Goal: Task Accomplishment & Management: Manage account settings

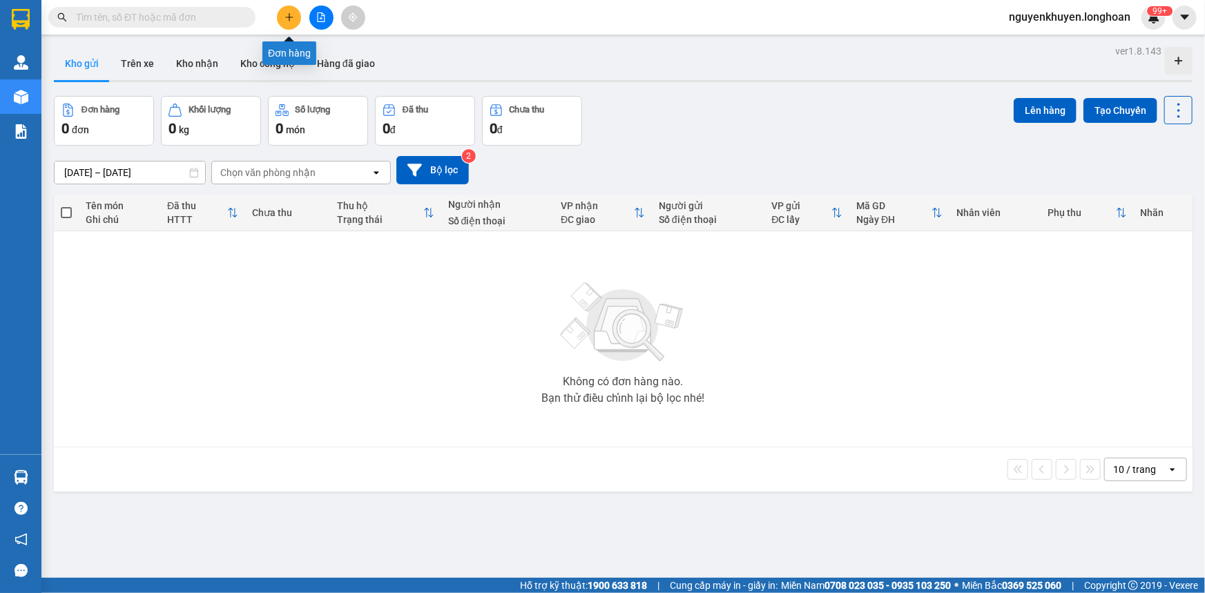
click at [296, 17] on button at bounding box center [289, 18] width 24 height 24
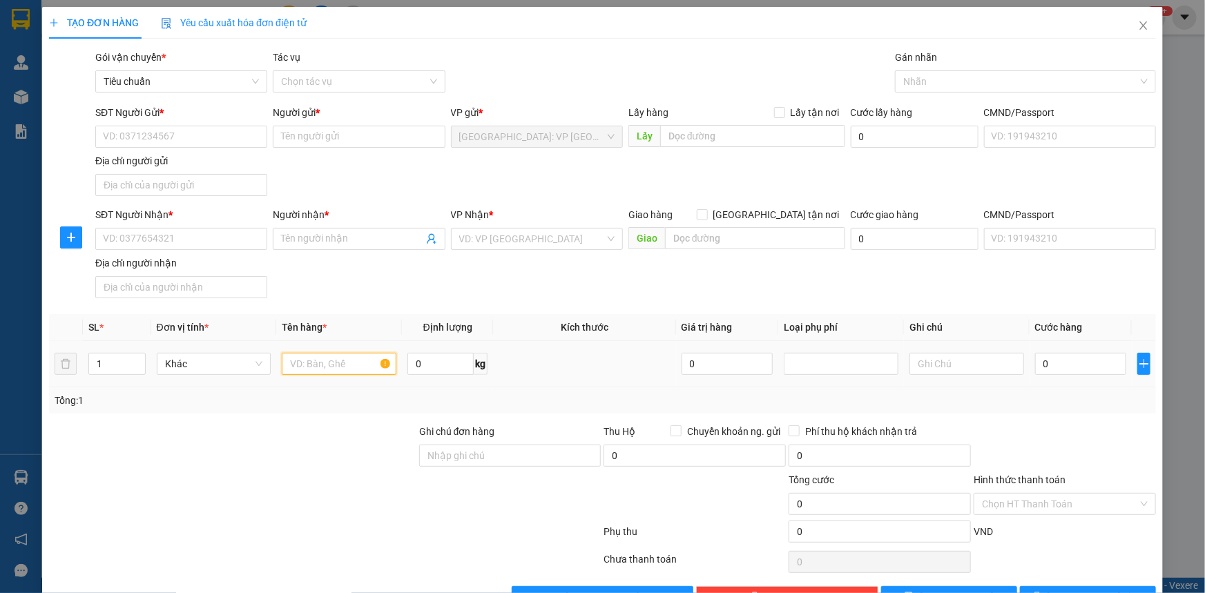
click at [293, 365] on input "text" at bounding box center [339, 364] width 115 height 22
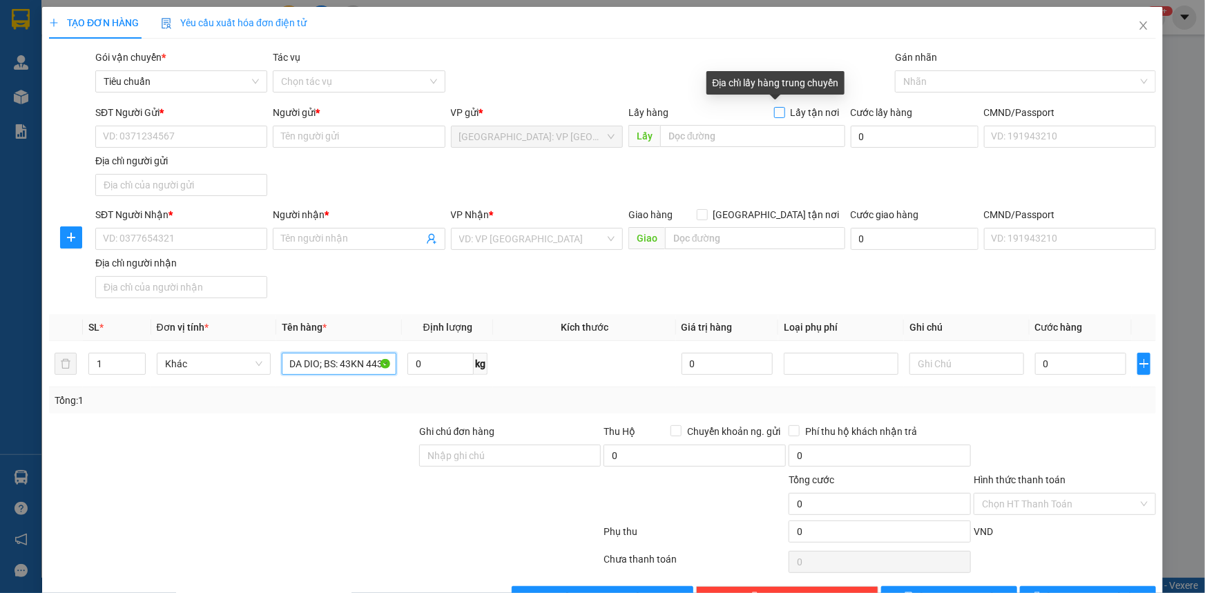
type input "1 Xe Ga: HONDA DIO; BS: 43KN 4433"
click at [775, 113] on input "Lấy tận nơi" at bounding box center [779, 112] width 10 height 10
checkbox input "true"
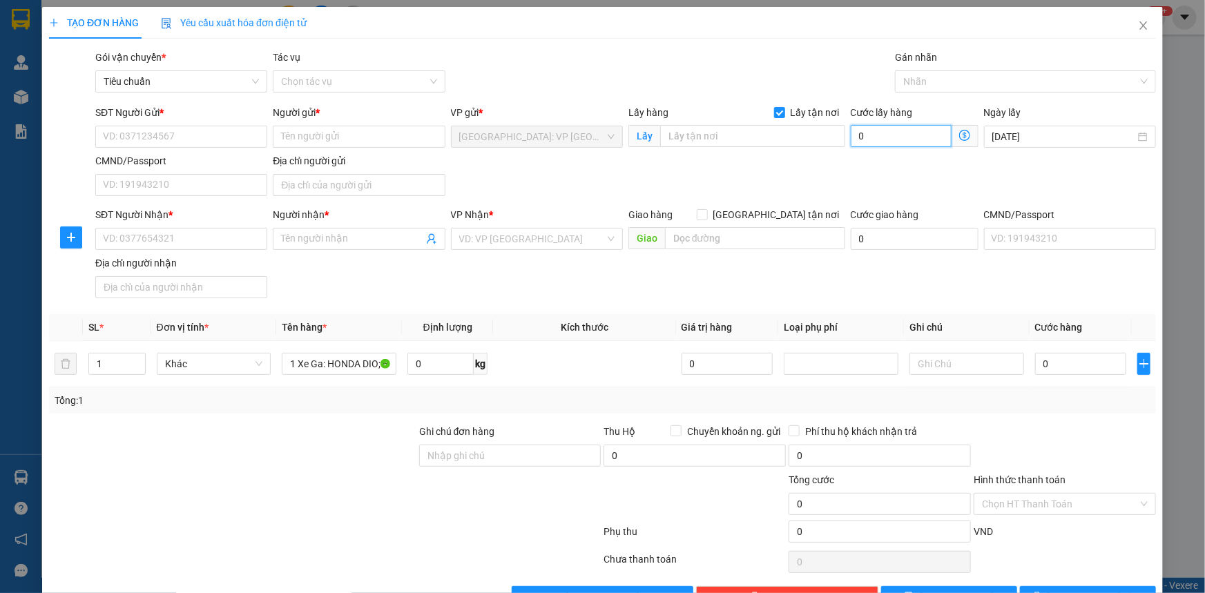
click at [858, 134] on input "0" at bounding box center [901, 136] width 101 height 22
click at [689, 138] on input "text" at bounding box center [752, 136] width 185 height 22
click at [690, 138] on input "text" at bounding box center [752, 136] width 185 height 22
click at [860, 135] on input "0" at bounding box center [901, 136] width 101 height 22
click at [458, 454] on input "Ghi chú đơn hàng" at bounding box center [510, 456] width 182 height 22
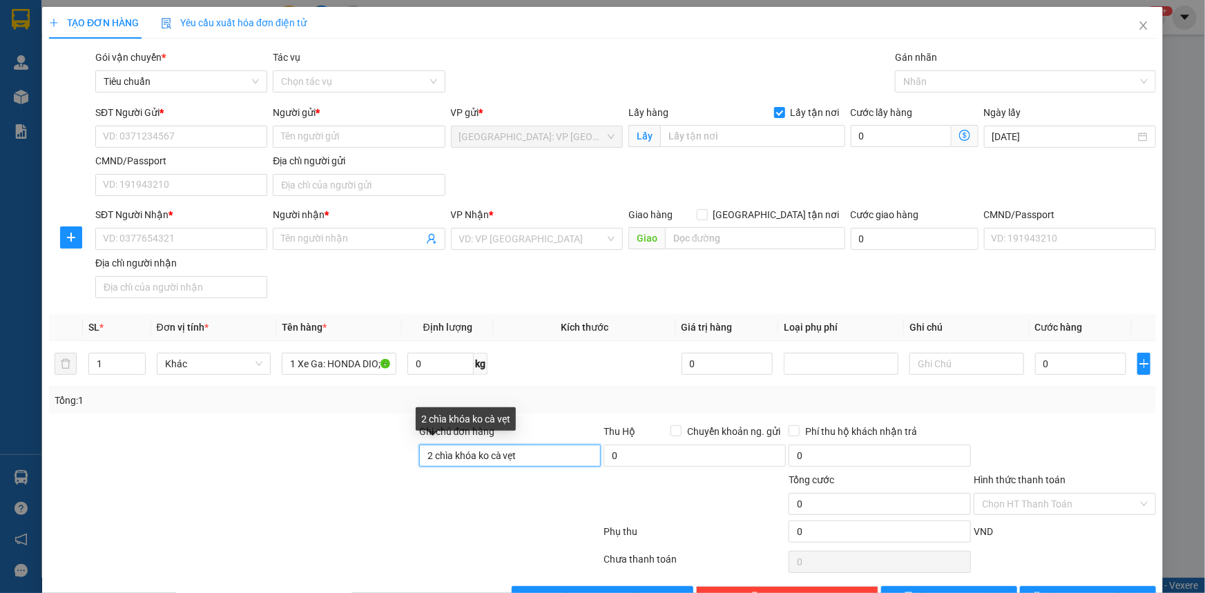
click at [522, 455] on input "2 chìa khóa ko cà vẹt" at bounding box center [510, 456] width 182 height 22
click at [434, 456] on input "2 chìa khóa và 1 Cavet" at bounding box center [510, 456] width 182 height 22
click at [530, 456] on input "2 Chìa khóa và 1 Cavet" at bounding box center [510, 456] width 182 height 22
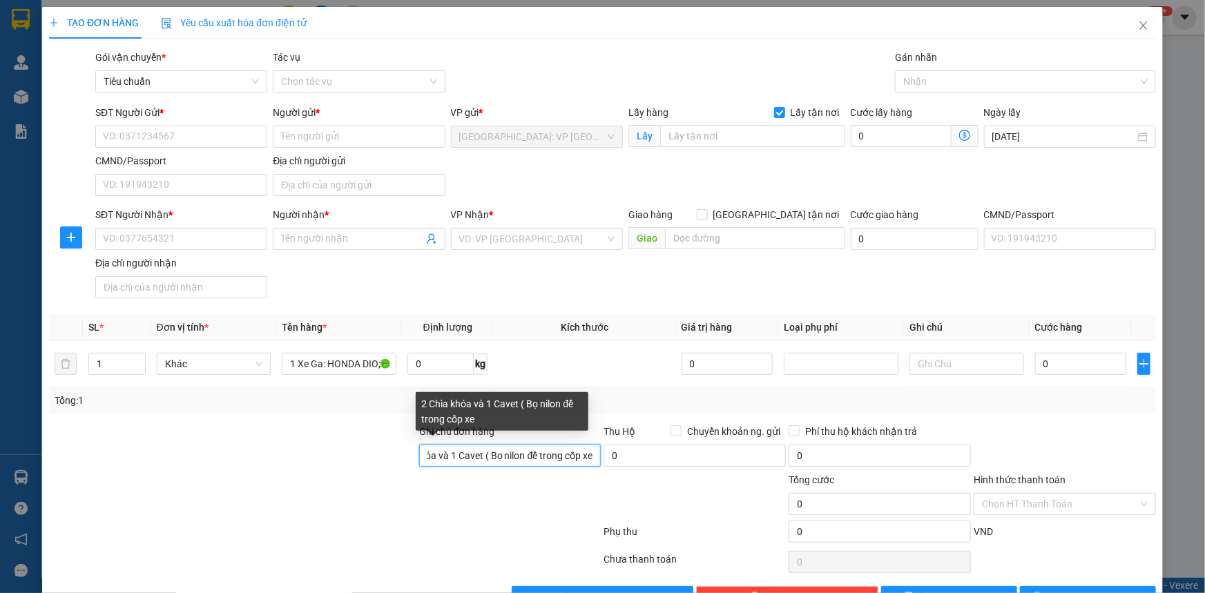
click at [492, 458] on input "2 Chìa khóa và 1 Cavet ( Bọ nilon để trong cốp xe" at bounding box center [510, 456] width 182 height 22
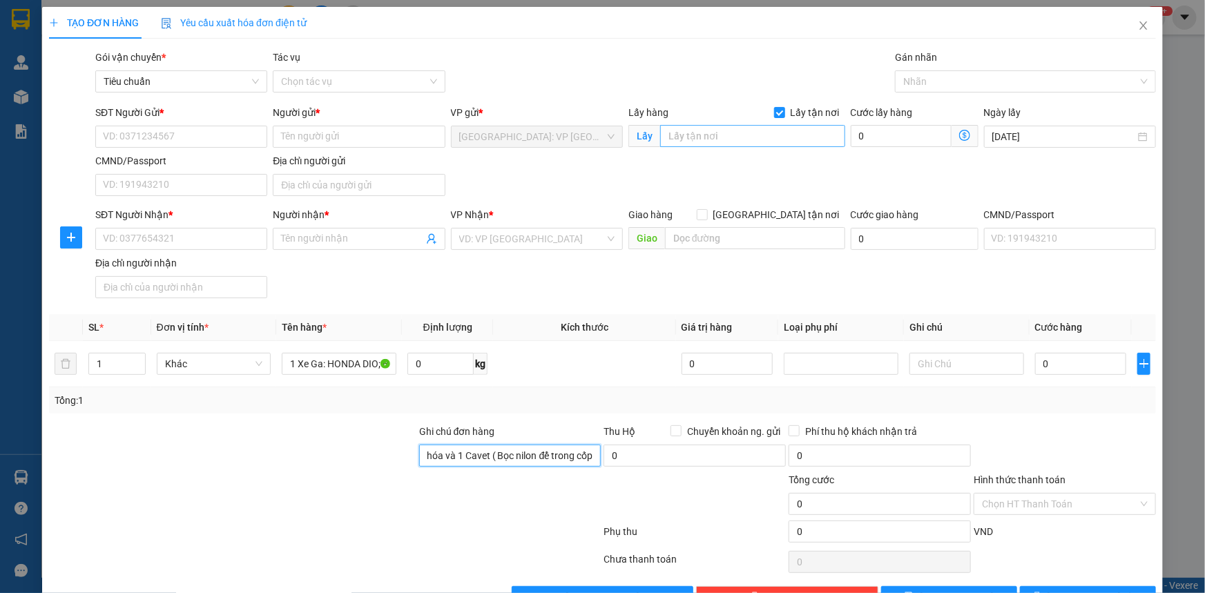
type input "2 Chìa khóa và 1 Cavet ( Bọc nilon để trong cốp xe"
click at [686, 135] on input "text" at bounding box center [752, 136] width 185 height 22
click at [673, 138] on input "136/1 [PERSON_NAME], [GEOGRAPHIC_DATA], [GEOGRAPHIC_DATA]. (Phường [PERSON_NAME…" at bounding box center [752, 136] width 185 height 22
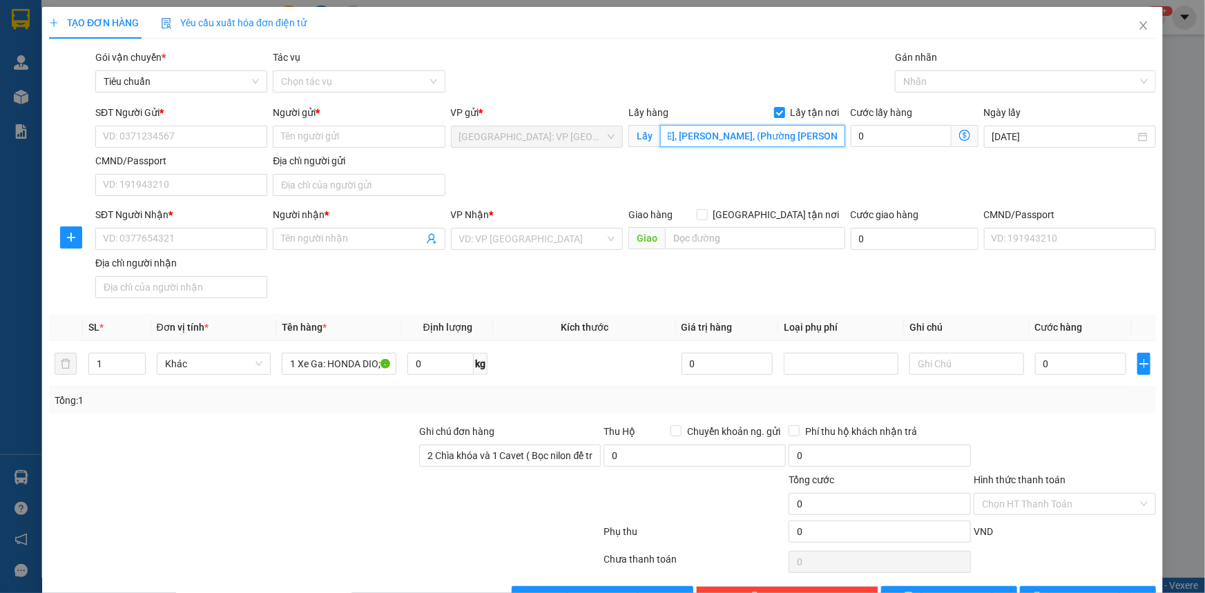
click at [697, 138] on input "136/1 [PERSON_NAME], [PERSON_NAME], [PERSON_NAME], (Phường [PERSON_NAME] mới)" at bounding box center [752, 136] width 185 height 22
click at [832, 138] on input "136/1 [PERSON_NAME], [PERSON_NAME], [PERSON_NAME], (Phường [PERSON_NAME] mới)" at bounding box center [752, 136] width 185 height 22
click at [828, 137] on input "136/1 [PERSON_NAME], [PERSON_NAME], [PERSON_NAME], (Phường [PERSON_NAME] mới)" at bounding box center [752, 136] width 185 height 22
click at [869, 131] on input "0" at bounding box center [901, 136] width 101 height 22
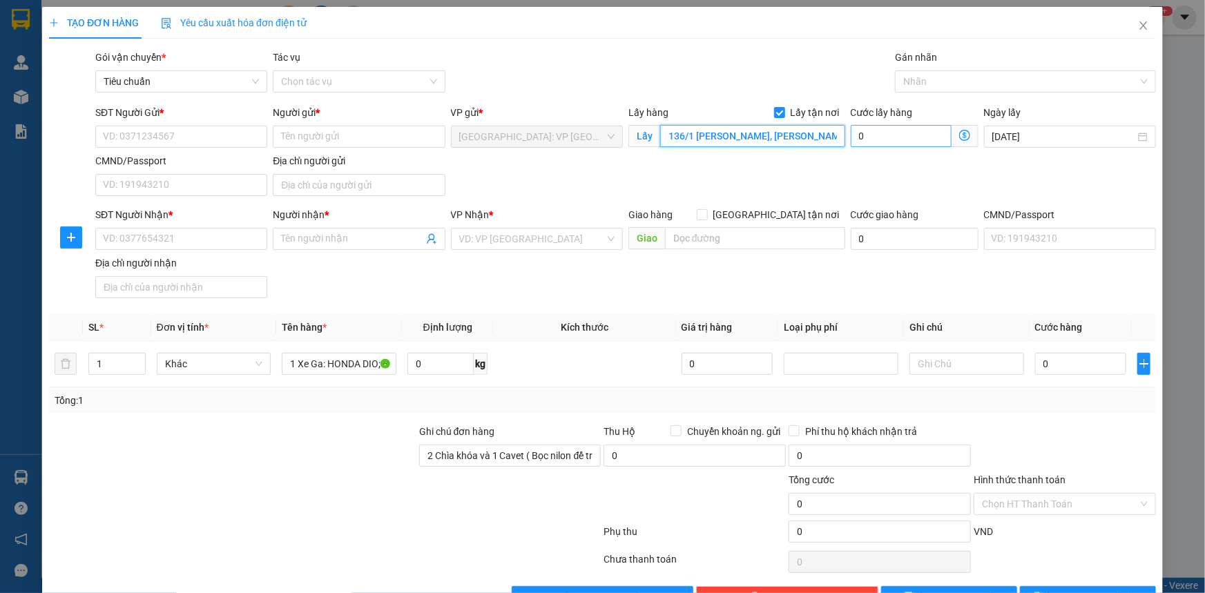
type input "0"
click at [702, 143] on input "0" at bounding box center [752, 136] width 185 height 22
click at [698, 179] on div "SĐT Người Gửi * VD: 0371234567 Người gửi * Tên người gửi VP gửi * [GEOGRAPHIC_D…" at bounding box center [626, 153] width 1066 height 97
click at [716, 132] on input "0" at bounding box center [752, 136] width 185 height 22
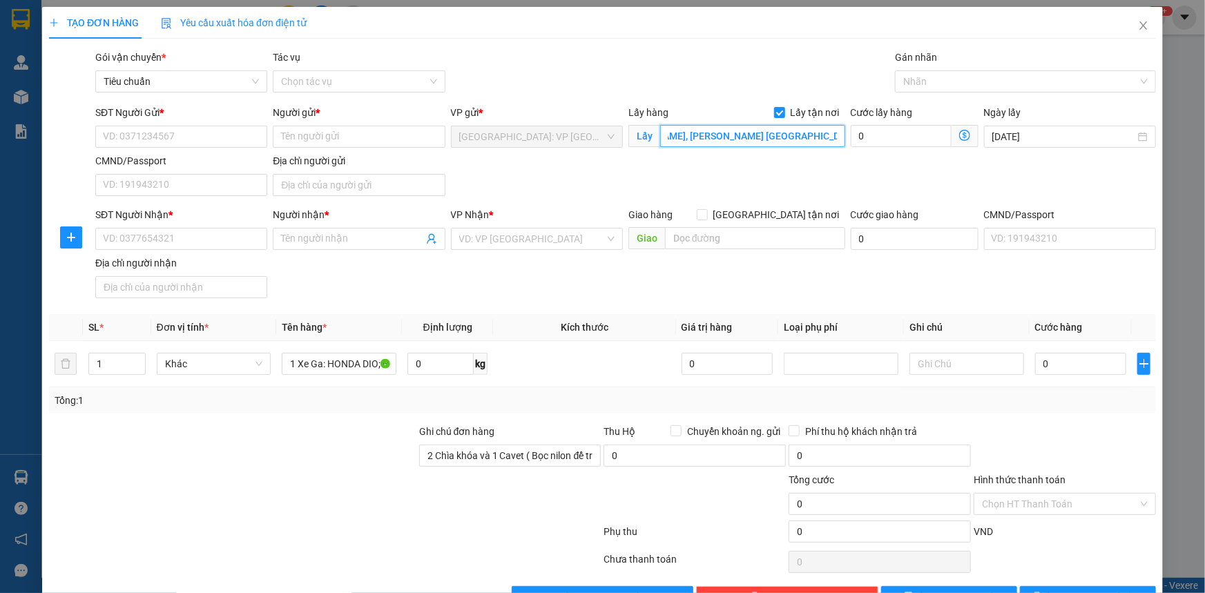
scroll to position [0, 183]
click at [765, 135] on input "0136/1 [PERSON_NAME], P. [PERSON_NAME], [PERSON_NAME] [GEOGRAPHIC_DATA]; [GEOGR…" at bounding box center [752, 136] width 185 height 22
type input "0136/1 [PERSON_NAME], P. [PERSON_NAME], [PERSON_NAME] [GEOGRAPHIC_DATA]; ([GEOG…"
click at [1057, 364] on input "0" at bounding box center [1081, 364] width 92 height 22
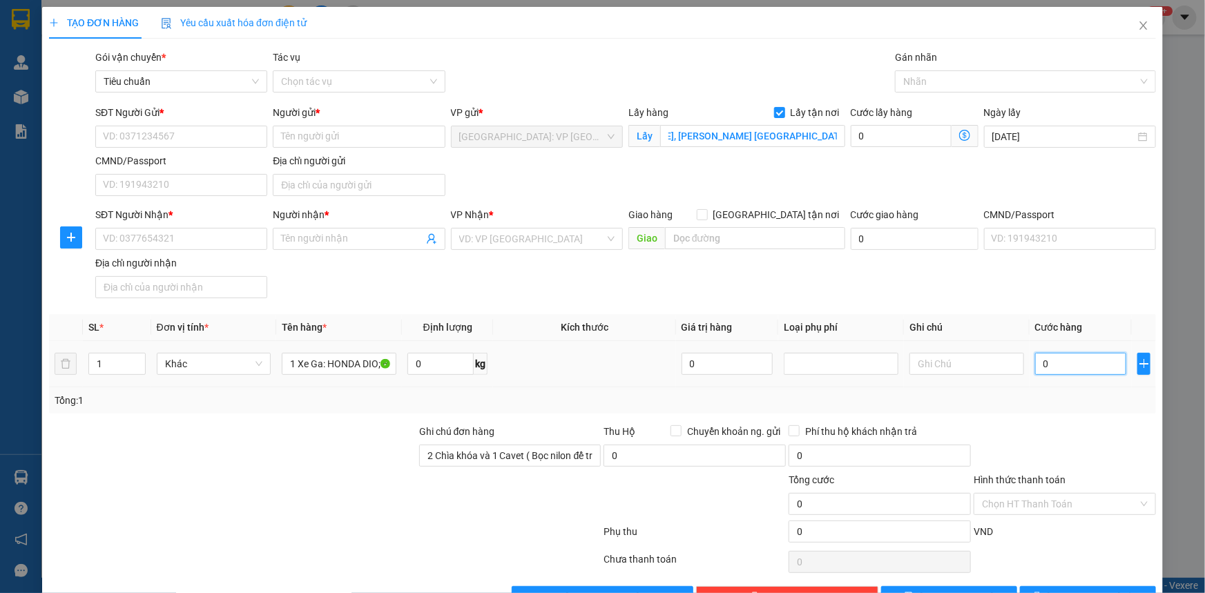
scroll to position [0, 0]
type input "001"
type input "1"
type input "0.010"
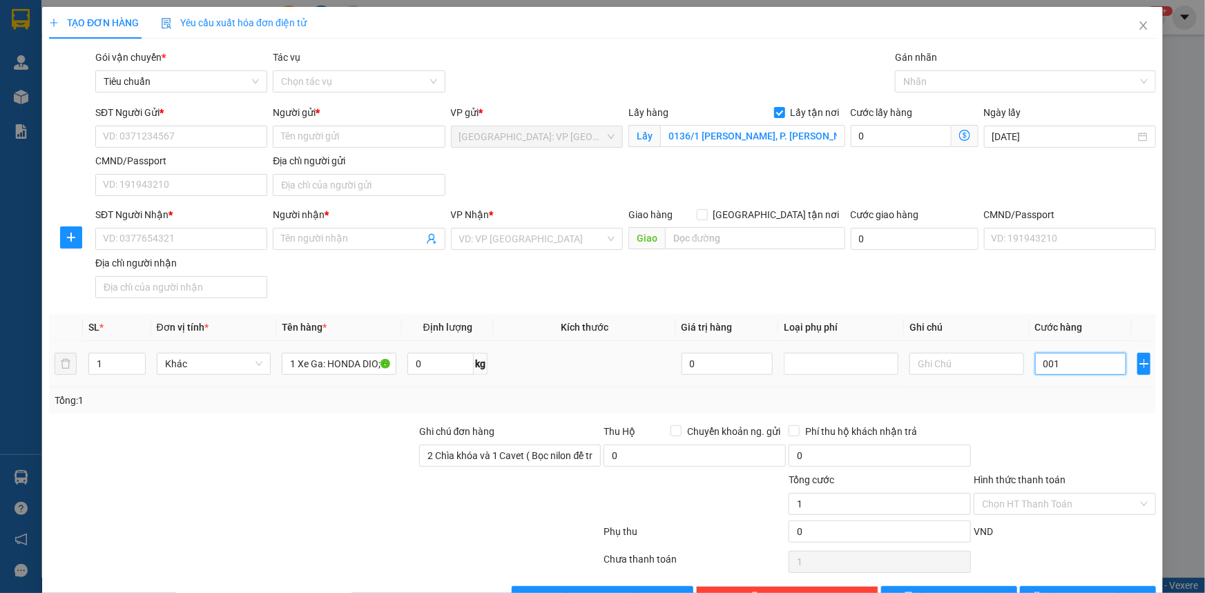
type input "10"
type input "00.103"
type input "103"
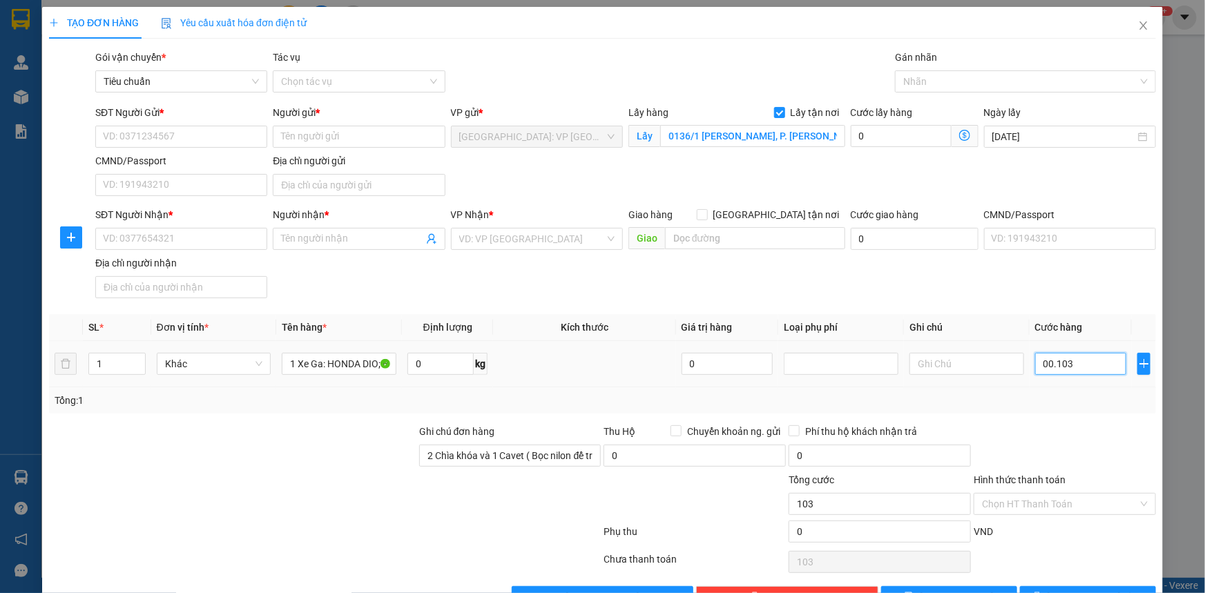
type input "0.001.030"
type input "1.030"
type input "000.010.300"
type input "10.300"
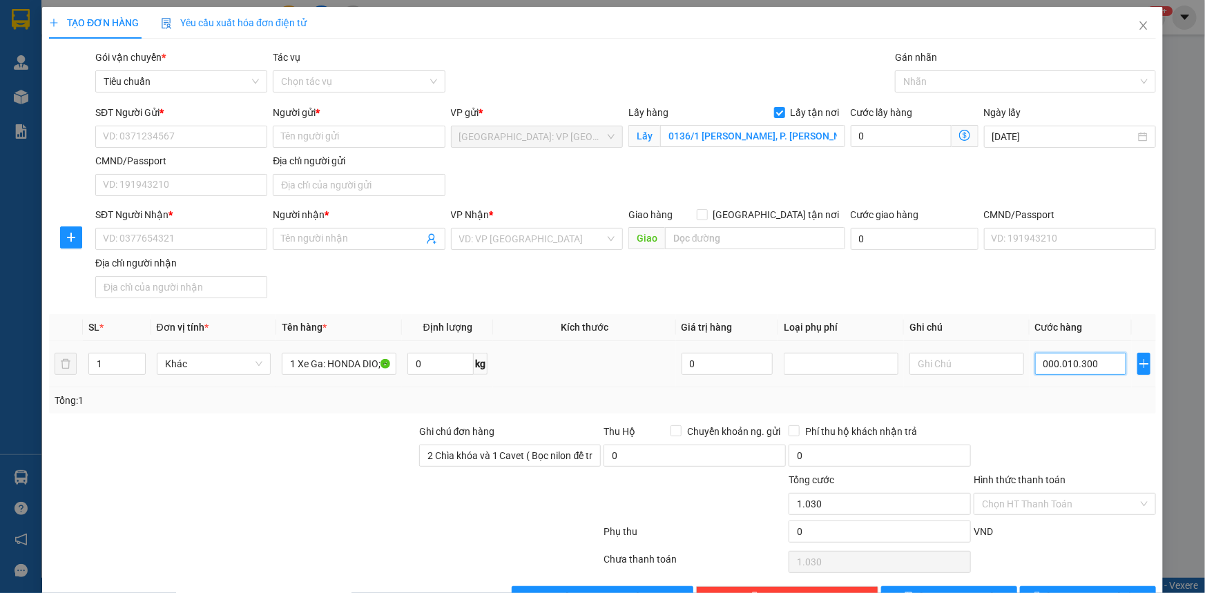
type input "10.300"
type input "00.000.103.000"
type input "103.000"
type input "0.000.001.030.000"
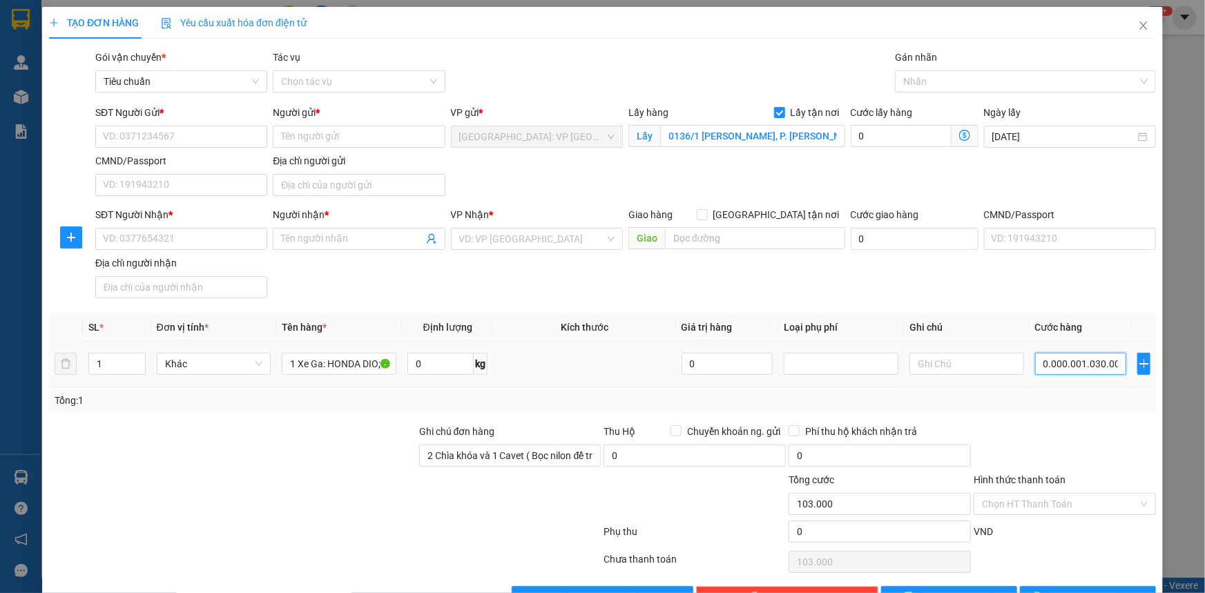
type input "1.030.000"
type input "001.030.000"
type input "1.030.000"
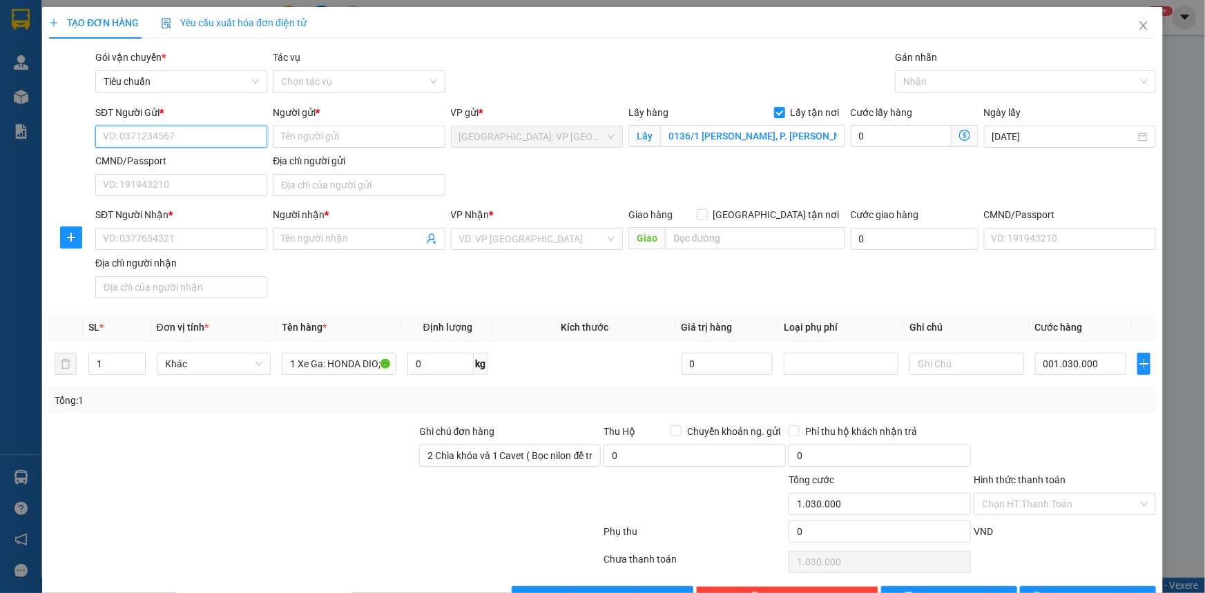
type input "1.030.000"
click at [140, 141] on input "SĐT Người Gửi *" at bounding box center [181, 137] width 172 height 22
type input "0925761234"
click at [296, 137] on input "Người gửi *" at bounding box center [359, 137] width 172 height 22
type input "A. [PERSON_NAME]"
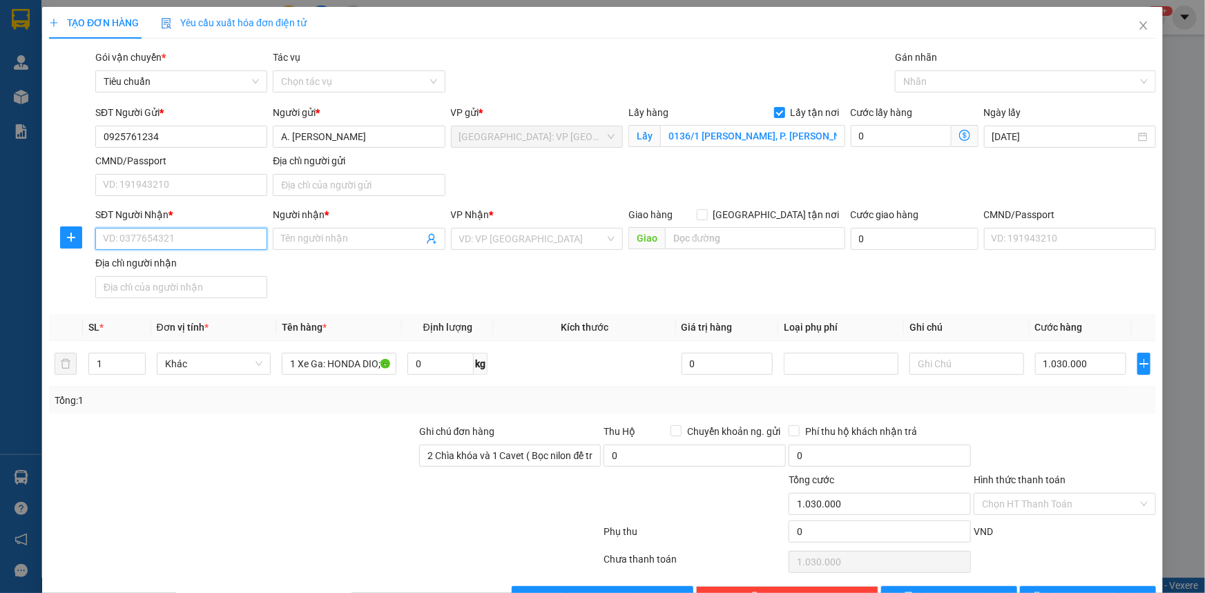
click at [123, 237] on input "SĐT Người Nhận *" at bounding box center [181, 239] width 172 height 22
type input "0909153789"
click at [293, 239] on input "Người nhận *" at bounding box center [352, 238] width 142 height 15
type input "A. [PERSON_NAME]"
click at [706, 214] on input "[GEOGRAPHIC_DATA] tận nơi" at bounding box center [702, 214] width 10 height 10
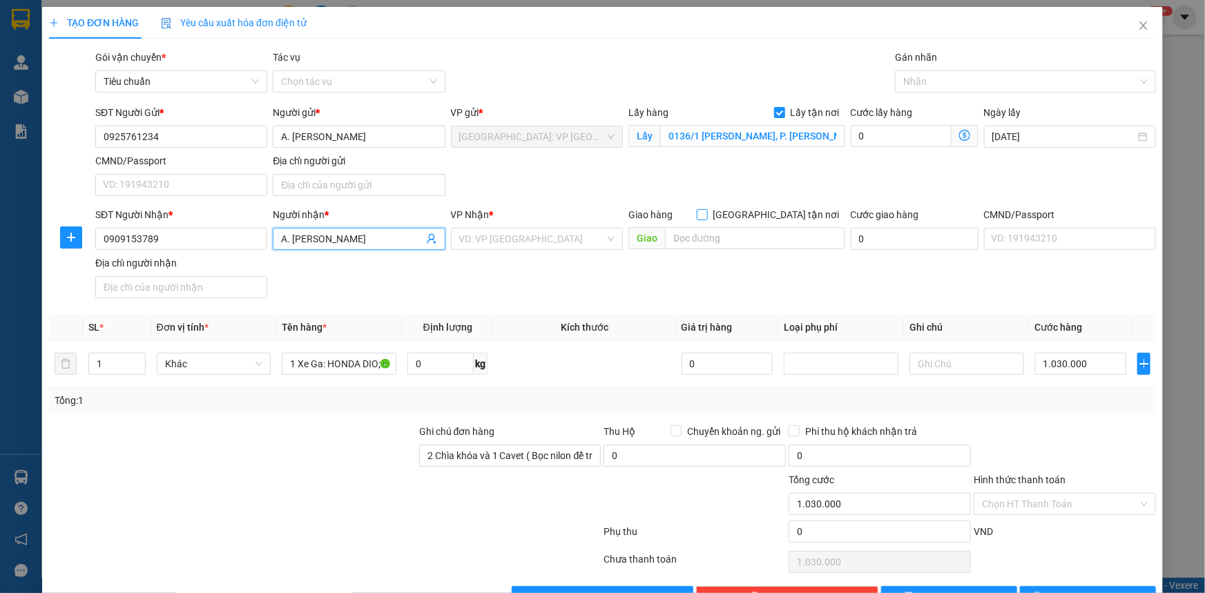
checkbox input "true"
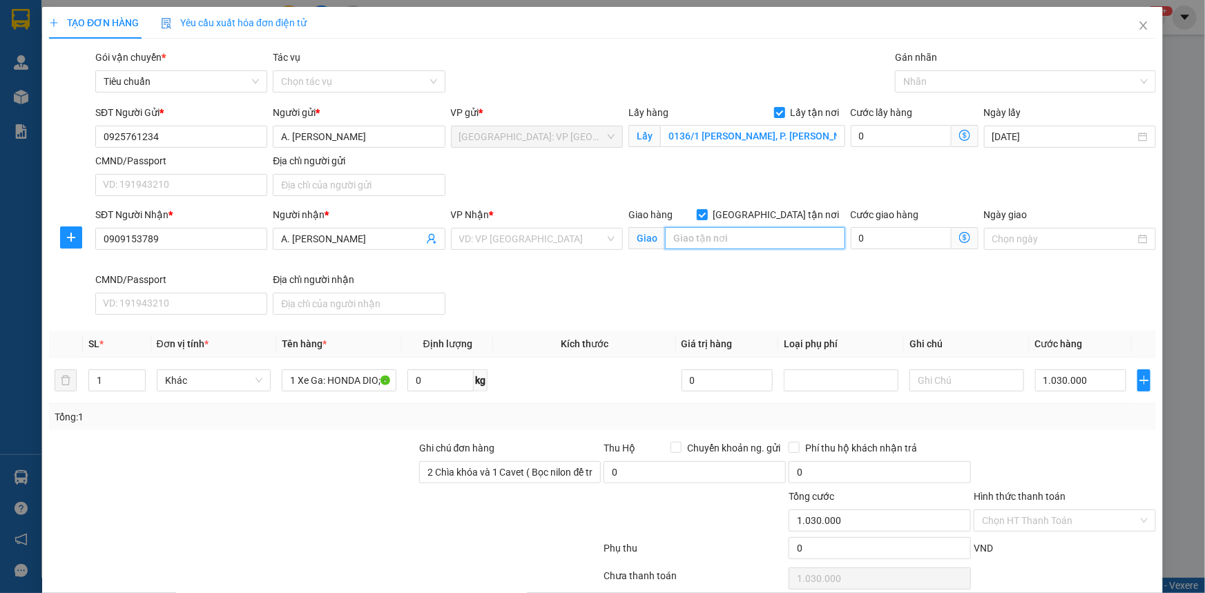
click at [684, 240] on input "text" at bounding box center [755, 238] width 180 height 22
click at [501, 242] on input "search" at bounding box center [532, 239] width 146 height 21
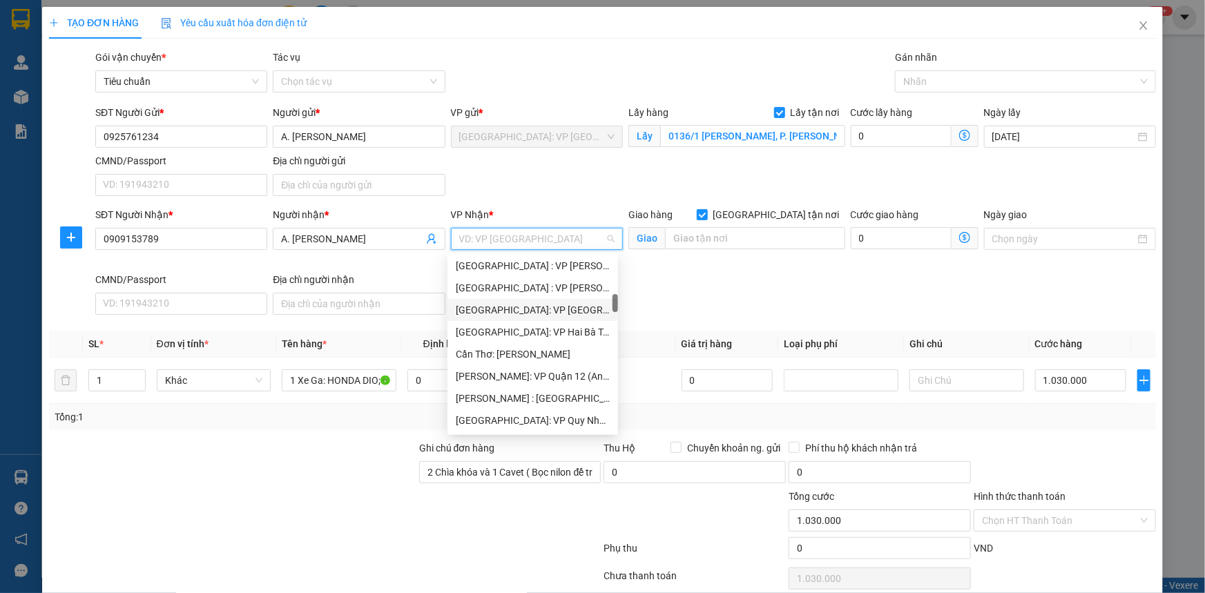
scroll to position [439, 0]
click at [528, 337] on div "[PERSON_NAME] : [GEOGRAPHIC_DATA]" at bounding box center [533, 335] width 154 height 15
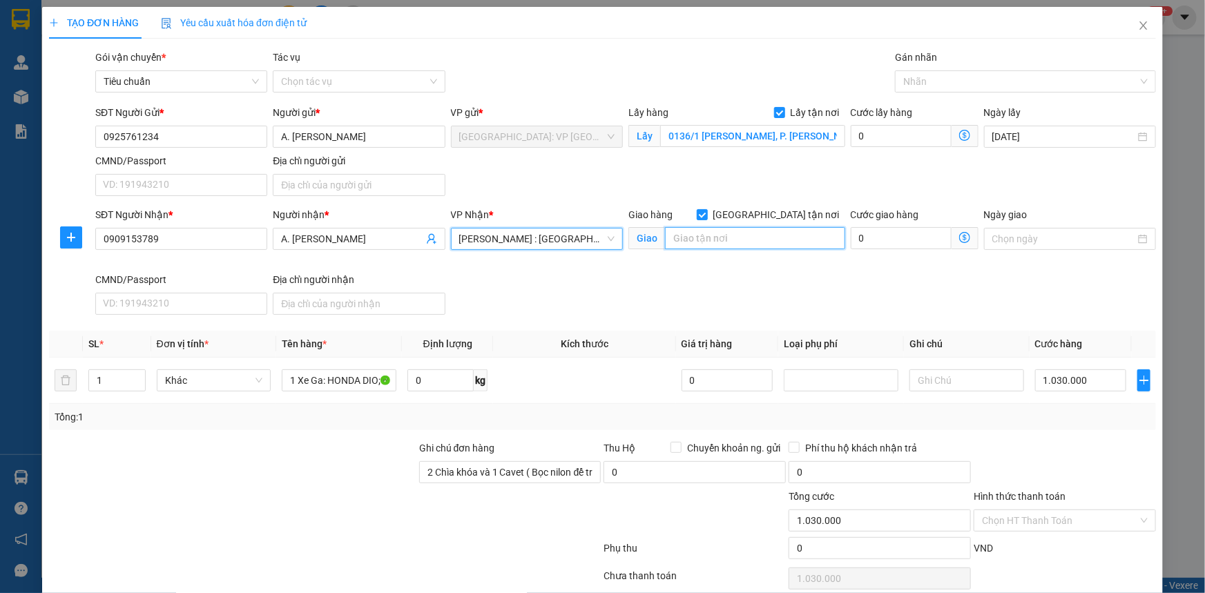
click at [710, 243] on input "text" at bounding box center [755, 238] width 180 height 22
type input "00.001"
type input "1"
type input "0.000.012"
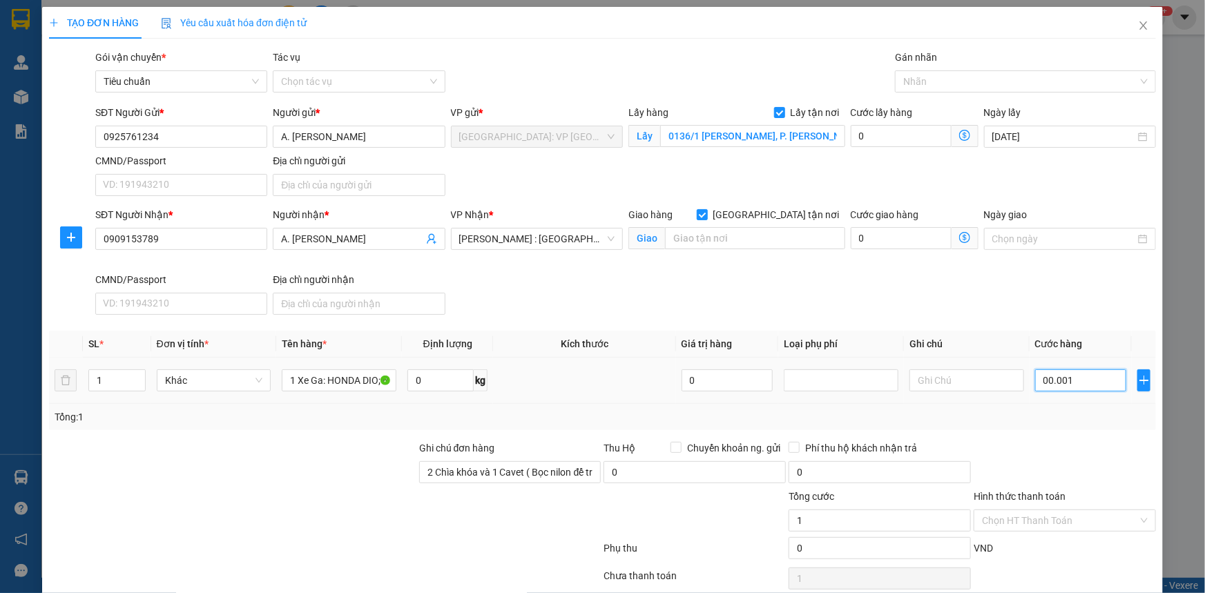
type input "12"
type input "000.000.123"
type input "123"
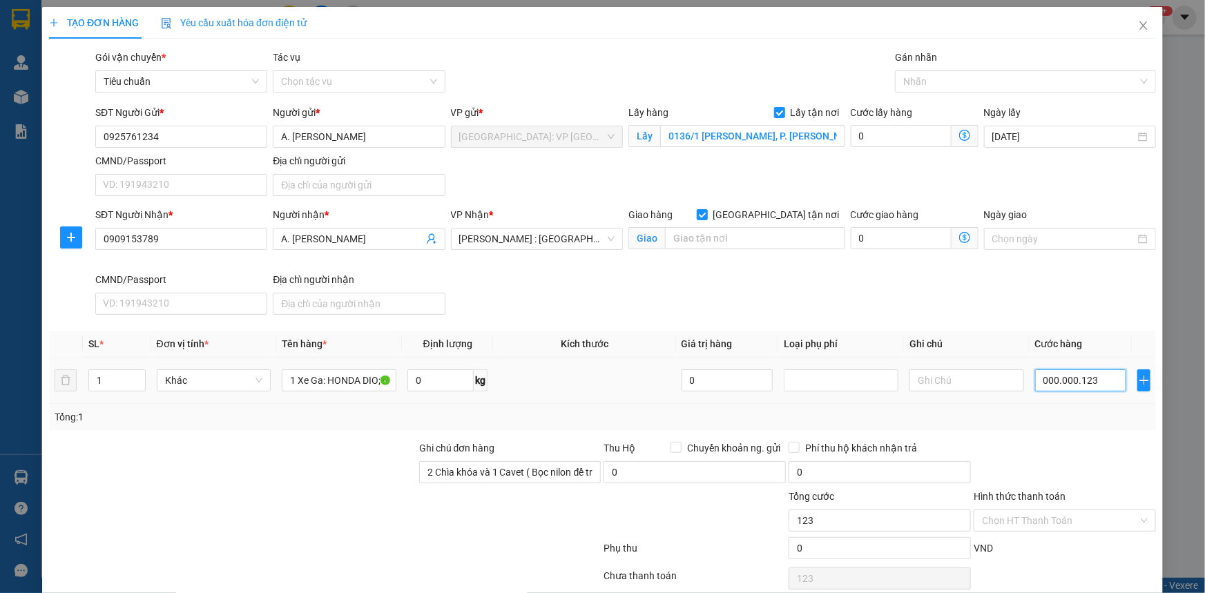
type input "00.000.001.230"
type input "1.230"
type input "0.000.000.012.300"
type input "12.300"
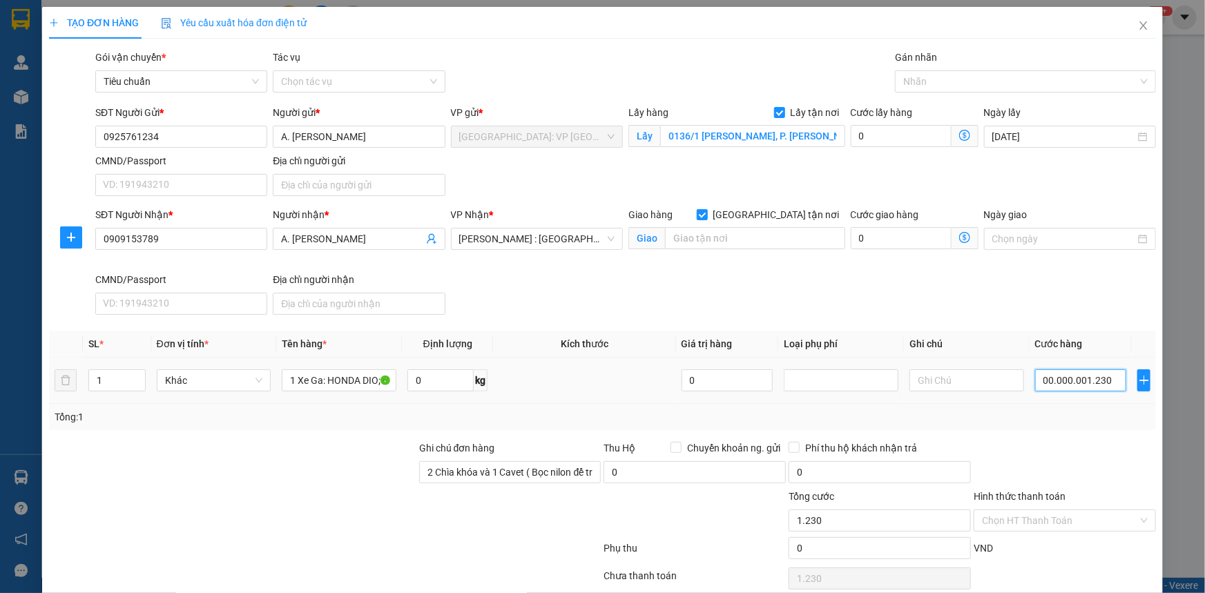
type input "12.300"
type input "0.000.000.000.123.000"
type input "123.000"
type input "0.000.000.000.001.230.000"
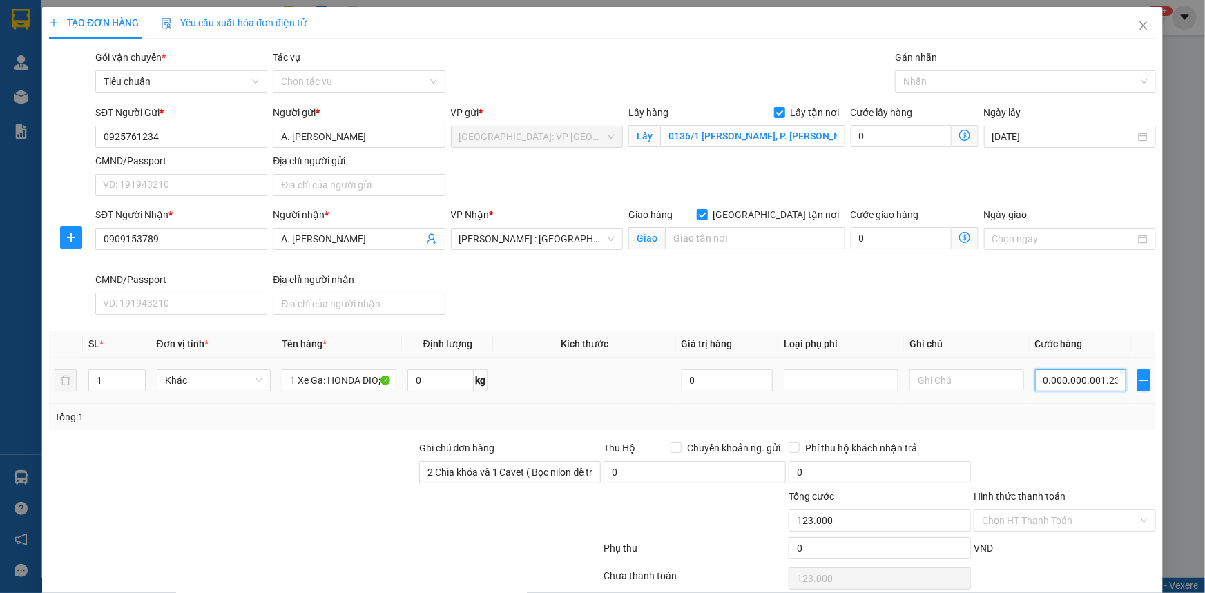
type input "1.230.000"
click at [706, 238] on input "text" at bounding box center [755, 238] width 180 height 22
type input "1.230.000"
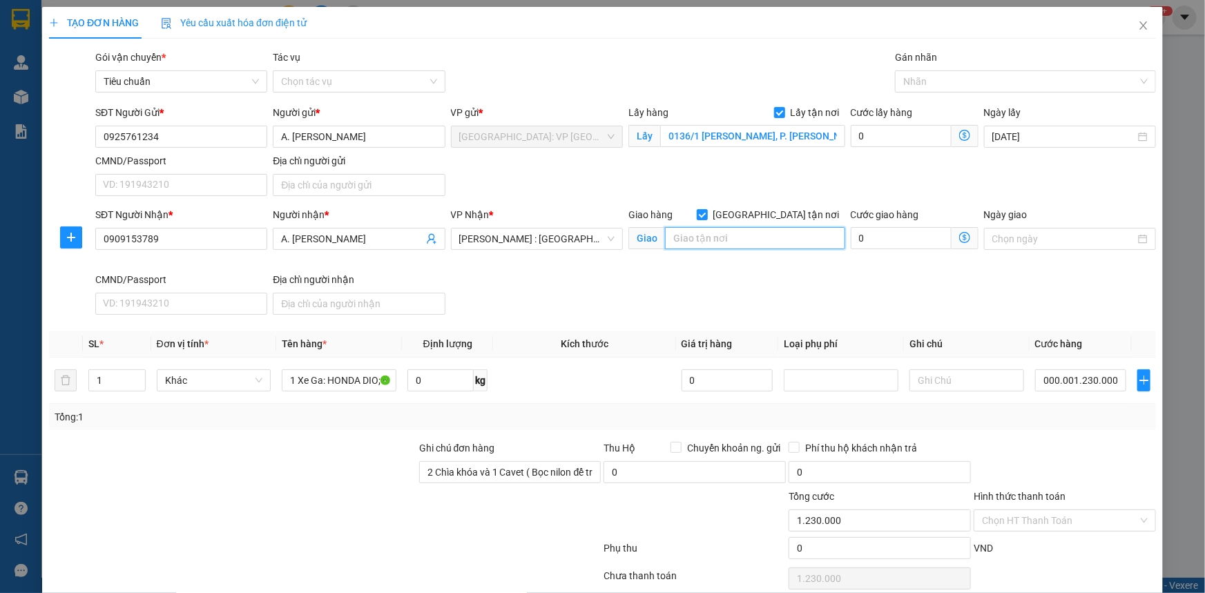
type input "1.230.000"
click at [1076, 520] on input "Hình thức thanh toán" at bounding box center [1060, 520] width 156 height 21
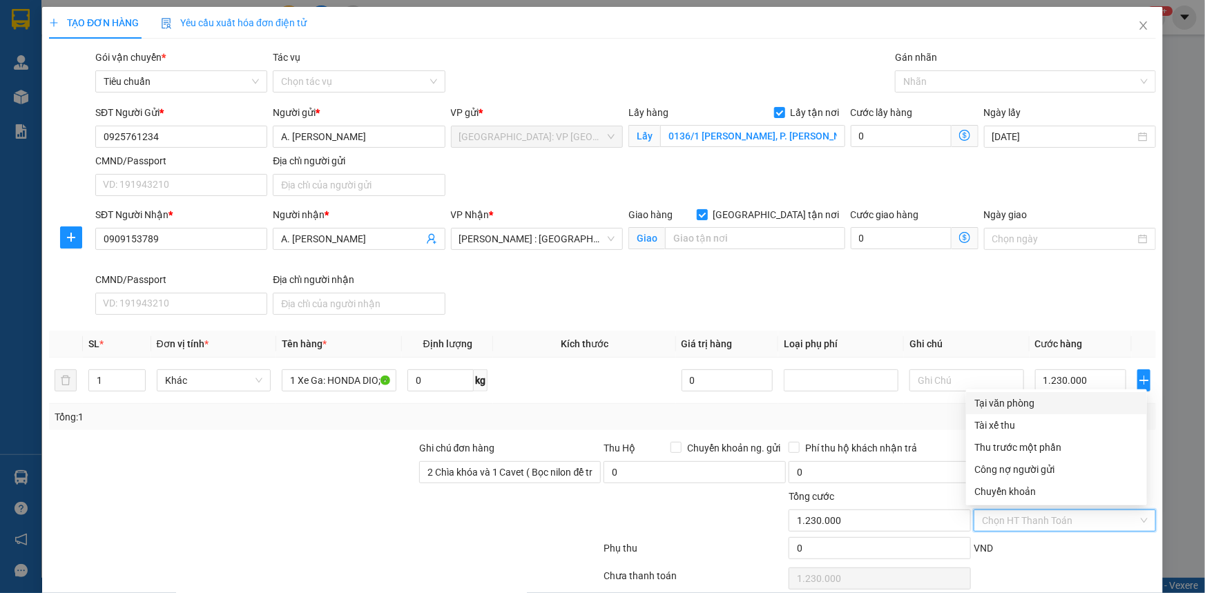
click at [1067, 289] on div "SĐT Người Nhận * 0909153789 Người nhận * A. [PERSON_NAME] VP Nhận * [GEOGRAPHIC…" at bounding box center [626, 263] width 1066 height 113
click at [1071, 517] on input "Hình thức thanh toán" at bounding box center [1060, 520] width 156 height 21
click at [992, 265] on div "Ngày giao" at bounding box center [1069, 239] width 177 height 65
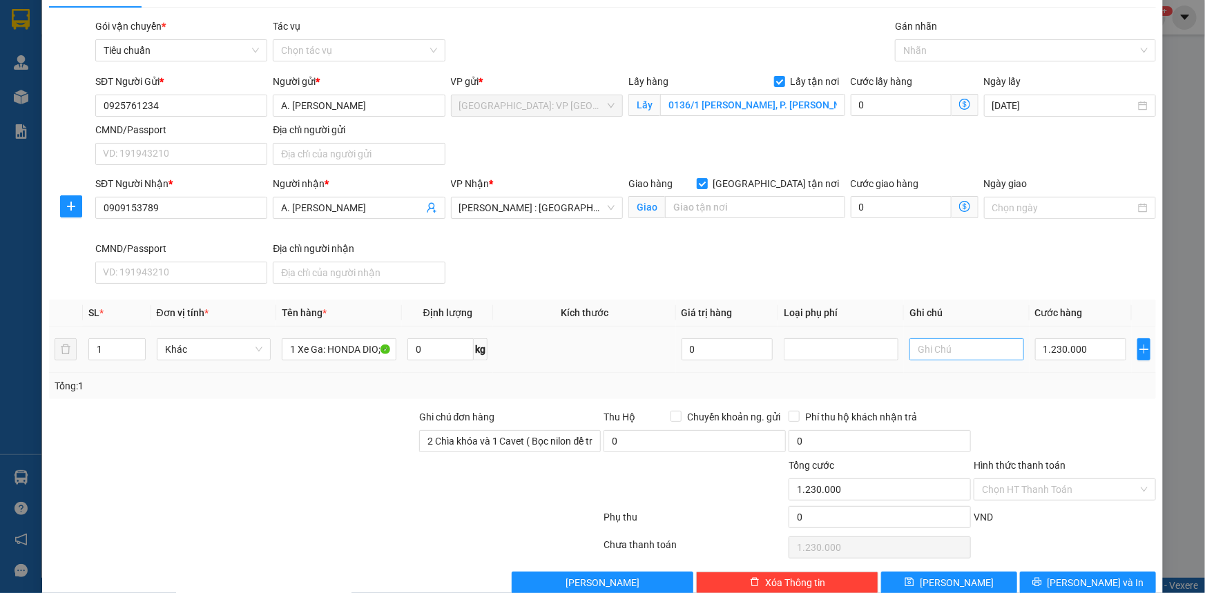
scroll to position [57, 0]
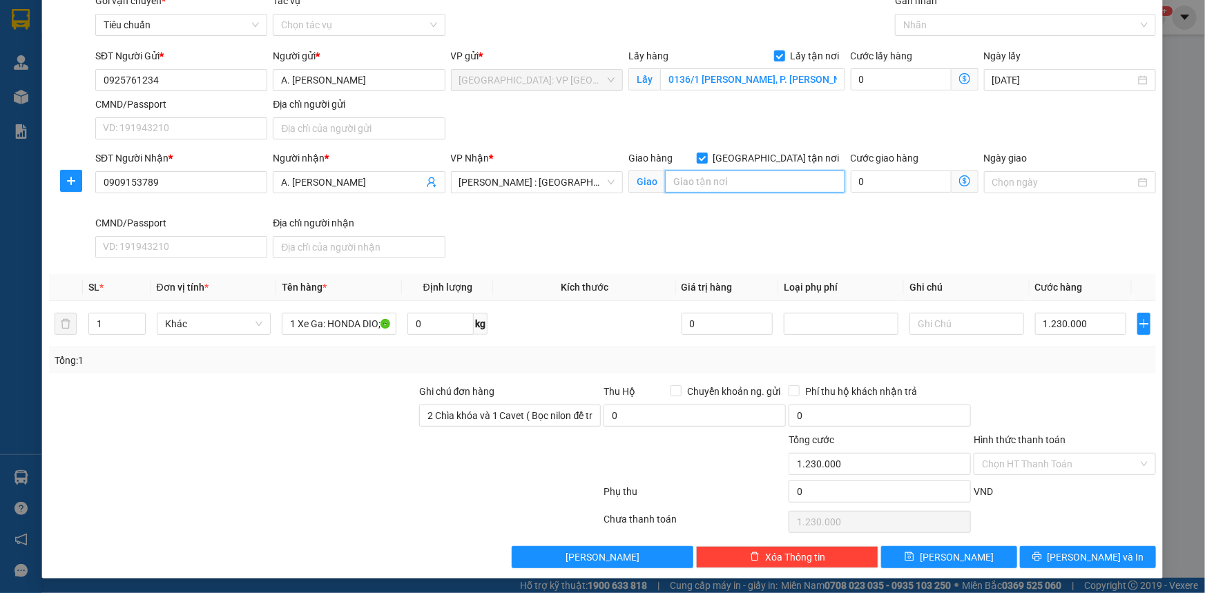
click at [701, 184] on input "text" at bounding box center [755, 182] width 180 height 22
click at [680, 182] on input "5g đường" at bounding box center [755, 182] width 180 height 22
click at [731, 182] on input "5G đường" at bounding box center [755, 182] width 180 height 22
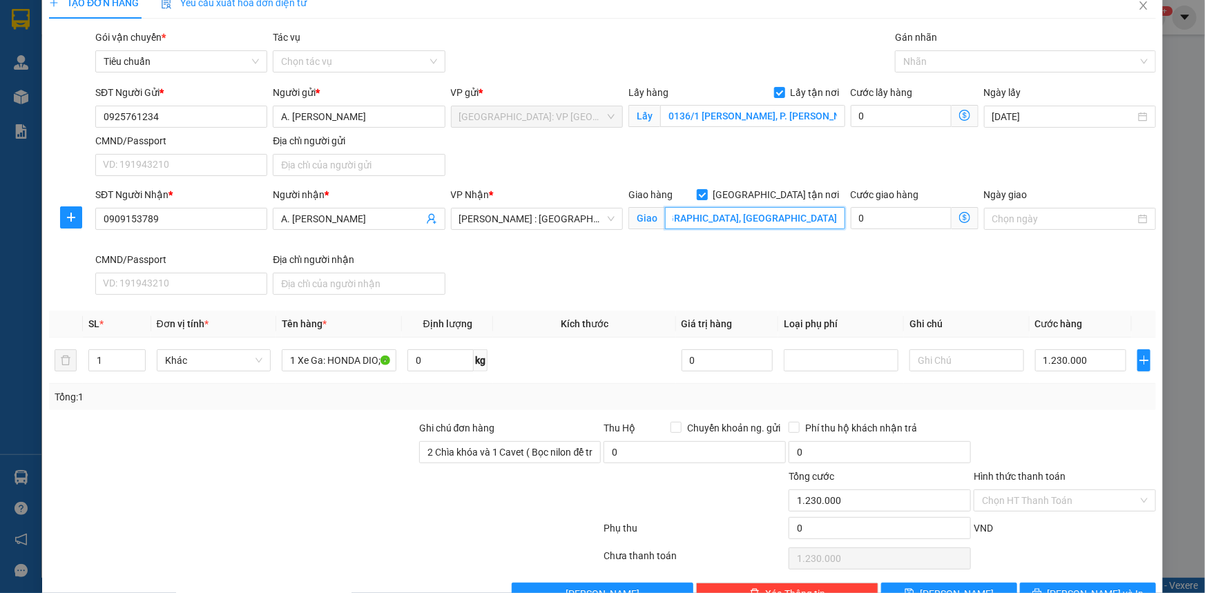
scroll to position [0, 0]
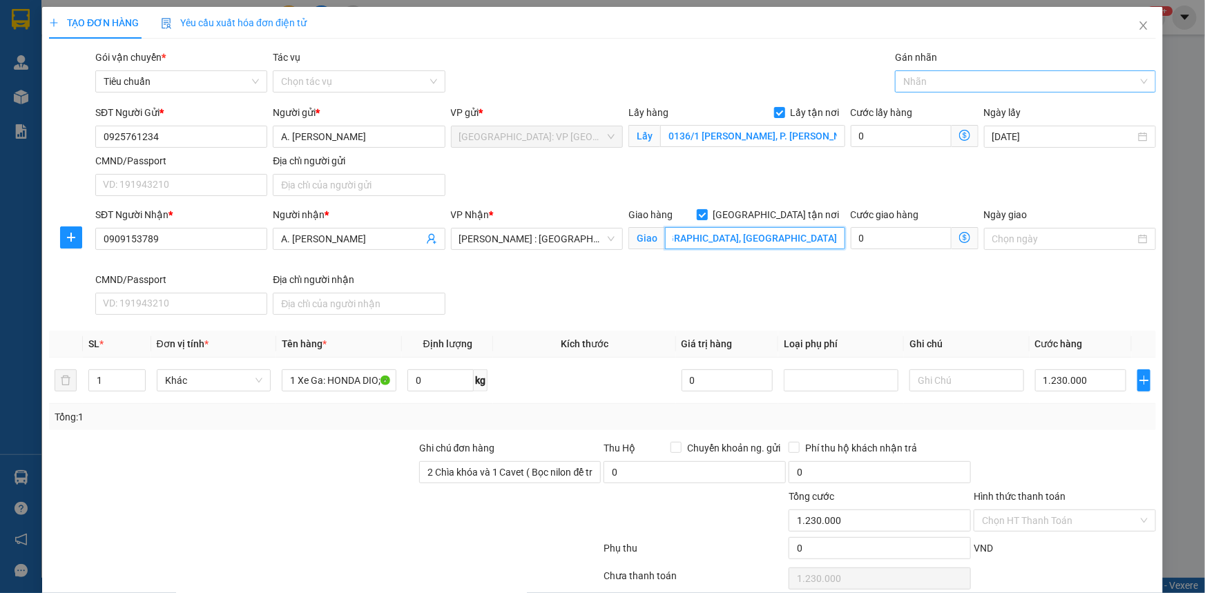
click at [914, 81] on div at bounding box center [1018, 81] width 240 height 17
type input "5G [GEOGRAPHIC_DATA], [GEOGRAPHIC_DATA]"
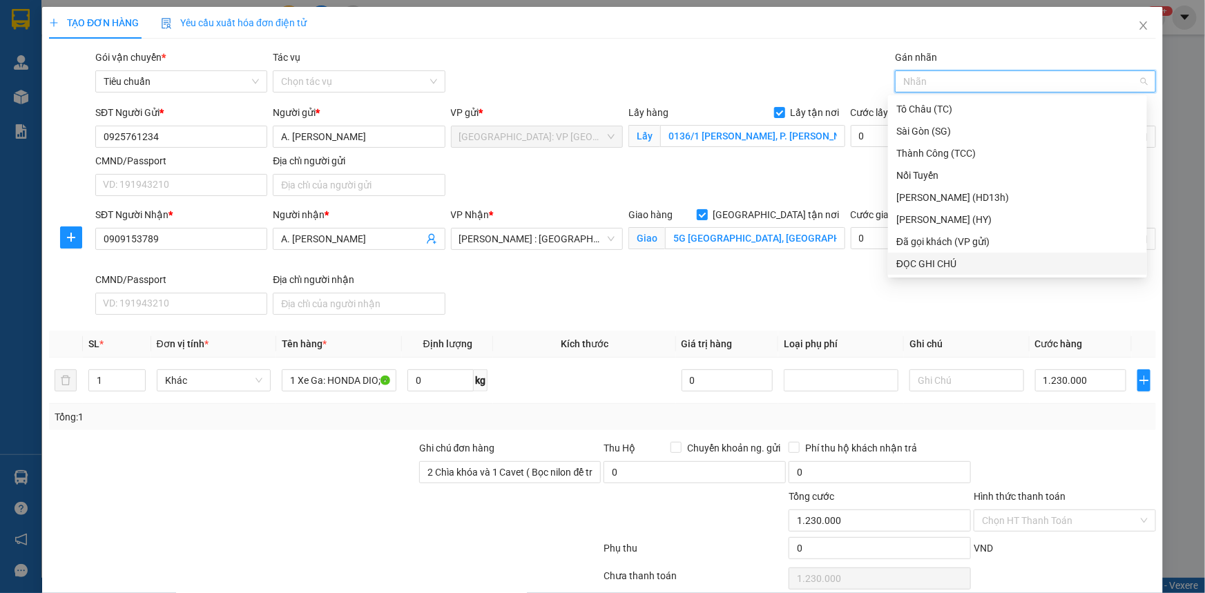
click at [932, 265] on div "ĐỌC GHI CHÚ" at bounding box center [1017, 263] width 242 height 15
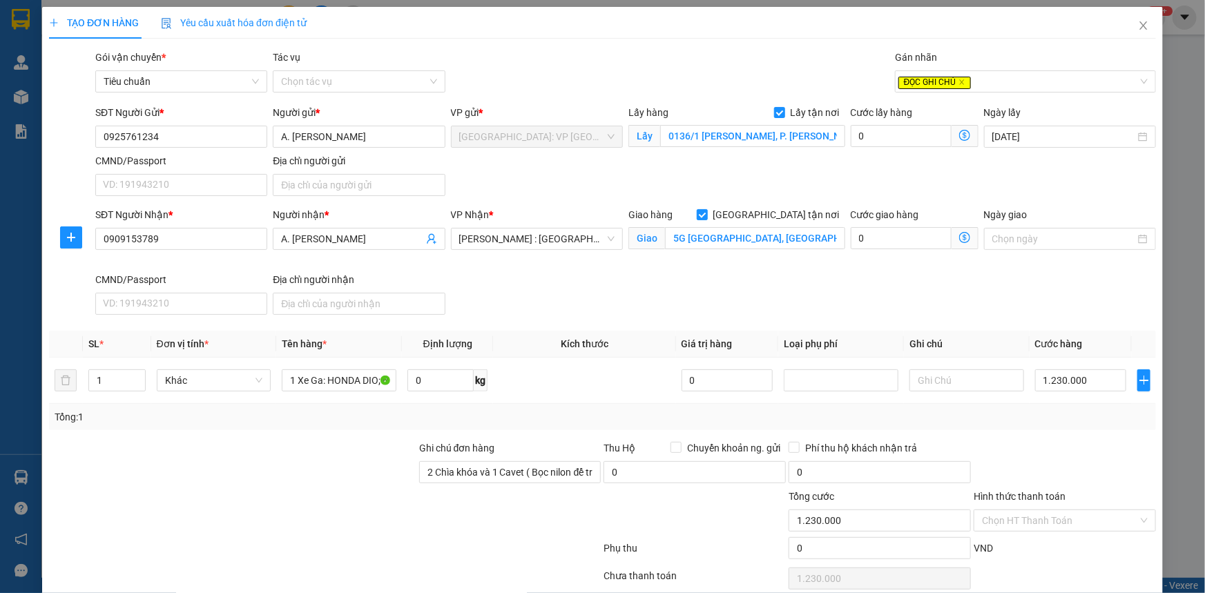
click at [824, 55] on div "Gói vận chuyển * Tiêu chuẩn Tác vụ Chọn tác vụ Gán nhãn ĐỌC GHI CHÚ" at bounding box center [626, 74] width 1066 height 48
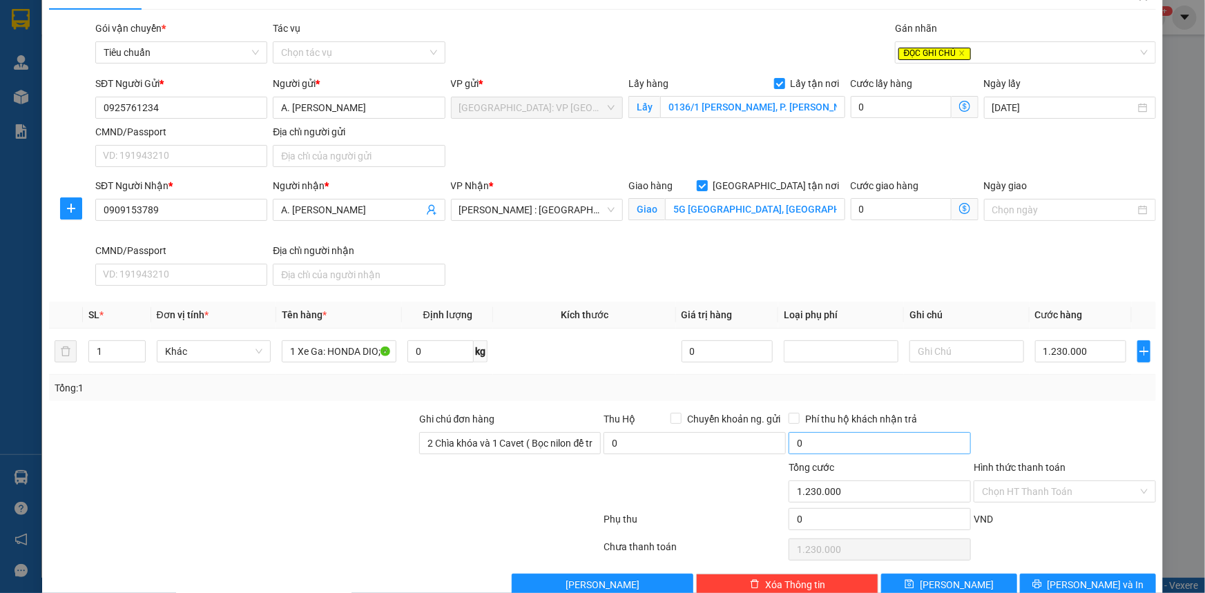
scroll to position [57, 0]
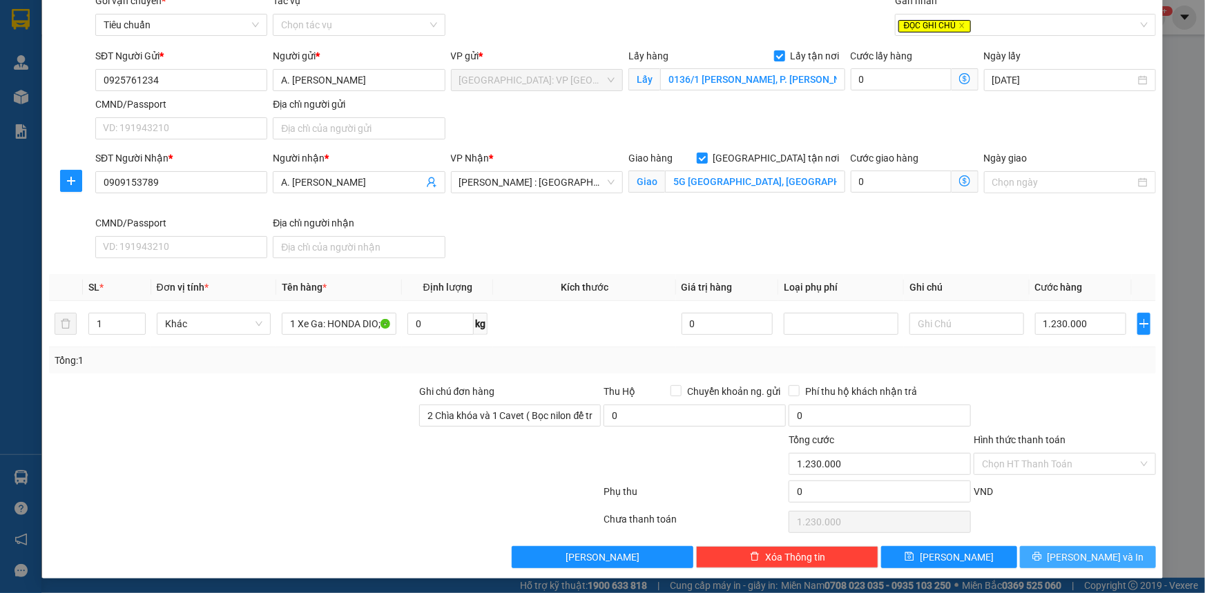
click at [1079, 557] on span "[PERSON_NAME] và In" at bounding box center [1096, 557] width 97 height 15
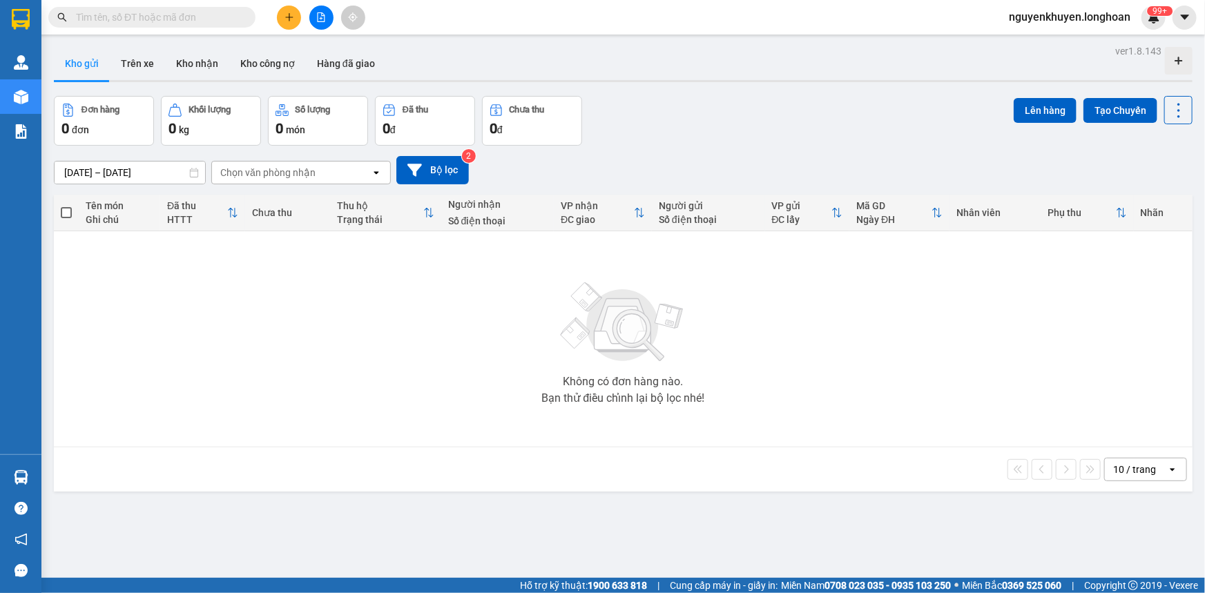
click at [85, 64] on button "Kho gửi" at bounding box center [82, 63] width 56 height 33
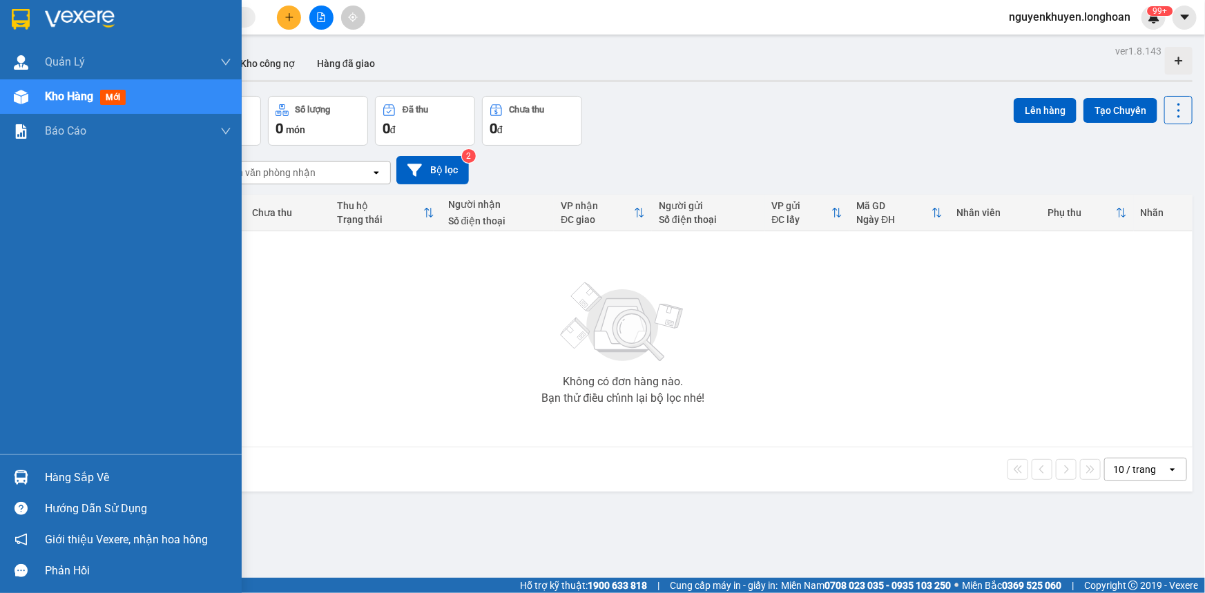
click at [75, 96] on span "Kho hàng" at bounding box center [69, 96] width 48 height 13
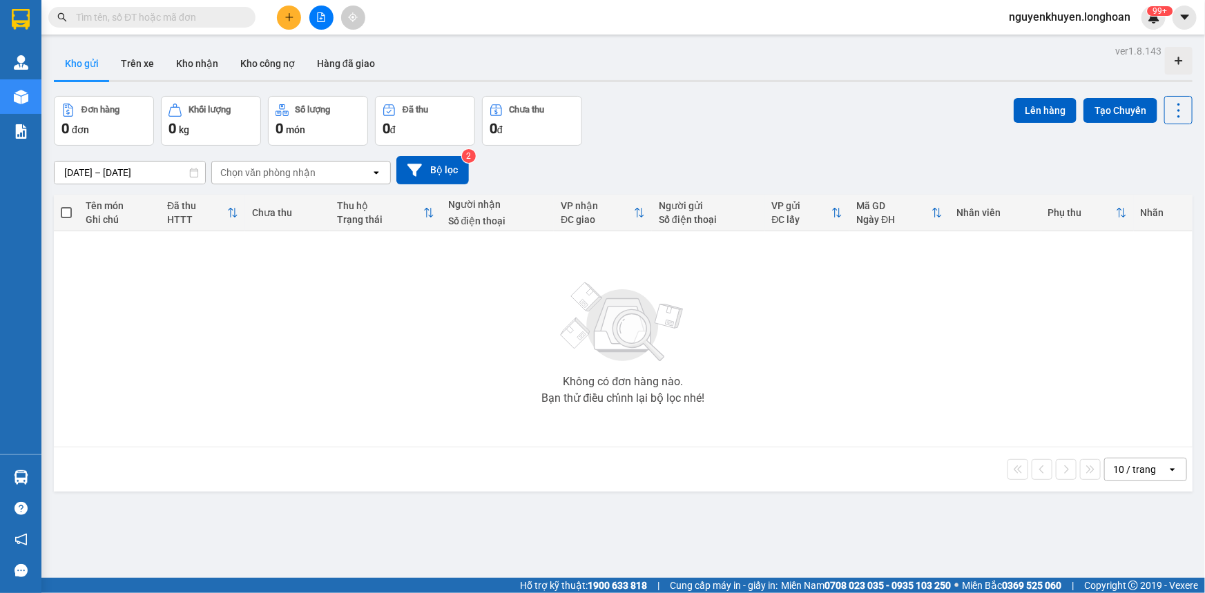
click at [77, 66] on button "Kho gửi" at bounding box center [82, 63] width 56 height 33
click at [295, 20] on button at bounding box center [289, 18] width 24 height 24
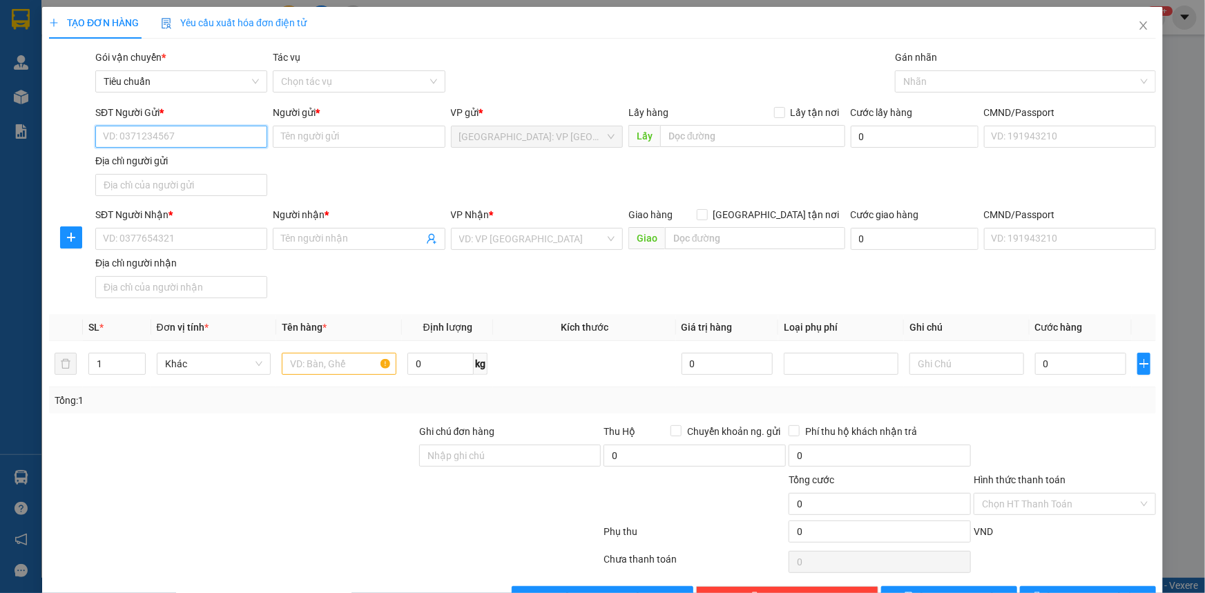
click at [166, 133] on input "SĐT Người Gửi *" at bounding box center [181, 137] width 172 height 22
type input "0925761234"
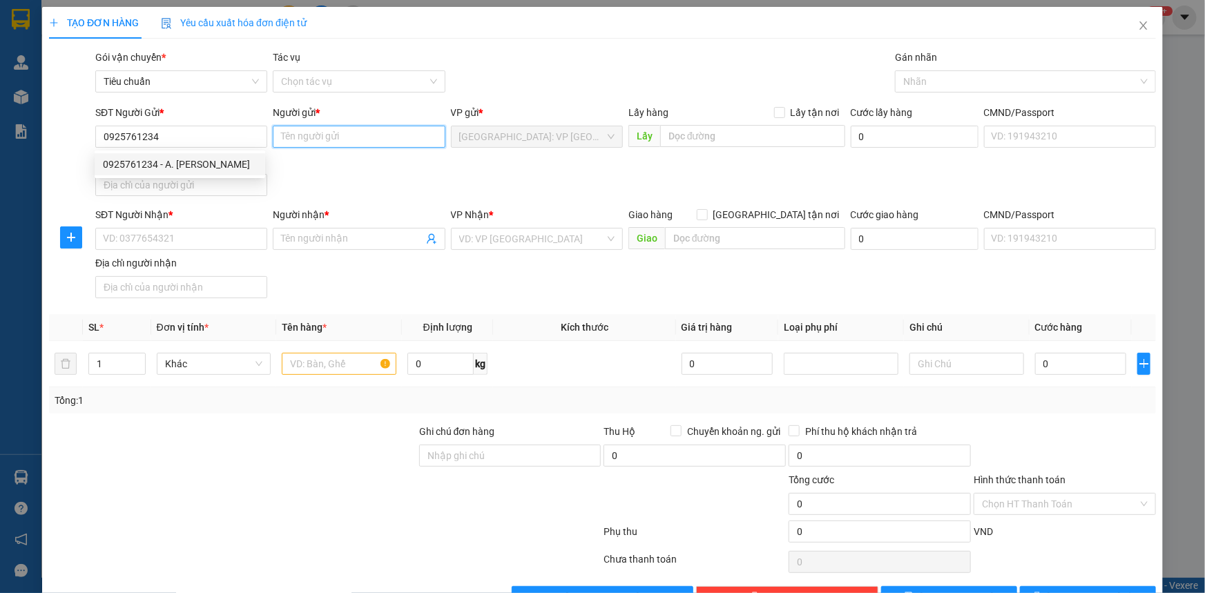
click at [296, 135] on input "Người gửi *" at bounding box center [359, 137] width 172 height 22
type input "A. [PERSON_NAME]"
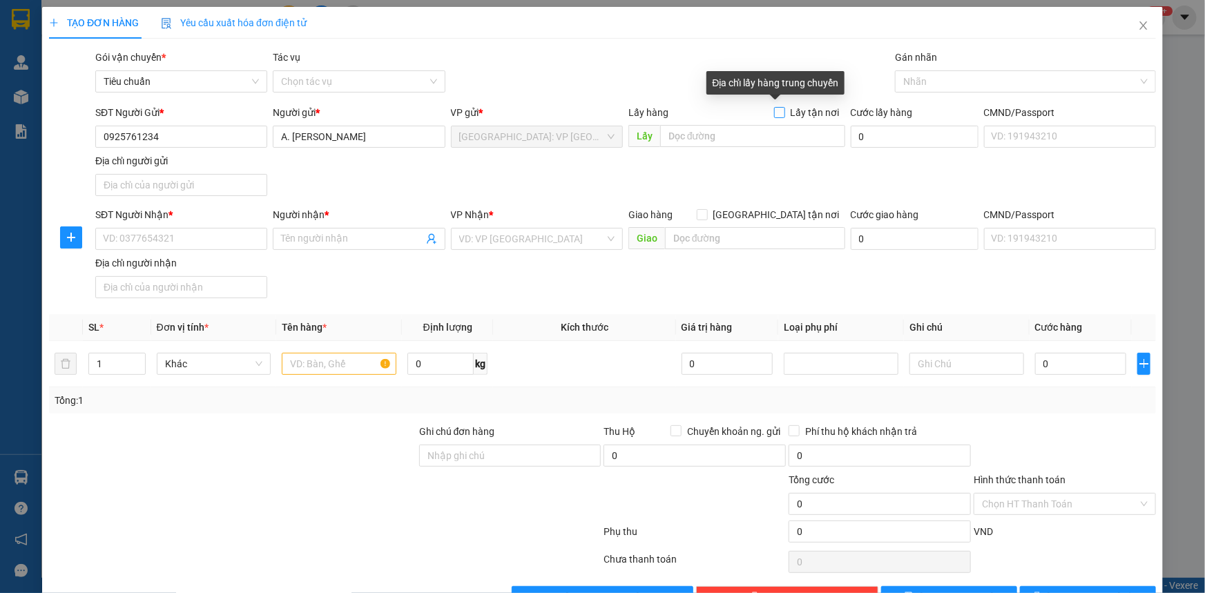
click at [774, 111] on input "Lấy tận nơi" at bounding box center [779, 112] width 10 height 10
checkbox input "true"
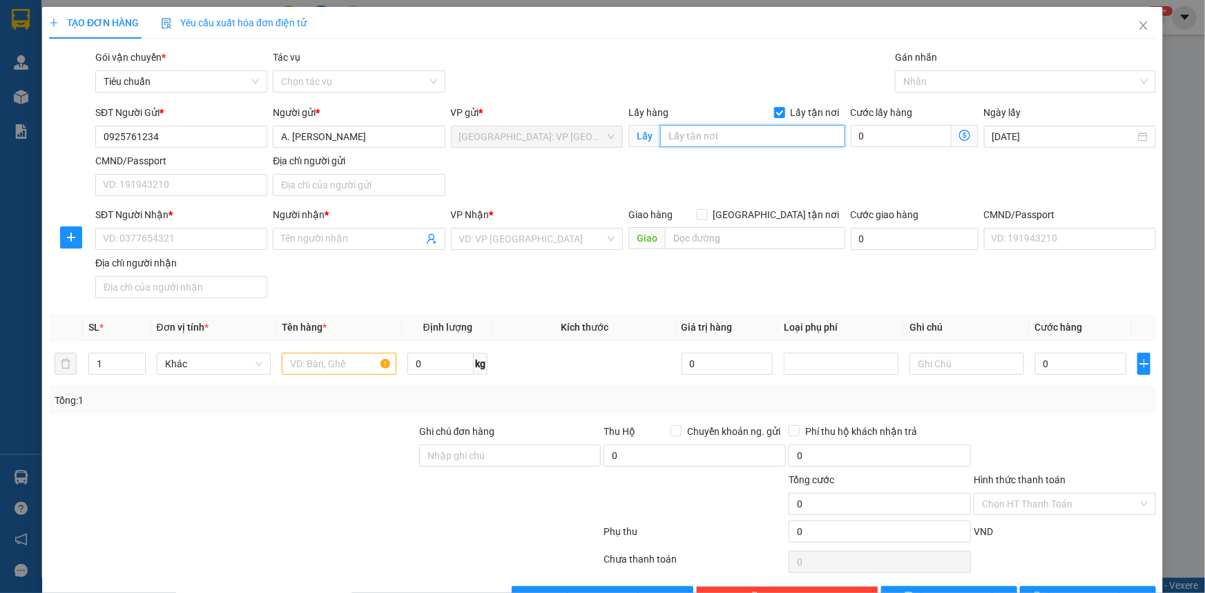
click at [690, 135] on input "text" at bounding box center [752, 136] width 185 height 22
click at [773, 137] on input "136/1 [PERSON_NAME], P. [PERSON_NAME], [PERSON_NAME]" at bounding box center [752, 136] width 185 height 22
click at [827, 138] on input "136/1 [PERSON_NAME], P. [PERSON_NAME], [PERSON_NAME] [GEOGRAPHIC_DATA]" at bounding box center [752, 136] width 185 height 22
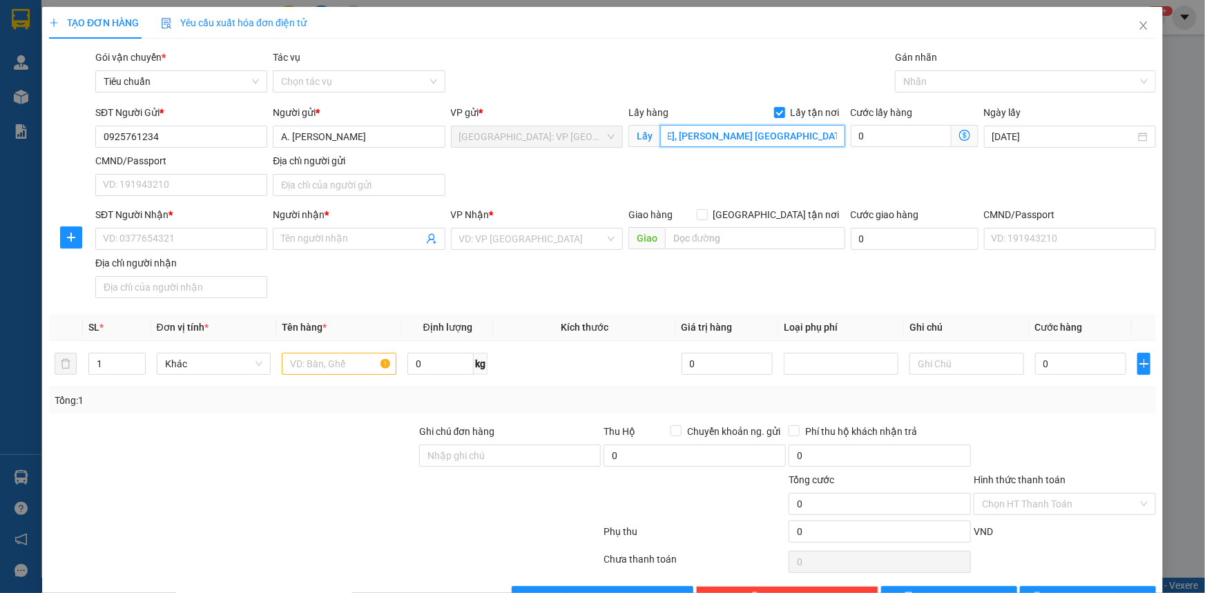
scroll to position [0, 186]
type input "136/1 [PERSON_NAME], P. [PERSON_NAME], [PERSON_NAME] [GEOGRAPHIC_DATA]; ( [GEOG…"
click at [118, 241] on input "SĐT Người Nhận *" at bounding box center [181, 239] width 172 height 22
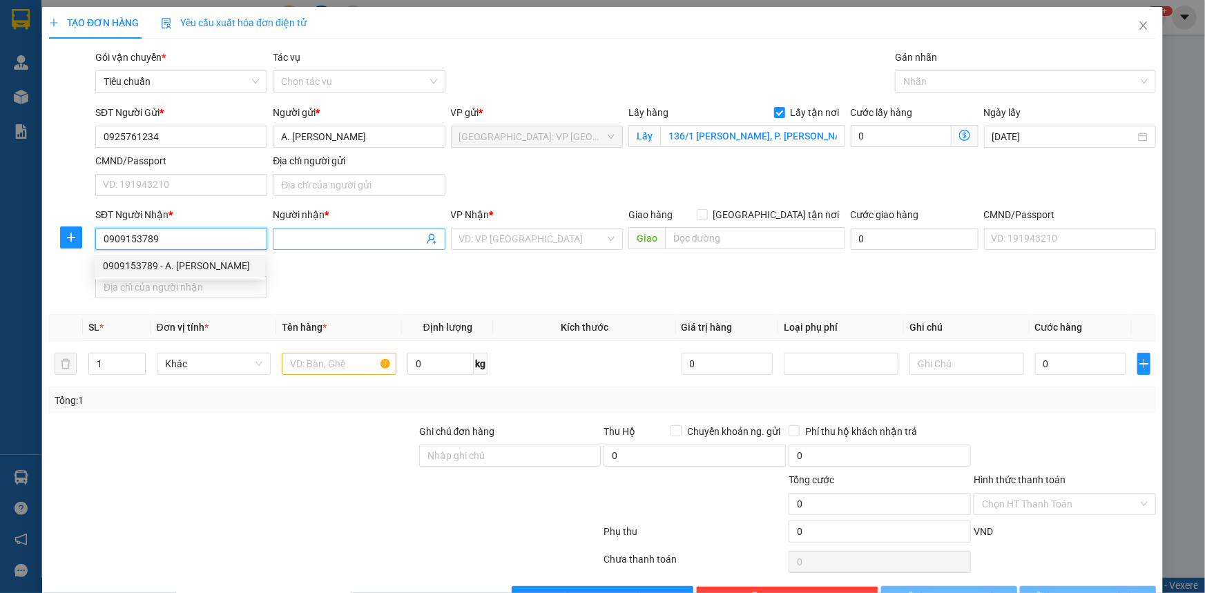
type input "0909153789"
click at [284, 236] on input "Người nhận *" at bounding box center [352, 238] width 142 height 15
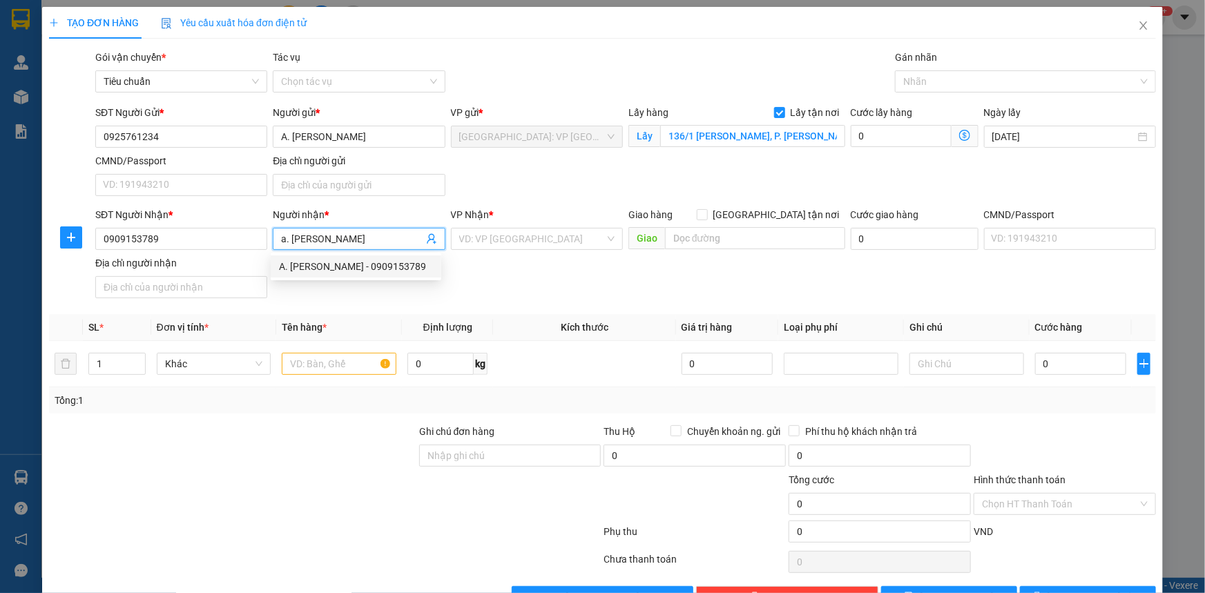
type input "a. [PERSON_NAME]"
click at [476, 277] on div "SĐT Người Nhận * 0909153789 Người nhận * a. [PERSON_NAME] VP Nhận * VD: VP [GEO…" at bounding box center [626, 255] width 1066 height 97
click at [576, 237] on input "search" at bounding box center [532, 239] width 146 height 21
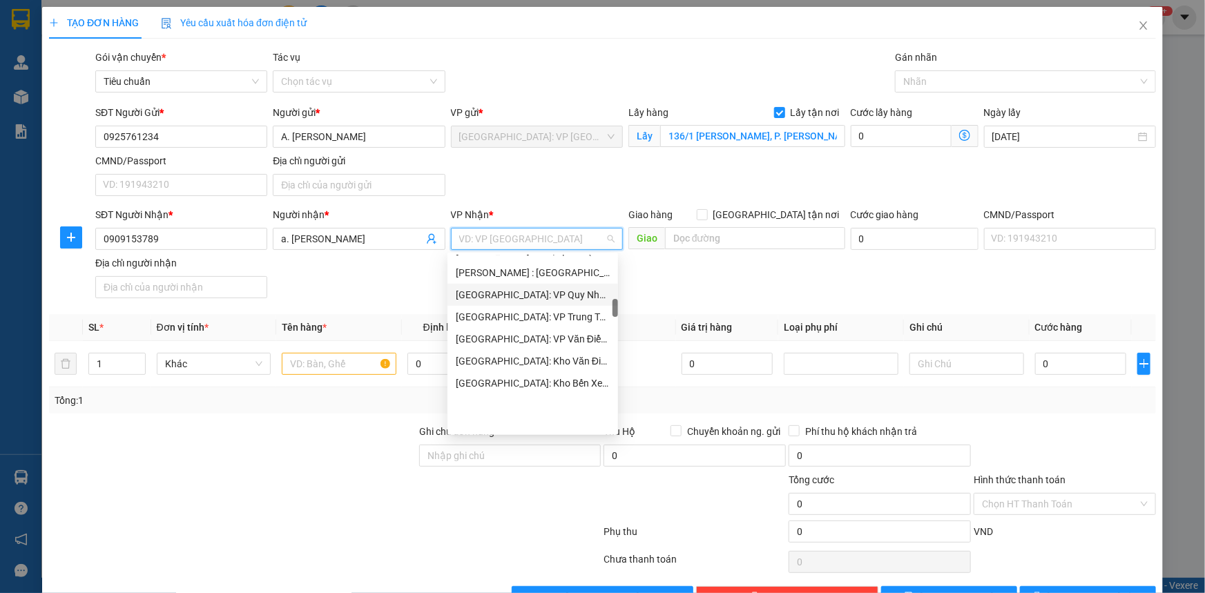
scroll to position [439, 0]
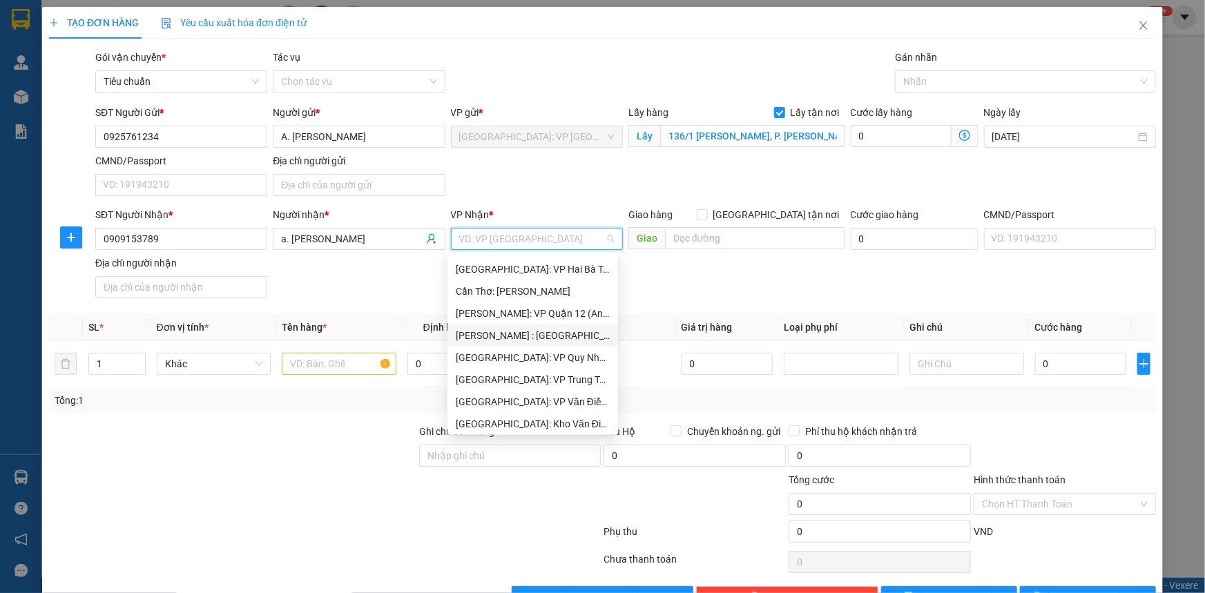
click at [541, 334] on div "[PERSON_NAME] : [GEOGRAPHIC_DATA]" at bounding box center [533, 335] width 154 height 15
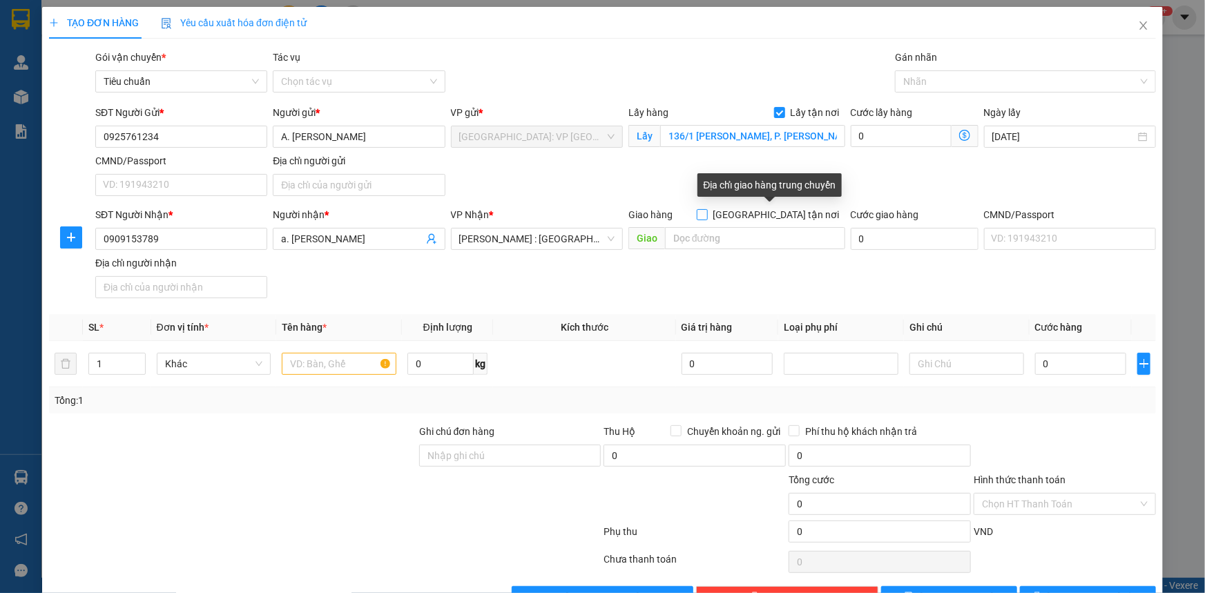
click at [706, 212] on input "[GEOGRAPHIC_DATA] tận nơi" at bounding box center [702, 214] width 10 height 10
checkbox input "true"
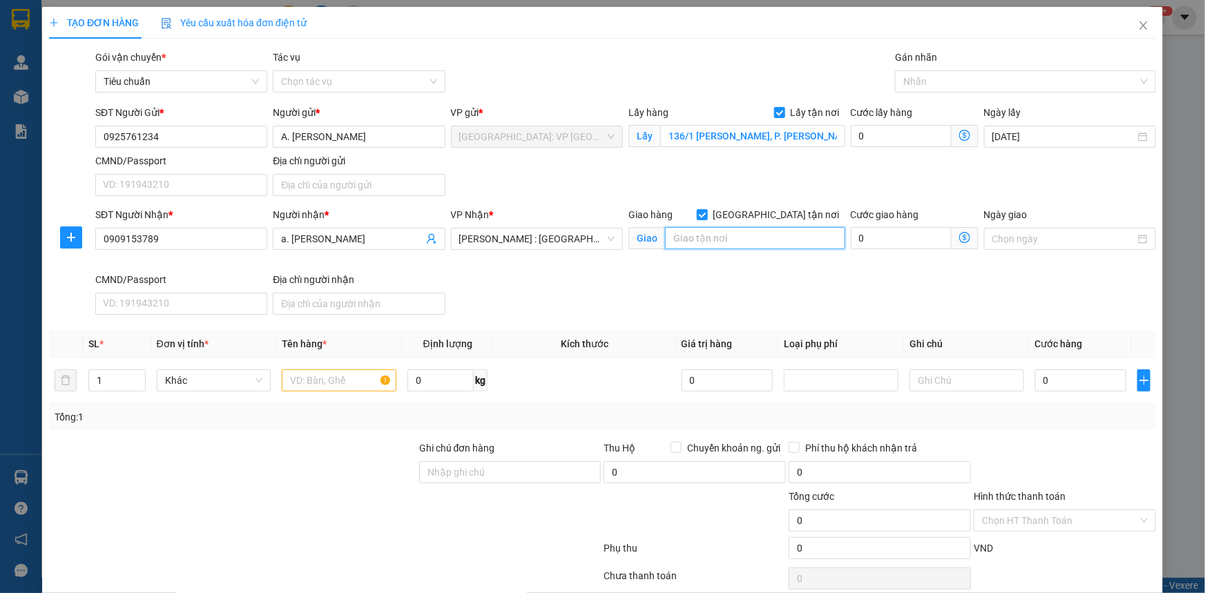
click at [691, 241] on input "text" at bounding box center [755, 238] width 180 height 22
click at [687, 235] on input "text" at bounding box center [755, 238] width 180 height 22
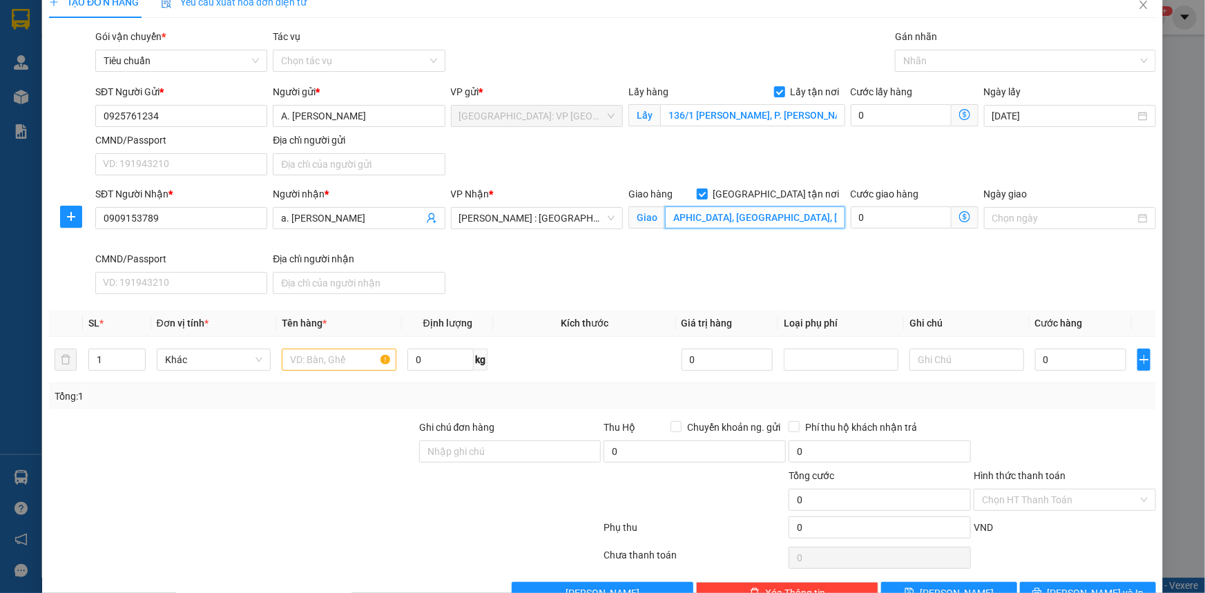
scroll to position [57, 0]
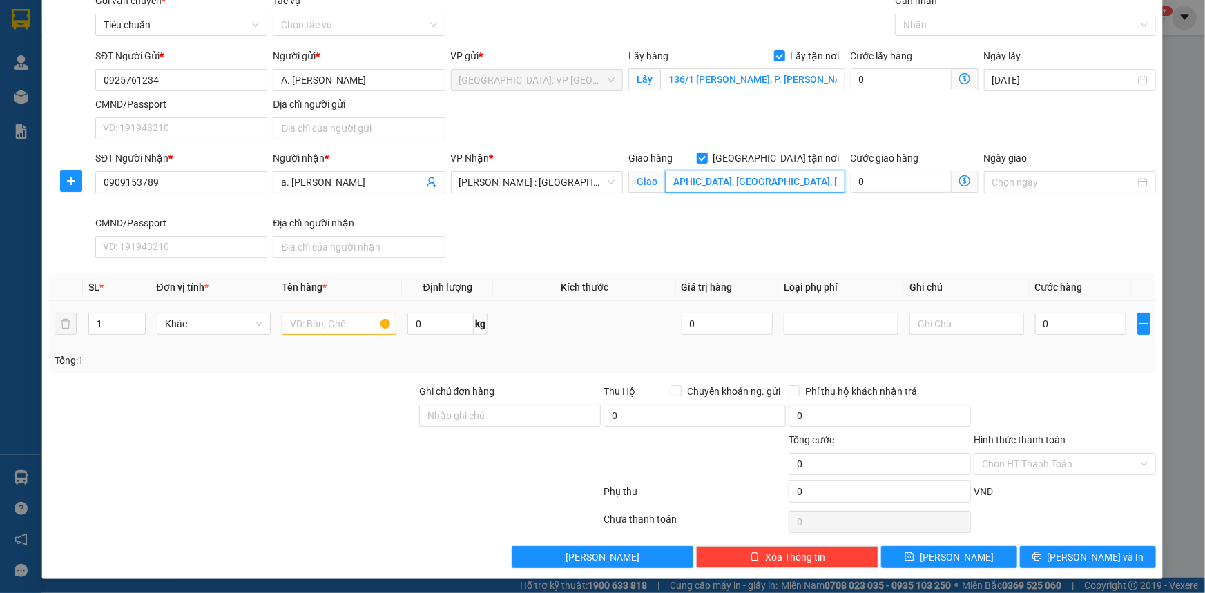
type input "5G [GEOGRAPHIC_DATA], [GEOGRAPHIC_DATA], [GEOGRAPHIC_DATA]"
click at [290, 326] on input "text" at bounding box center [339, 324] width 115 height 22
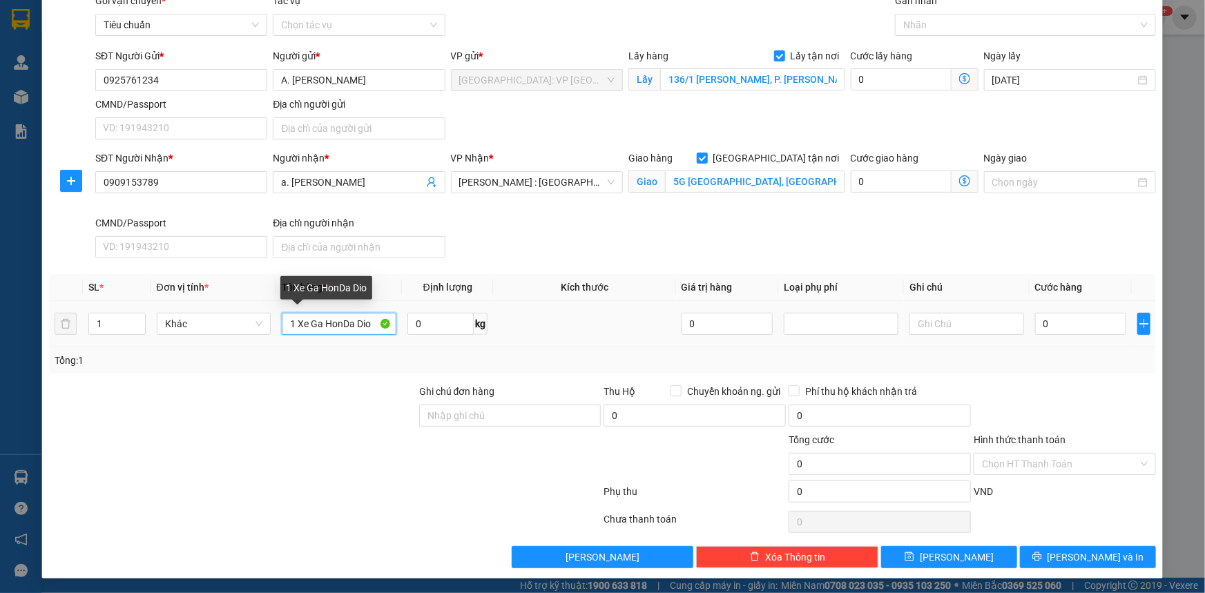
click at [324, 323] on input "1 Xe Ga HonDa Dio" at bounding box center [339, 324] width 115 height 22
click at [350, 325] on input "1 Xe Ga HonDa Dio" at bounding box center [339, 324] width 115 height 22
drag, startPoint x: 353, startPoint y: 322, endPoint x: 324, endPoint y: 331, distance: 30.4
click at [324, 331] on input "1 Xe Ga HonDa Dio" at bounding box center [339, 324] width 115 height 22
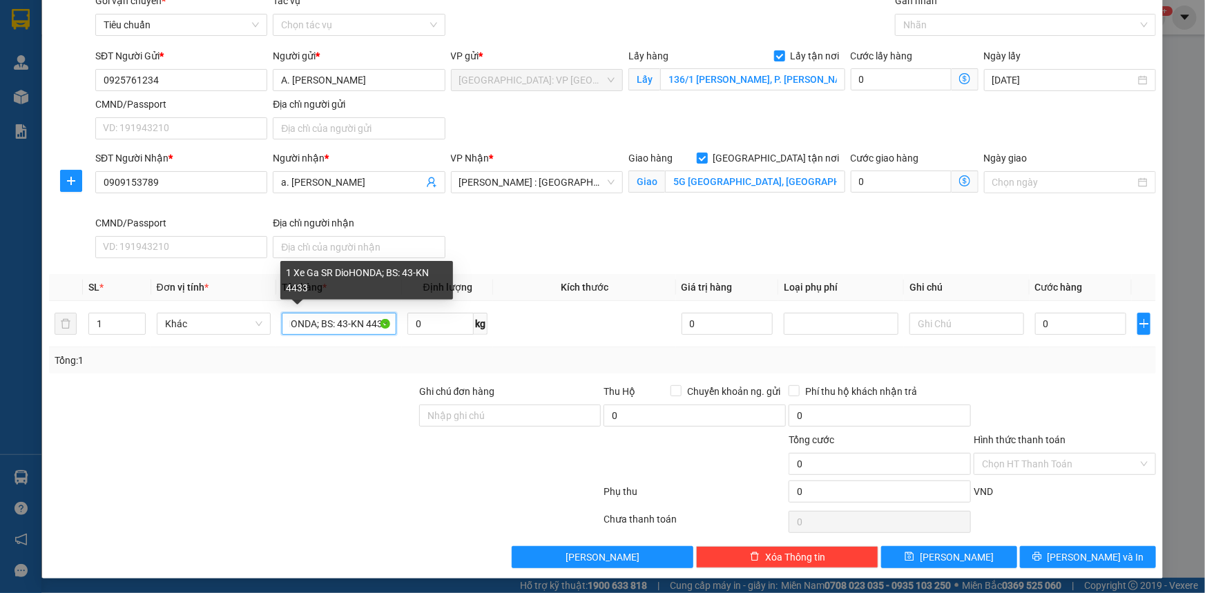
type input "1 Xe Ga SR DioHONDA; BS: 43-KN 4433"
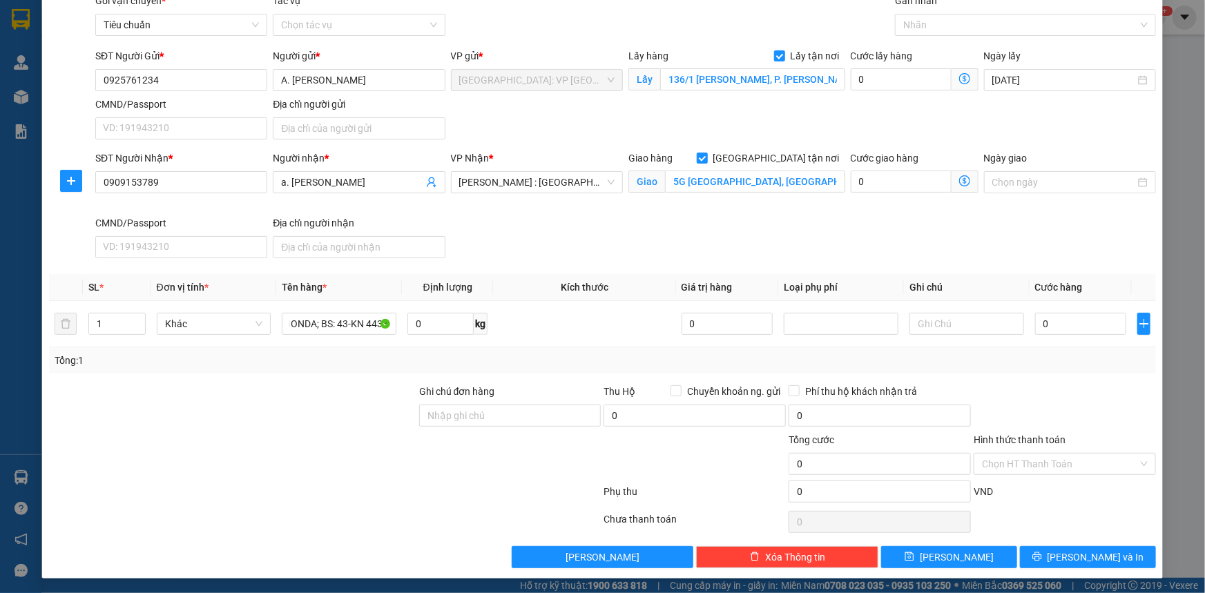
click at [295, 378] on div "Transit Pickup Surcharge Ids Transit Deliver Surcharge Ids Transit Deliver Surc…" at bounding box center [602, 280] width 1107 height 575
click at [501, 413] on input "Ghi chú đơn hàng" at bounding box center [510, 416] width 182 height 22
type input "2 Chìa khóa và 1 Cavet"
click at [1041, 320] on input "0" at bounding box center [1081, 324] width 92 height 22
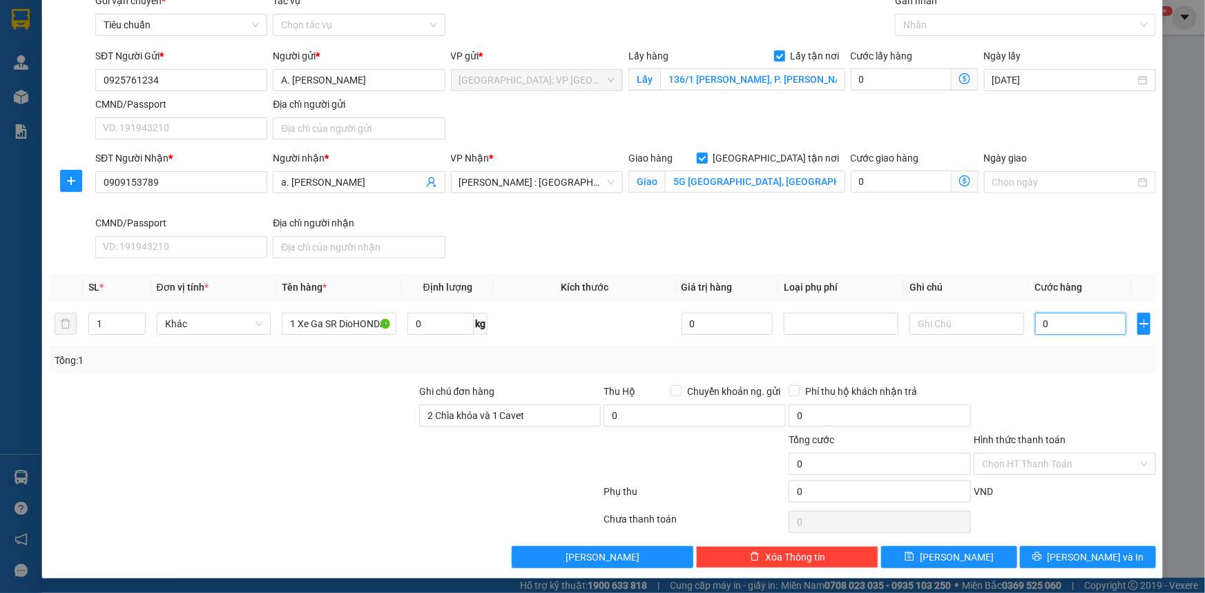
type input "001"
type input "1"
type input "0.012"
type input "12"
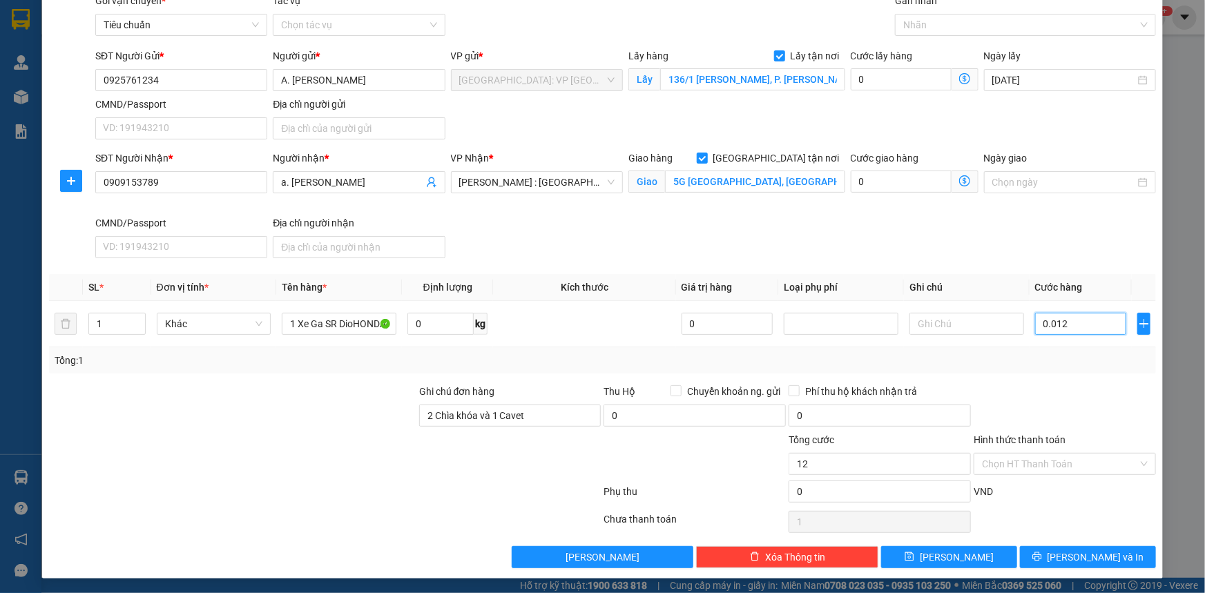
type input "12"
type input "00.123"
type input "123"
type input "0.001.230"
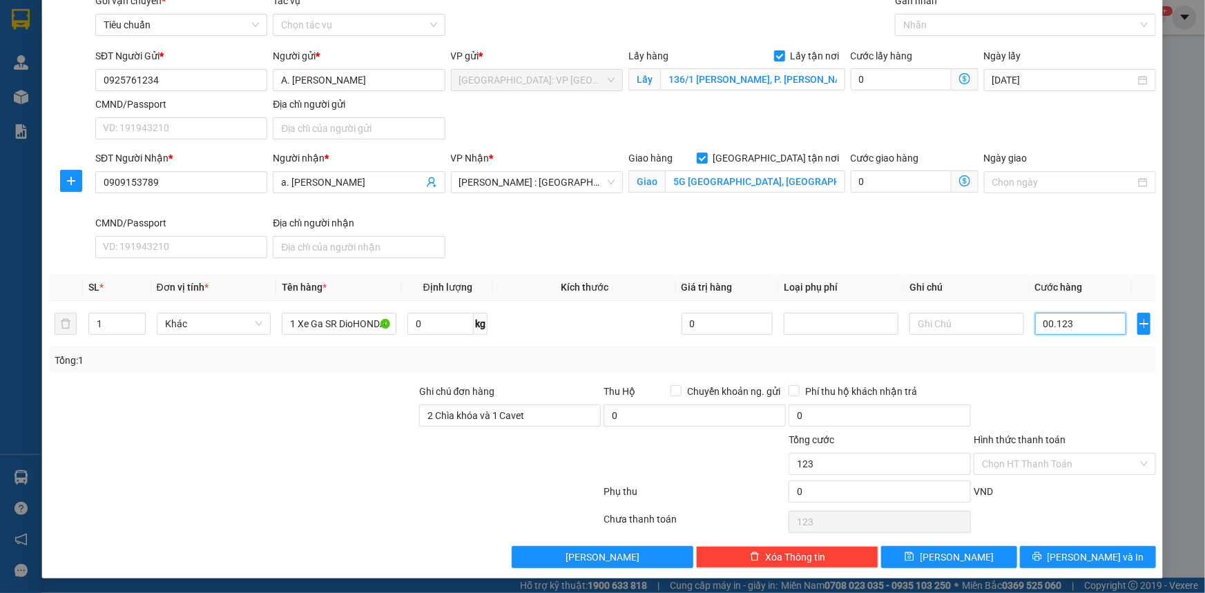
type input "1.230"
type input "000.012.300"
type input "12.300"
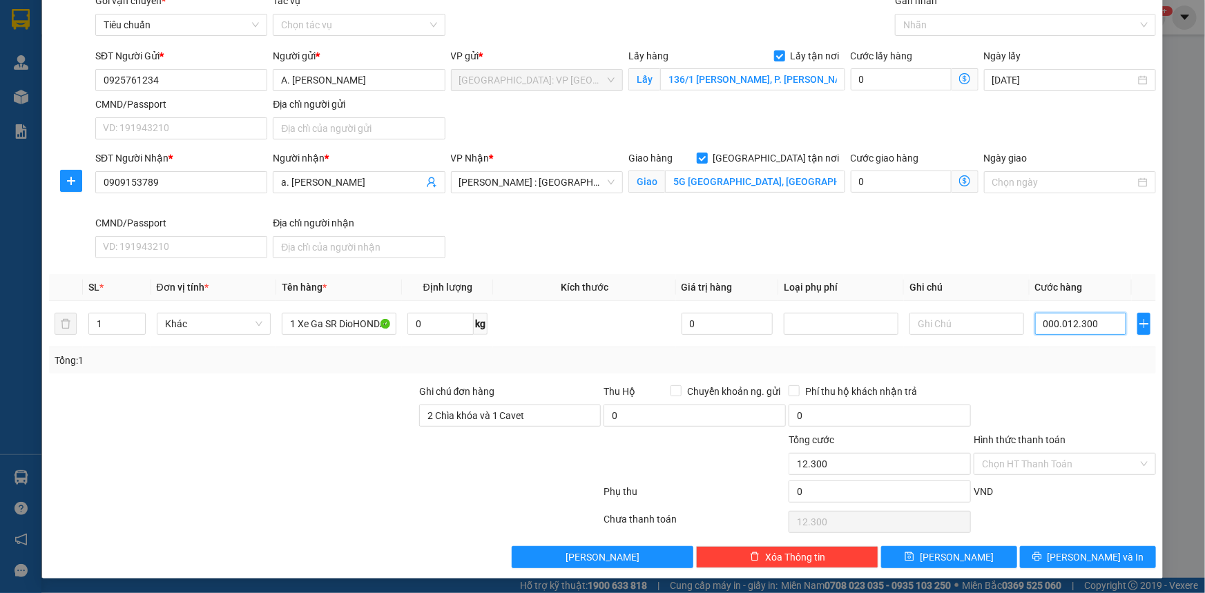
type input "00.000.123.000"
type input "123.000"
type input "0.000.001.230.000"
type input "1.230.000"
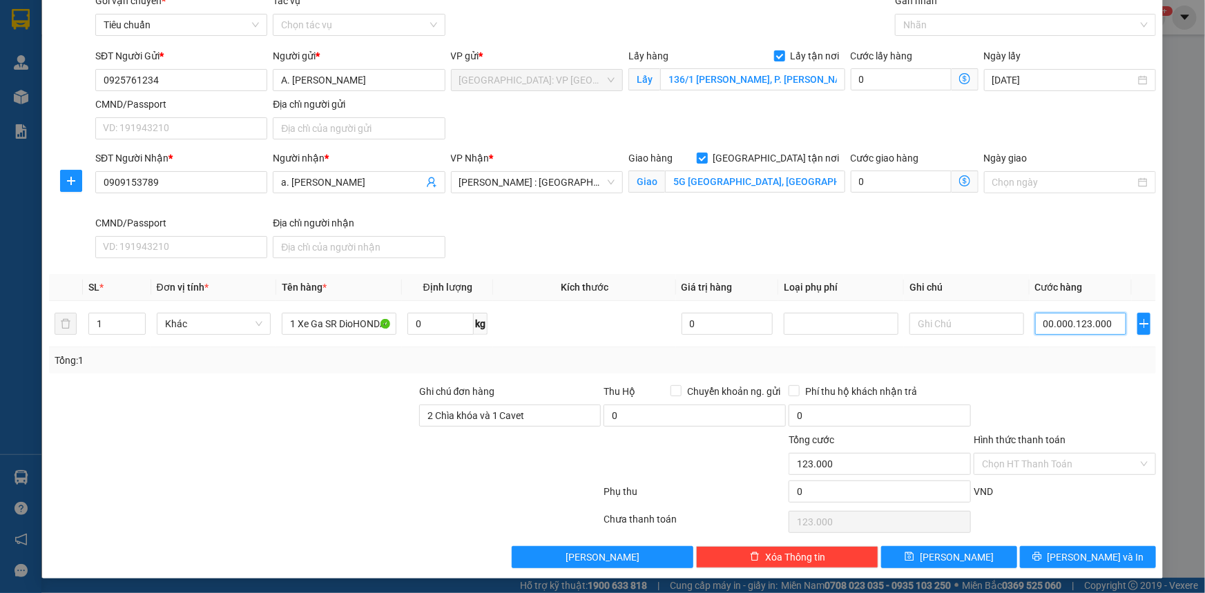
type input "1.230.000"
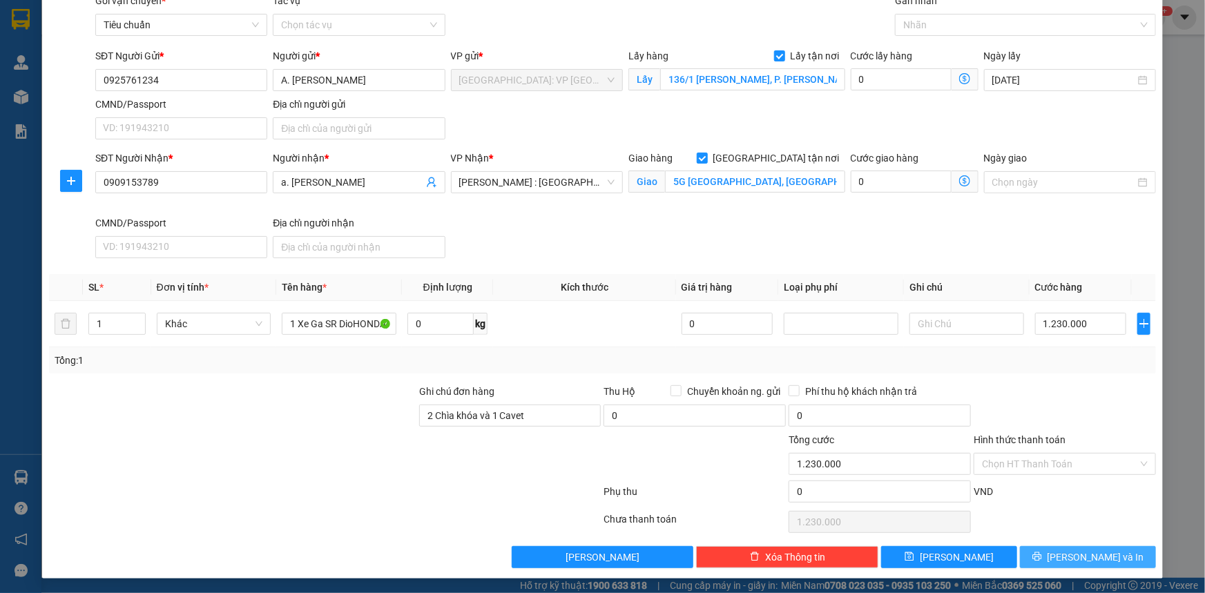
click at [1081, 554] on span "[PERSON_NAME] và In" at bounding box center [1096, 557] width 97 height 15
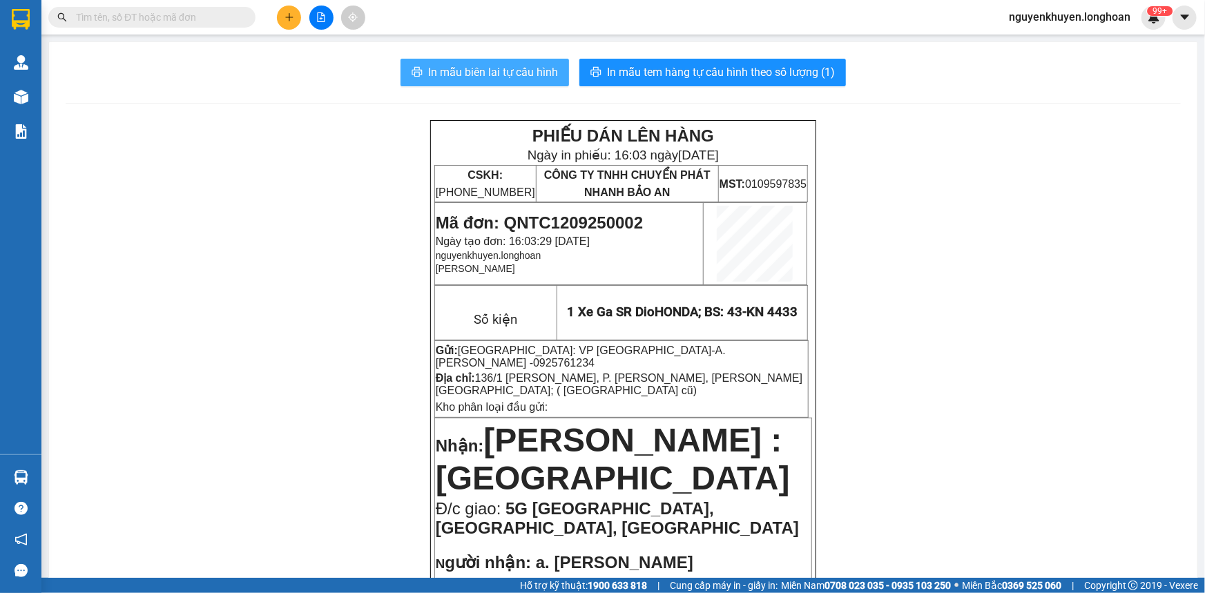
click at [473, 69] on span "In mẫu biên lai tự cấu hình" at bounding box center [493, 72] width 130 height 17
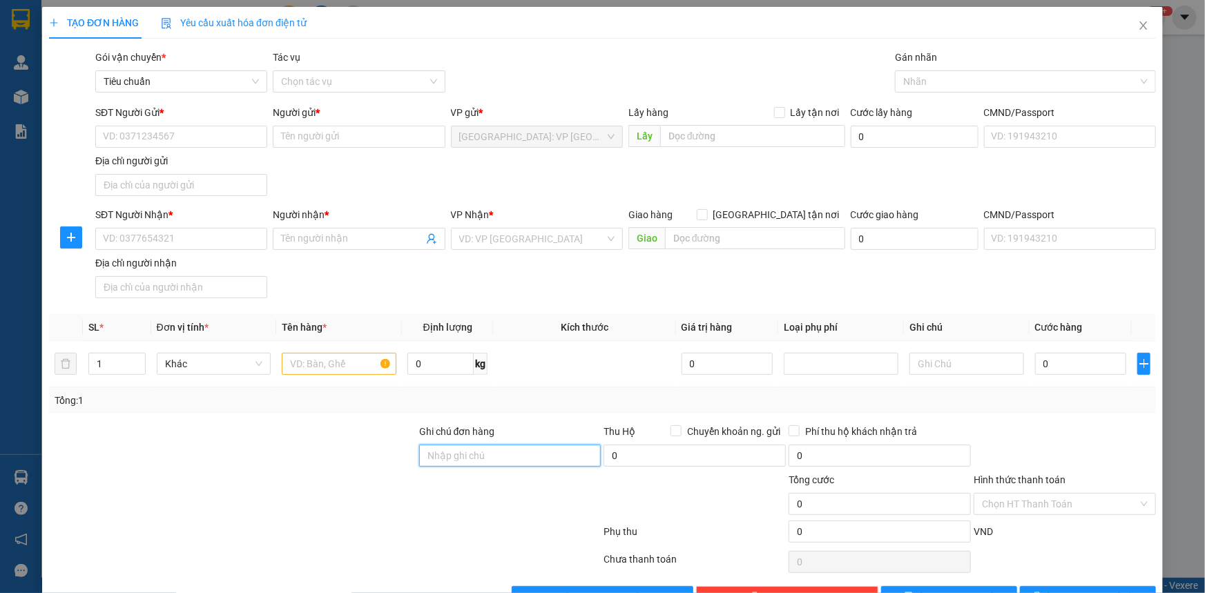
click at [479, 456] on input "Ghi chú đơn hàng" at bounding box center [510, 456] width 182 height 22
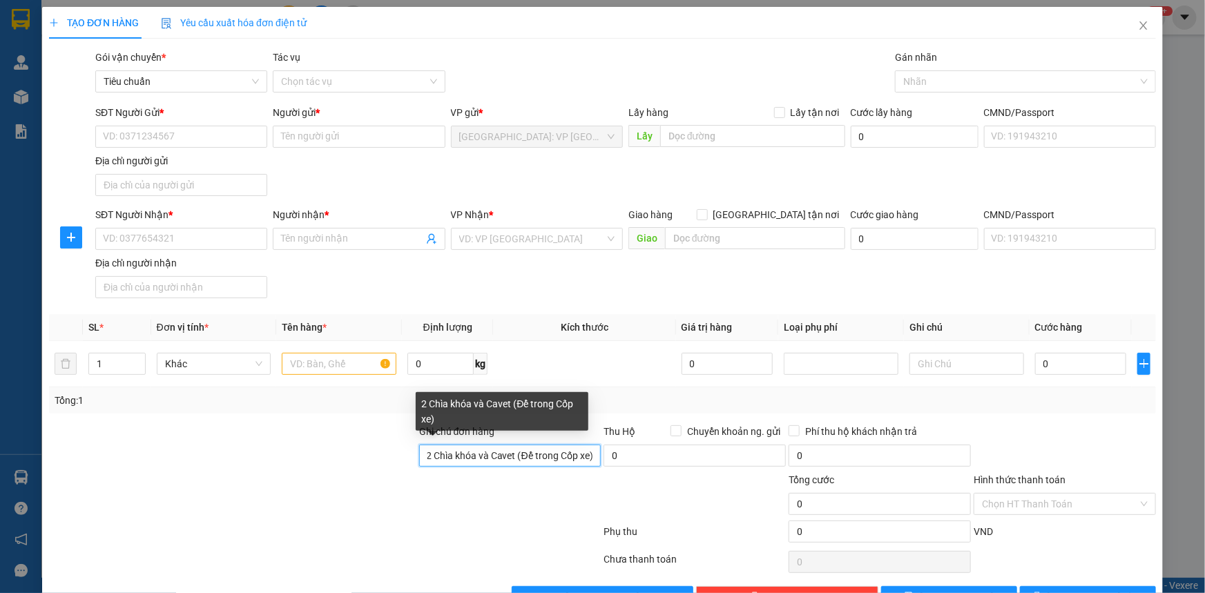
click at [519, 456] on input "2 Chìa khóa và Cavet (Để trong Cốp xe)" at bounding box center [510, 456] width 182 height 22
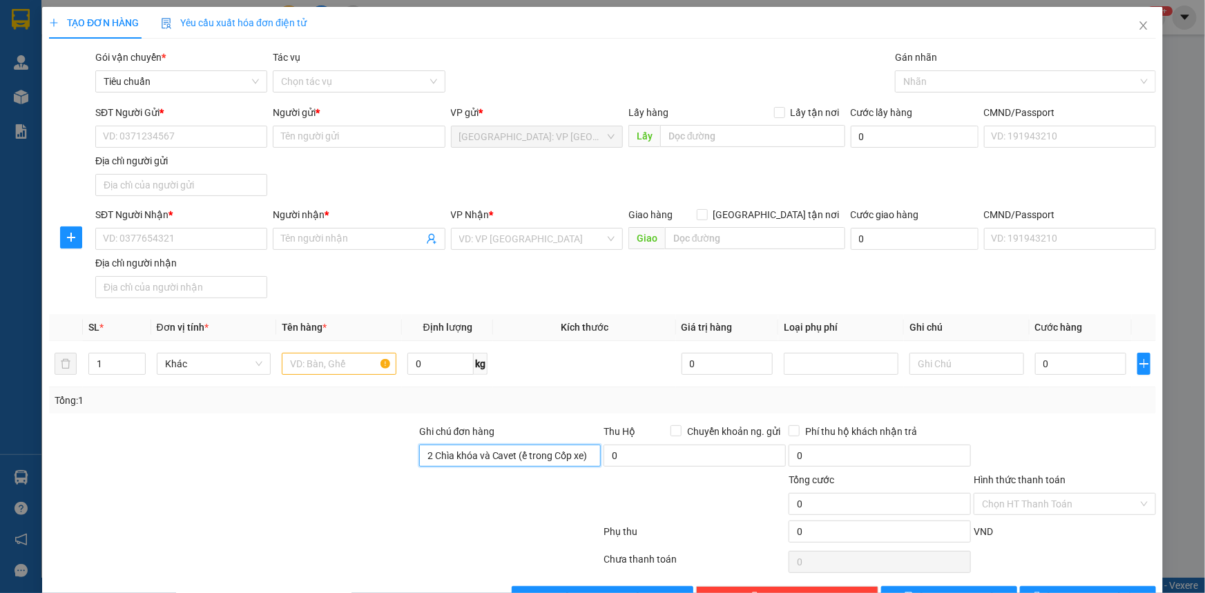
scroll to position [0, 0]
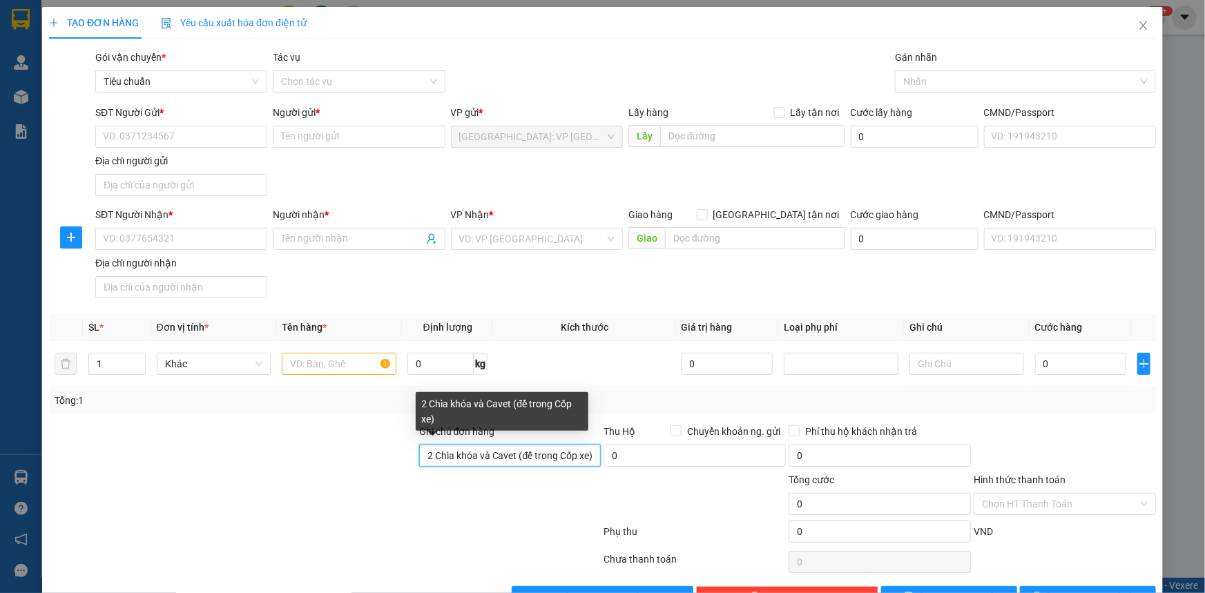
click at [517, 458] on input "2 Chìa khóa và Cavet (để trong Cốp xe)" at bounding box center [510, 456] width 182 height 22
click at [518, 459] on input "2 Chìa khóa và Cavet (để trong Cốp xe)" at bounding box center [510, 456] width 182 height 22
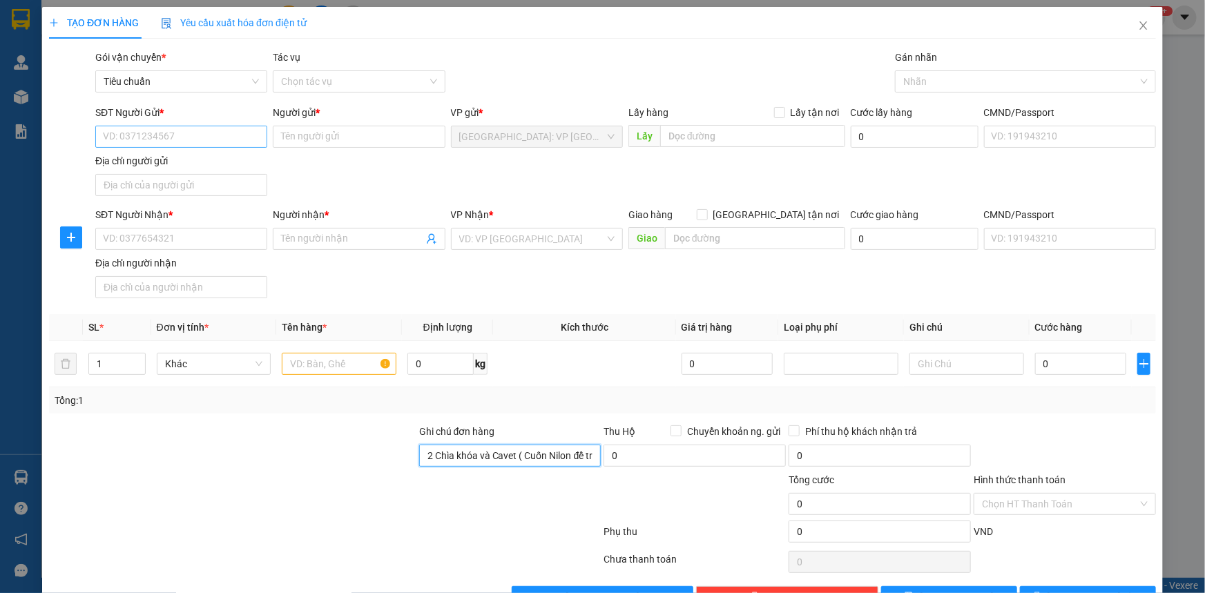
type input "2 Chìa khóa và Cavet ( Cuốn Nilon để trong Cốp xe)"
click at [186, 135] on input "SĐT Người Gửi *" at bounding box center [181, 137] width 172 height 22
type input "0925761234"
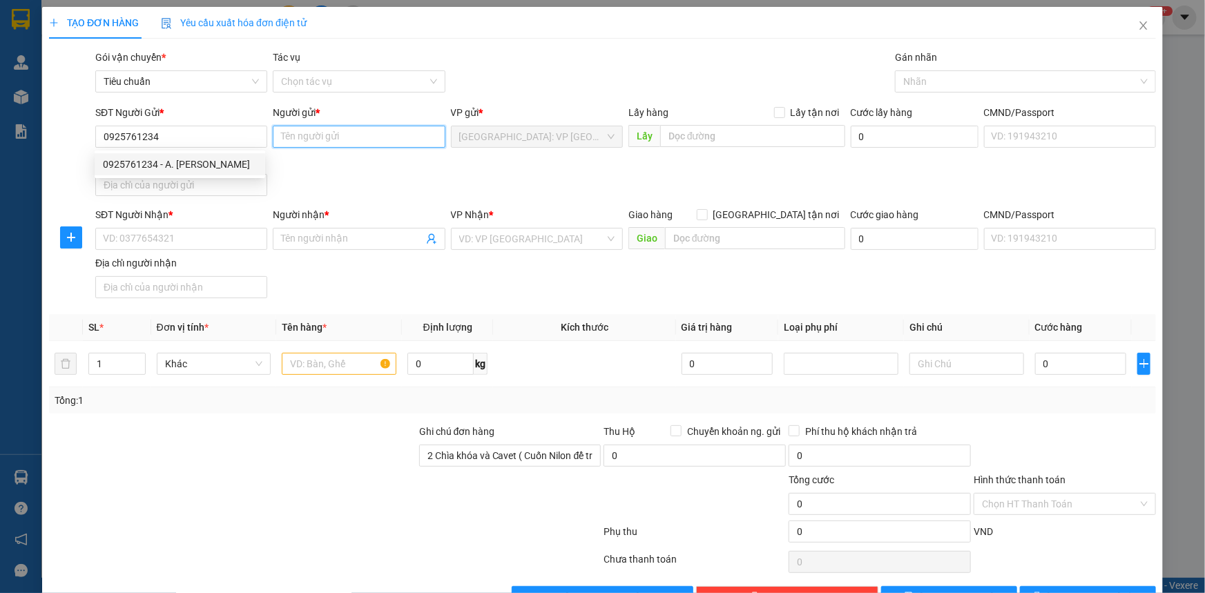
click at [321, 138] on input "Người gửi *" at bounding box center [359, 137] width 172 height 22
type input "A. [PERSON_NAME]"
click at [775, 109] on input "Lấy tận nơi" at bounding box center [779, 112] width 10 height 10
checkbox input "true"
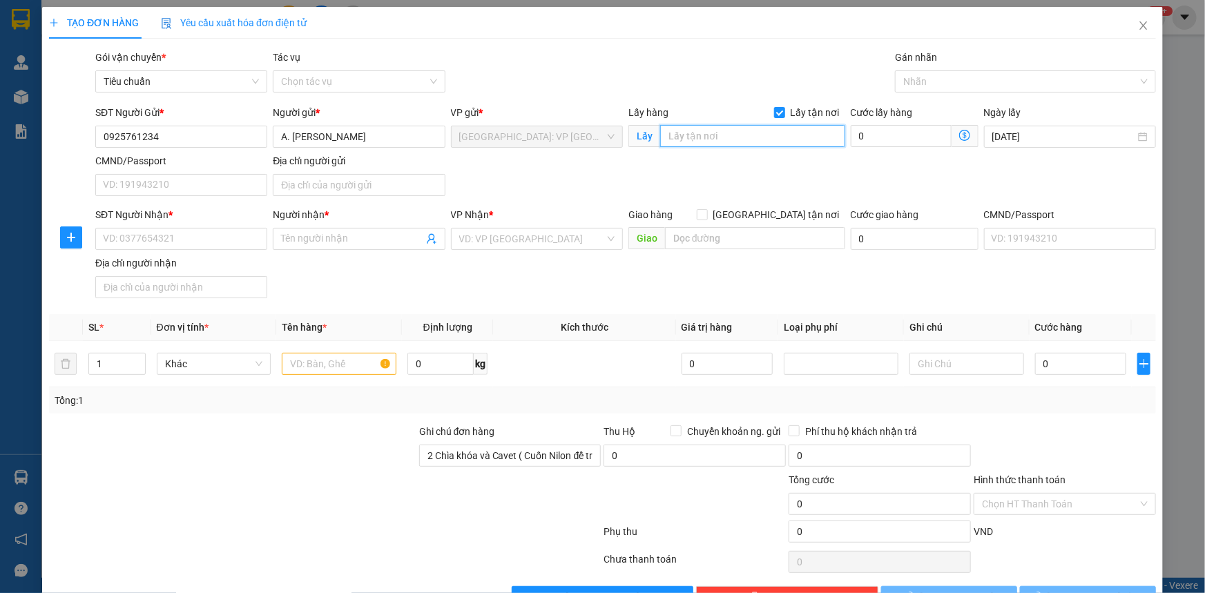
click at [683, 138] on input "text" at bounding box center [752, 136] width 185 height 22
type input "136/1 [PERSON_NAME], p [PERSON_NAME], [PERSON_NAME] (TT Sơn Tịnh cũ)"
click at [135, 186] on input "CMND/Passport" at bounding box center [181, 185] width 172 height 22
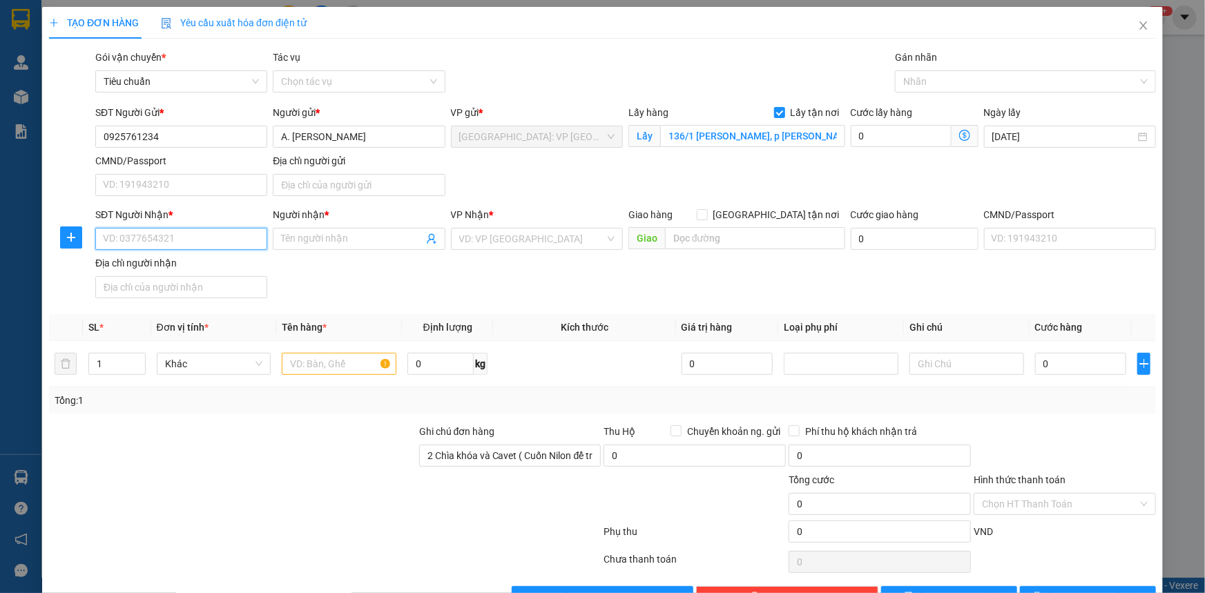
click at [131, 240] on input "SĐT Người Nhận *" at bounding box center [181, 239] width 172 height 22
type input "0909153789"
click at [300, 240] on input "Người nhận *" at bounding box center [352, 238] width 142 height 15
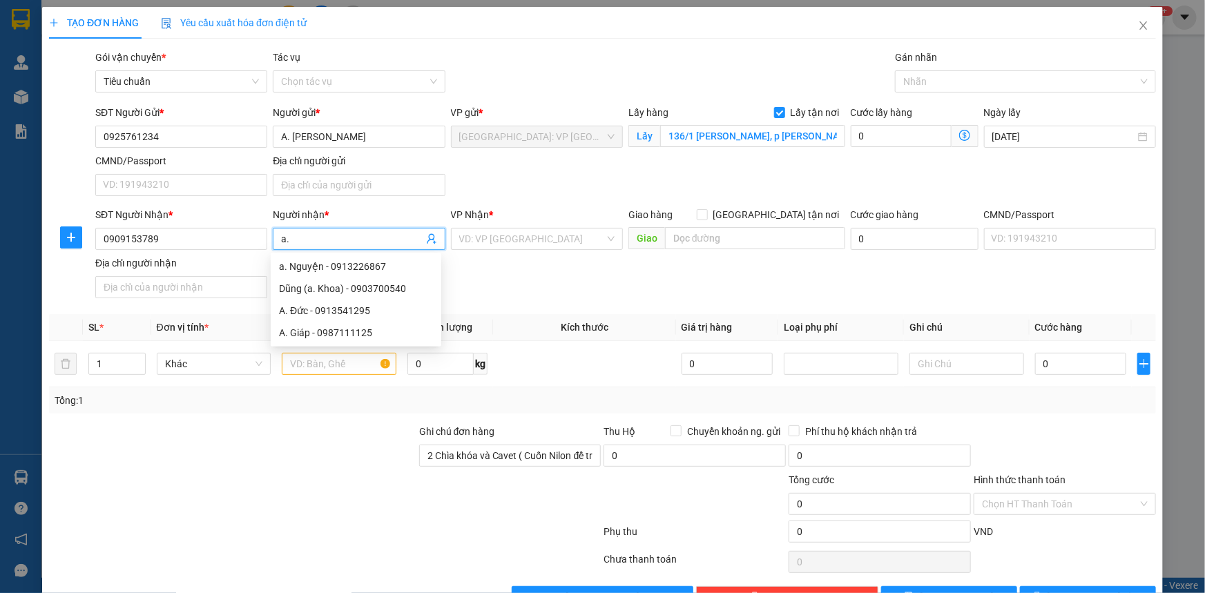
type input "a"
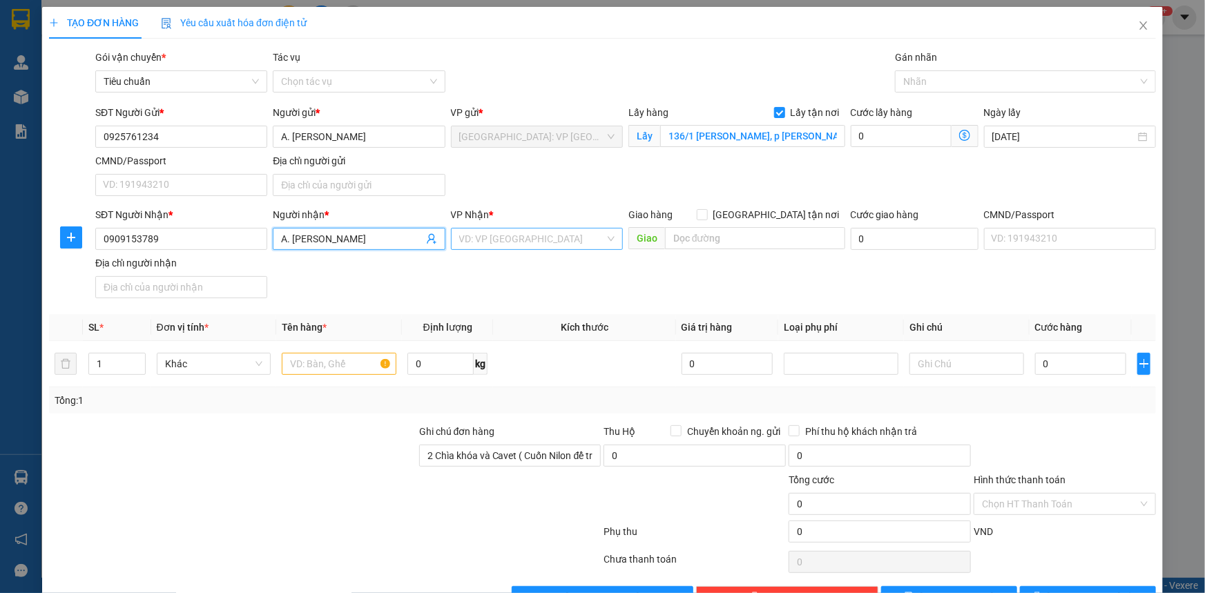
type input "A. [PERSON_NAME]"
click at [494, 242] on input "search" at bounding box center [532, 239] width 146 height 21
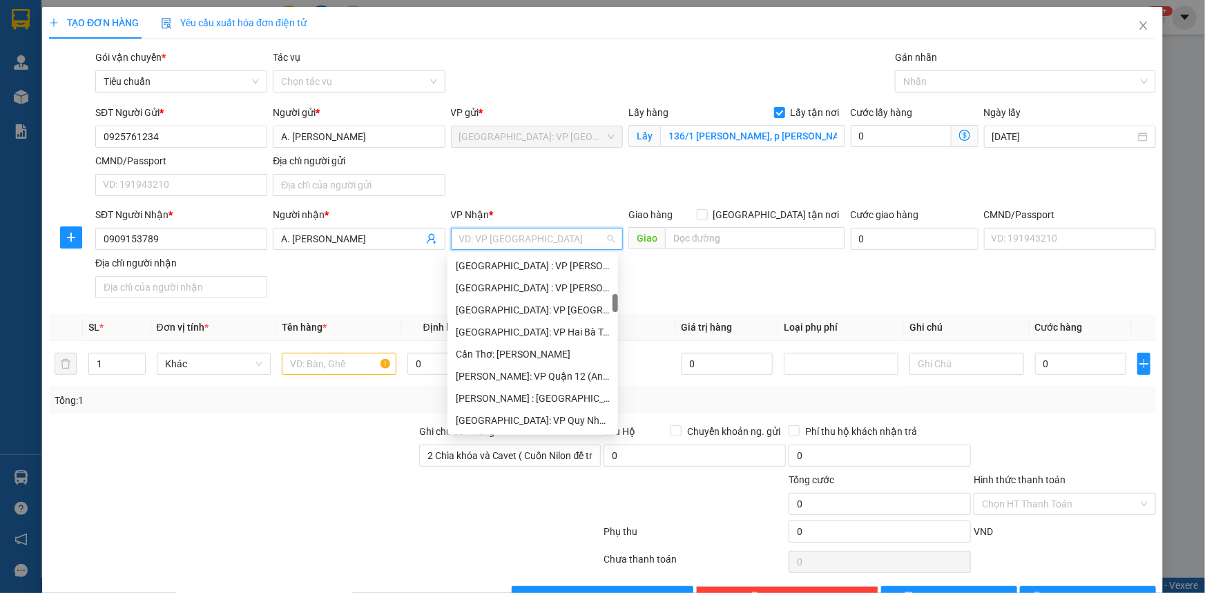
scroll to position [439, 0]
click at [532, 333] on div "[PERSON_NAME] : [GEOGRAPHIC_DATA]" at bounding box center [533, 335] width 154 height 15
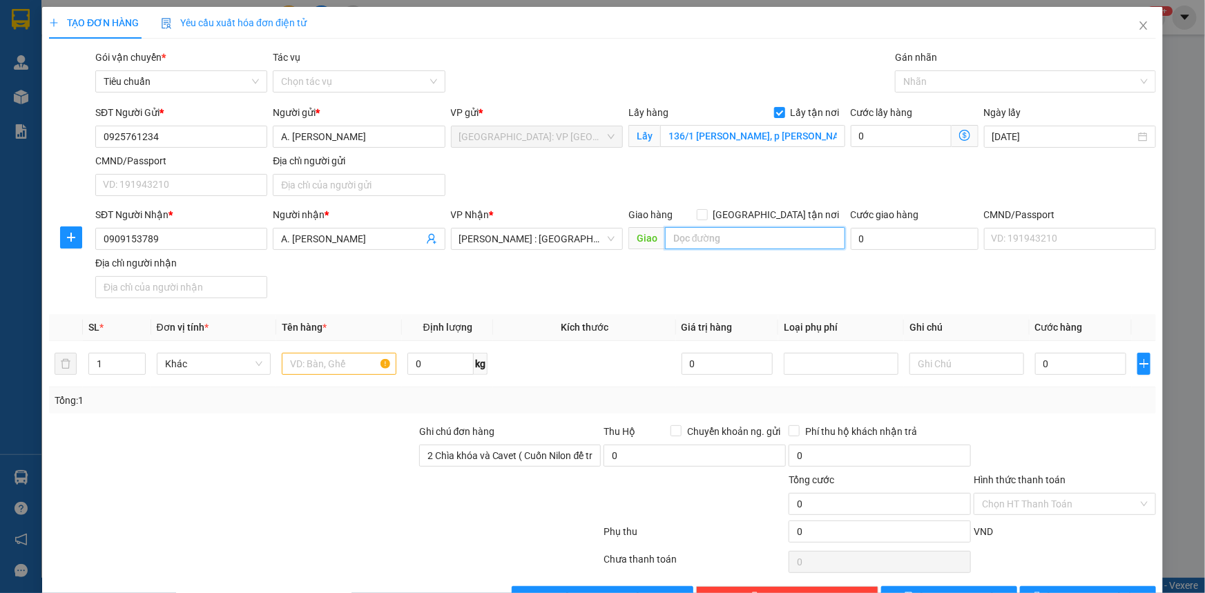
drag, startPoint x: 697, startPoint y: 238, endPoint x: 717, endPoint y: 229, distance: 21.6
click at [697, 239] on input "text" at bounding box center [755, 238] width 180 height 22
click at [706, 214] on input "[GEOGRAPHIC_DATA] tận nơi" at bounding box center [702, 214] width 10 height 10
checkbox input "true"
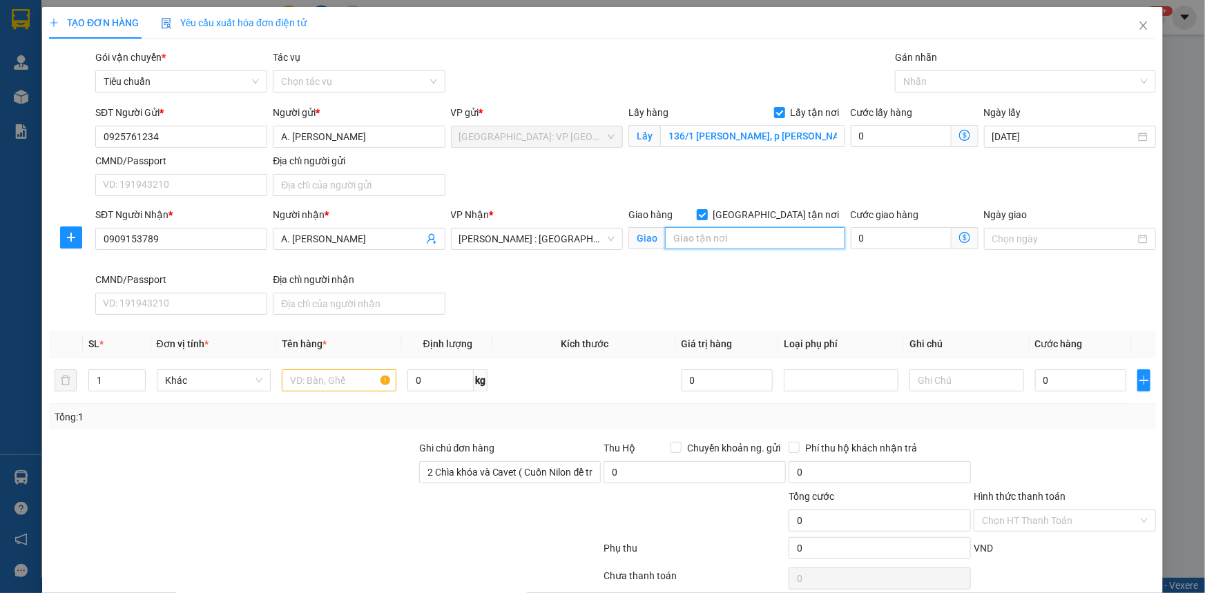
click at [695, 242] on input "text" at bounding box center [755, 238] width 180 height 22
type input "5G [GEOGRAPHIC_DATA], [GEOGRAPHIC_DATA], [GEOGRAPHIC_DATA]"
click at [106, 380] on input "1" at bounding box center [117, 380] width 56 height 21
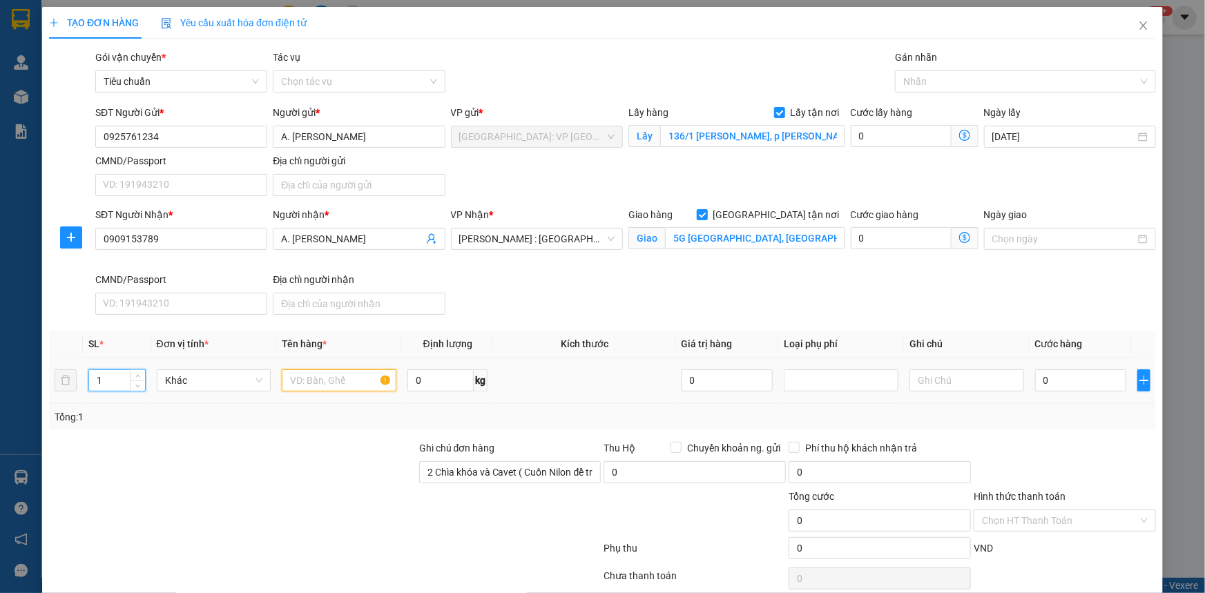
click at [318, 379] on input "text" at bounding box center [339, 380] width 115 height 22
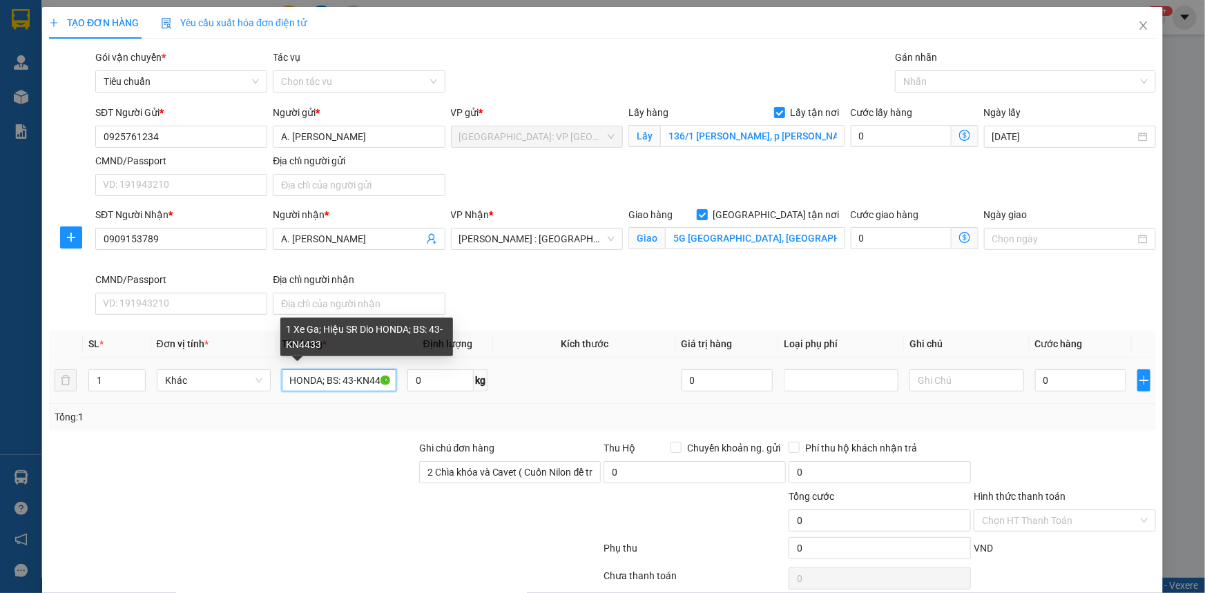
scroll to position [0, 96]
click at [363, 380] on input "1 Xe Ga; Hiệu SR Dio HONDA; BS: 43-KN4433" at bounding box center [339, 380] width 115 height 22
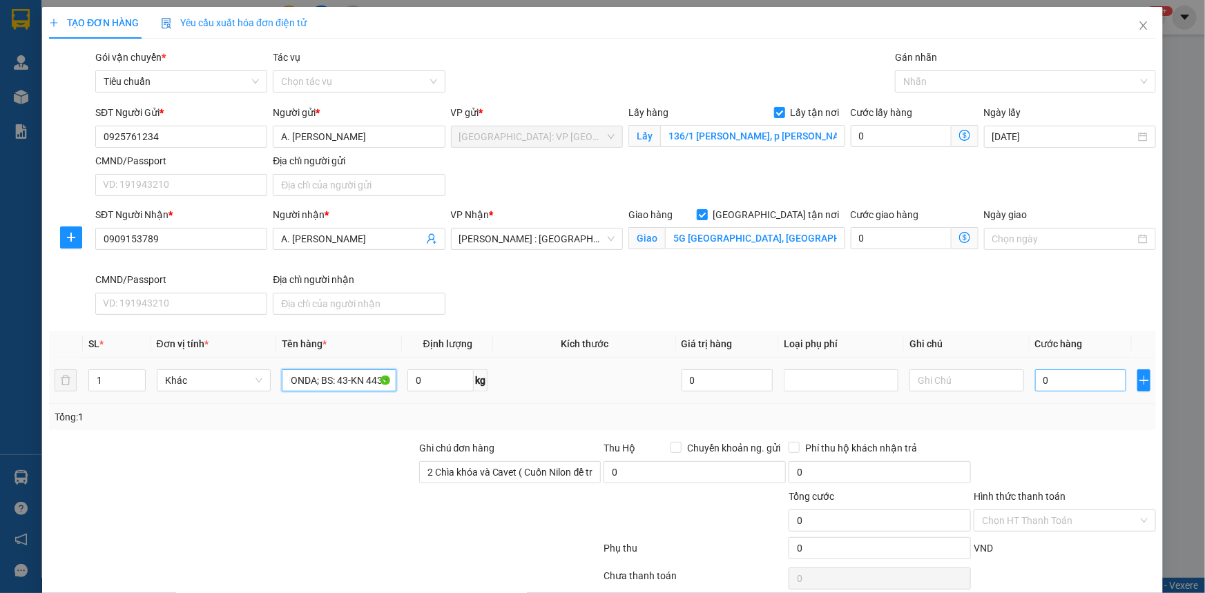
type input "1 Xe Ga; Hiệu SR Dio HONDA; BS: 43-KN 4433"
click at [1043, 378] on input "0" at bounding box center [1081, 380] width 92 height 22
type input "001"
type input "1"
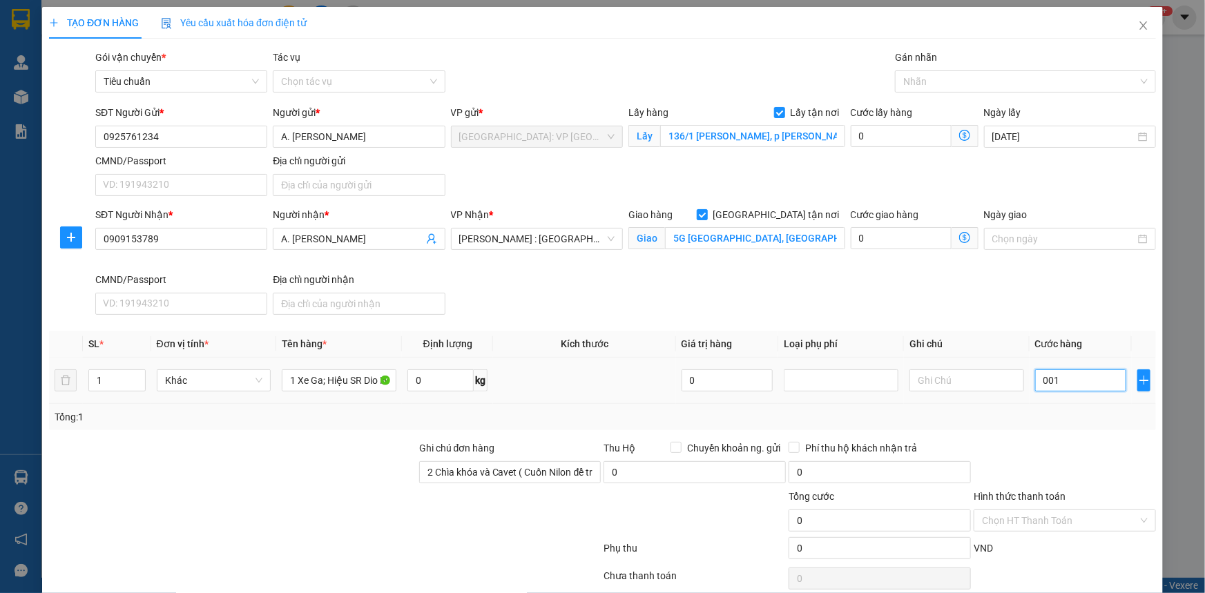
type input "1"
type input "0.012"
type input "12"
type input "00.123"
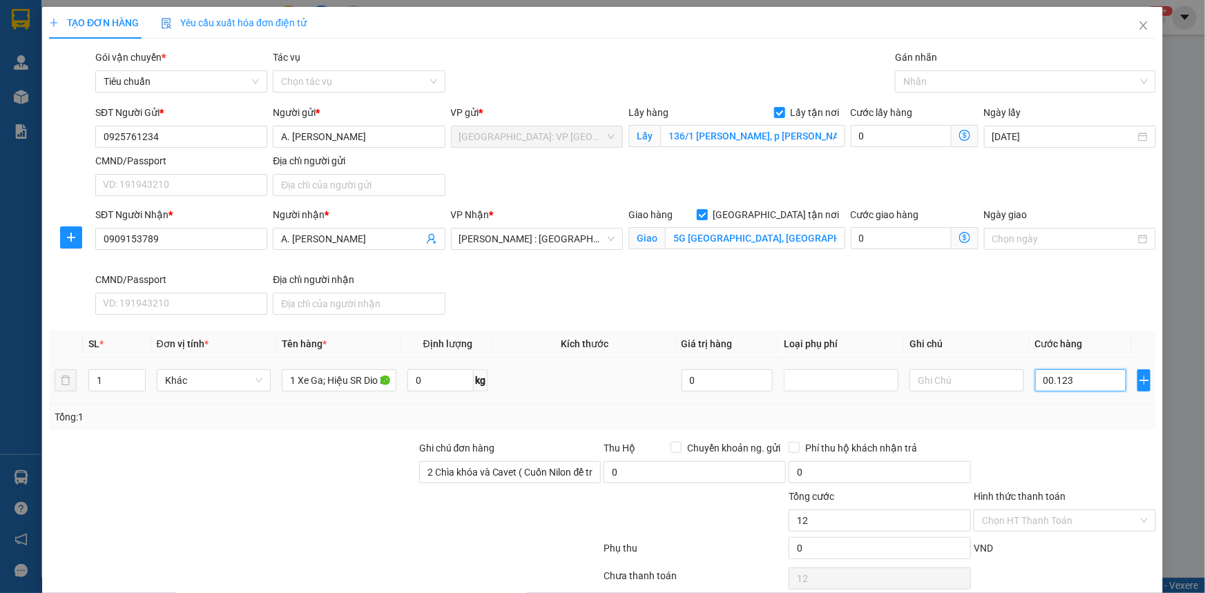
type input "123"
type input "0.001.230"
type input "1.230"
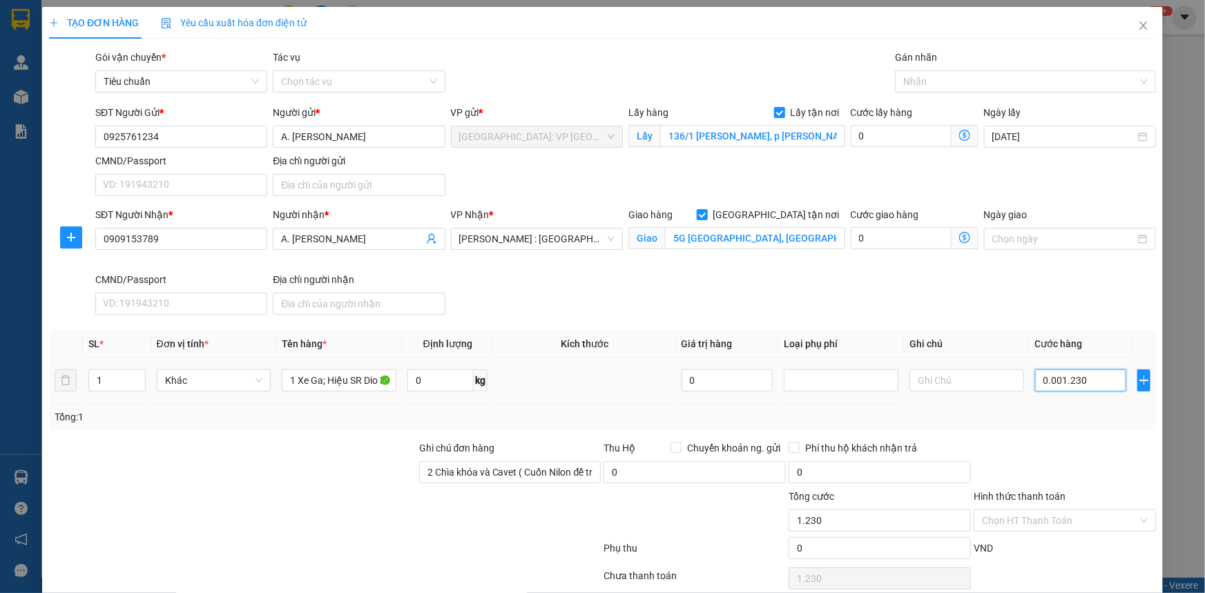
type input "000.012.300"
type input "12.300"
type input "00.000.123.000"
type input "123.000"
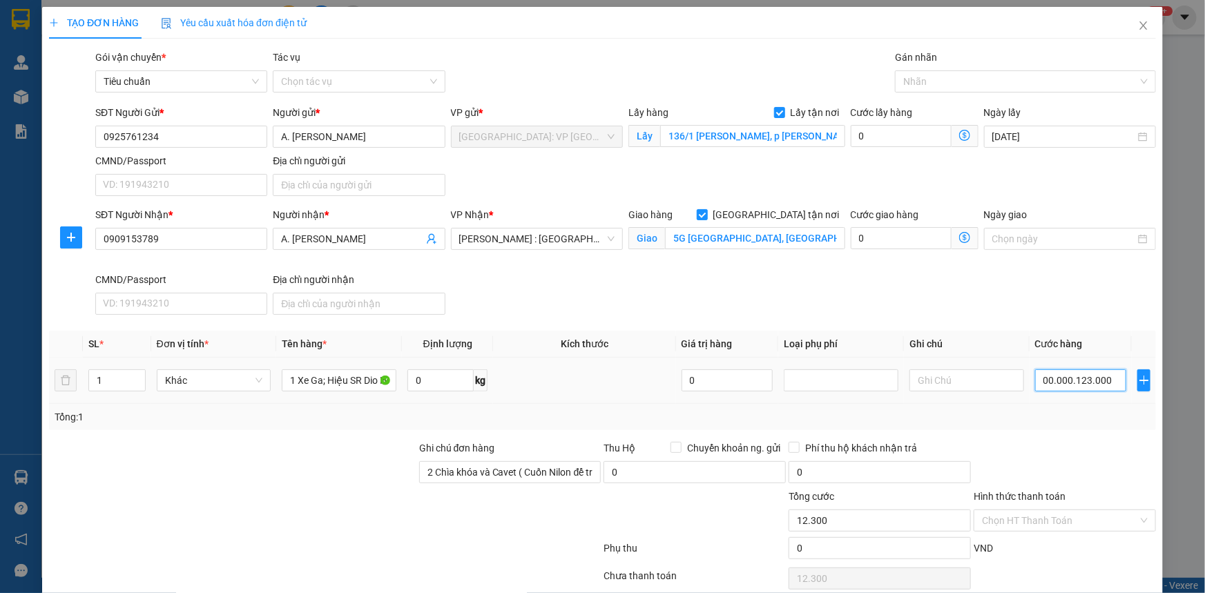
type input "123.000"
type input "0.000.001.230.000"
type input "1.230.000"
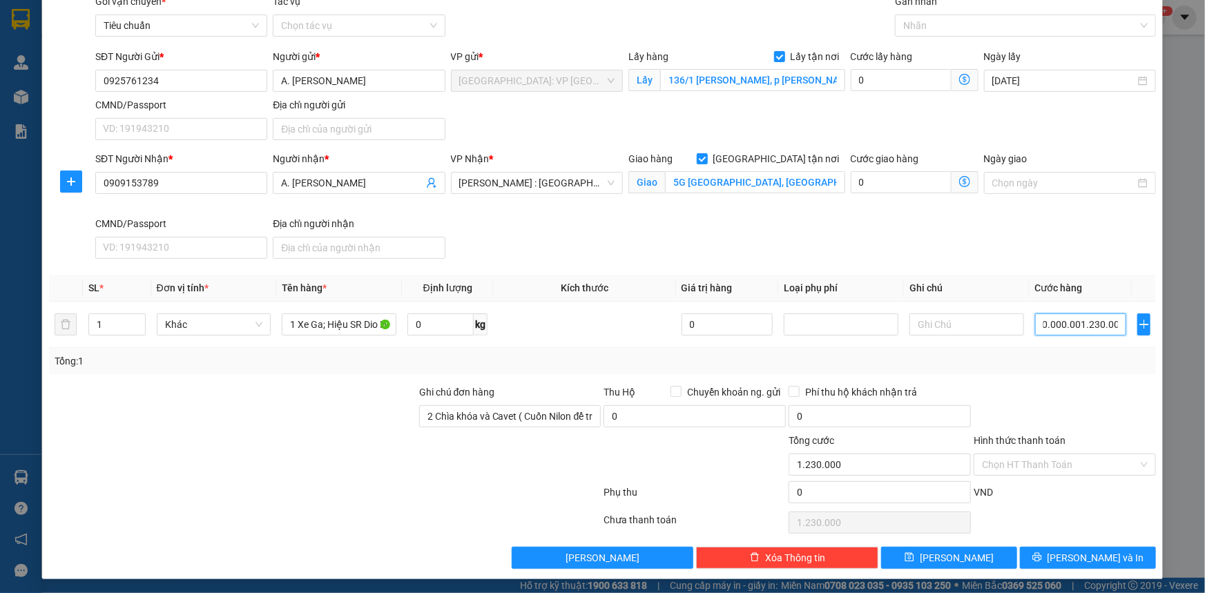
scroll to position [57, 0]
type input "1.230.000"
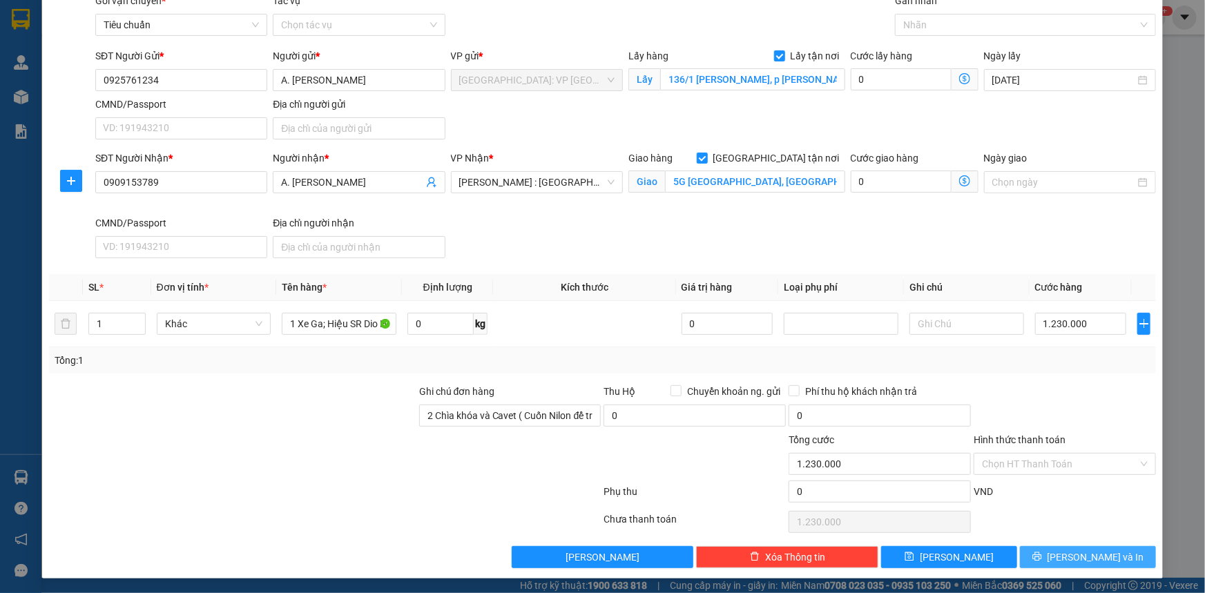
click at [1080, 552] on span "[PERSON_NAME] và In" at bounding box center [1096, 557] width 97 height 15
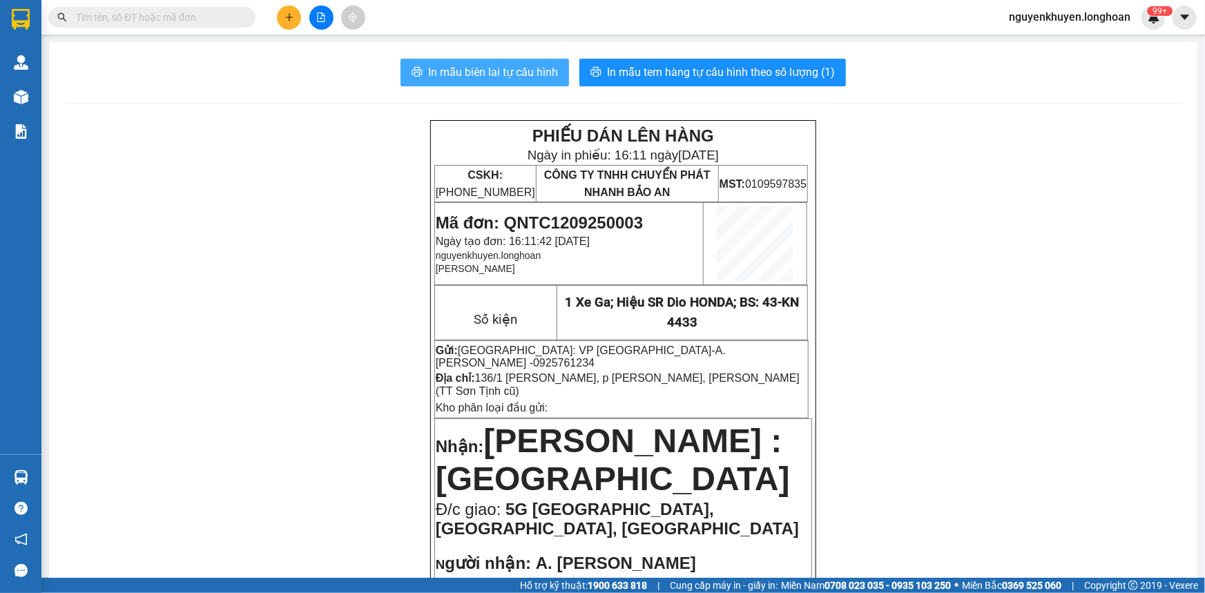
click at [503, 70] on span "In mẫu biên lai tự cấu hình" at bounding box center [493, 72] width 130 height 17
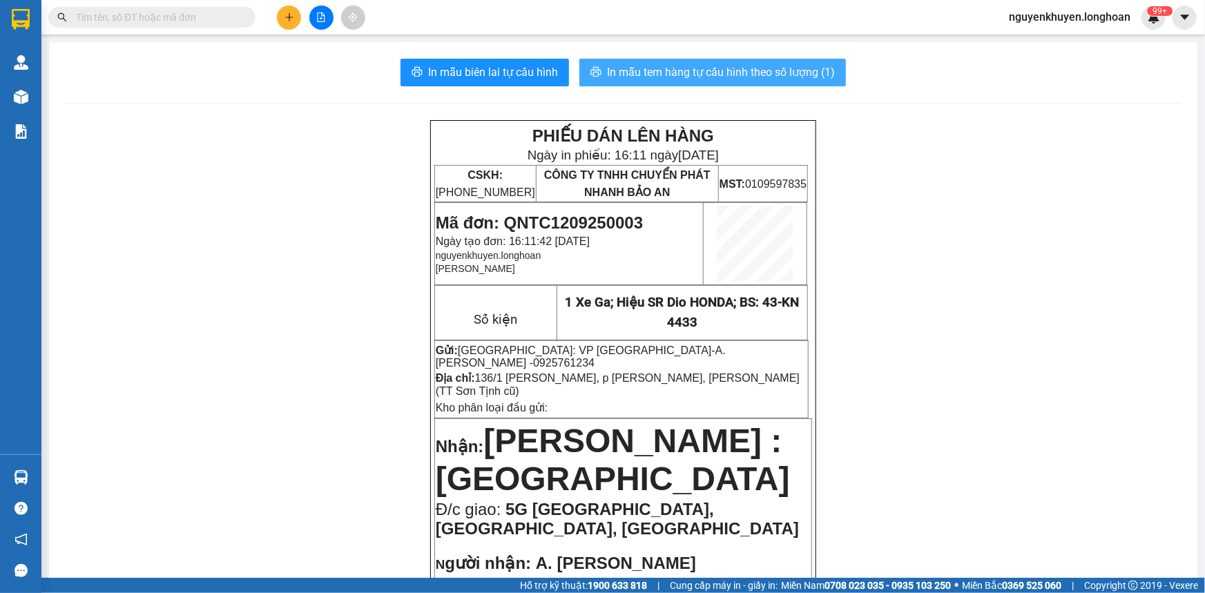
click at [630, 65] on span "In mẫu tem hàng tự cấu hình theo số lượng (1)" at bounding box center [721, 72] width 228 height 17
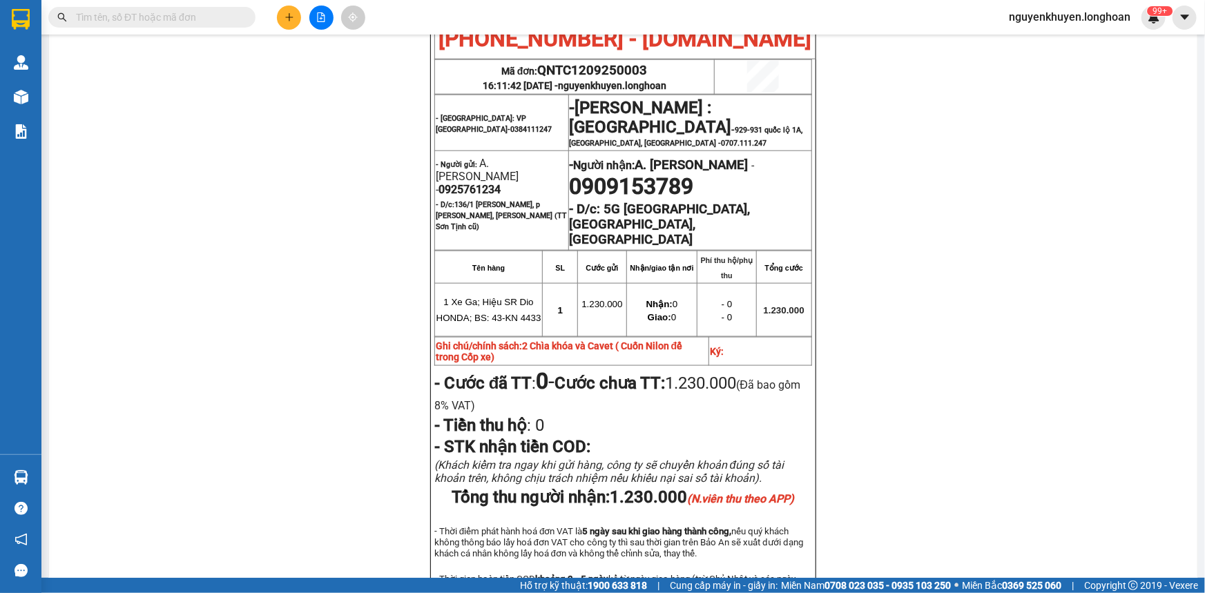
scroll to position [877, 0]
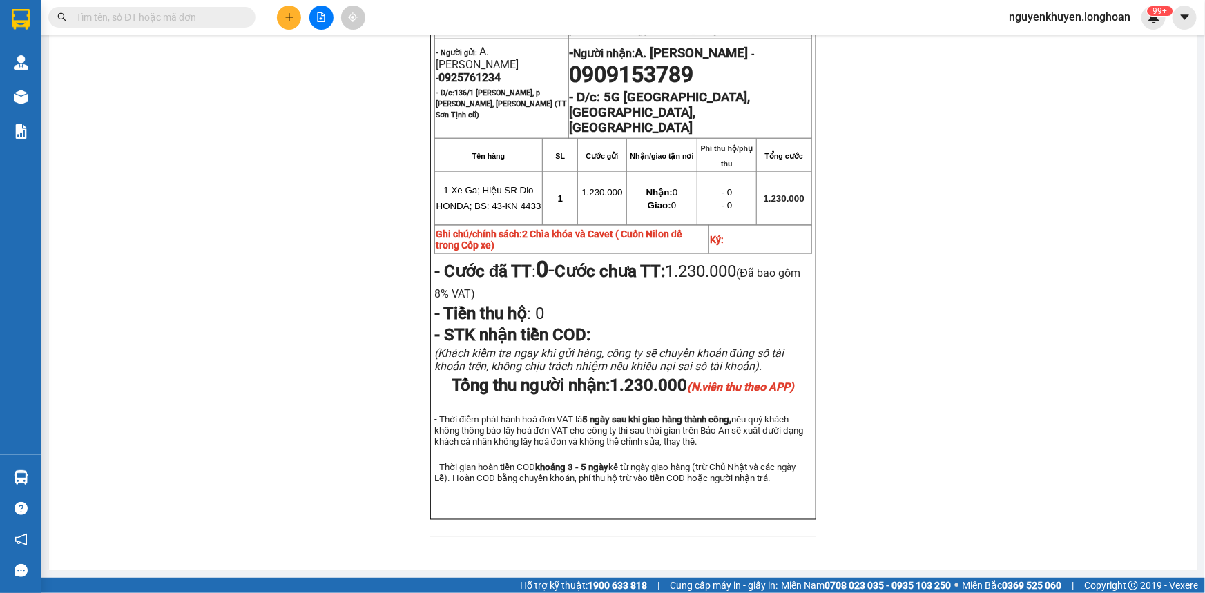
click at [434, 498] on div "BIÊN NHẬN VẬN CHUYỂN BẢO AN EXPRESS (Công Ty TNHH Chuyển Phát Nhanh Bảo An - MS…" at bounding box center [623, 186] width 386 height 666
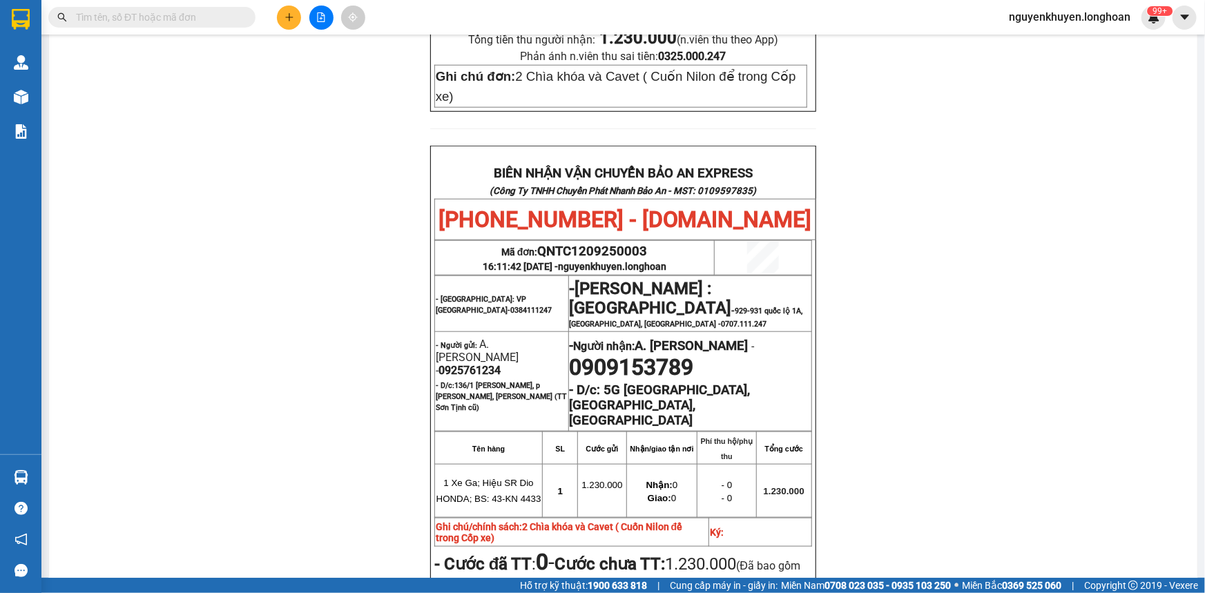
scroll to position [563, 0]
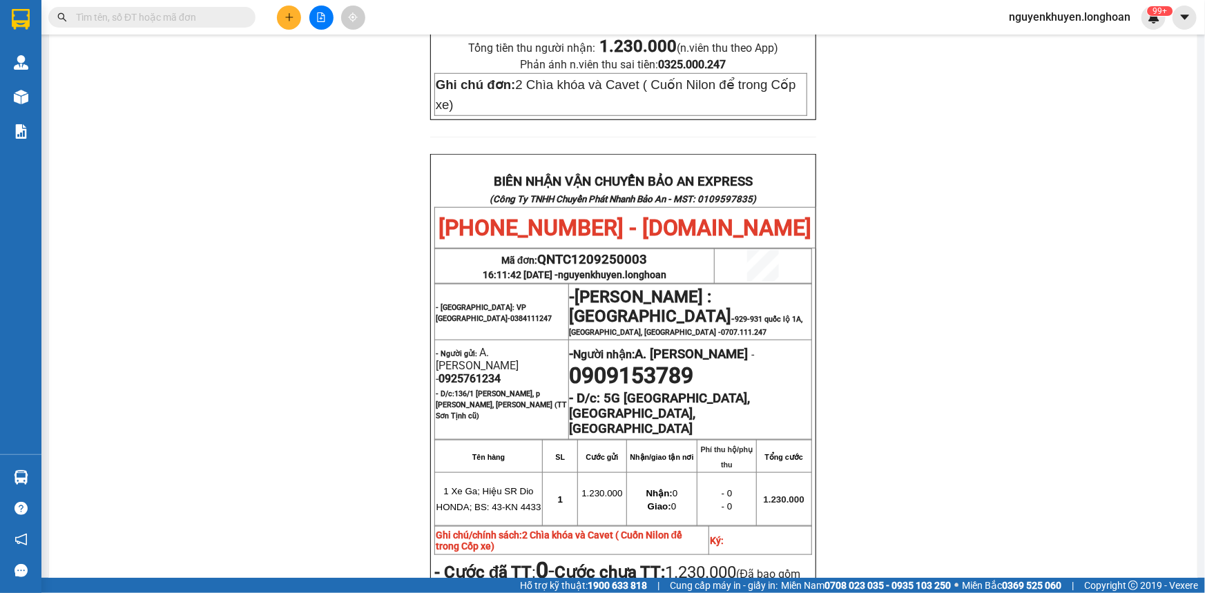
click at [430, 154] on div "BIÊN NHẬN VẬN CHUYỂN BẢO AN EXPRESS (Công Ty TNHH Chuyển Phát Nhanh Bảo An - MS…" at bounding box center [623, 487] width 386 height 666
drag, startPoint x: 428, startPoint y: 151, endPoint x: 463, endPoint y: 190, distance: 51.8
click at [463, 190] on div "BIÊN NHẬN VẬN CHUYỂN BẢO AN EXPRESS (Công Ty TNHH Chuyển Phát Nhanh Bảo An - MS…" at bounding box center [623, 487] width 386 height 666
click at [434, 163] on p at bounding box center [623, 165] width 378 height 11
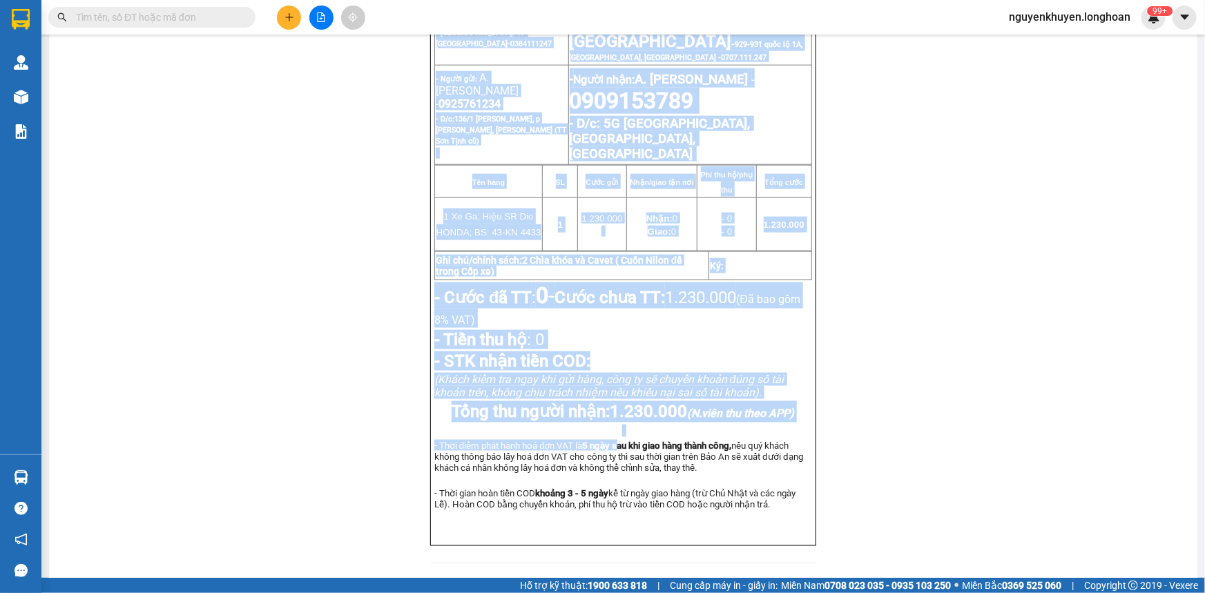
scroll to position [877, 0]
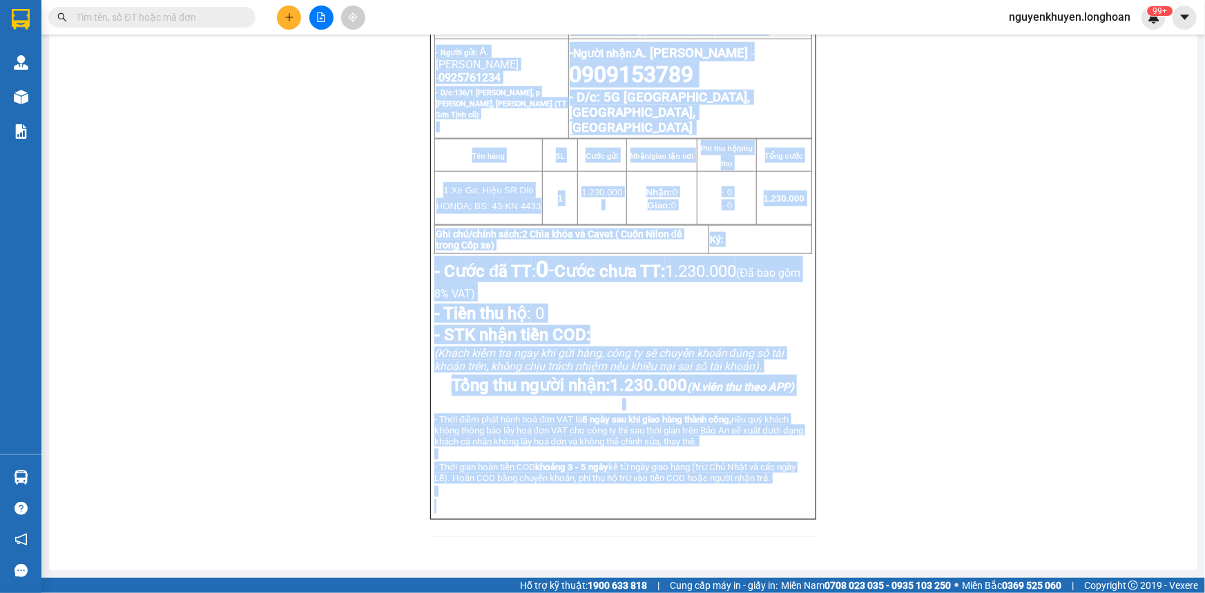
drag, startPoint x: 434, startPoint y: 158, endPoint x: 787, endPoint y: 494, distance: 487.5
click at [787, 507] on div "BIÊN NHẬN VẬN CHUYỂN BẢO AN EXPRESS (Công Ty TNHH Chuyển Phát Nhanh Bảo An - MS…" at bounding box center [623, 186] width 386 height 666
copy div "LORE IPSU DOL SITAME CON AD ELITSED (Doei Te INCI Utlabo Etdo Magna Ali En - AD…"
click at [769, 304] on p "- Tiền thu hộ : 0" at bounding box center [623, 313] width 378 height 19
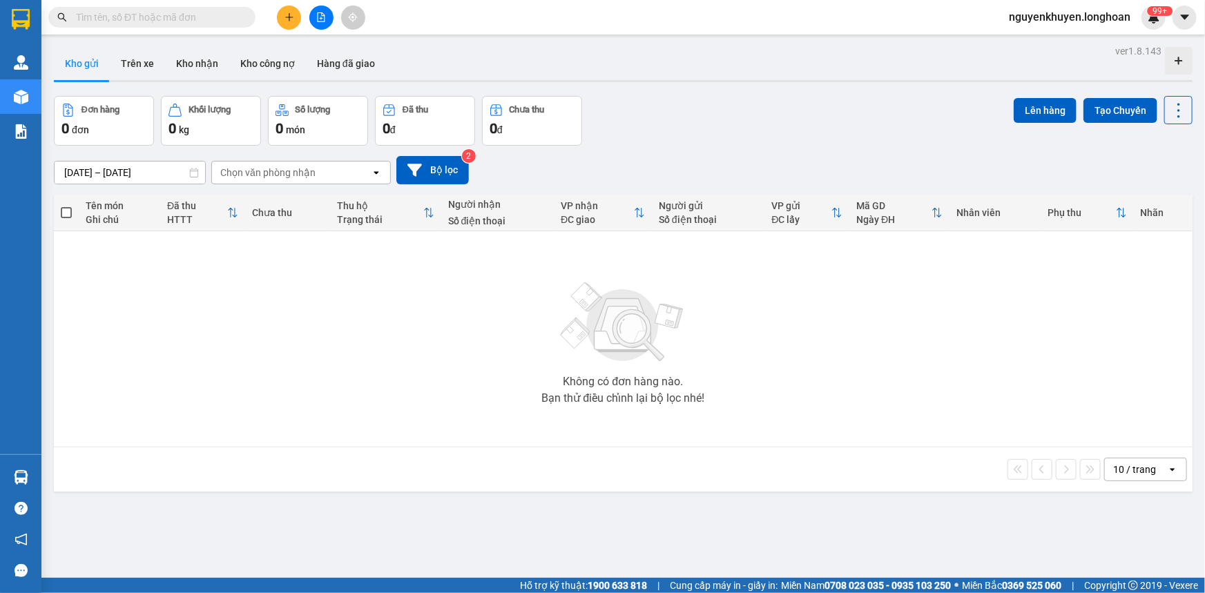
click at [81, 59] on button "Kho gửi" at bounding box center [82, 63] width 56 height 33
click at [86, 66] on button "Kho gửi" at bounding box center [82, 63] width 56 height 33
click at [229, 172] on div "Chọn văn phòng nhận" at bounding box center [267, 173] width 95 height 14
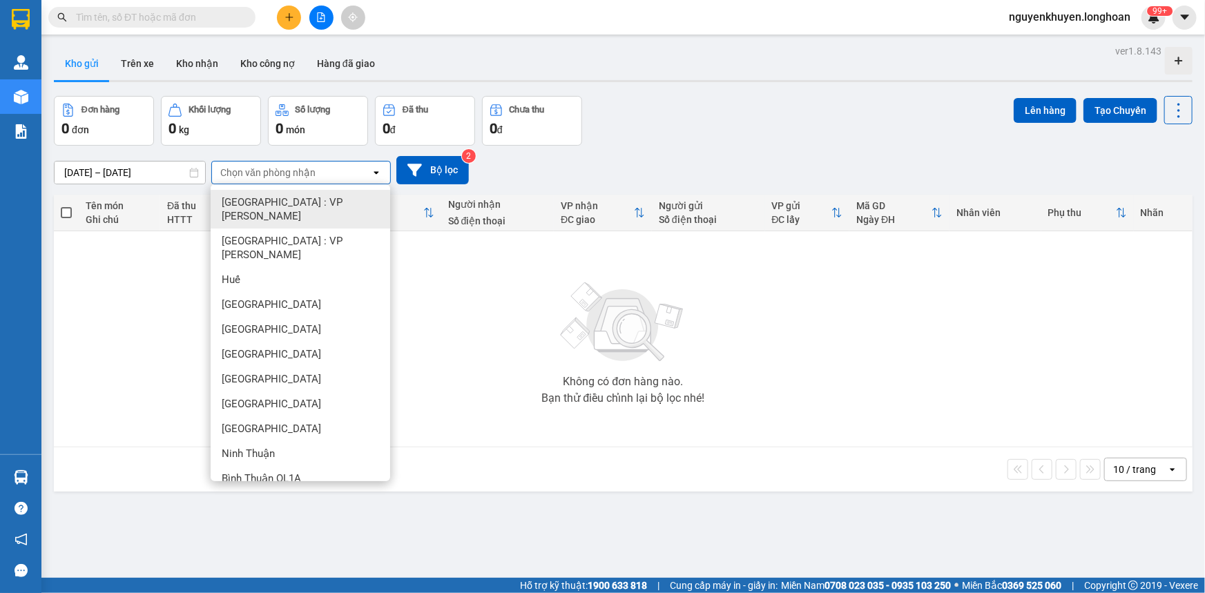
click at [758, 90] on div "ver 1.8.143 Kho gửi Trên xe Kho nhận Kho công nợ Hàng đã giao Đơn hàng 0 đơn Kh…" at bounding box center [623, 337] width 1150 height 593
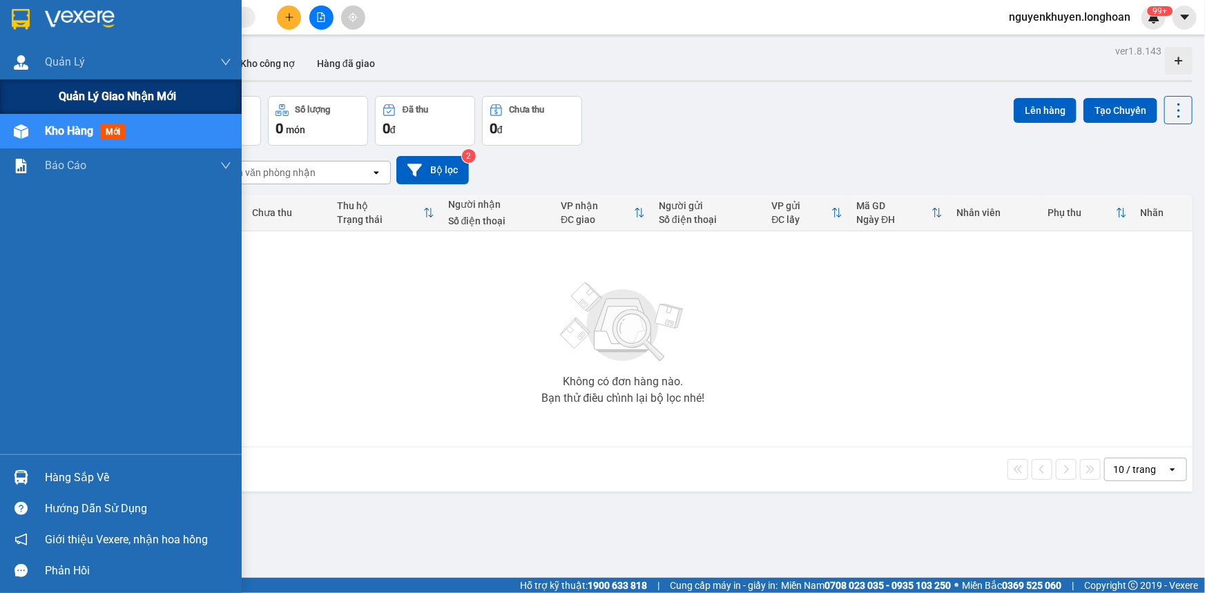
click at [77, 90] on span "Quản lý giao nhận mới" at bounding box center [117, 96] width 117 height 17
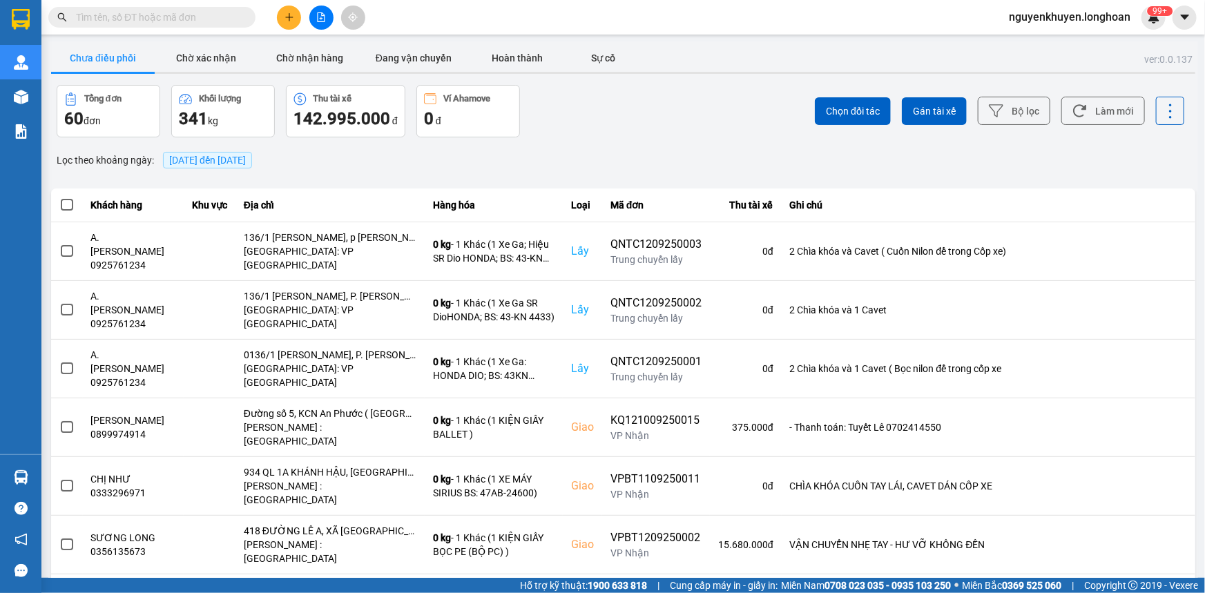
click at [186, 159] on span "[DATE] đến [DATE]" at bounding box center [207, 160] width 77 height 11
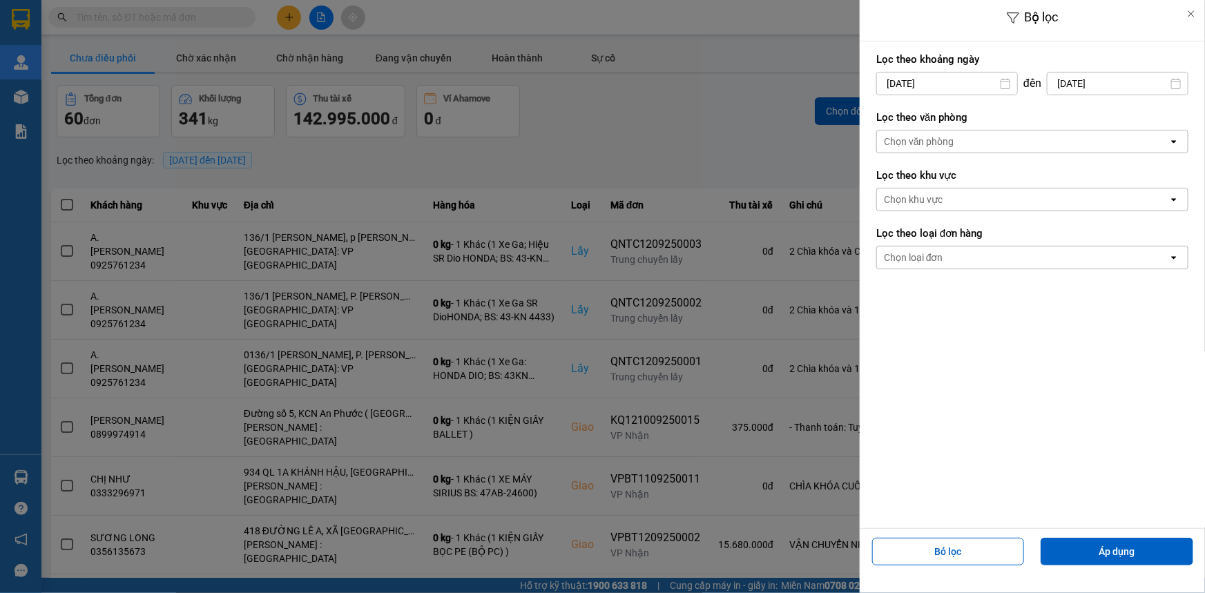
click at [946, 141] on div "Chọn văn phòng" at bounding box center [919, 142] width 70 height 14
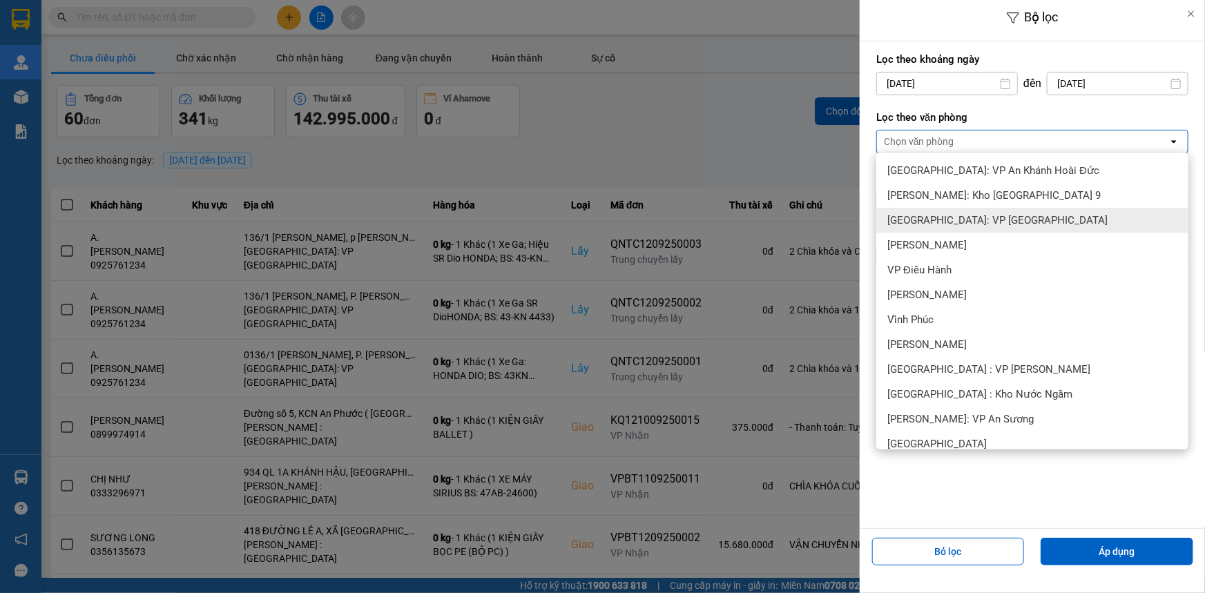
click at [981, 217] on span "[GEOGRAPHIC_DATA]: VP [GEOGRAPHIC_DATA]" at bounding box center [997, 220] width 220 height 14
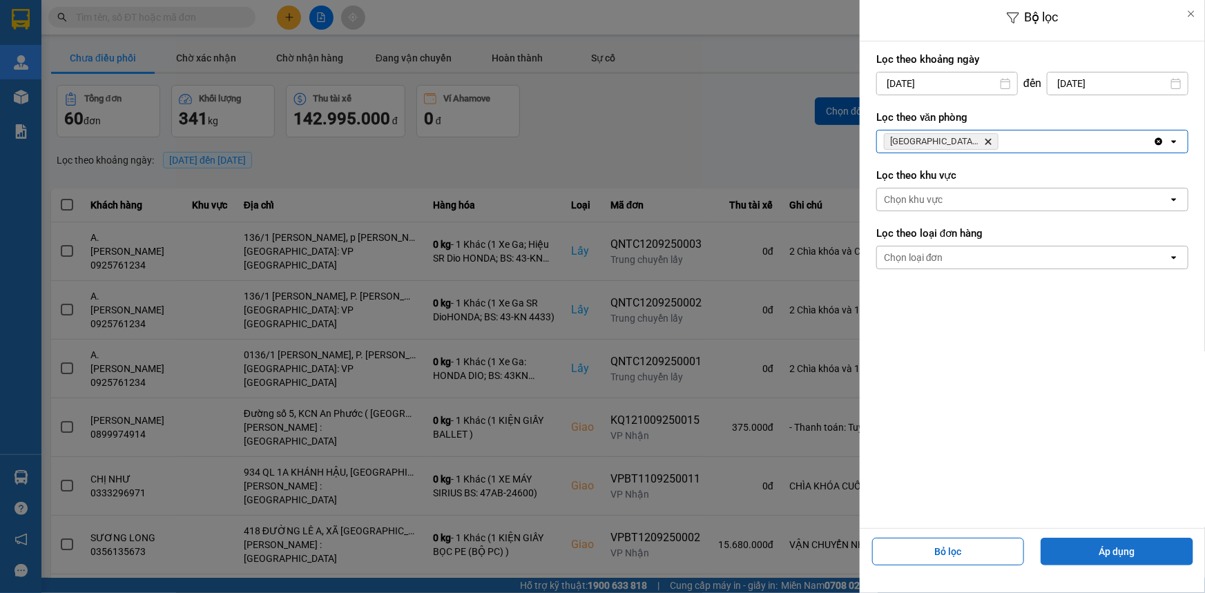
click at [1114, 558] on button "Áp dụng" at bounding box center [1117, 552] width 153 height 28
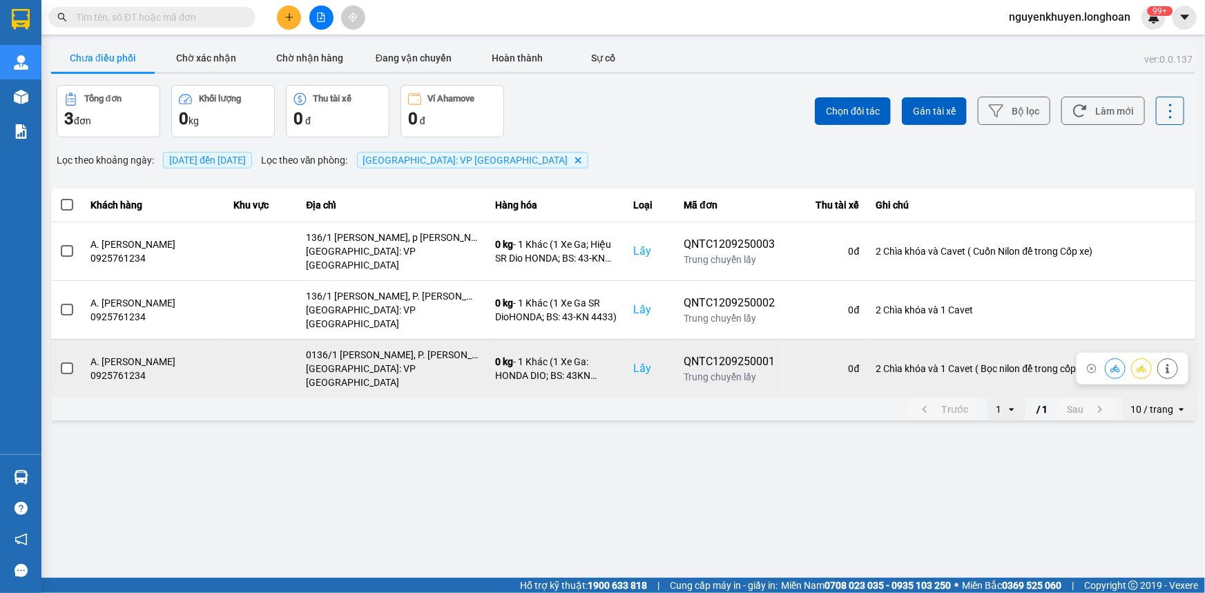
click at [1092, 364] on icon at bounding box center [1092, 369] width 10 height 10
click at [65, 363] on span at bounding box center [67, 369] width 12 height 12
click at [59, 361] on input "checkbox" at bounding box center [59, 361] width 0 height 0
click at [1167, 364] on icon at bounding box center [1168, 369] width 10 height 10
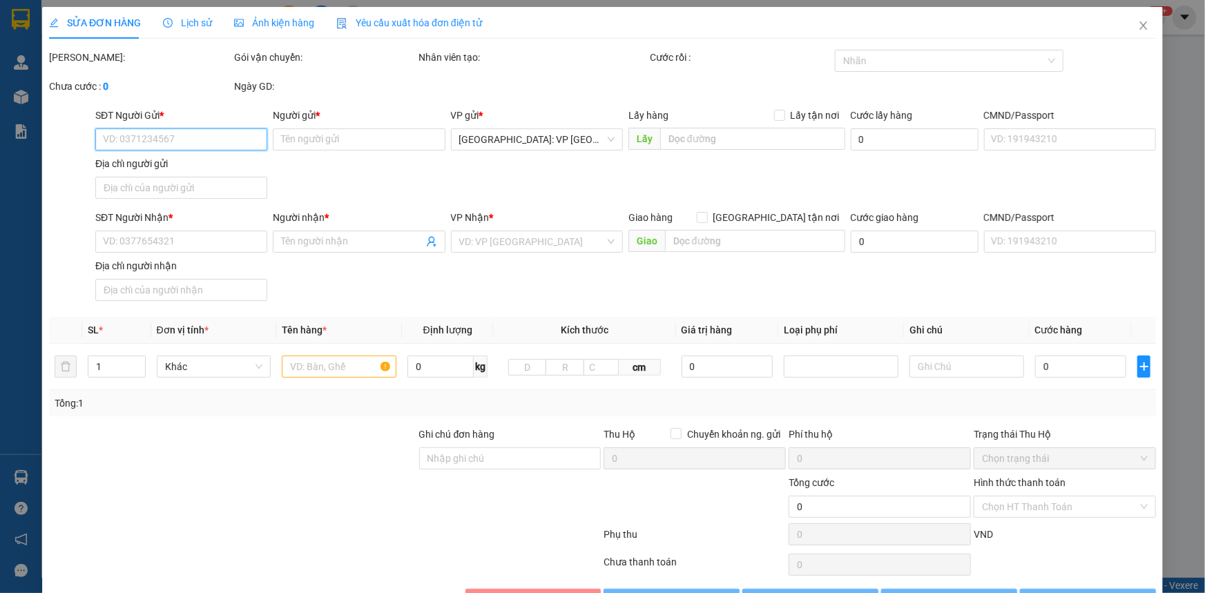
type input "0925761234"
type input "A. [PERSON_NAME]"
checkbox input "true"
type input "0136/1 [PERSON_NAME], P. [PERSON_NAME], [PERSON_NAME] [GEOGRAPHIC_DATA]; ([GEOG…"
type input "0909153789"
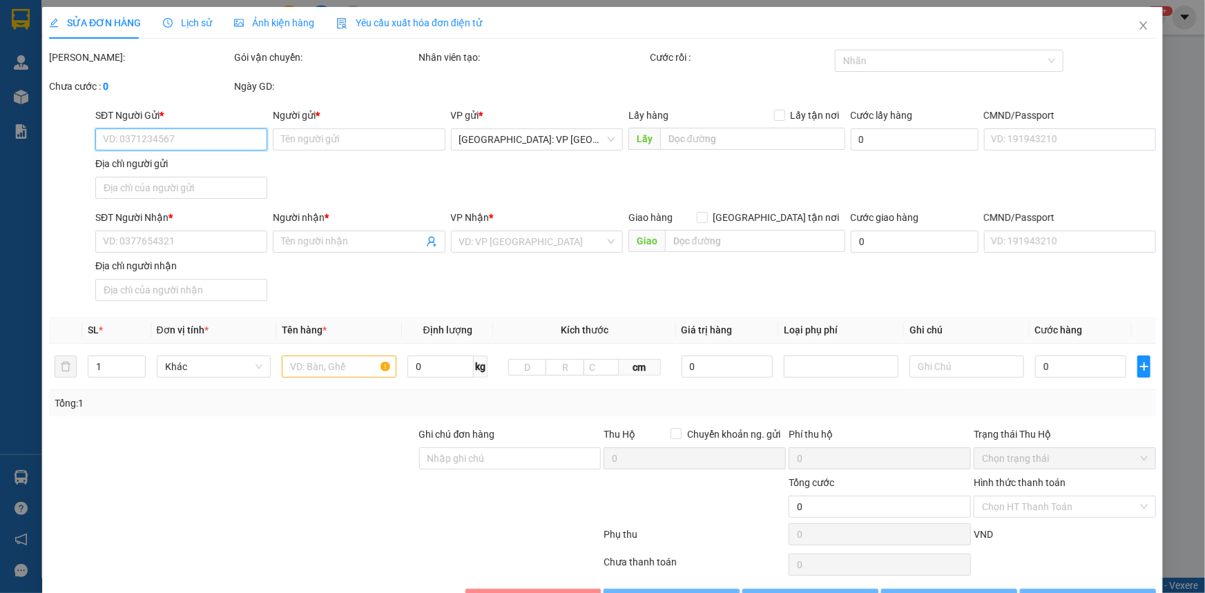
type input "A. [PERSON_NAME]"
checkbox input "true"
type input "5G [GEOGRAPHIC_DATA], [GEOGRAPHIC_DATA]"
type input "2 Chìa khóa và 1 Cavet ( Bọc nilon để trong cốp xe"
type input "1.230.000"
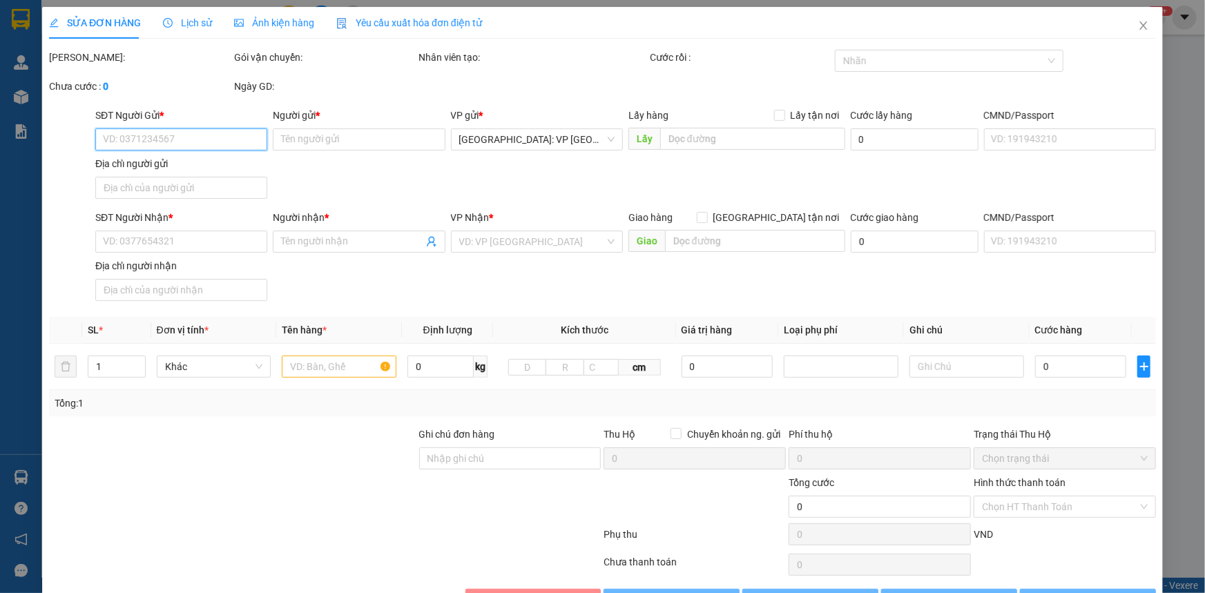
type input "1.230.000"
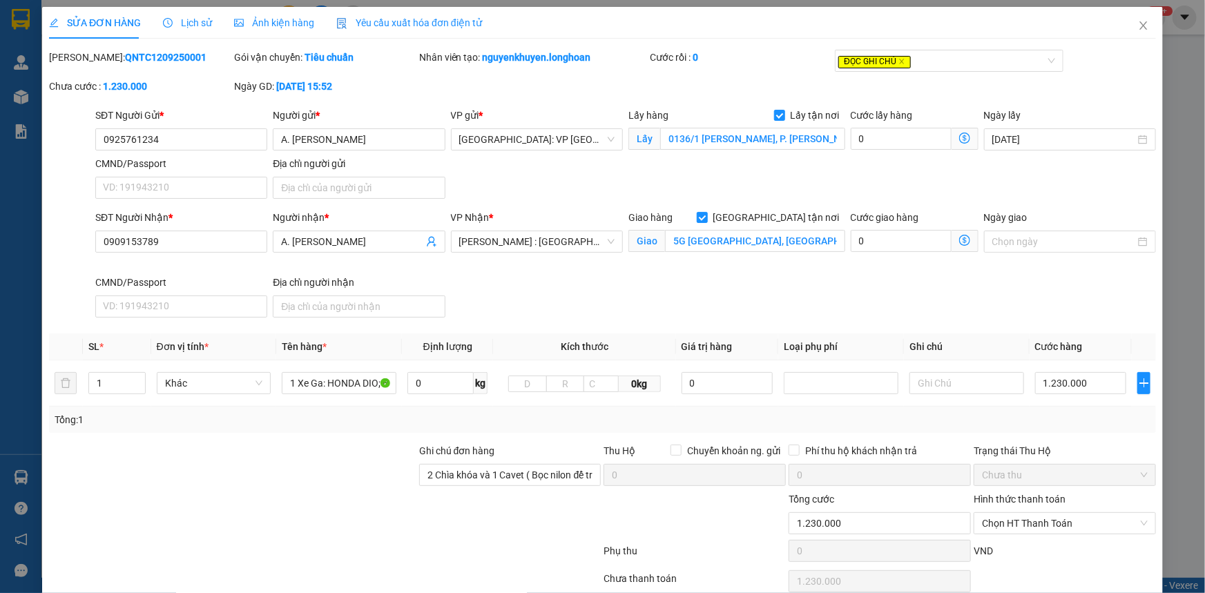
click at [93, 24] on span "SỬA ĐƠN HÀNG" at bounding box center [95, 22] width 92 height 11
click at [1138, 24] on icon "close" at bounding box center [1143, 25] width 11 height 11
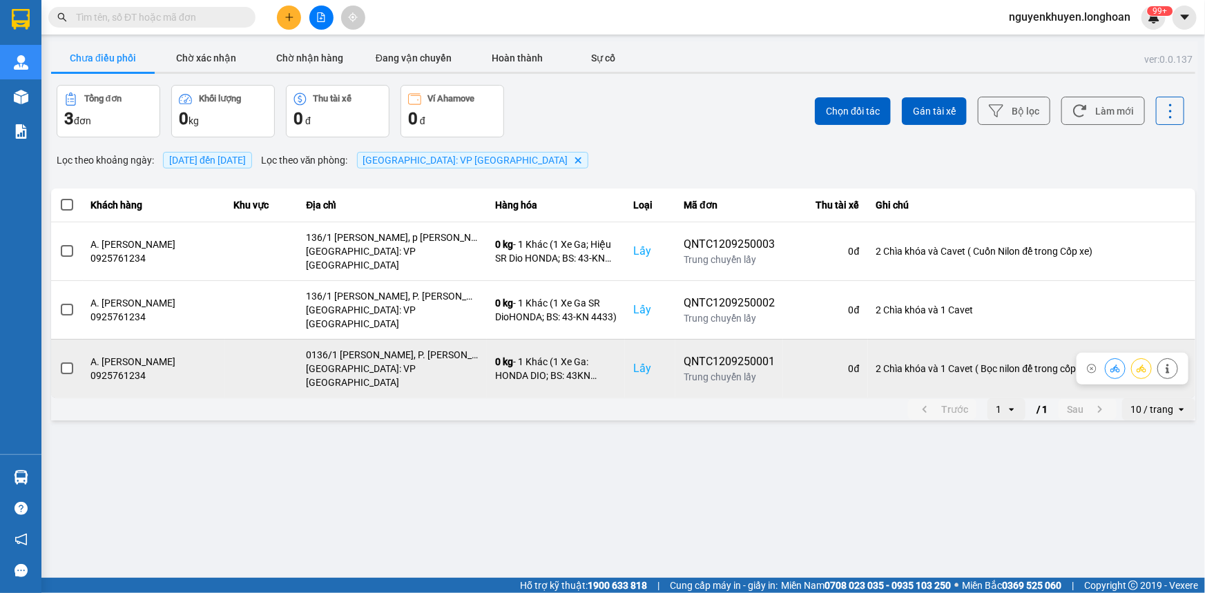
click at [64, 363] on span at bounding box center [67, 369] width 12 height 12
click at [59, 361] on input "checkbox" at bounding box center [59, 361] width 0 height 0
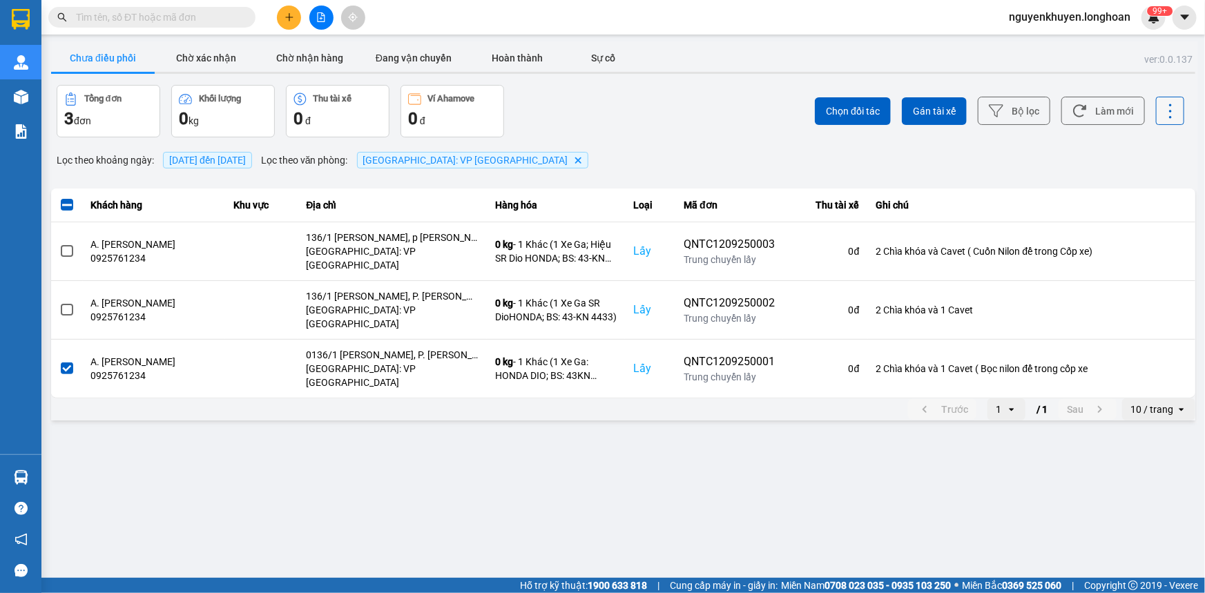
click at [1173, 113] on icon at bounding box center [1170, 111] width 19 height 19
click at [1119, 138] on div "ver: 0.0.137 Chưa điều phối Chờ xác nhận Chờ nhận hàng Đang vận chuyển Hoàn thà…" at bounding box center [623, 232] width 1150 height 382
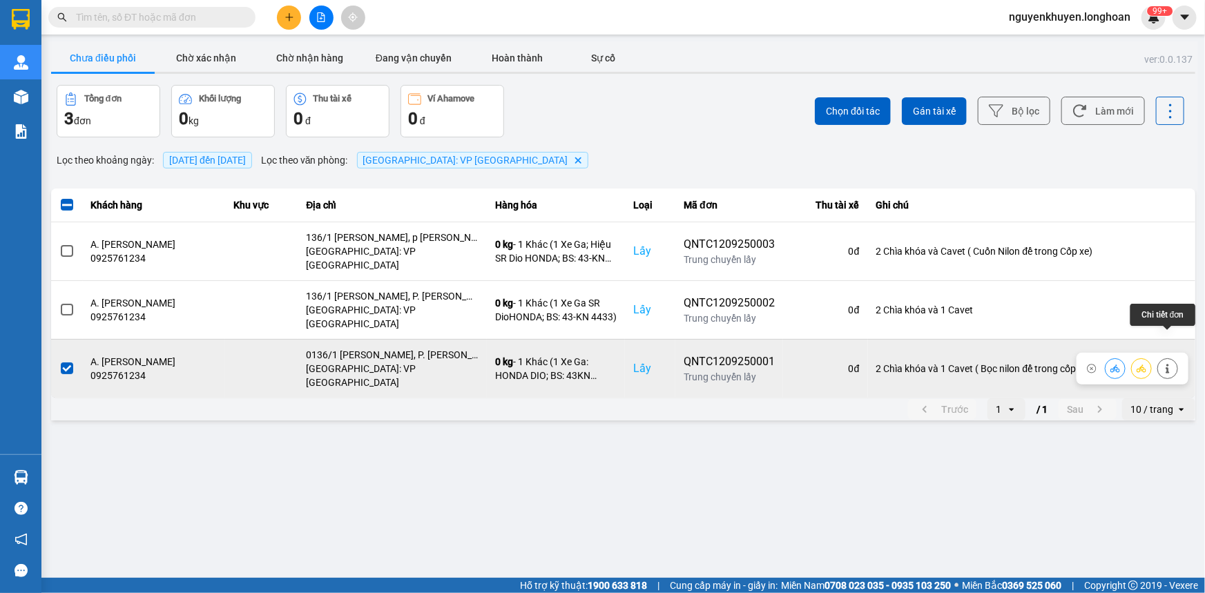
click at [1167, 364] on icon at bounding box center [1167, 369] width 3 height 10
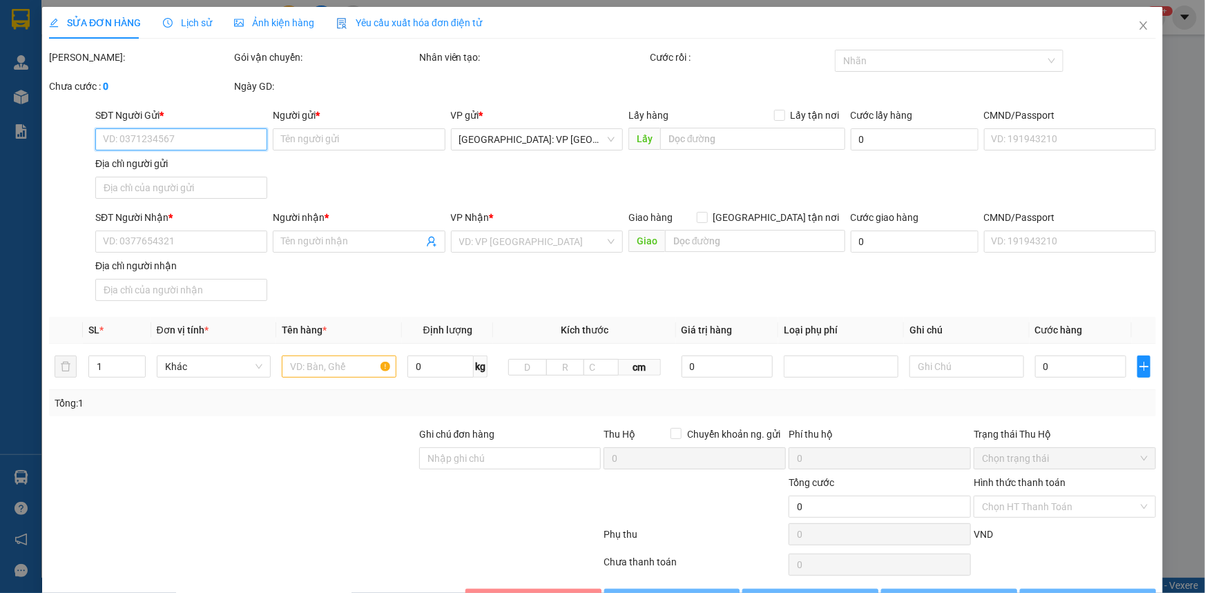
type input "0925761234"
type input "A. [PERSON_NAME]"
checkbox input "true"
type input "0136/1 [PERSON_NAME], P. [PERSON_NAME], [PERSON_NAME] [GEOGRAPHIC_DATA]; ([GEOG…"
type input "0909153789"
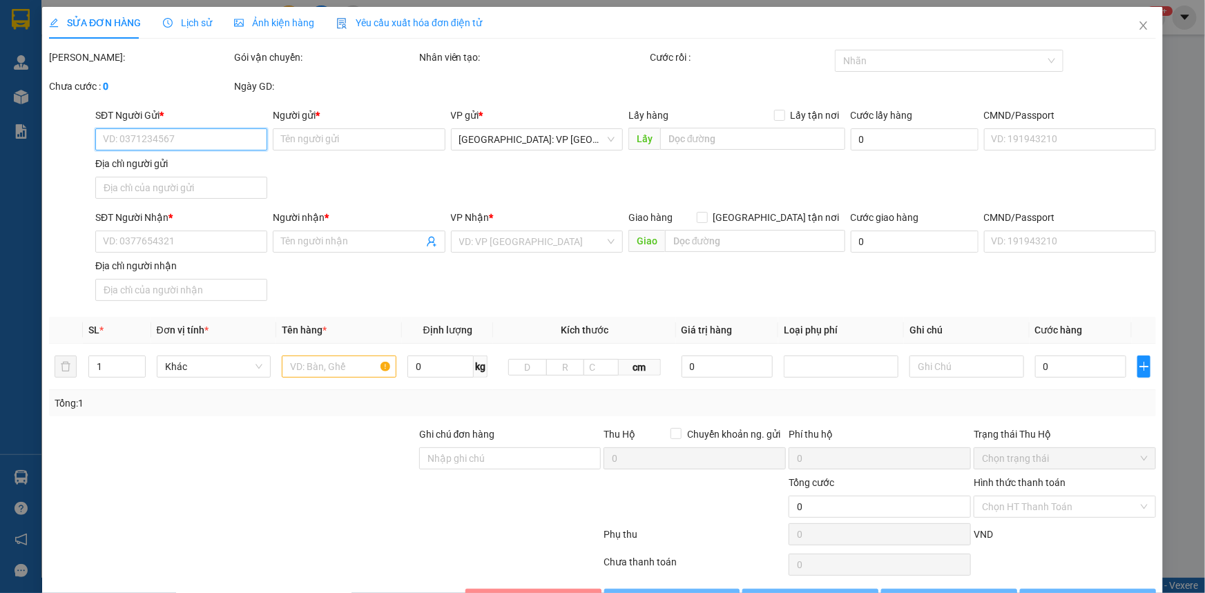
type input "A. [PERSON_NAME]"
checkbox input "true"
type input "5G [GEOGRAPHIC_DATA], [GEOGRAPHIC_DATA]"
type input "2 Chìa khóa và 1 Cavet ( Bọc nilon để trong cốp xe"
type input "1.230.000"
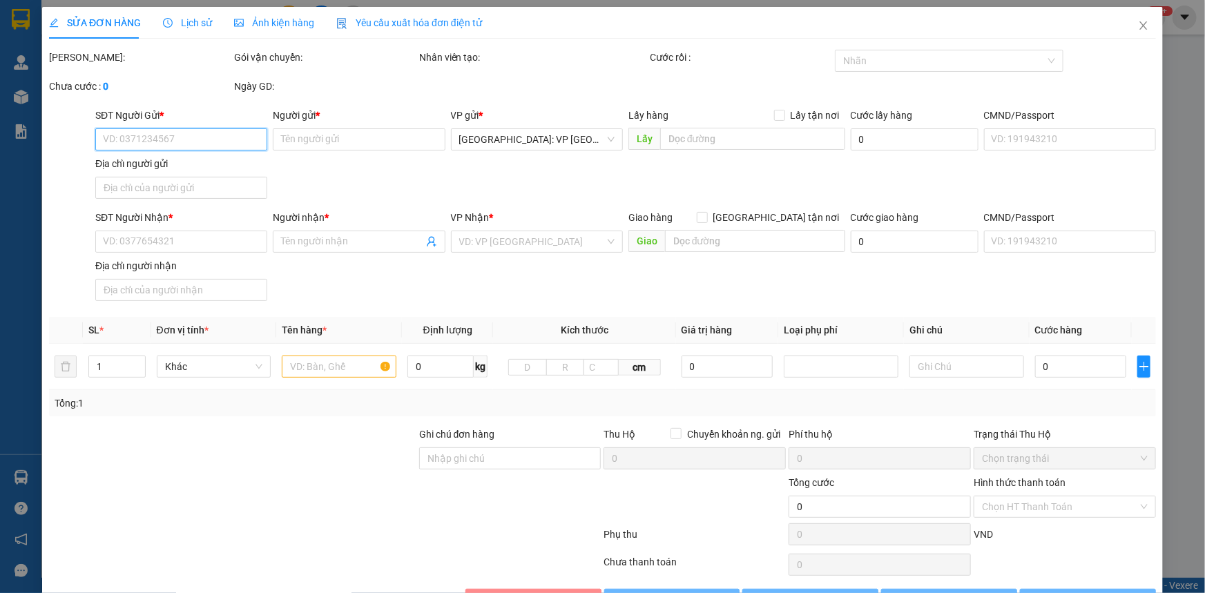
type input "1.230.000"
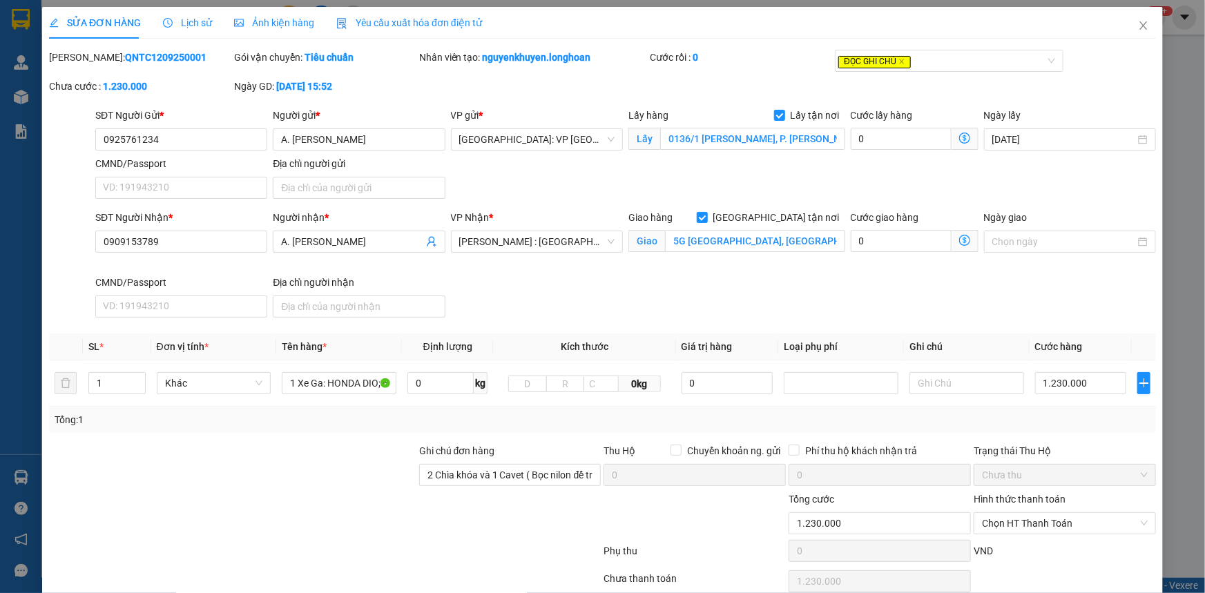
click at [104, 25] on span "SỬA ĐƠN HÀNG" at bounding box center [95, 22] width 92 height 11
click at [186, 24] on span "Lịch sử" at bounding box center [187, 22] width 49 height 11
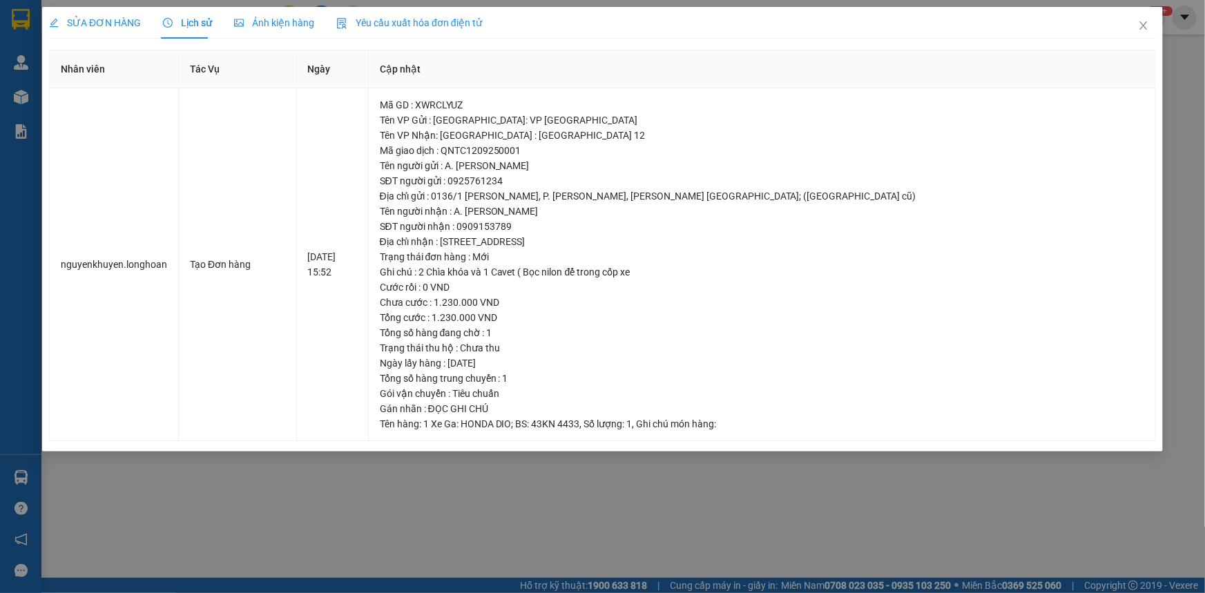
click at [88, 21] on span "SỬA ĐƠN HÀNG" at bounding box center [95, 22] width 92 height 11
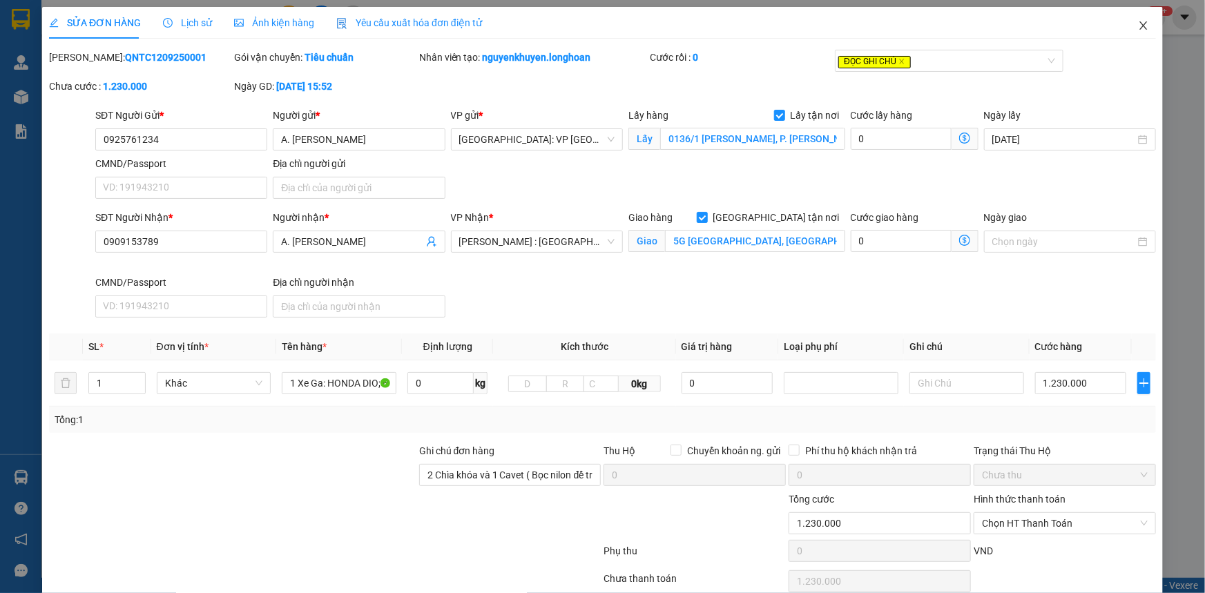
click at [1138, 23] on icon "close" at bounding box center [1143, 25] width 11 height 11
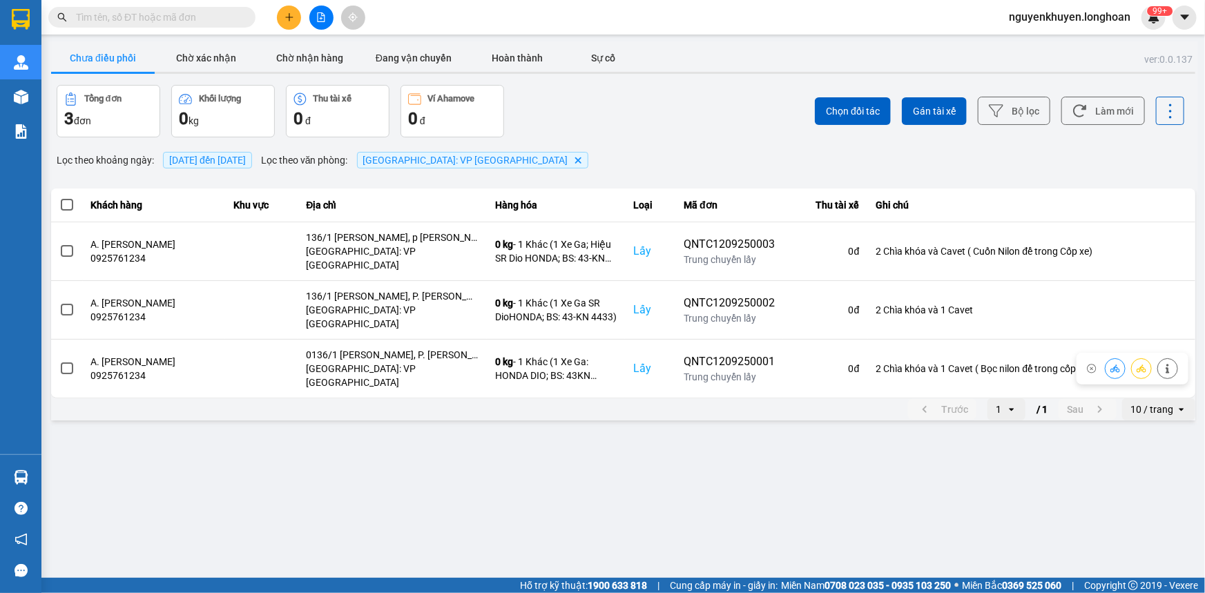
drag, startPoint x: 314, startPoint y: 340, endPoint x: 318, endPoint y: 562, distance: 221.7
click at [318, 562] on main "ver: 0.0.137 Chưa điều phối Chờ xác nhận Chờ nhận hàng Đang vận chuyển Hoàn thà…" at bounding box center [602, 289] width 1205 height 578
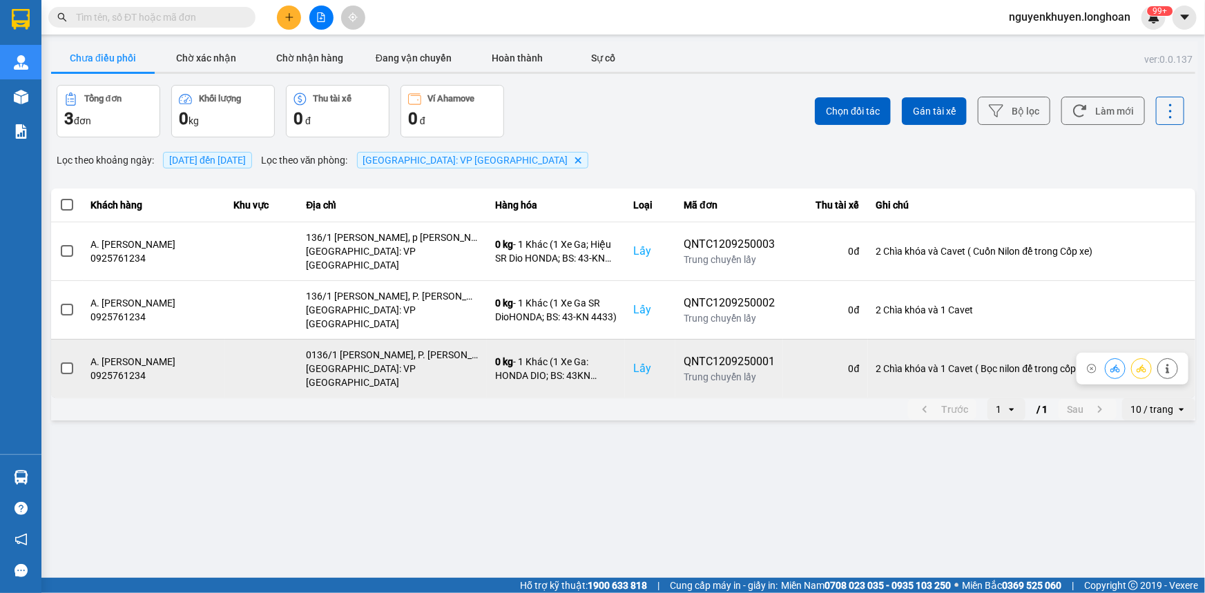
click at [64, 363] on span at bounding box center [67, 369] width 12 height 12
click at [59, 361] on input "checkbox" at bounding box center [59, 361] width 0 height 0
click at [1164, 364] on icon at bounding box center [1168, 369] width 10 height 10
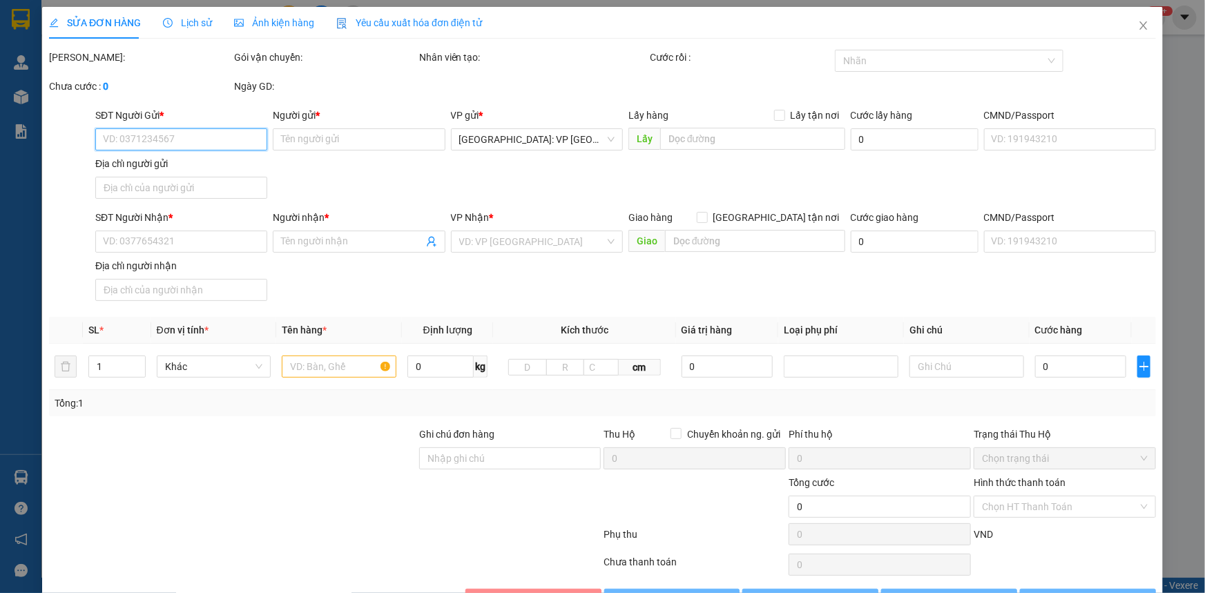
type input "0925761234"
type input "A. [PERSON_NAME]"
checkbox input "true"
type input "0136/1 [PERSON_NAME], P. [PERSON_NAME], [PERSON_NAME] [GEOGRAPHIC_DATA]; ([GEOG…"
type input "0909153789"
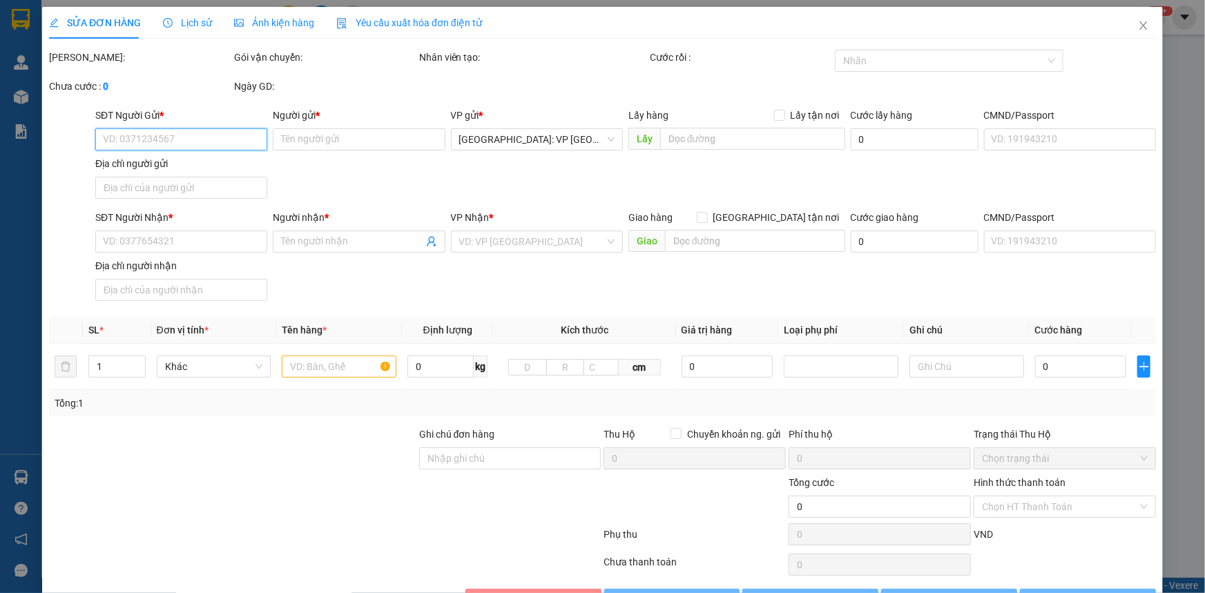
type input "A. [PERSON_NAME]"
checkbox input "true"
type input "5G [GEOGRAPHIC_DATA], [GEOGRAPHIC_DATA]"
type input "2 Chìa khóa và 1 Cavet ( Bọc nilon để trong cốp xe"
type input "1.230.000"
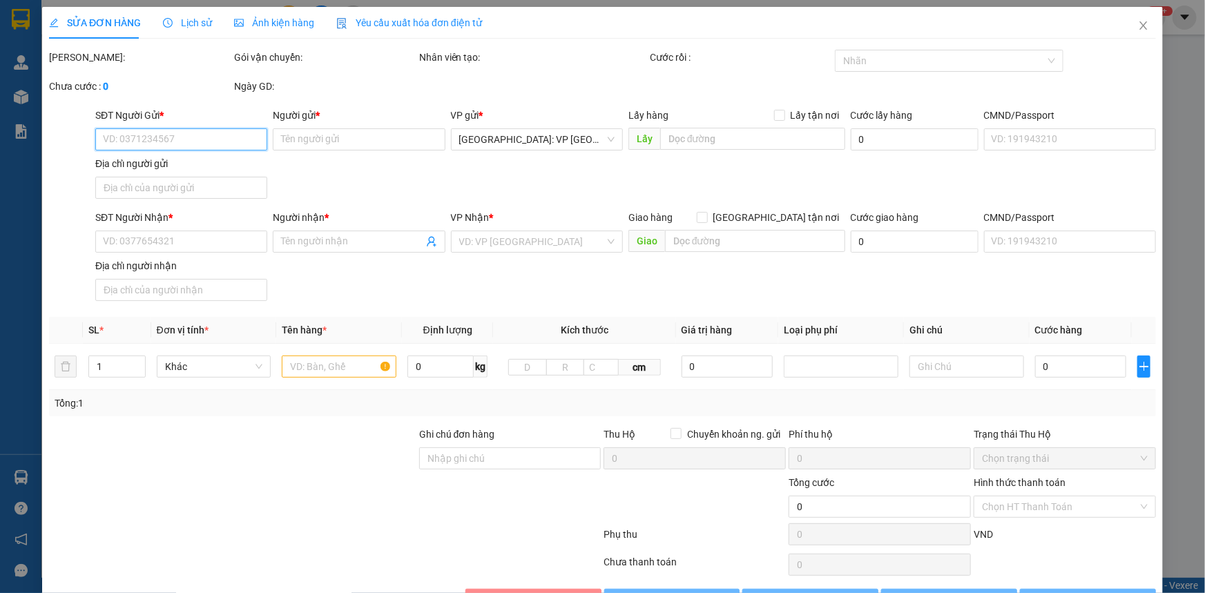
type input "1.230.000"
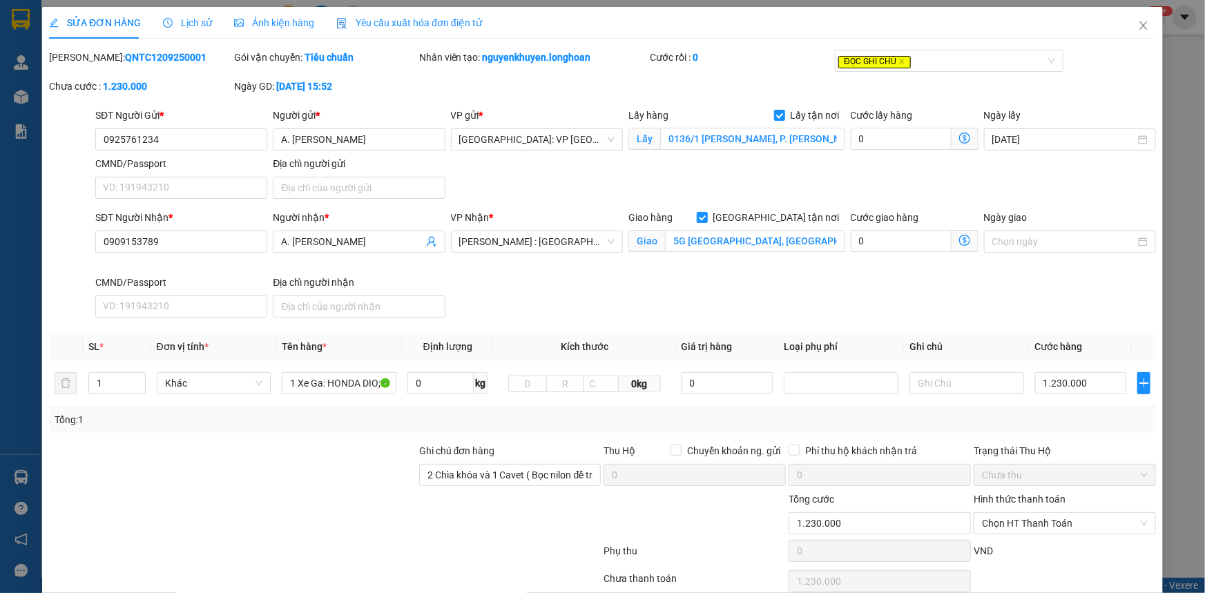
click at [107, 22] on span "SỬA ĐƠN HÀNG" at bounding box center [95, 22] width 92 height 11
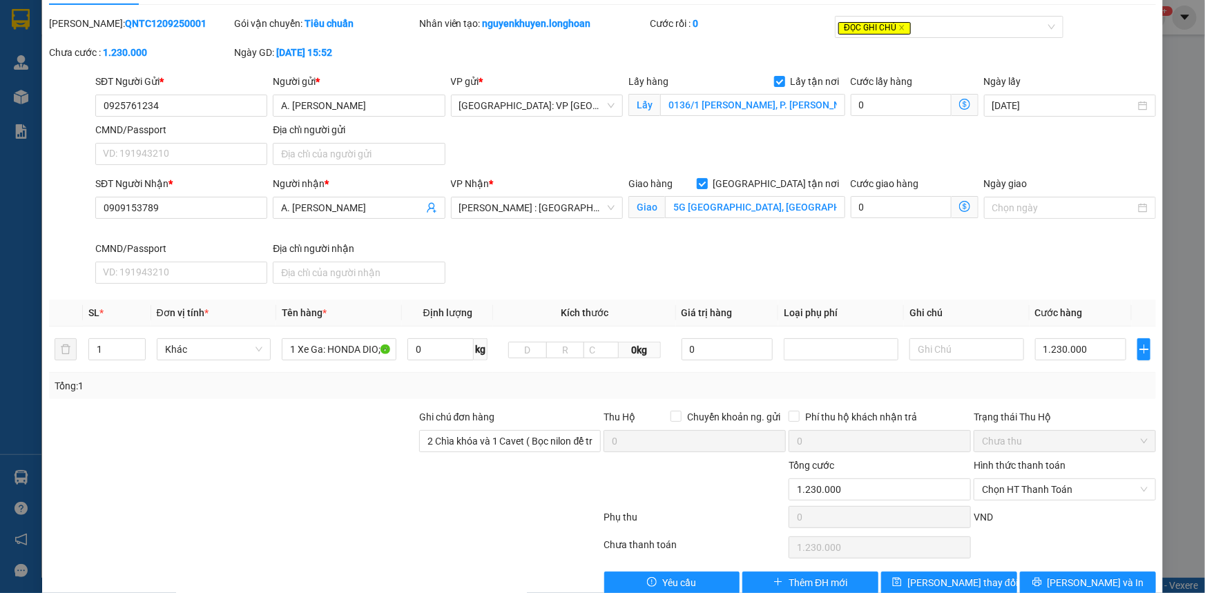
scroll to position [60, 0]
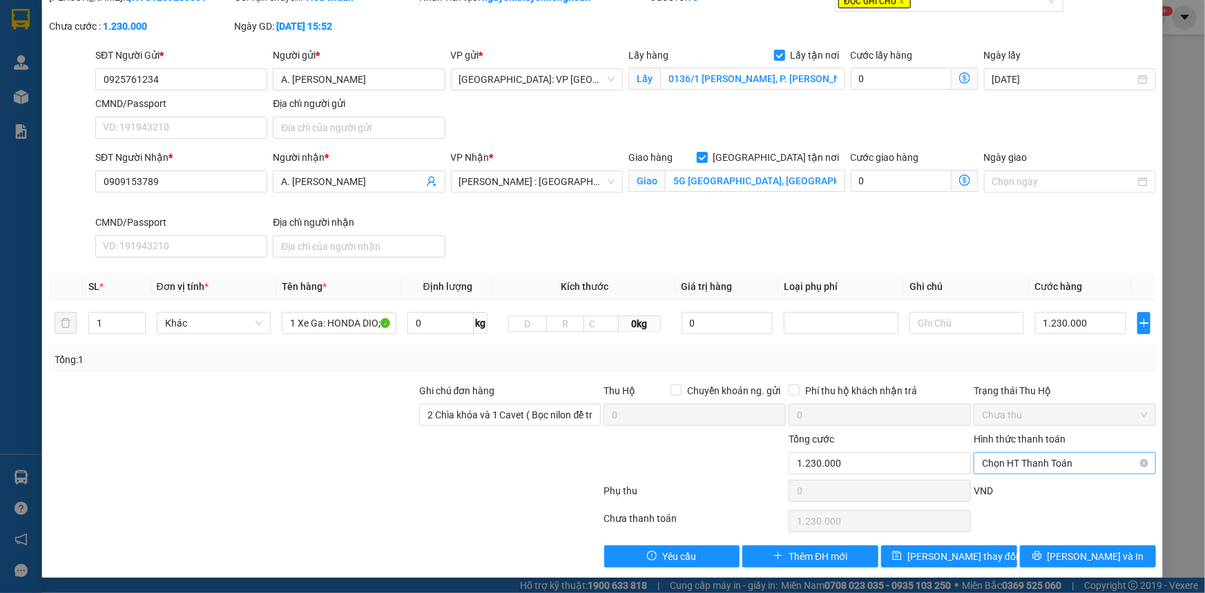
click at [1022, 464] on span "Chọn HT Thanh Toán" at bounding box center [1065, 463] width 166 height 21
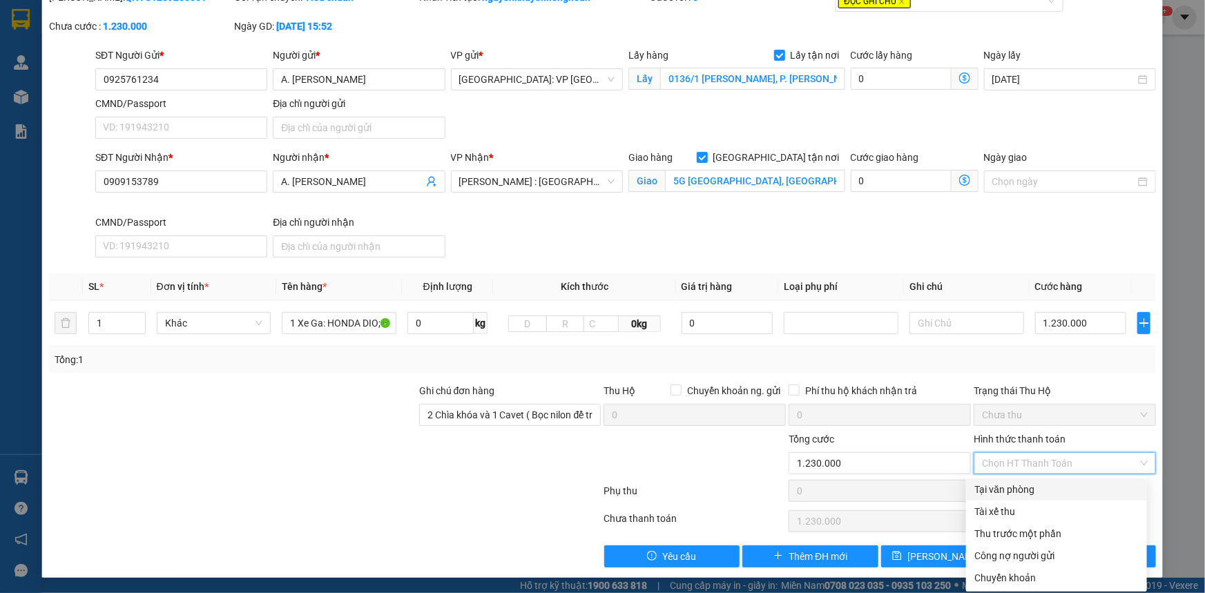
click at [700, 453] on div at bounding box center [694, 456] width 185 height 48
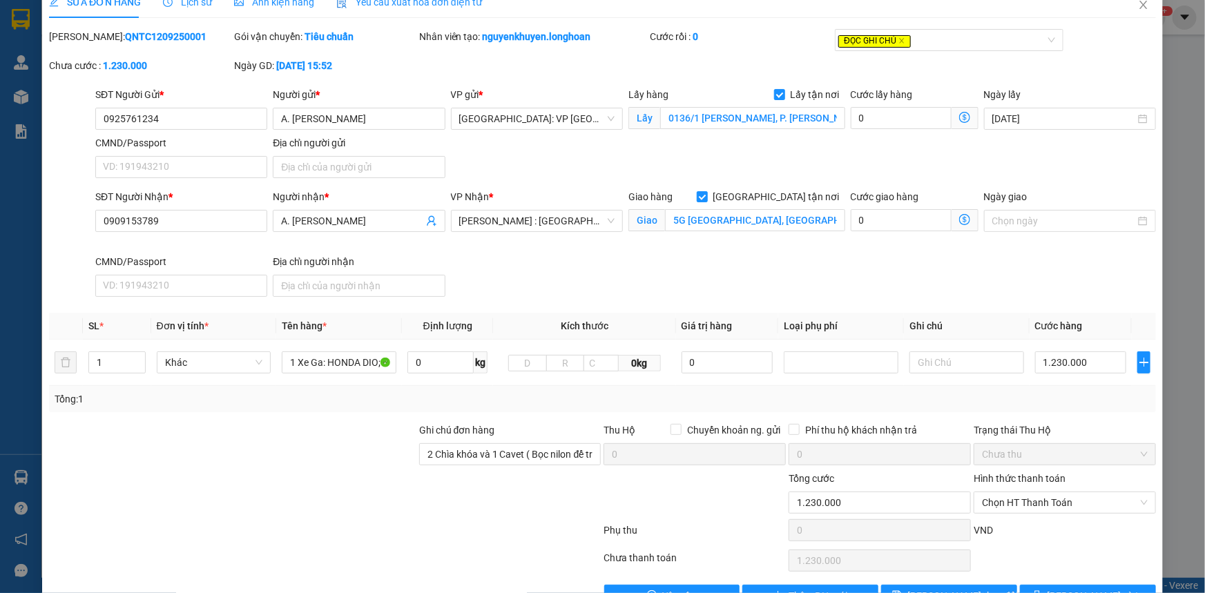
scroll to position [0, 0]
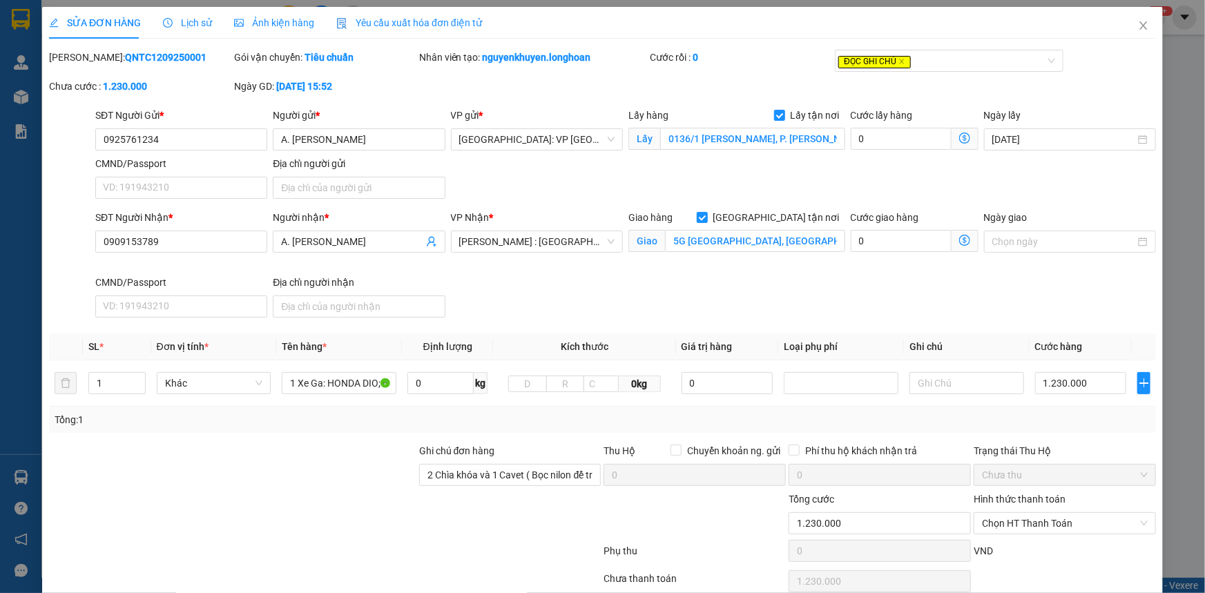
click at [71, 21] on span "SỬA ĐƠN HÀNG" at bounding box center [95, 22] width 92 height 11
click at [1138, 28] on icon "close" at bounding box center [1143, 25] width 11 height 11
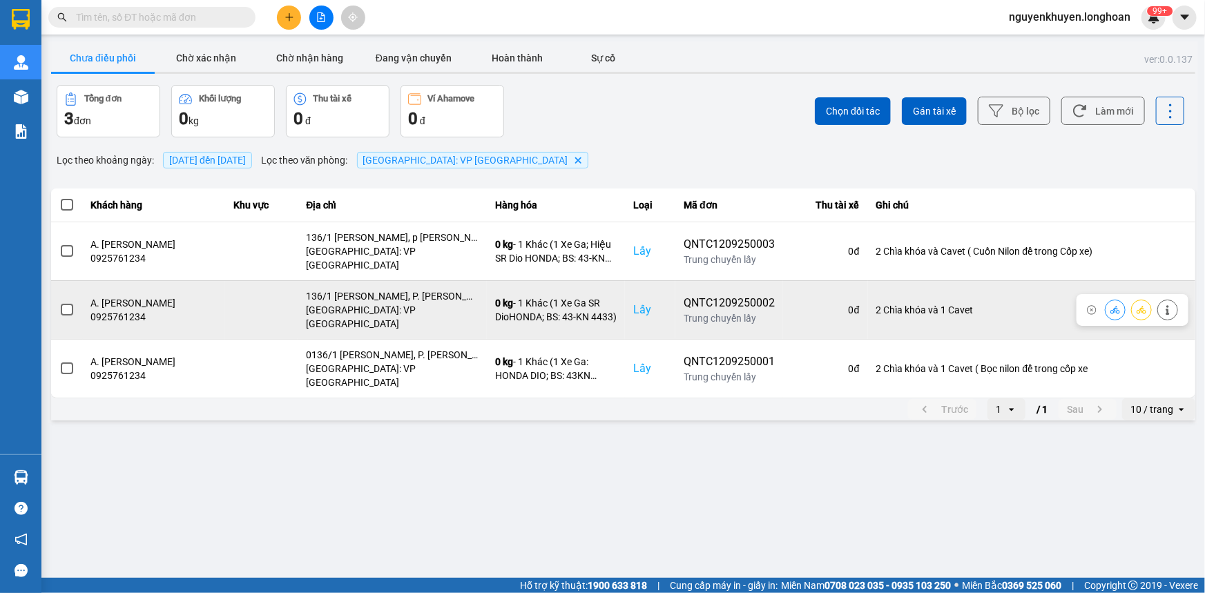
click at [66, 304] on span at bounding box center [67, 310] width 12 height 12
click at [59, 302] on input "checkbox" at bounding box center [59, 302] width 0 height 0
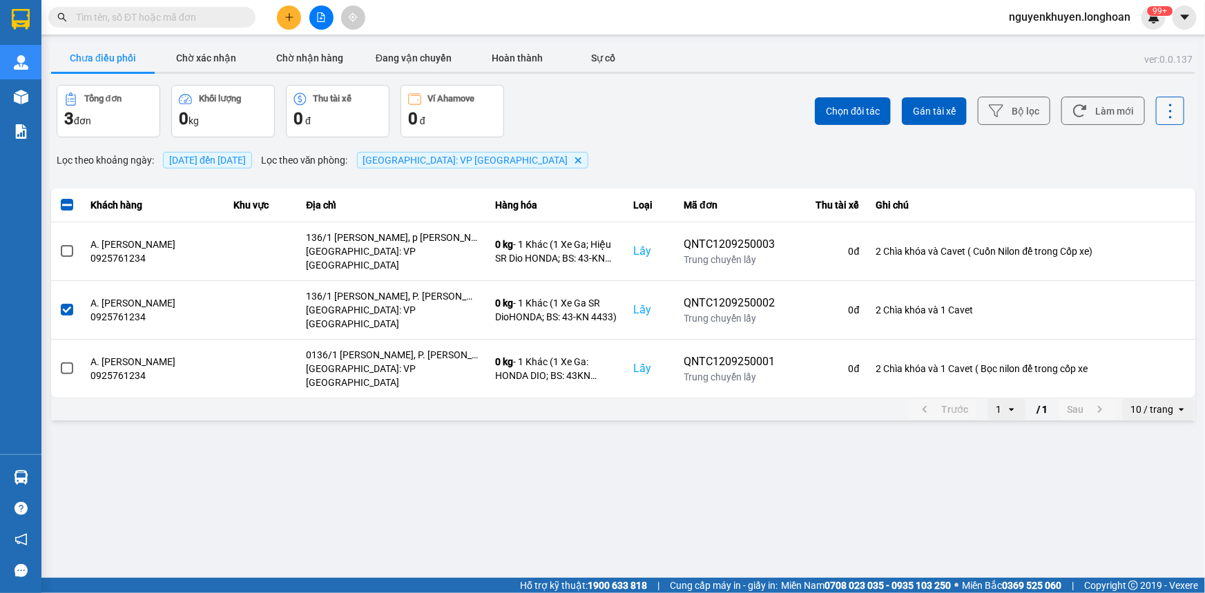
click at [1167, 116] on icon at bounding box center [1170, 111] width 19 height 19
click at [1137, 141] on div "ver: 0.0.137 Chưa điều phối Chờ xác nhận Chờ nhận hàng Đang vận chuyển Hoàn thà…" at bounding box center [623, 232] width 1150 height 382
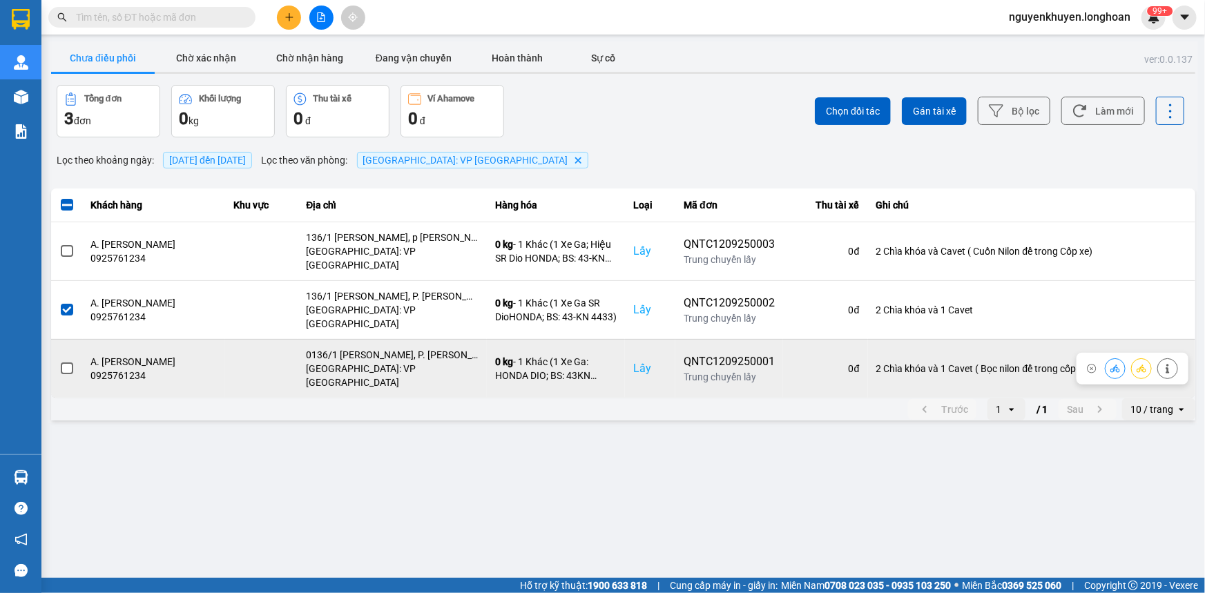
click at [62, 363] on span at bounding box center [67, 369] width 12 height 12
click at [59, 361] on input "checkbox" at bounding box center [59, 361] width 0 height 0
click at [64, 363] on span at bounding box center [67, 369] width 12 height 12
click at [59, 361] on input "checkbox" at bounding box center [59, 361] width 0 height 0
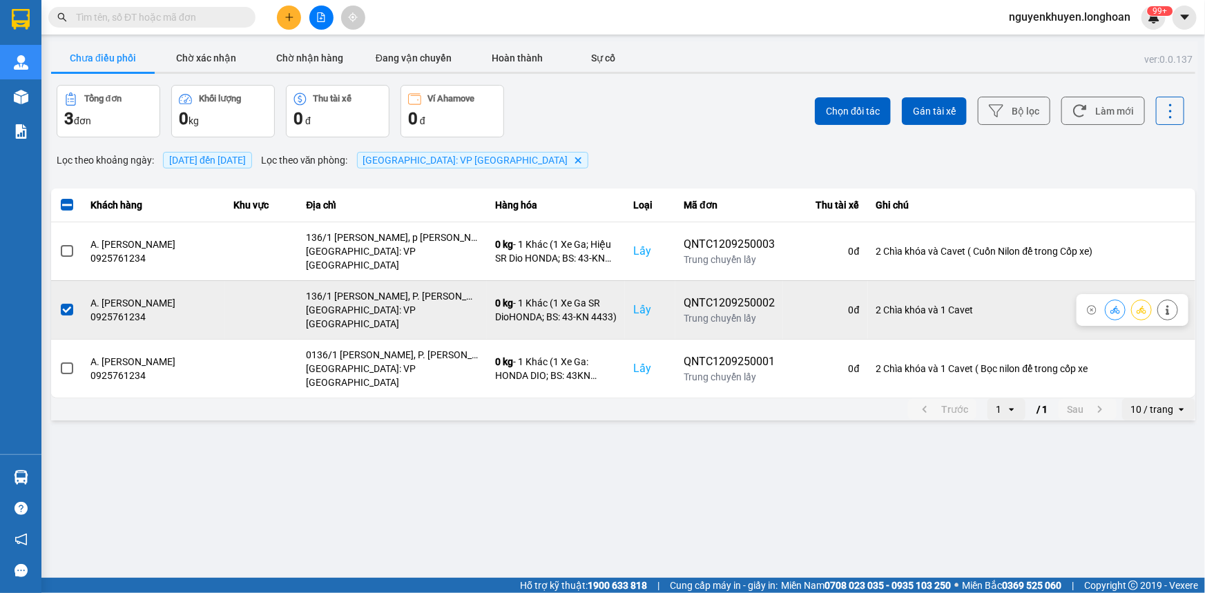
click at [67, 304] on span at bounding box center [67, 310] width 12 height 12
click at [59, 302] on input "checkbox" at bounding box center [59, 302] width 0 height 0
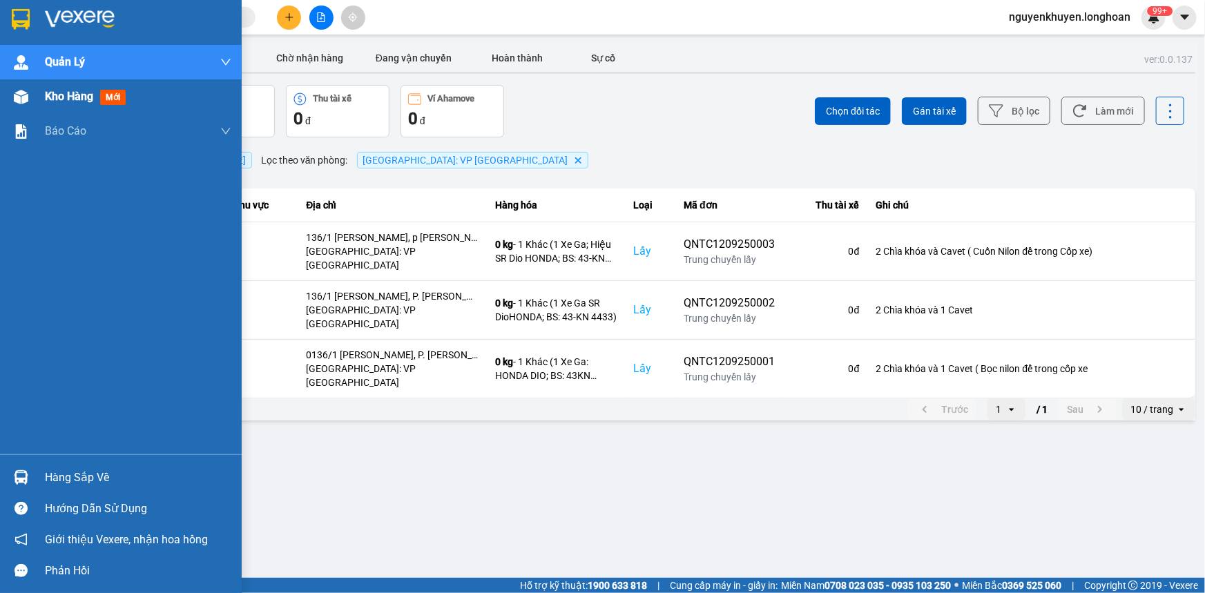
click at [52, 100] on span "Kho hàng" at bounding box center [69, 96] width 48 height 13
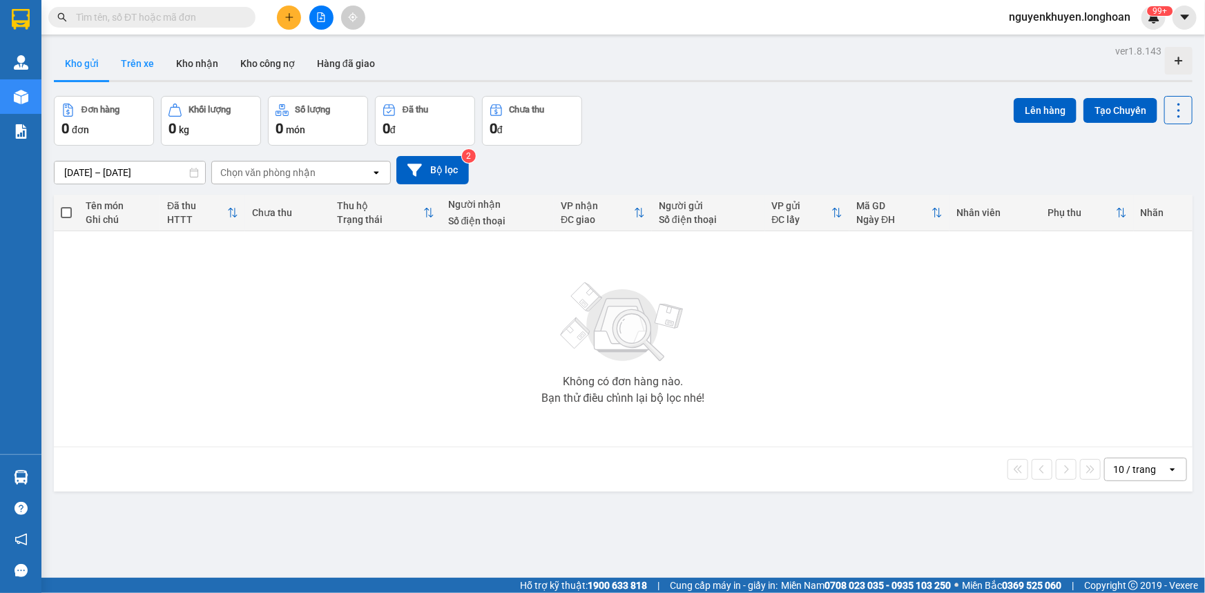
click at [145, 62] on button "Trên xe" at bounding box center [137, 63] width 55 height 33
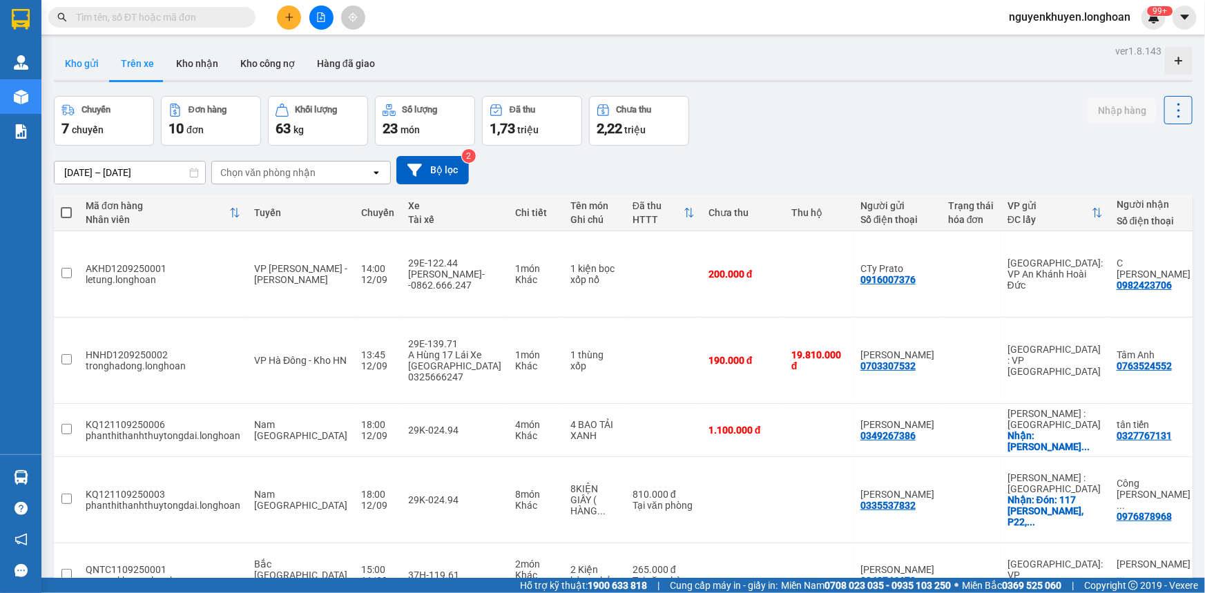
click at [88, 62] on button "Kho gửi" at bounding box center [82, 63] width 56 height 33
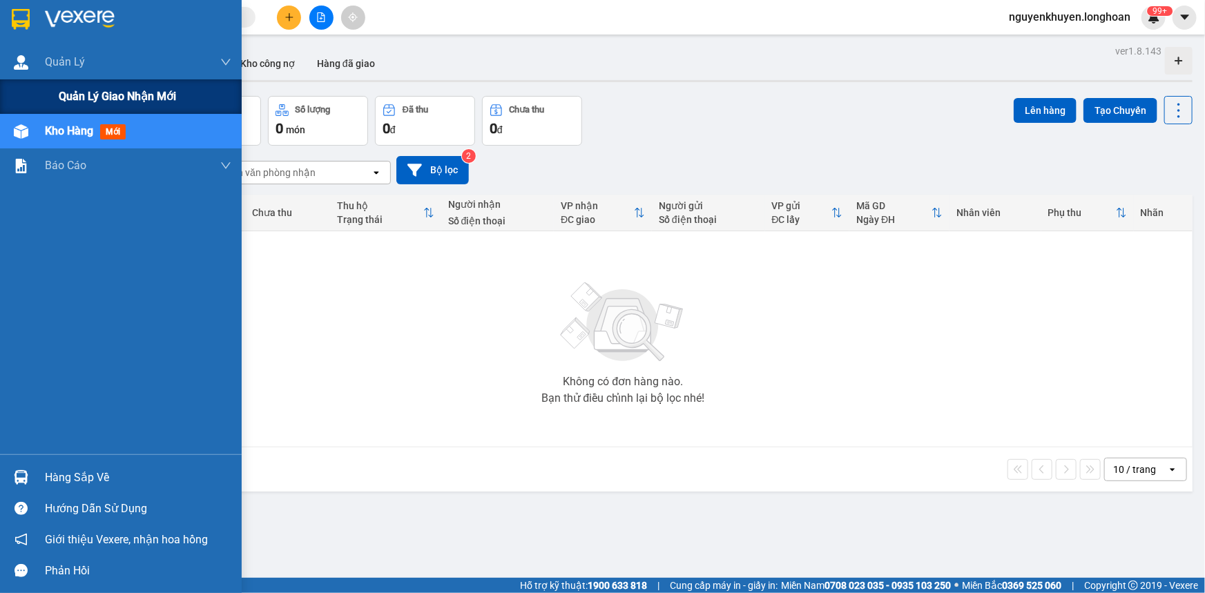
click at [85, 100] on span "Quản lý giao nhận mới" at bounding box center [117, 96] width 117 height 17
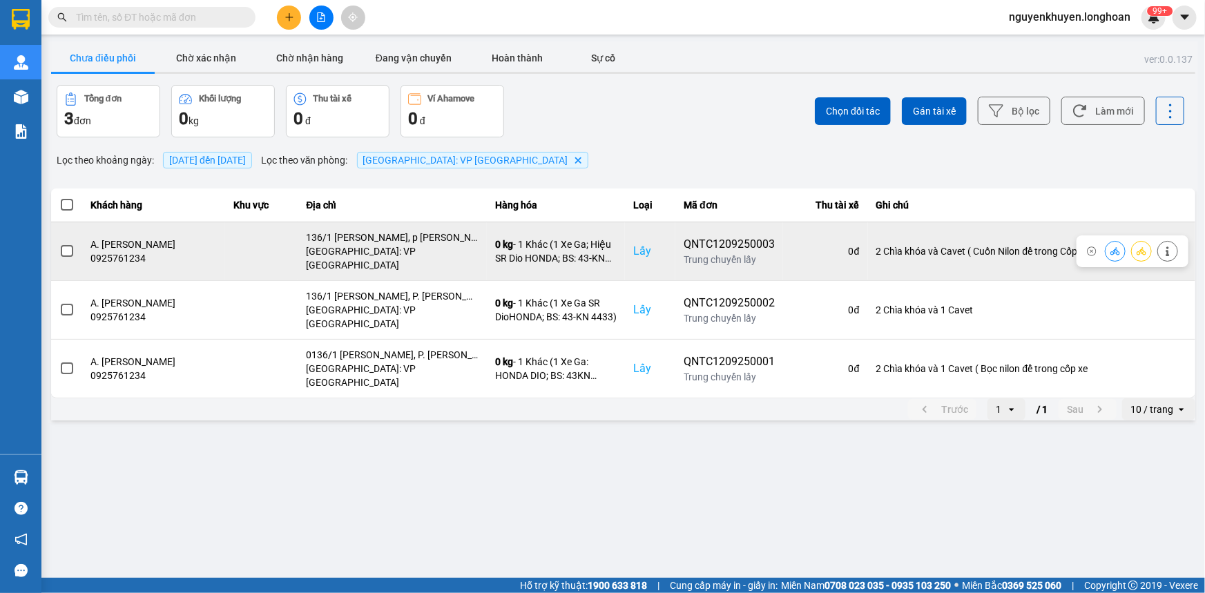
click at [66, 245] on span at bounding box center [67, 251] width 12 height 12
click at [59, 244] on input "checkbox" at bounding box center [59, 244] width 0 height 0
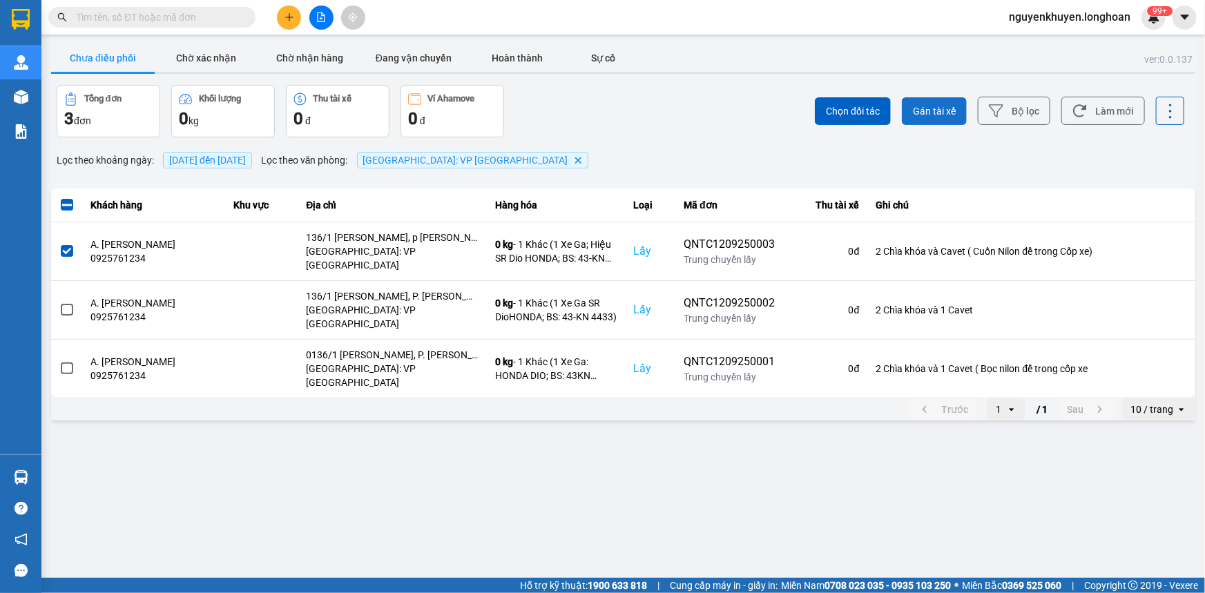
click at [936, 110] on span "Gán tài xế" at bounding box center [934, 111] width 43 height 14
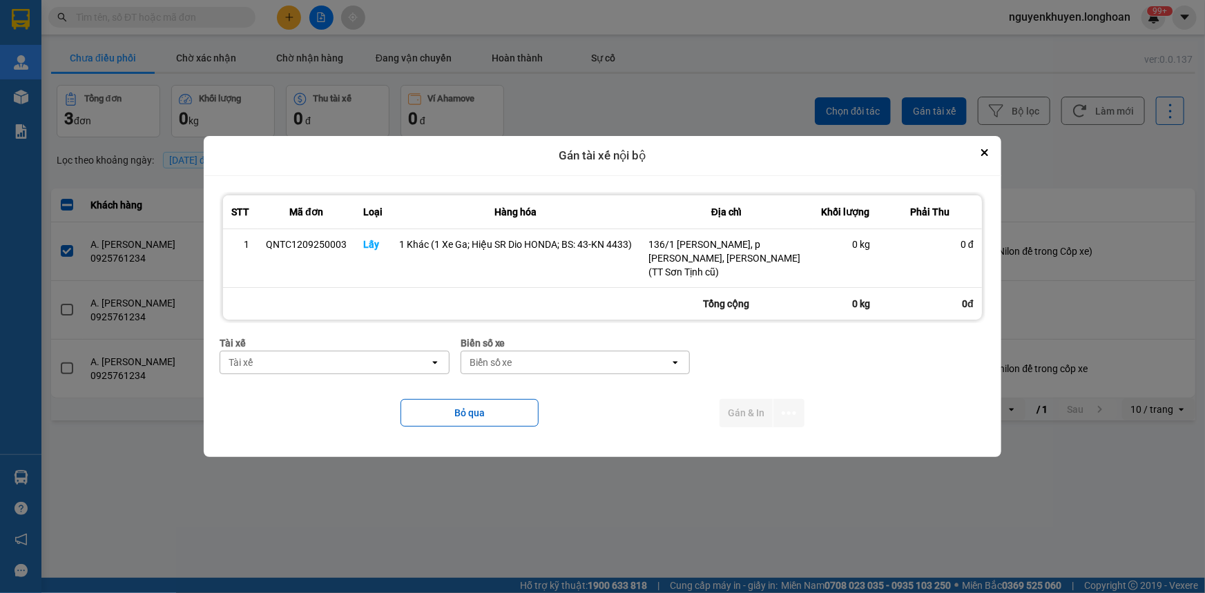
click at [308, 365] on div "Tài xế" at bounding box center [324, 362] width 209 height 22
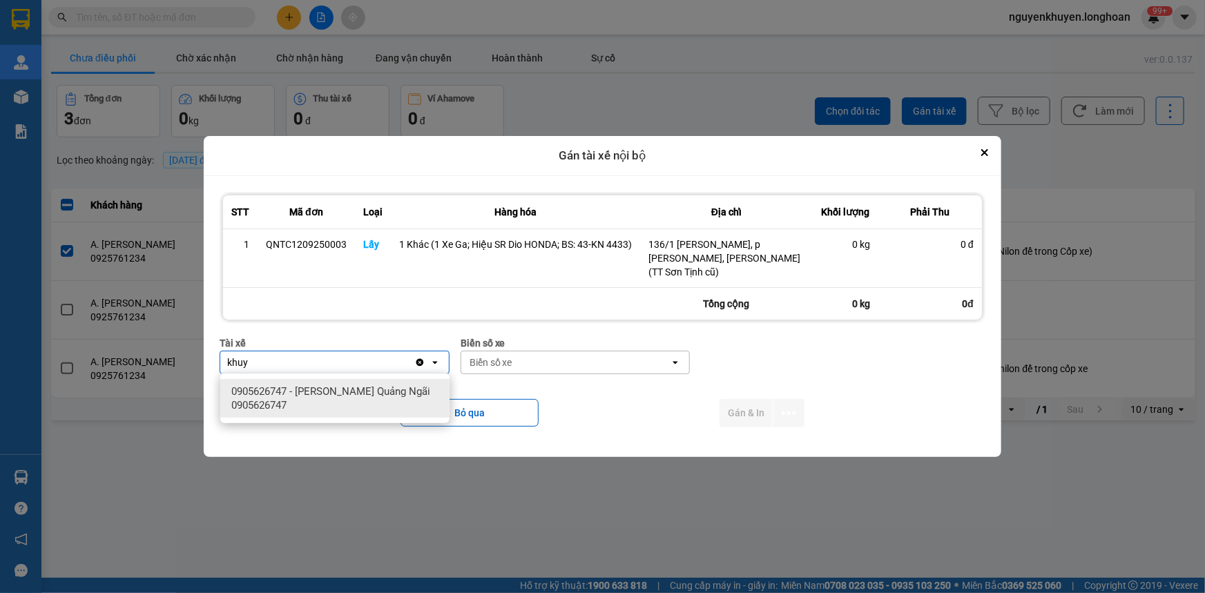
type input "khuy"
click at [314, 396] on span "0905626747 - [PERSON_NAME] Quảng Ngãi 0905626747" at bounding box center [337, 399] width 213 height 28
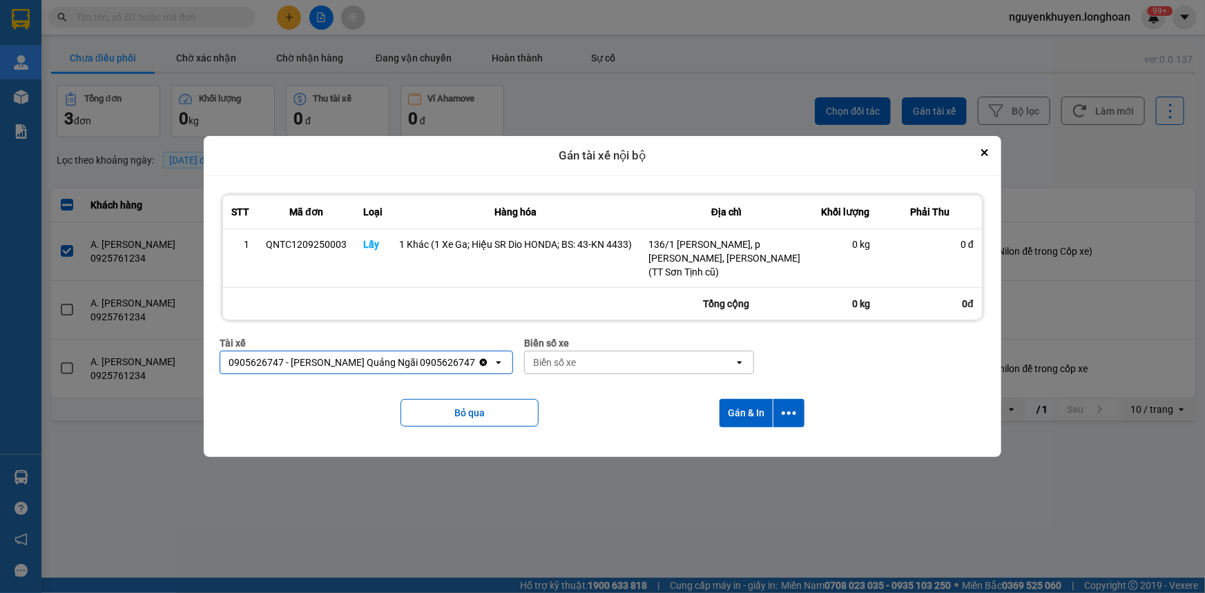
click at [600, 366] on div "Biển số xe" at bounding box center [629, 362] width 209 height 22
type input "92"
click at [587, 396] on div "29E-097.92" at bounding box center [630, 391] width 229 height 25
click at [981, 152] on icon "Close" at bounding box center [984, 152] width 7 height 7
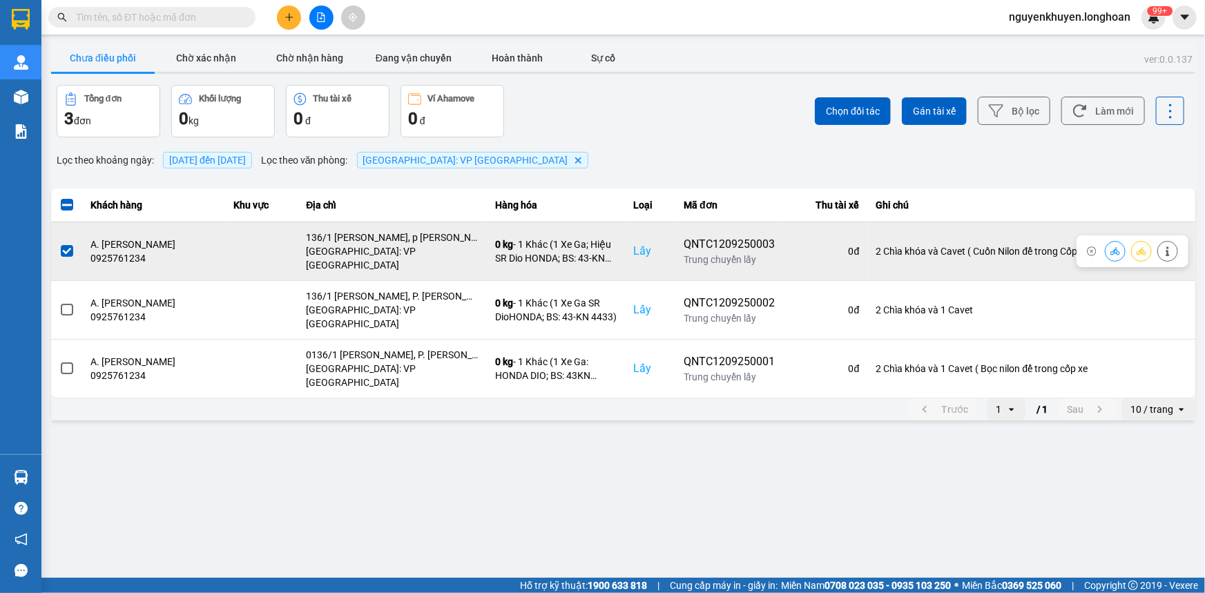
click at [64, 245] on span at bounding box center [67, 251] width 12 height 12
click at [59, 244] on input "checkbox" at bounding box center [59, 244] width 0 height 0
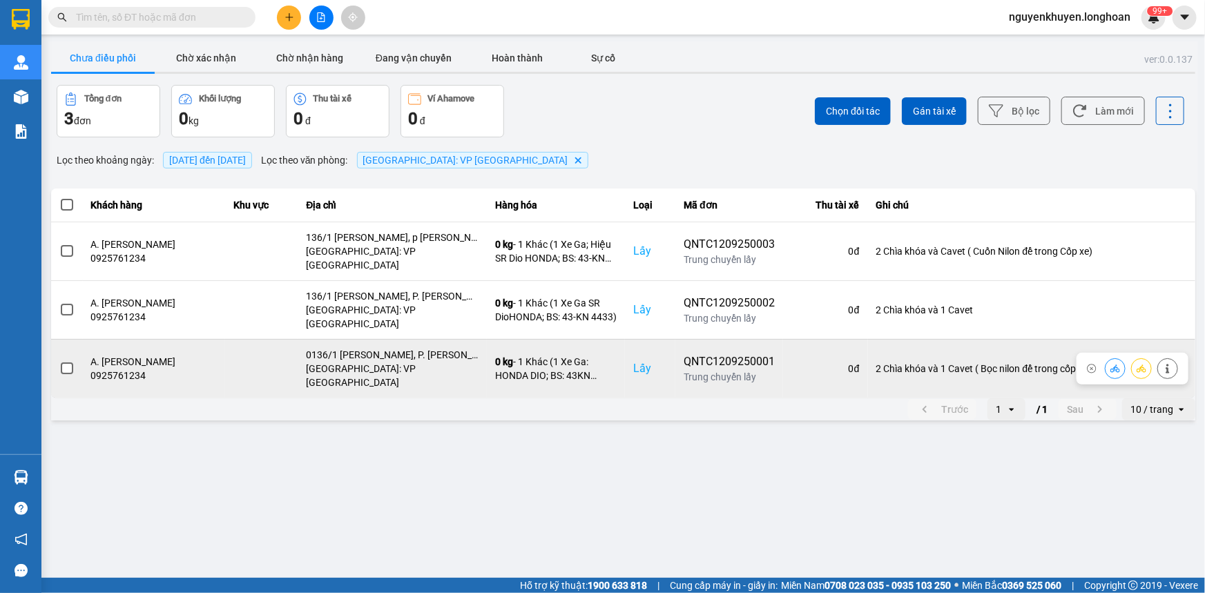
click at [66, 363] on span at bounding box center [67, 369] width 12 height 12
click at [59, 361] on input "checkbox" at bounding box center [59, 361] width 0 height 0
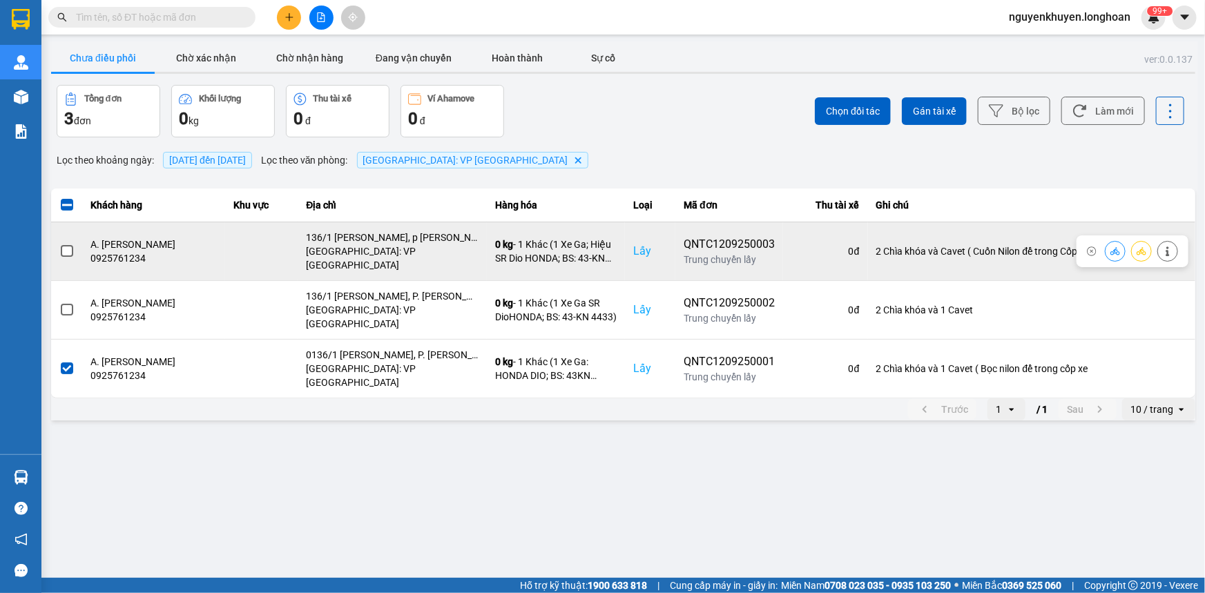
click at [66, 245] on span at bounding box center [67, 251] width 12 height 12
click at [59, 244] on input "checkbox" at bounding box center [59, 244] width 0 height 0
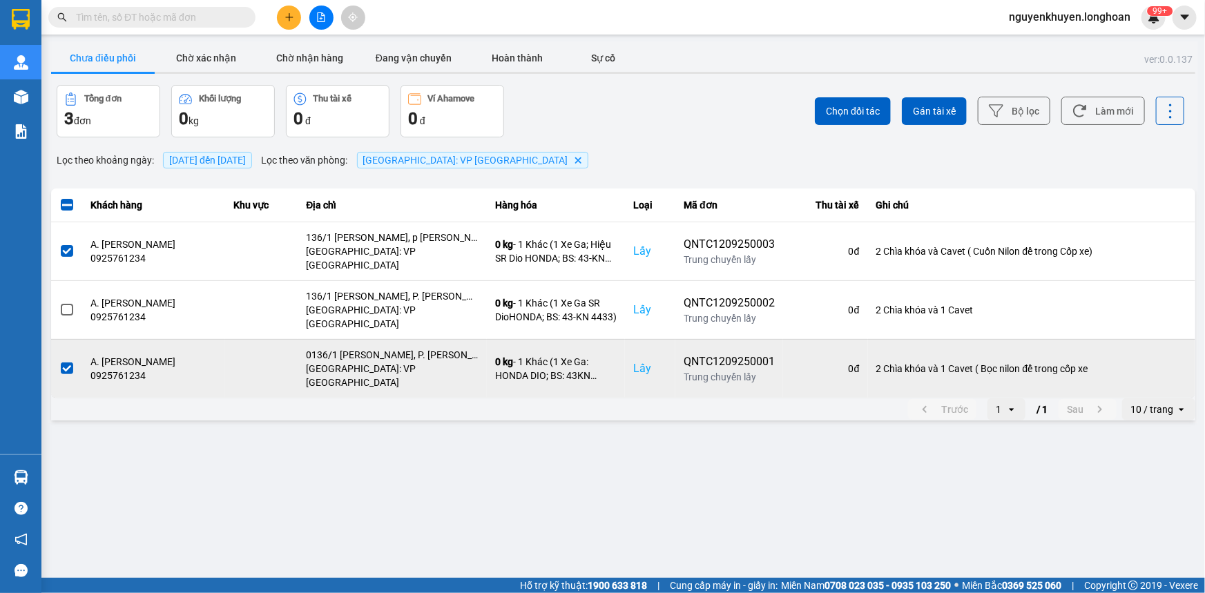
click at [68, 363] on span at bounding box center [67, 369] width 12 height 12
click at [59, 361] on input "checkbox" at bounding box center [59, 361] width 0 height 0
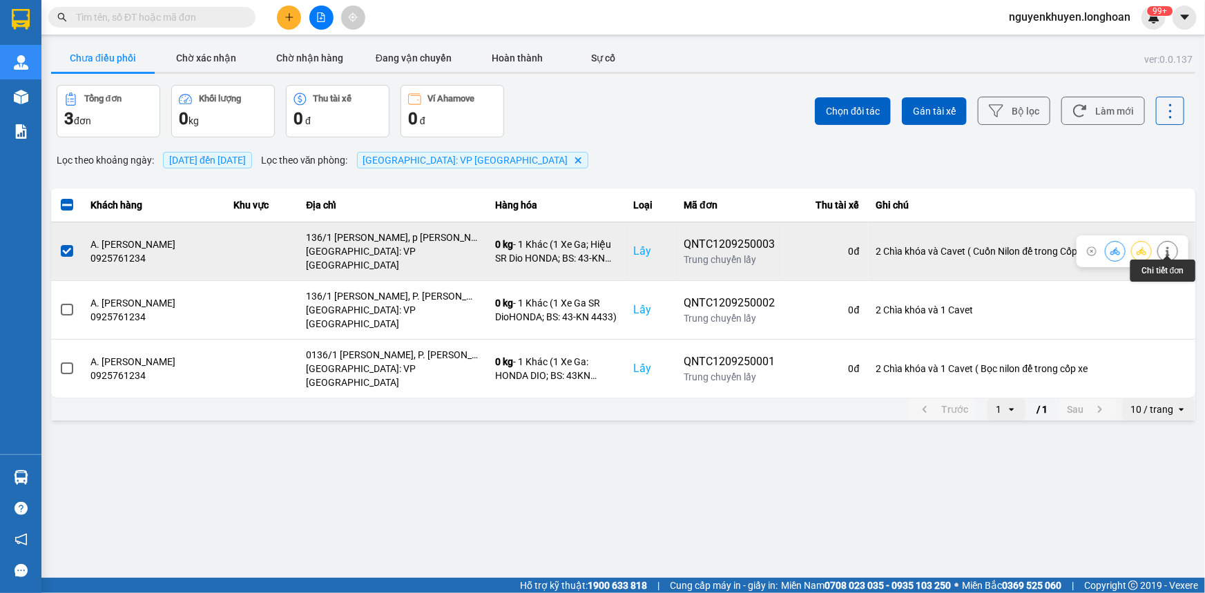
click at [1168, 247] on icon at bounding box center [1168, 252] width 10 height 10
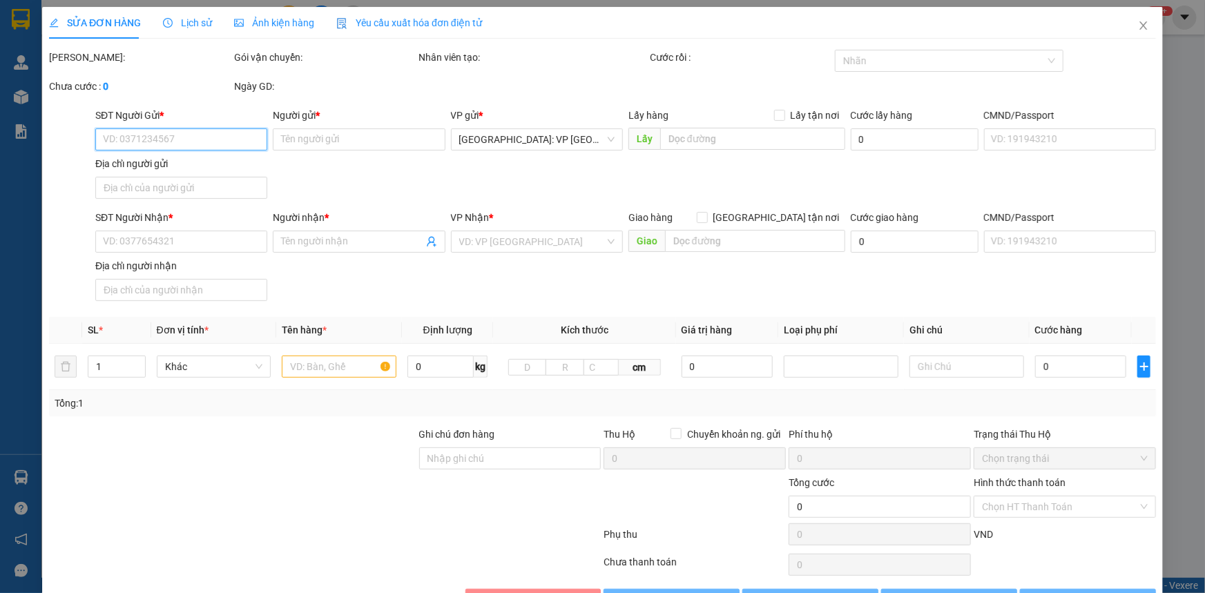
type input "0925761234"
type input "A. [PERSON_NAME]"
checkbox input "true"
type input "136/1 [PERSON_NAME], p [PERSON_NAME], [PERSON_NAME] (TT Sơn Tịnh cũ)"
type input "0909153789"
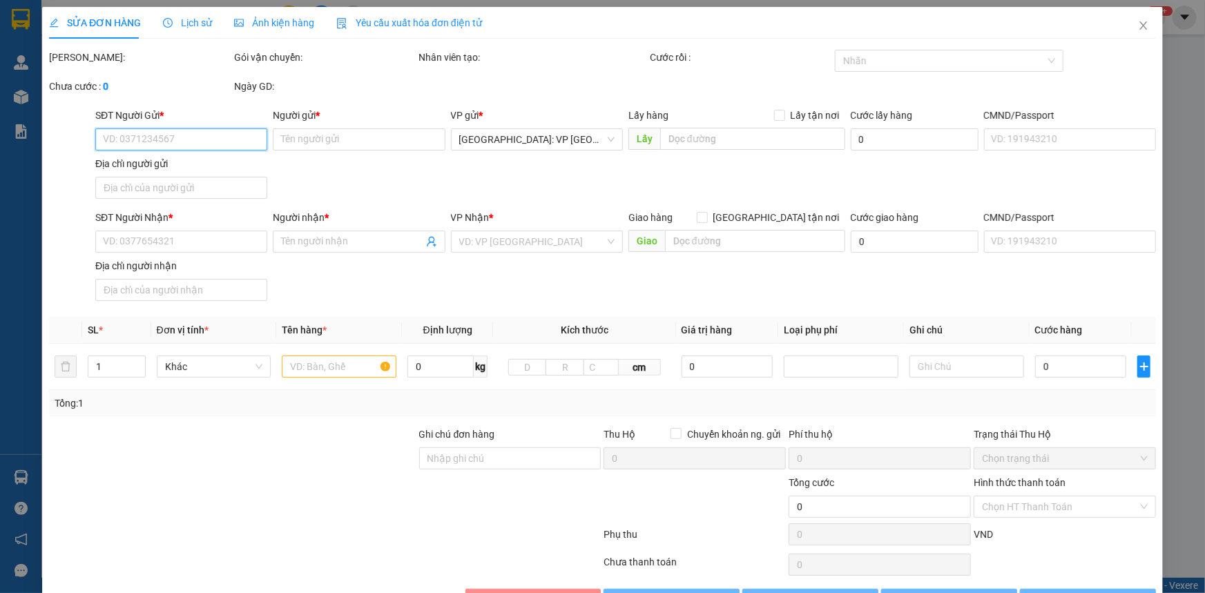
type input "A. [PERSON_NAME]"
checkbox input "true"
type input "5G [GEOGRAPHIC_DATA], [GEOGRAPHIC_DATA], [GEOGRAPHIC_DATA]"
type input "2 Chìa khóa và Cavet ( Cuốn Nilon để trong Cốp xe)"
type input "1.230.000"
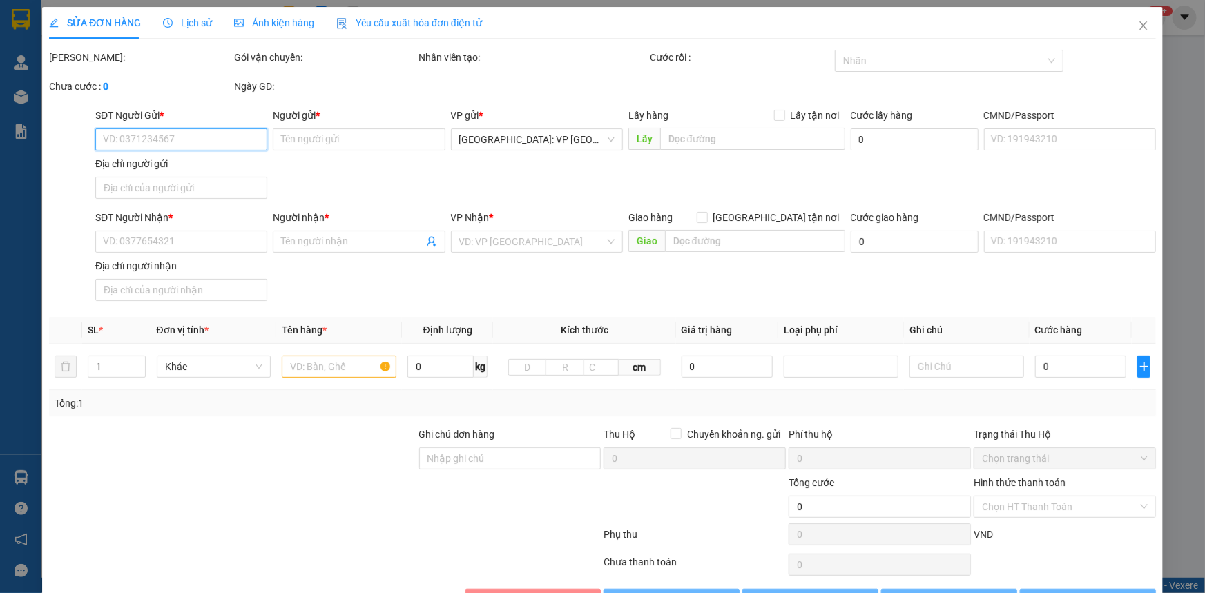
type input "1.230.000"
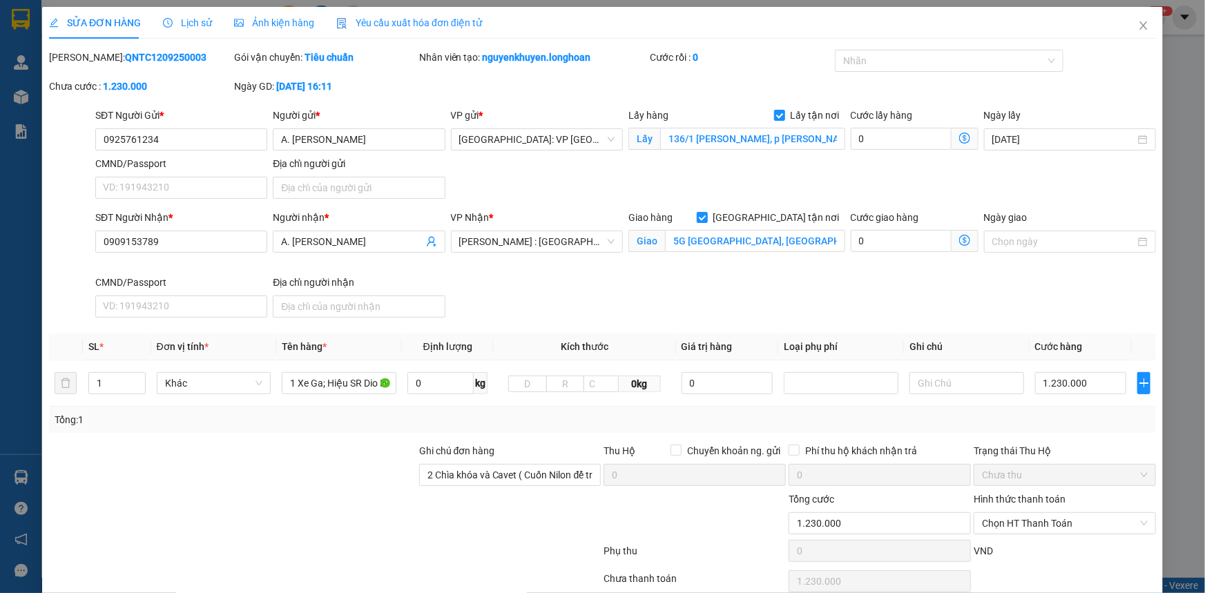
click at [164, 58] on b "QNTC1209250003" at bounding box center [165, 57] width 81 height 11
click at [131, 52] on b "QNTC1209250003" at bounding box center [165, 57] width 81 height 11
click at [154, 59] on b "QNTC1209250003" at bounding box center [165, 57] width 81 height 11
click at [158, 59] on b "QNTC1209250003" at bounding box center [165, 57] width 81 height 11
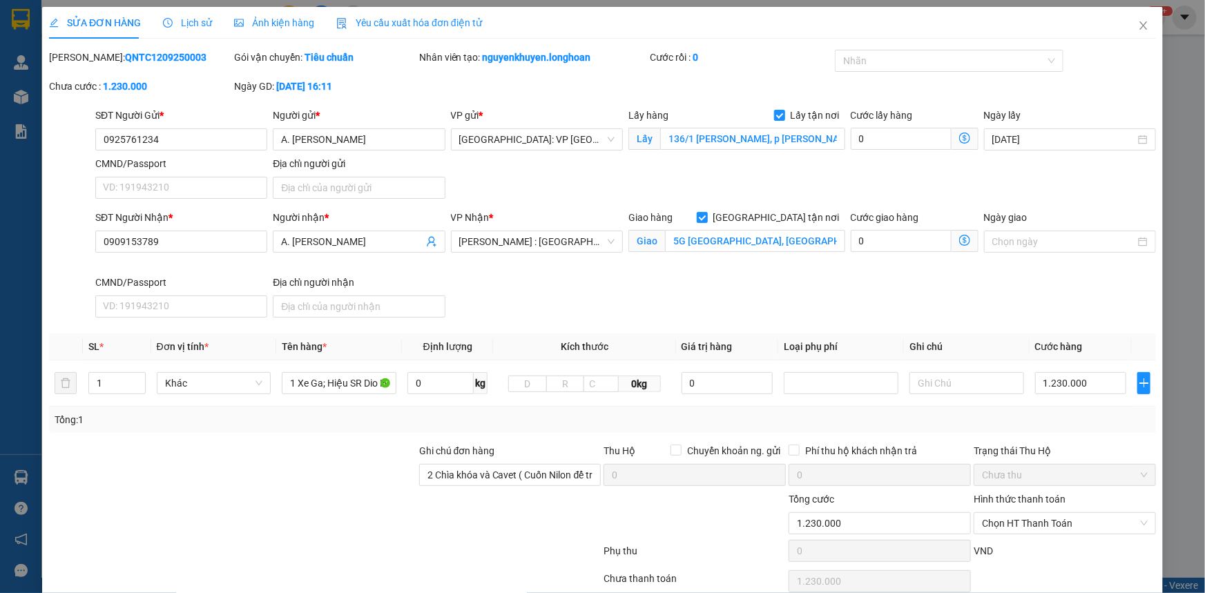
click at [159, 59] on b "QNTC1209250003" at bounding box center [165, 57] width 81 height 11
click at [183, 23] on span "Lịch sử" at bounding box center [187, 22] width 49 height 11
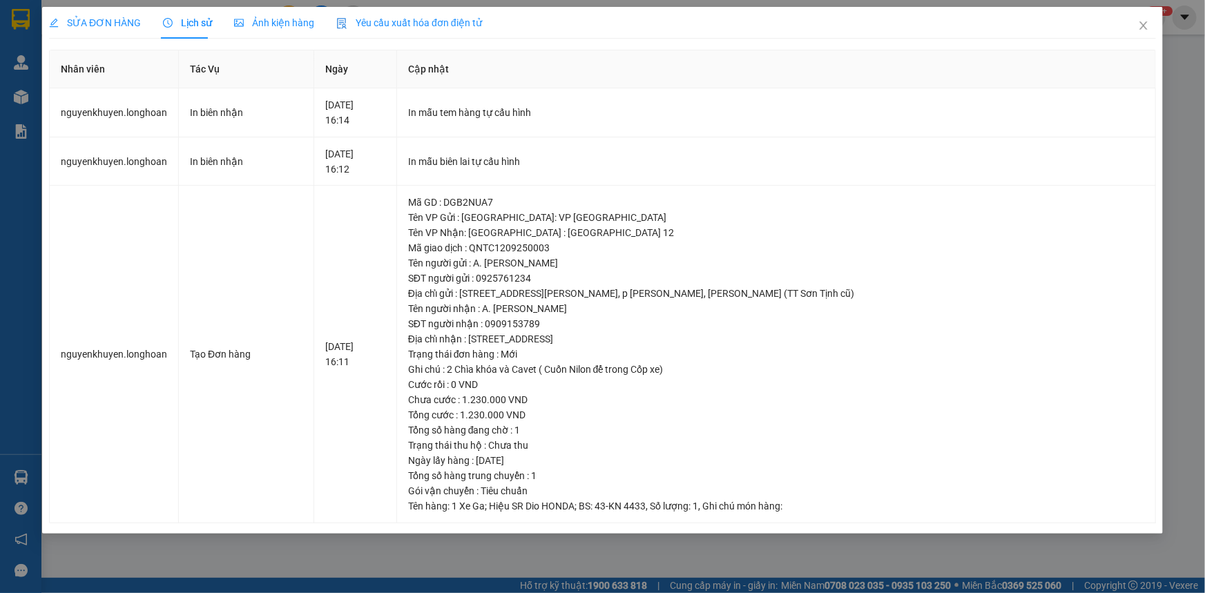
click at [104, 23] on span "SỬA ĐƠN HÀNG" at bounding box center [95, 22] width 92 height 11
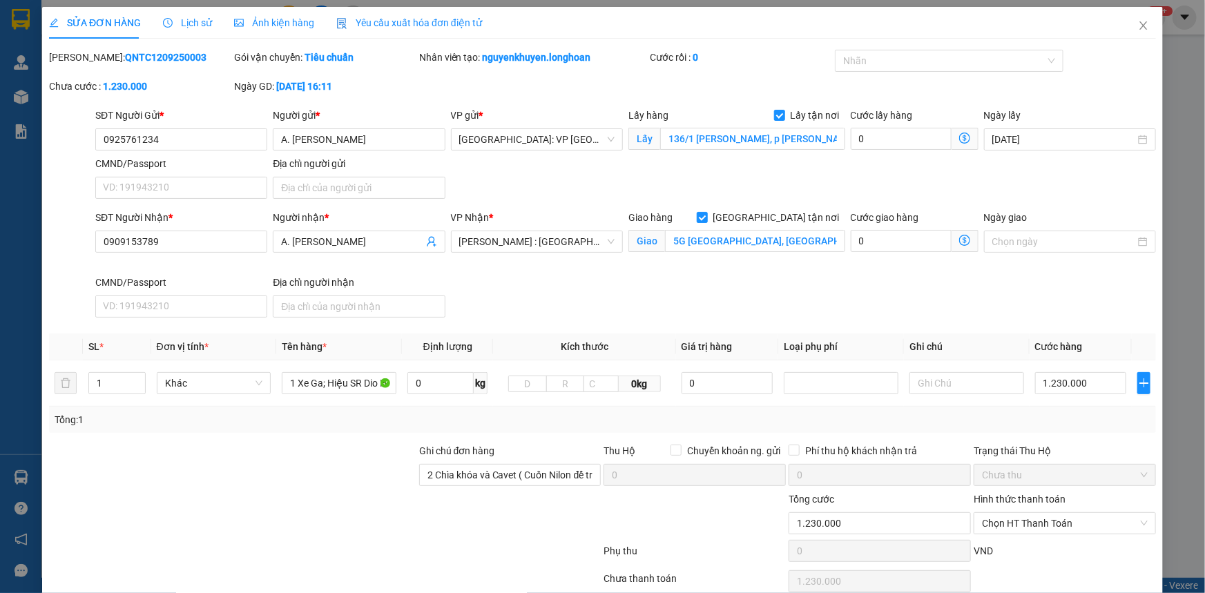
click at [160, 57] on b "QNTC1209250003" at bounding box center [165, 57] width 81 height 11
click at [142, 56] on b "QNTC1209250003" at bounding box center [165, 57] width 81 height 11
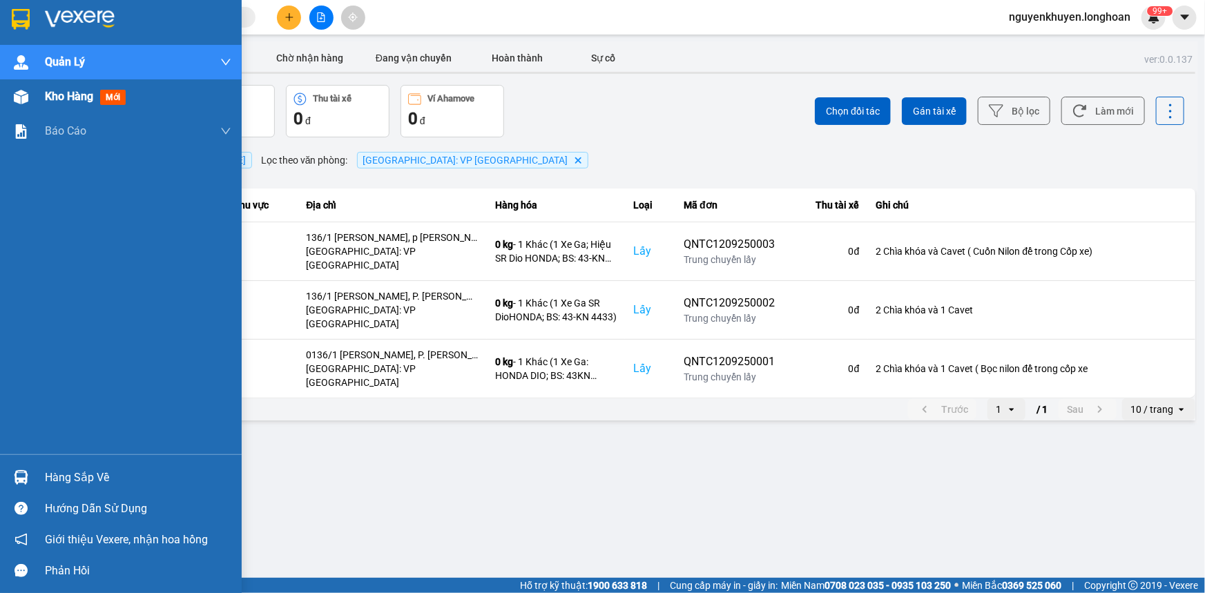
click at [69, 98] on span "Kho hàng" at bounding box center [69, 96] width 48 height 13
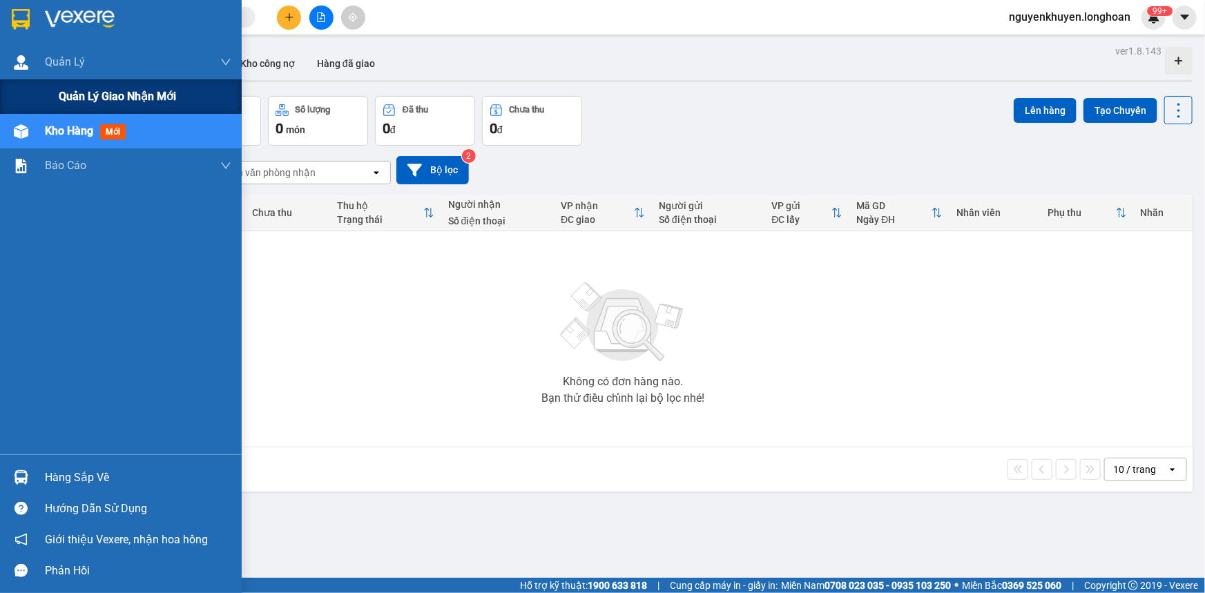
click at [99, 97] on span "Quản lý giao nhận mới" at bounding box center [117, 96] width 117 height 17
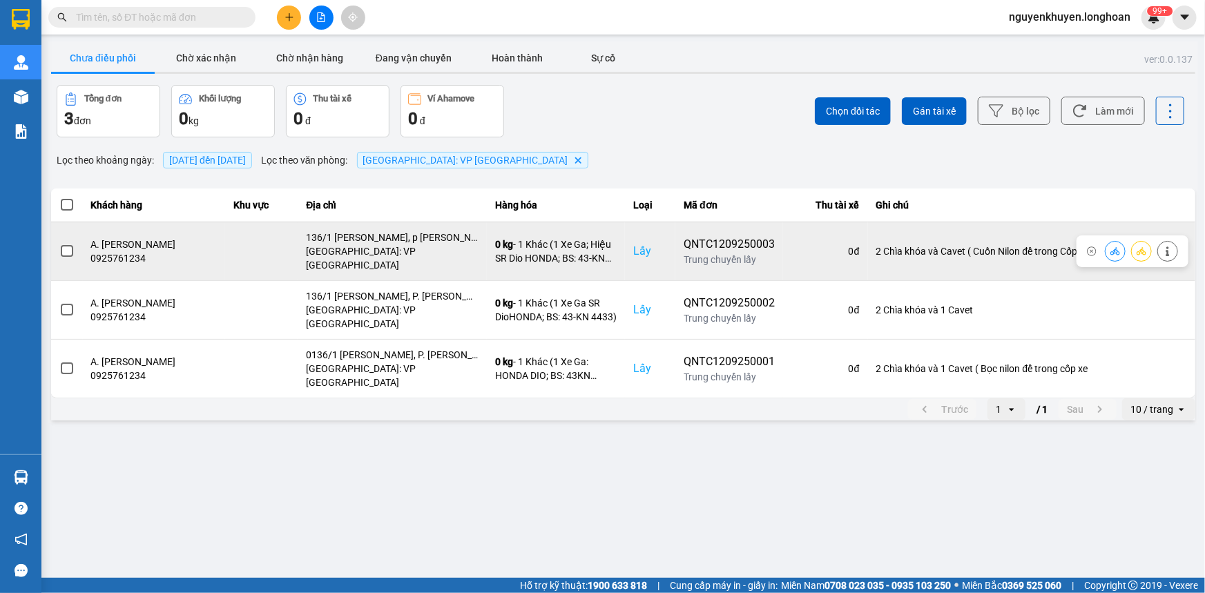
click at [67, 245] on span at bounding box center [67, 251] width 12 height 12
click at [59, 244] on input "checkbox" at bounding box center [59, 244] width 0 height 0
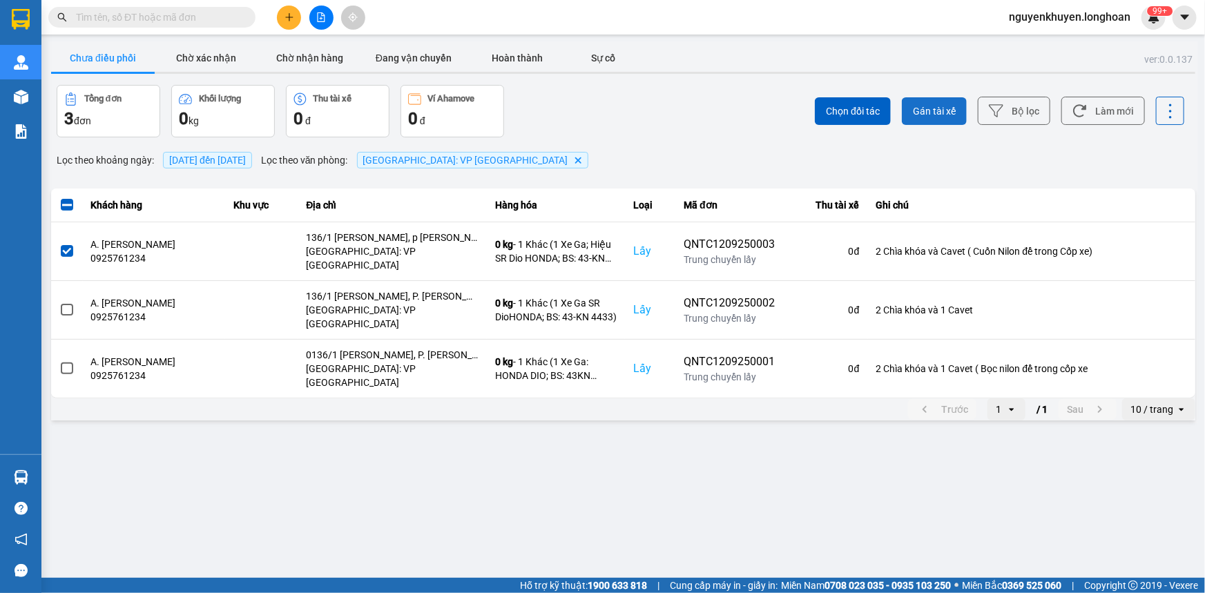
click at [944, 113] on span "Gán tài xế" at bounding box center [934, 111] width 43 height 14
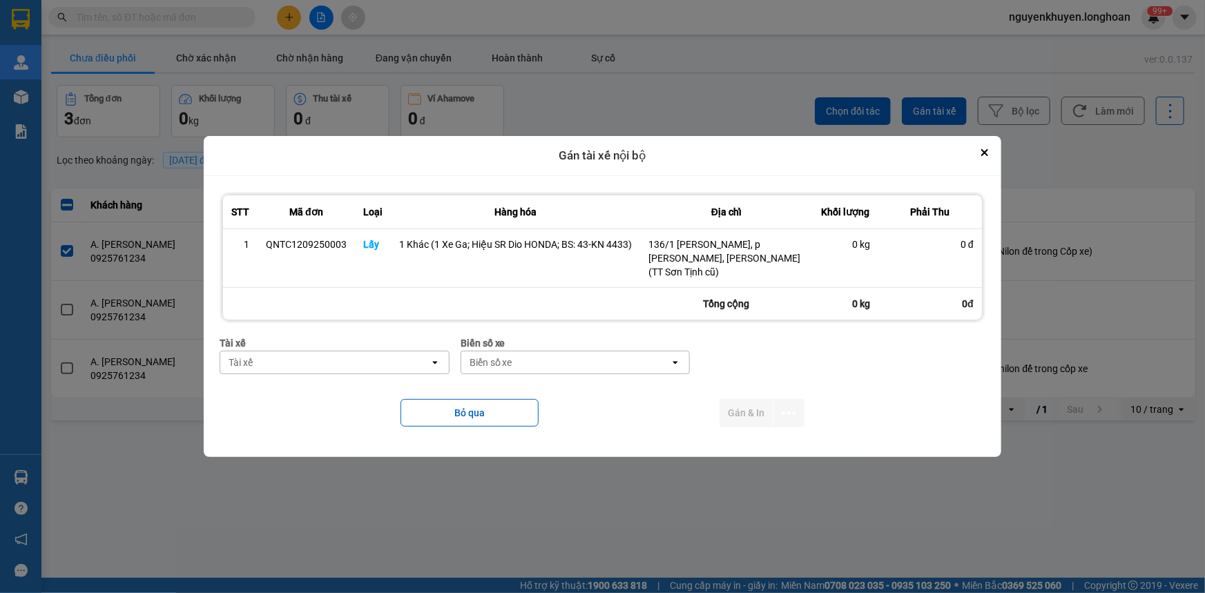
click at [274, 360] on div "Tài xế" at bounding box center [324, 362] width 209 height 22
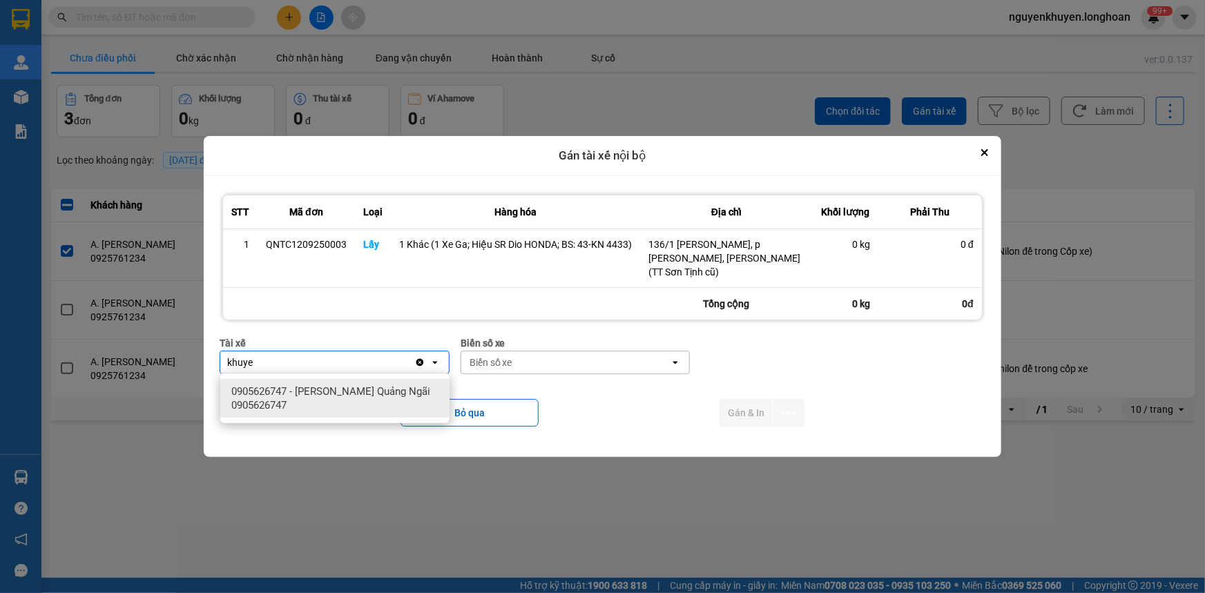
type input "khuye"
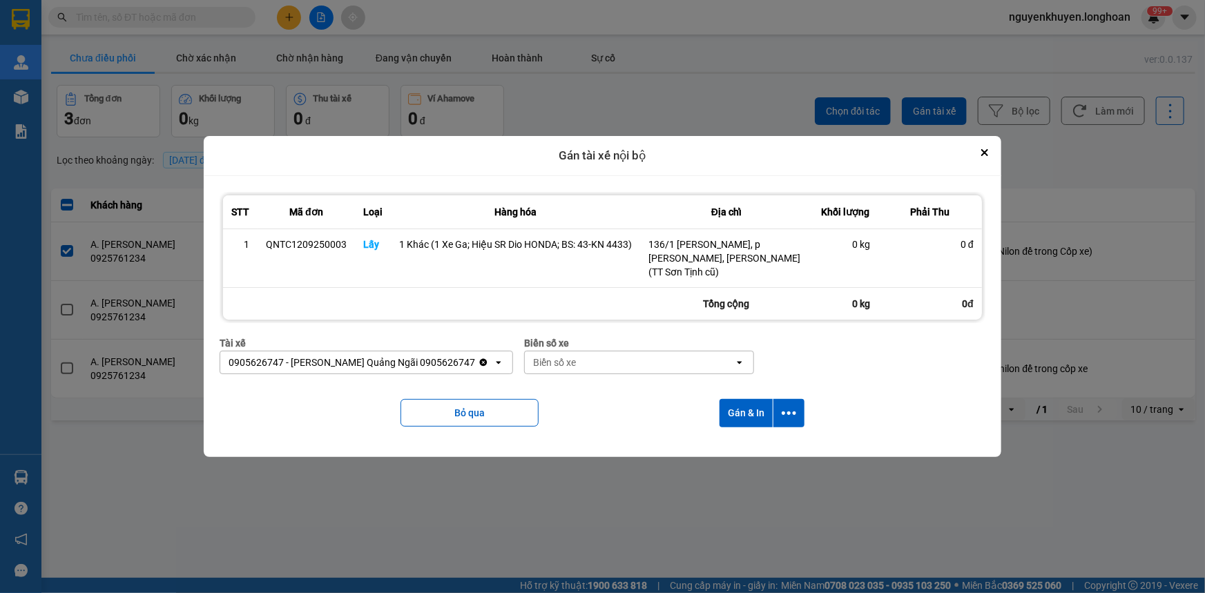
click at [580, 360] on div "Biển số xe" at bounding box center [629, 362] width 209 height 22
type input "92"
click at [746, 412] on button "Gán & In" at bounding box center [746, 413] width 53 height 28
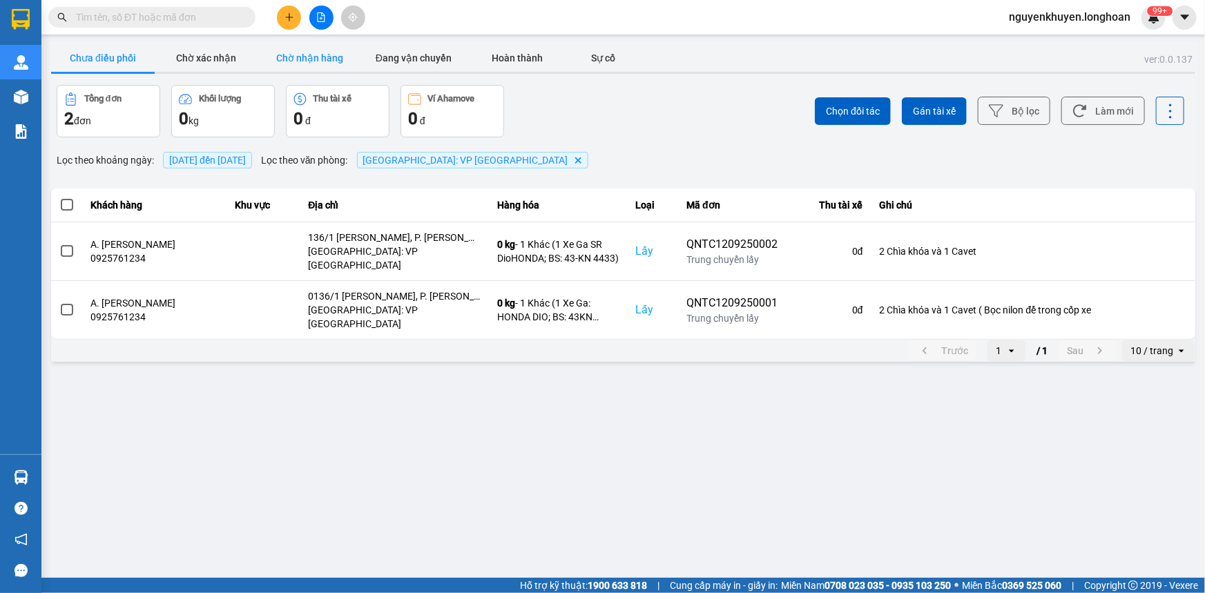
click at [303, 57] on button "Chờ nhận hàng" at bounding box center [310, 58] width 104 height 28
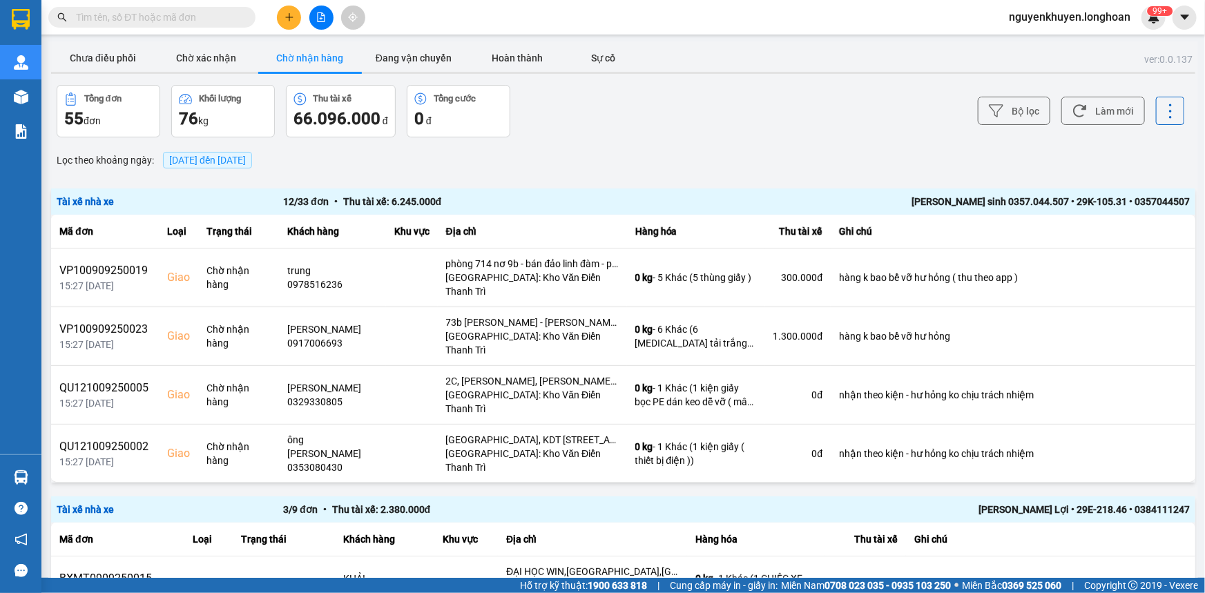
click at [202, 164] on span "[DATE] đến [DATE]" at bounding box center [207, 160] width 77 height 11
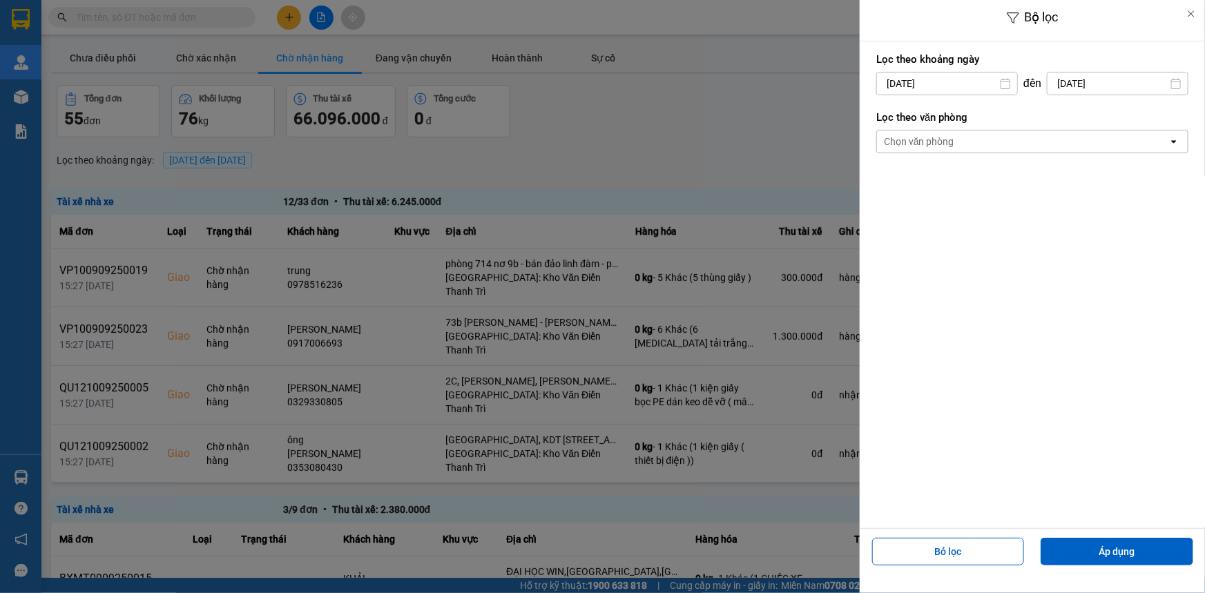
click at [1010, 137] on div "Chọn văn phòng" at bounding box center [1022, 142] width 291 height 22
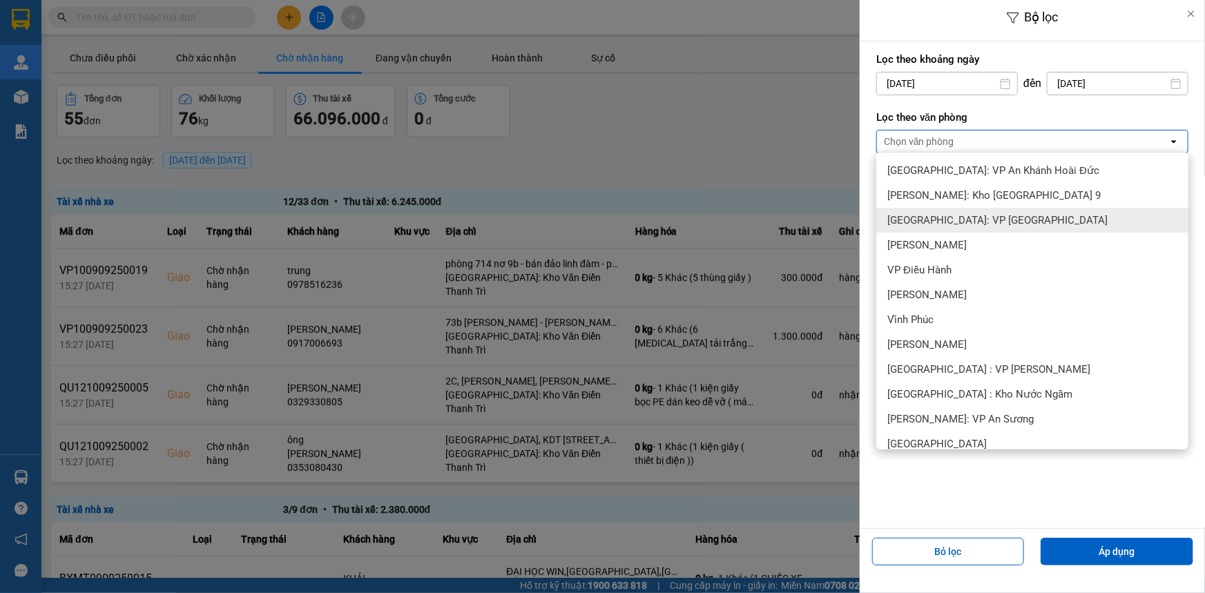
click at [1008, 218] on span "[GEOGRAPHIC_DATA]: VP [GEOGRAPHIC_DATA]" at bounding box center [997, 220] width 220 height 14
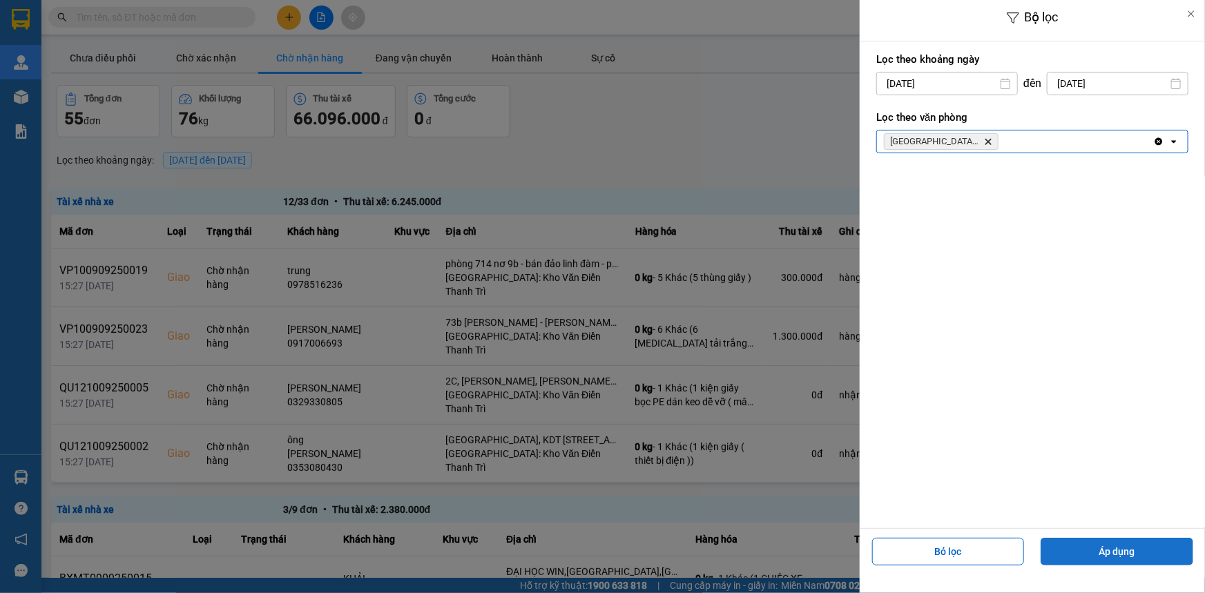
click at [1085, 546] on button "Áp dụng" at bounding box center [1117, 552] width 153 height 28
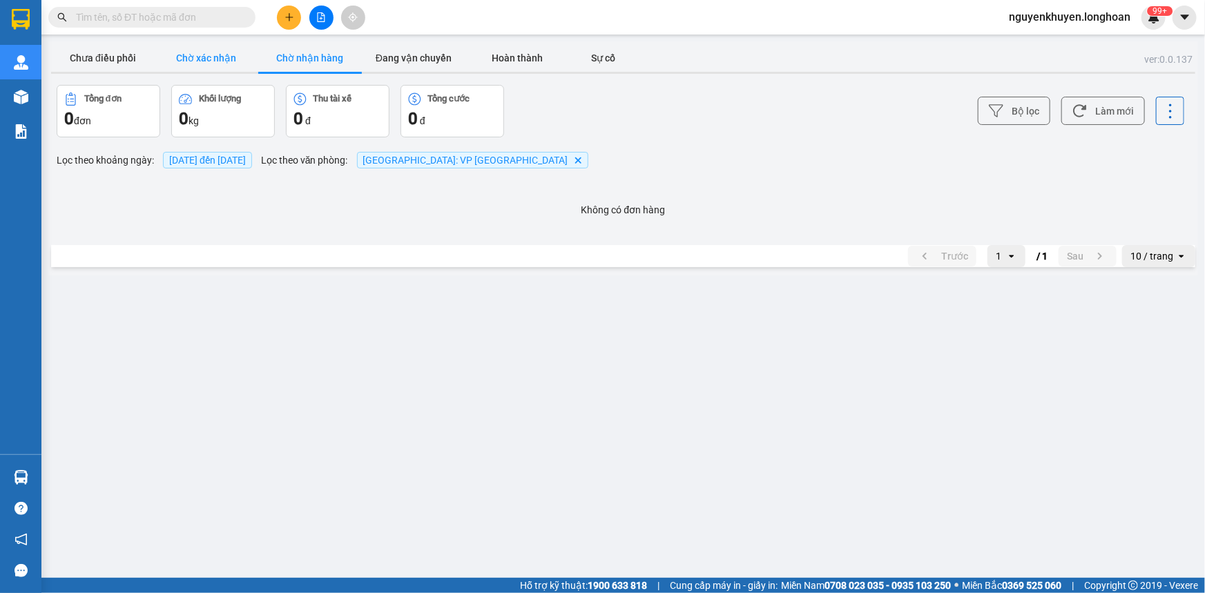
click at [210, 58] on button "Chờ xác nhận" at bounding box center [207, 58] width 104 height 28
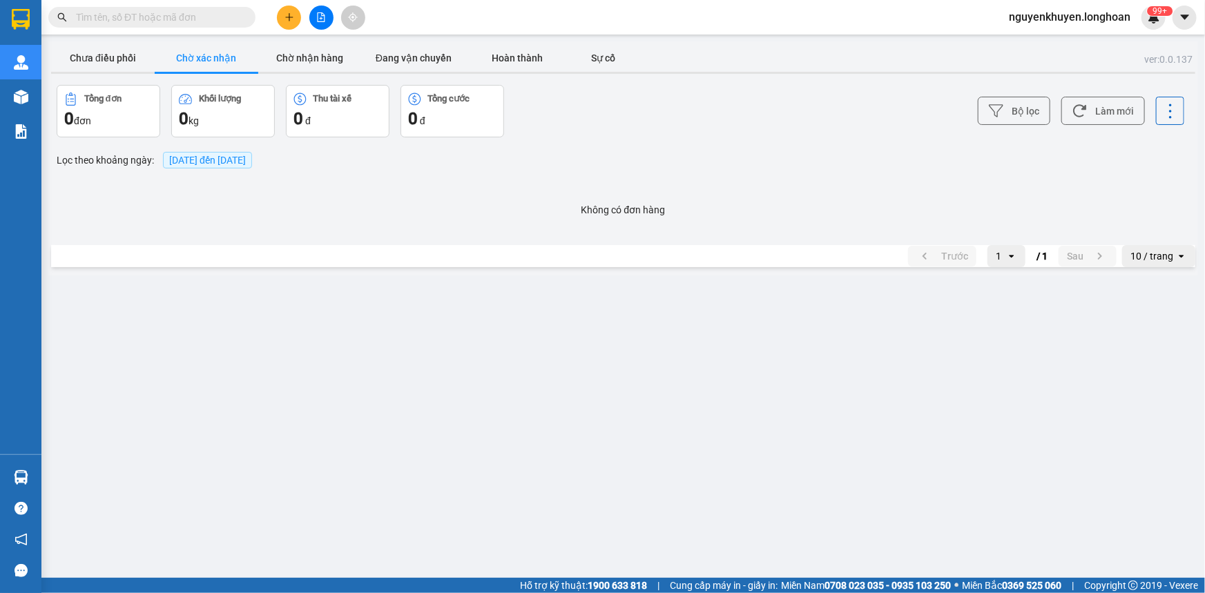
click at [234, 163] on span "[DATE] đến [DATE]" at bounding box center [207, 160] width 77 height 11
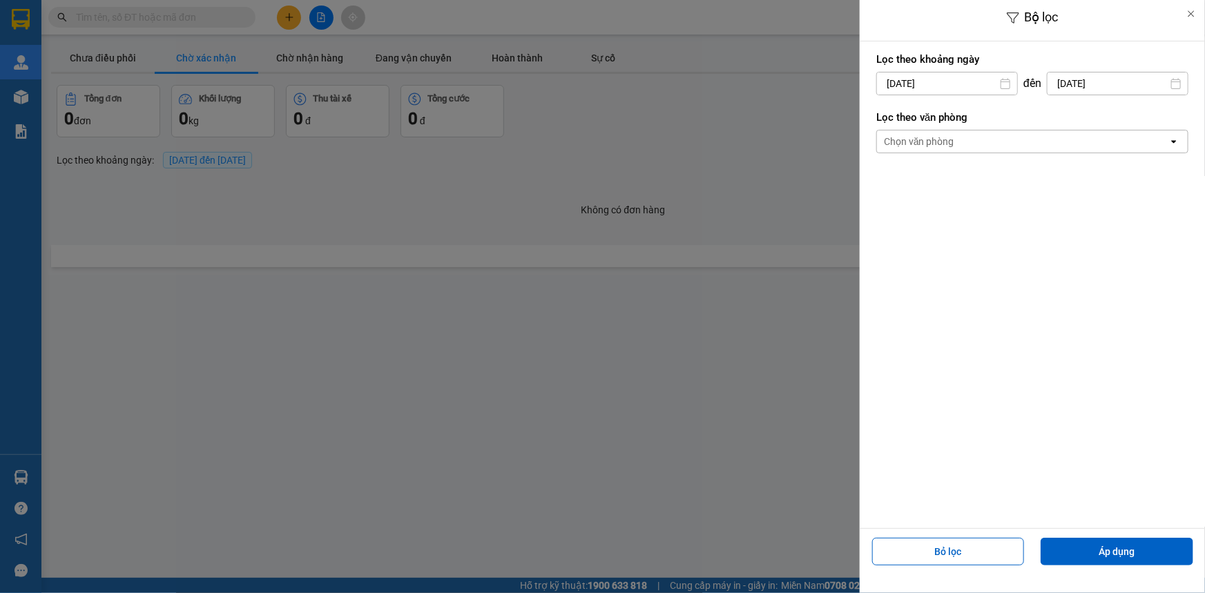
click at [983, 139] on div "Chọn văn phòng" at bounding box center [1022, 142] width 291 height 22
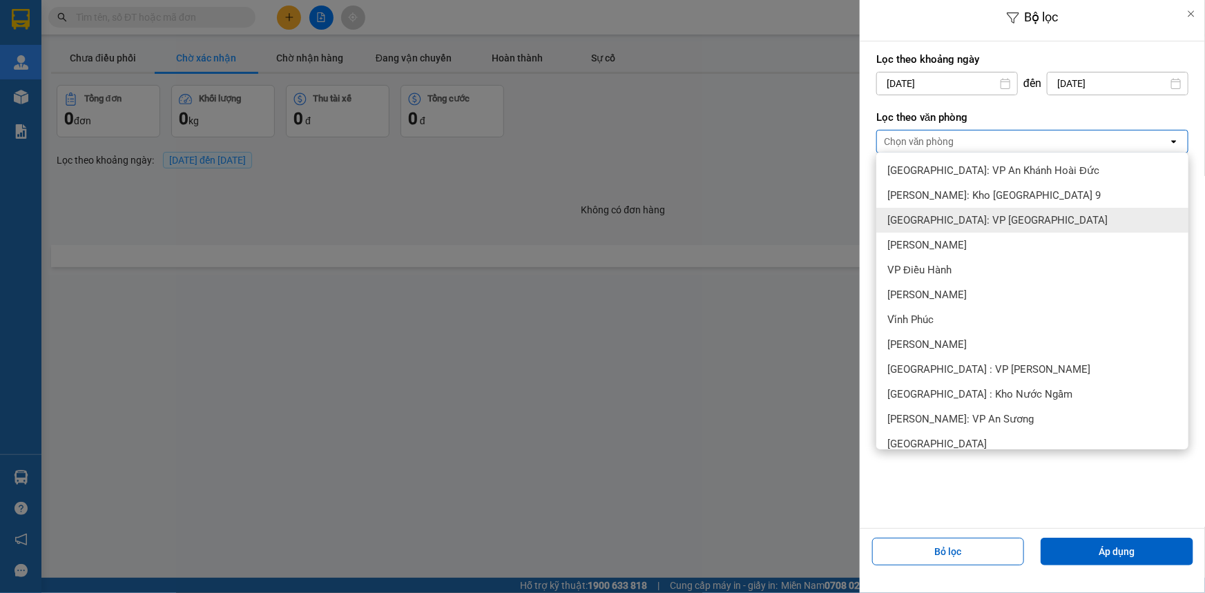
click at [985, 216] on span "[GEOGRAPHIC_DATA]: VP [GEOGRAPHIC_DATA]" at bounding box center [997, 220] width 220 height 14
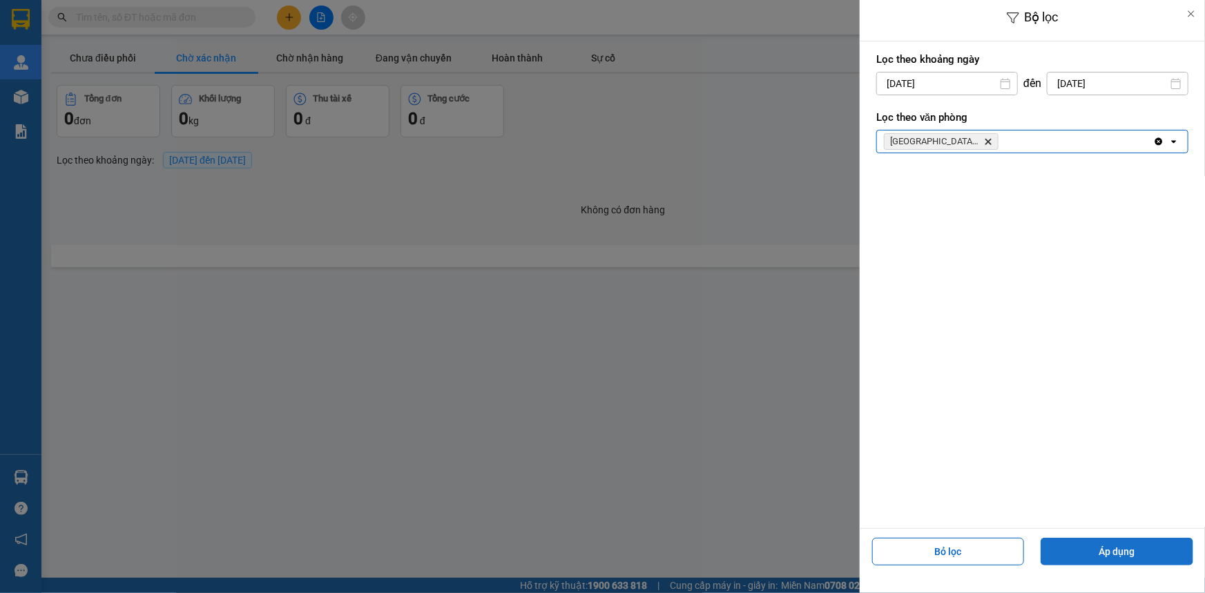
click at [1098, 546] on button "Áp dụng" at bounding box center [1117, 552] width 153 height 28
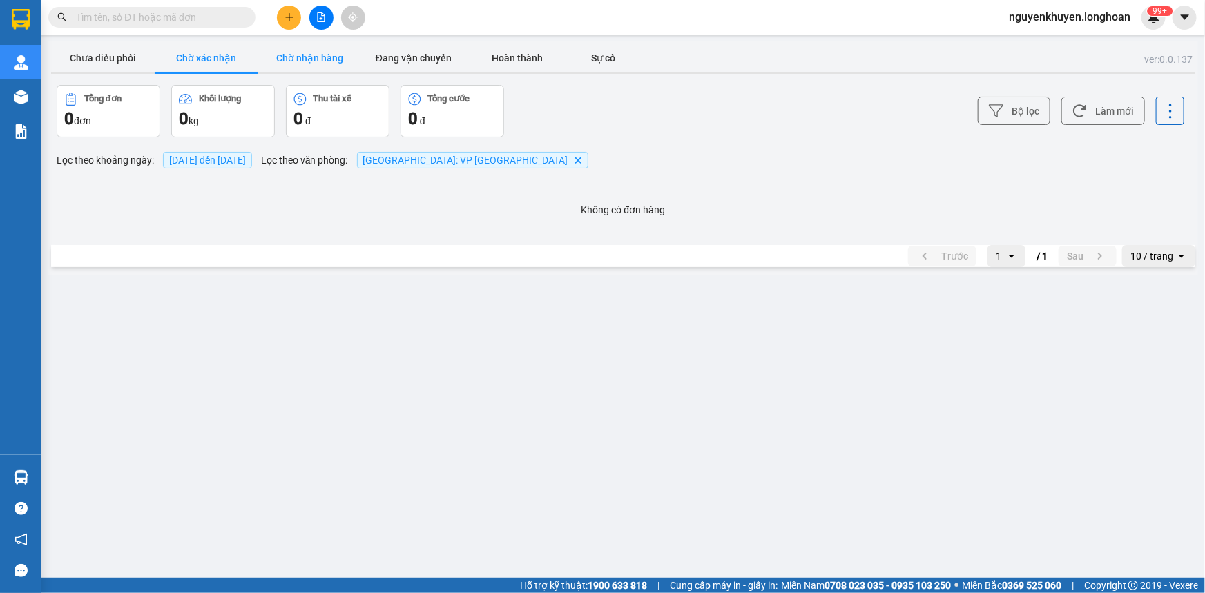
click at [302, 56] on button "Chờ nhận hàng" at bounding box center [310, 58] width 104 height 28
click at [423, 58] on button "Đang vận chuyển" at bounding box center [414, 58] width 104 height 28
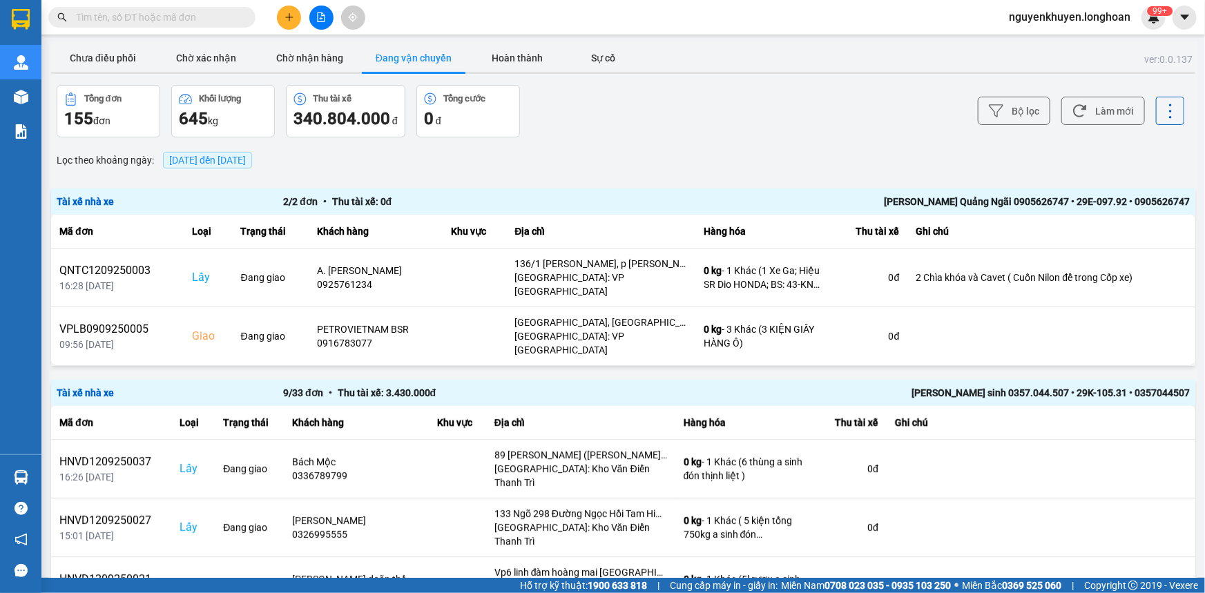
click at [242, 160] on span "[DATE] đến [DATE]" at bounding box center [207, 160] width 77 height 11
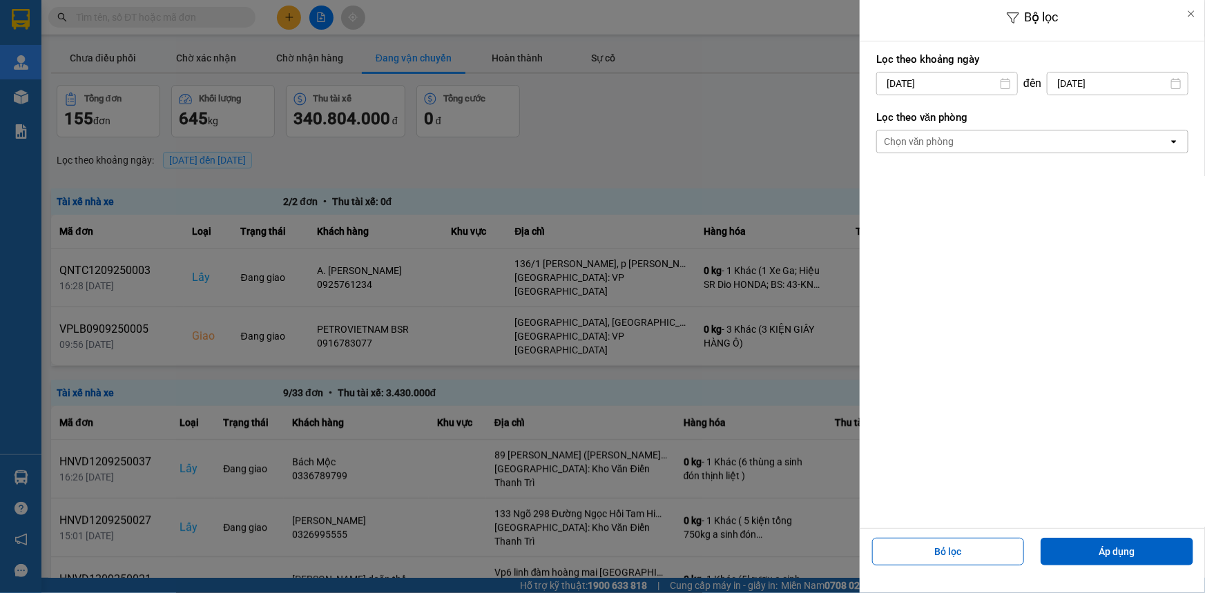
click at [918, 140] on div "Chọn văn phòng" at bounding box center [919, 142] width 70 height 14
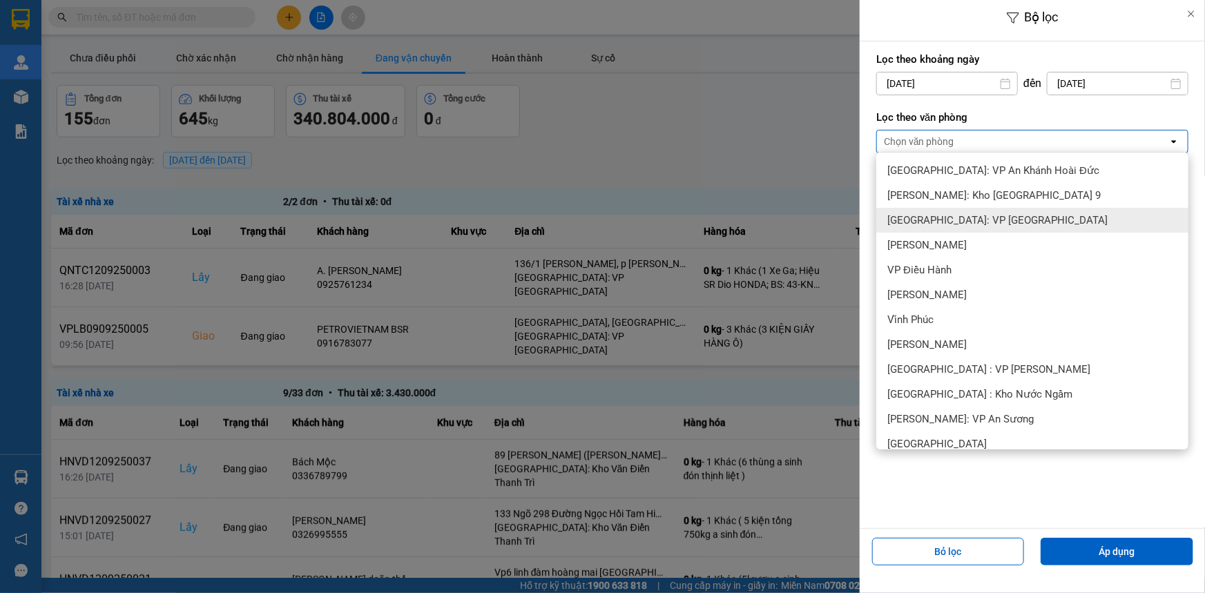
click at [979, 218] on span "[GEOGRAPHIC_DATA]: VP [GEOGRAPHIC_DATA]" at bounding box center [997, 220] width 220 height 14
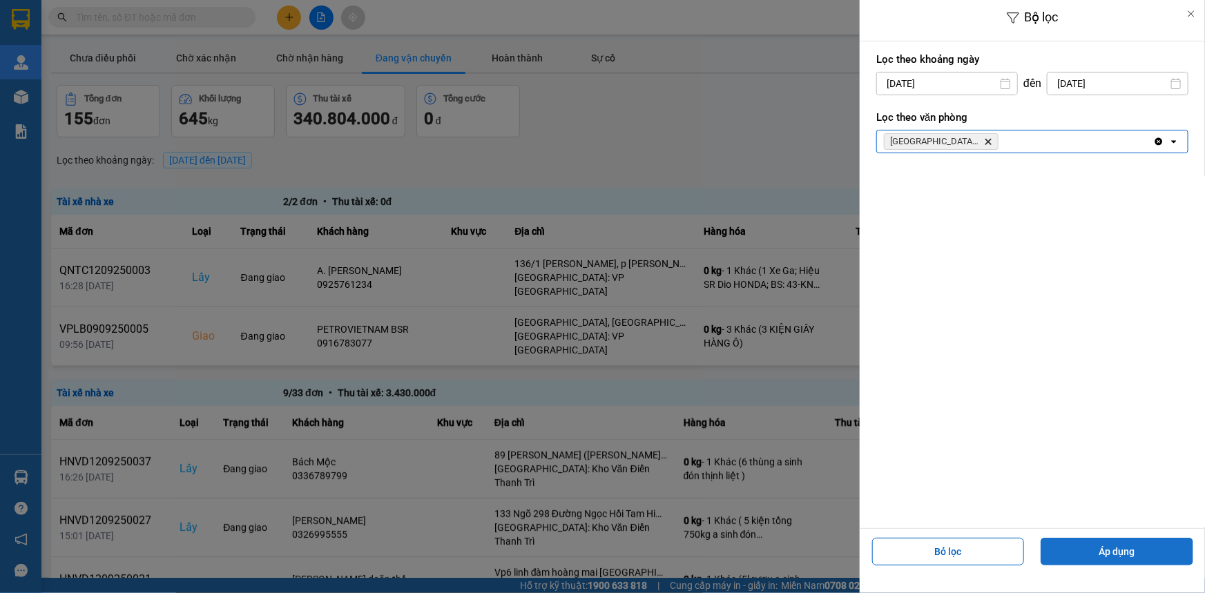
click at [1097, 555] on button "Áp dụng" at bounding box center [1117, 552] width 153 height 28
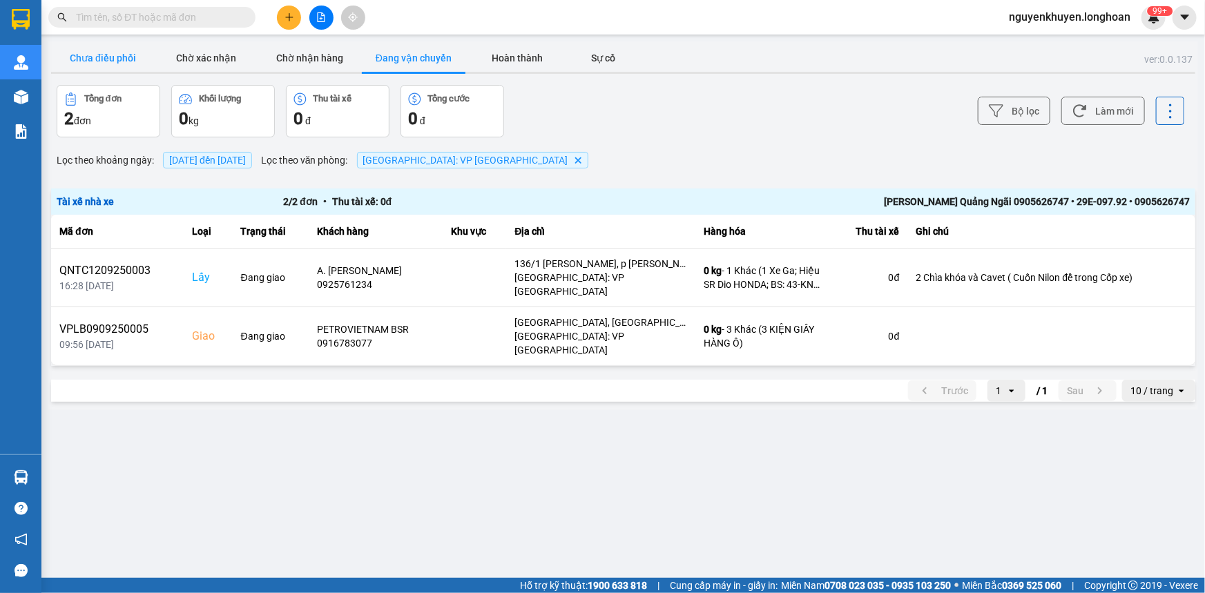
click at [101, 57] on button "Chưa điều phối" at bounding box center [103, 58] width 104 height 28
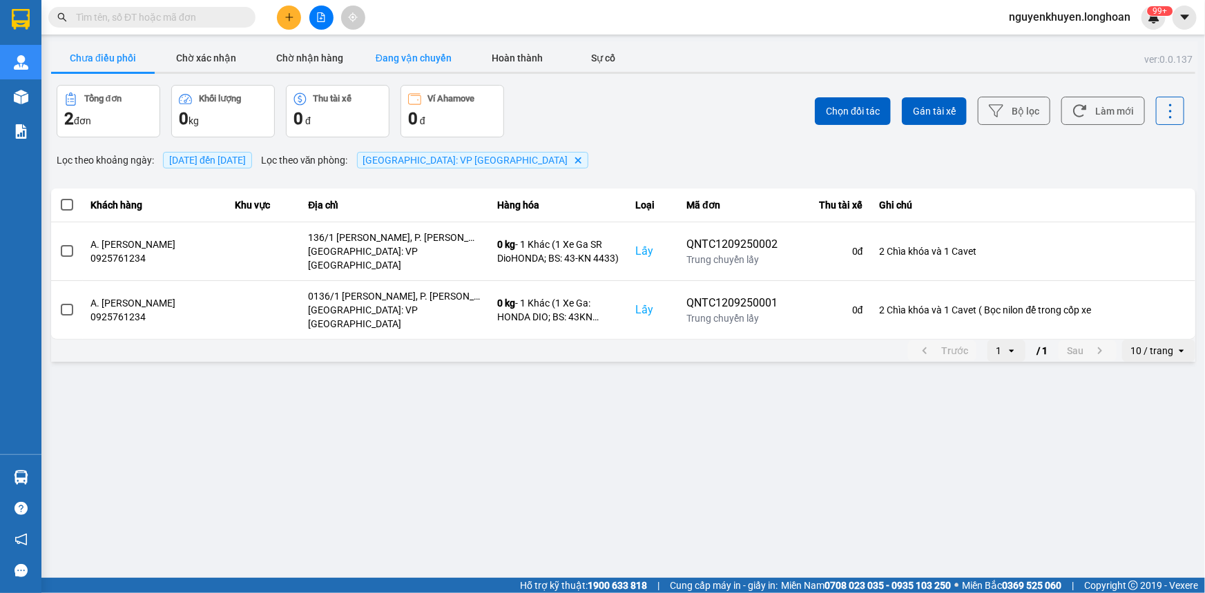
click at [401, 54] on button "Đang vận chuyển" at bounding box center [414, 58] width 104 height 28
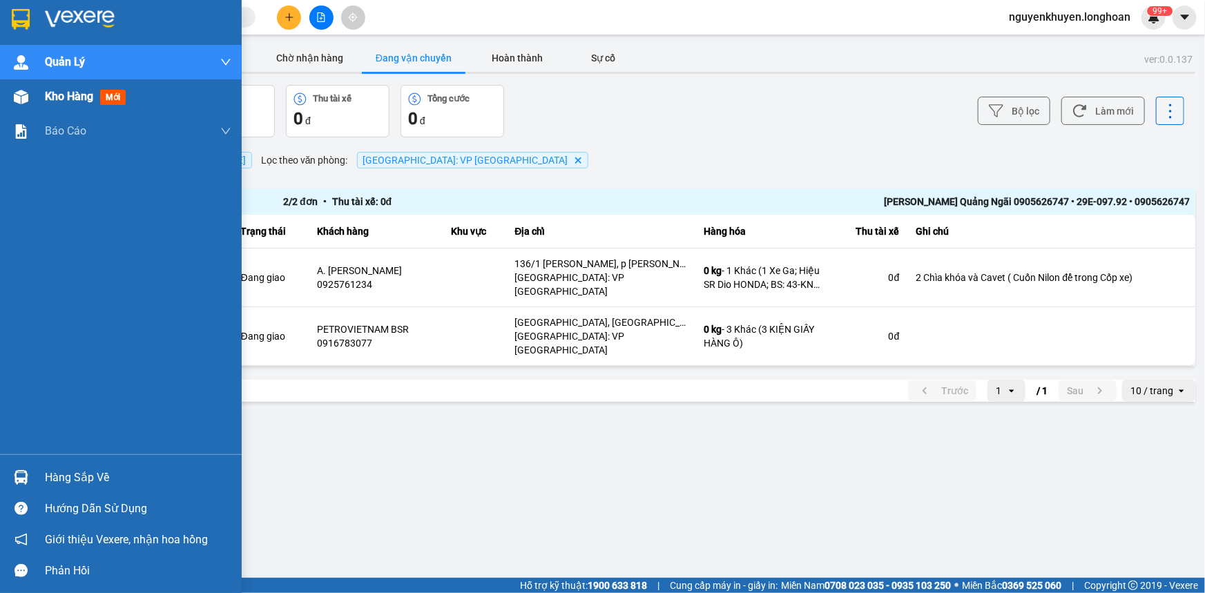
click at [64, 101] on span "Kho hàng" at bounding box center [69, 96] width 48 height 13
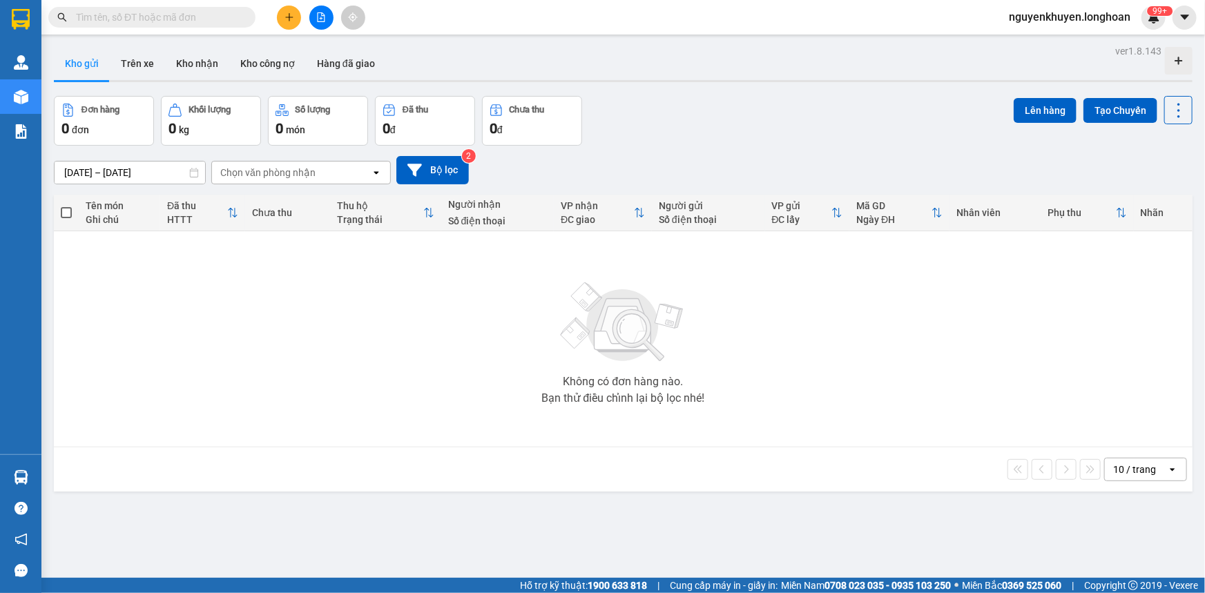
click at [150, 20] on input "text" at bounding box center [157, 17] width 163 height 15
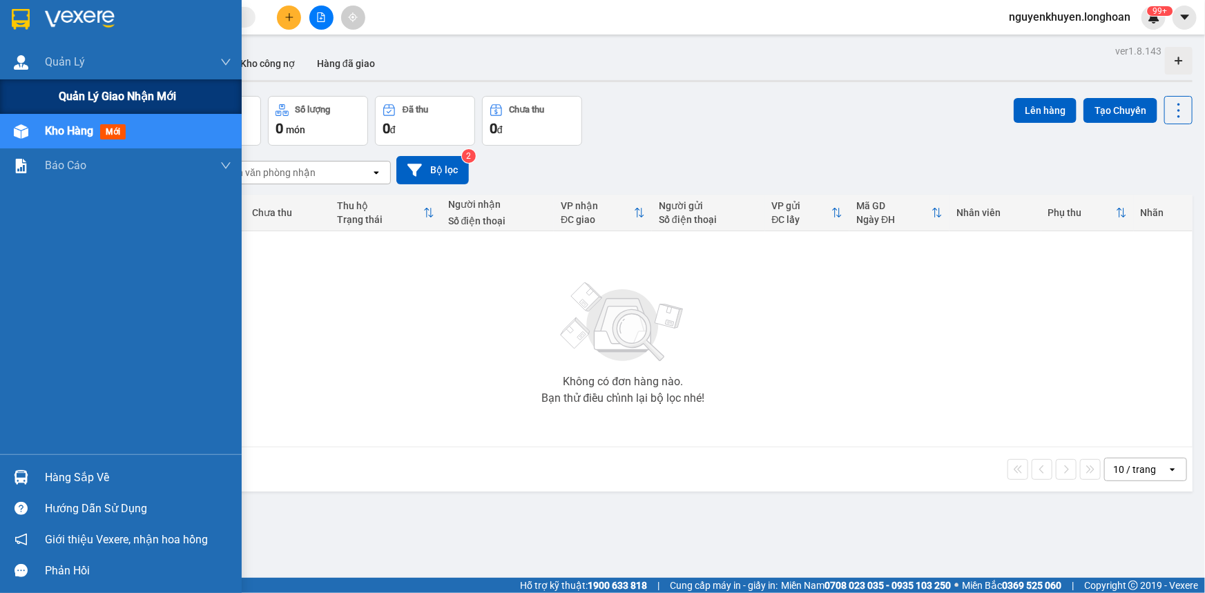
click at [74, 94] on span "Quản lý giao nhận mới" at bounding box center [117, 96] width 117 height 17
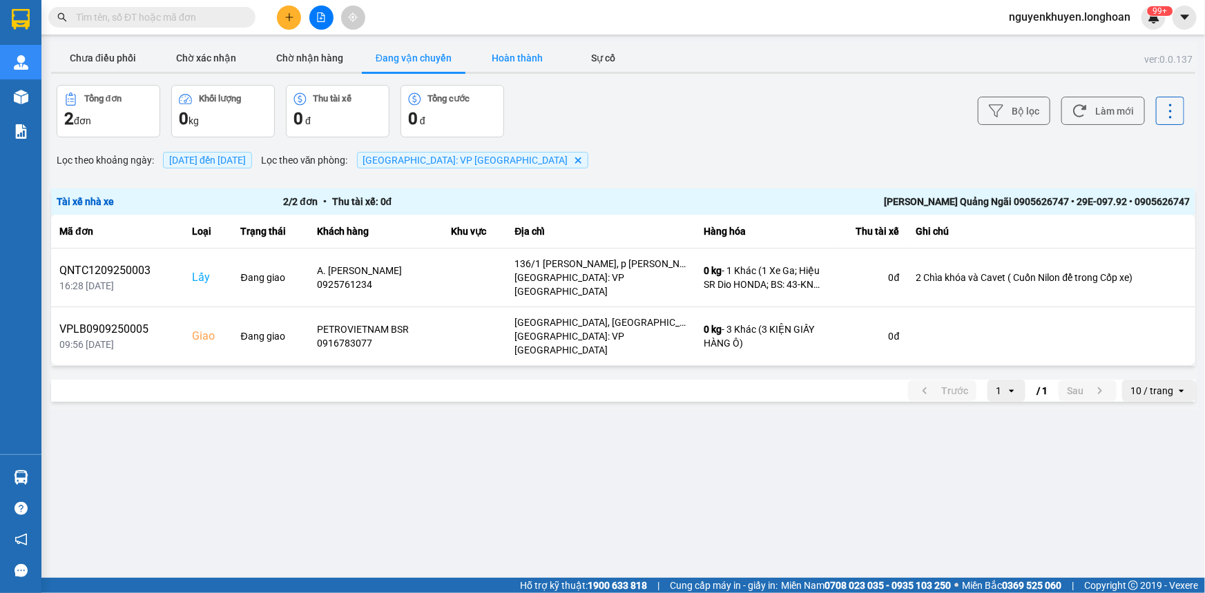
click at [505, 55] on button "Hoàn thành" at bounding box center [517, 58] width 104 height 28
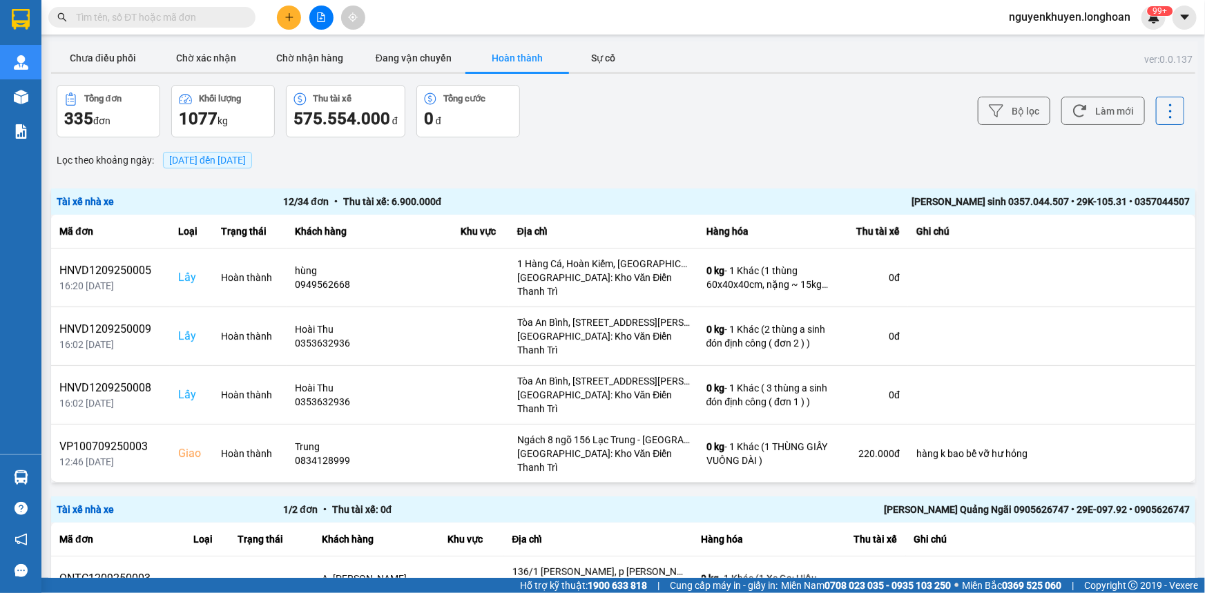
click at [246, 162] on span "[DATE] đến [DATE]" at bounding box center [207, 160] width 77 height 11
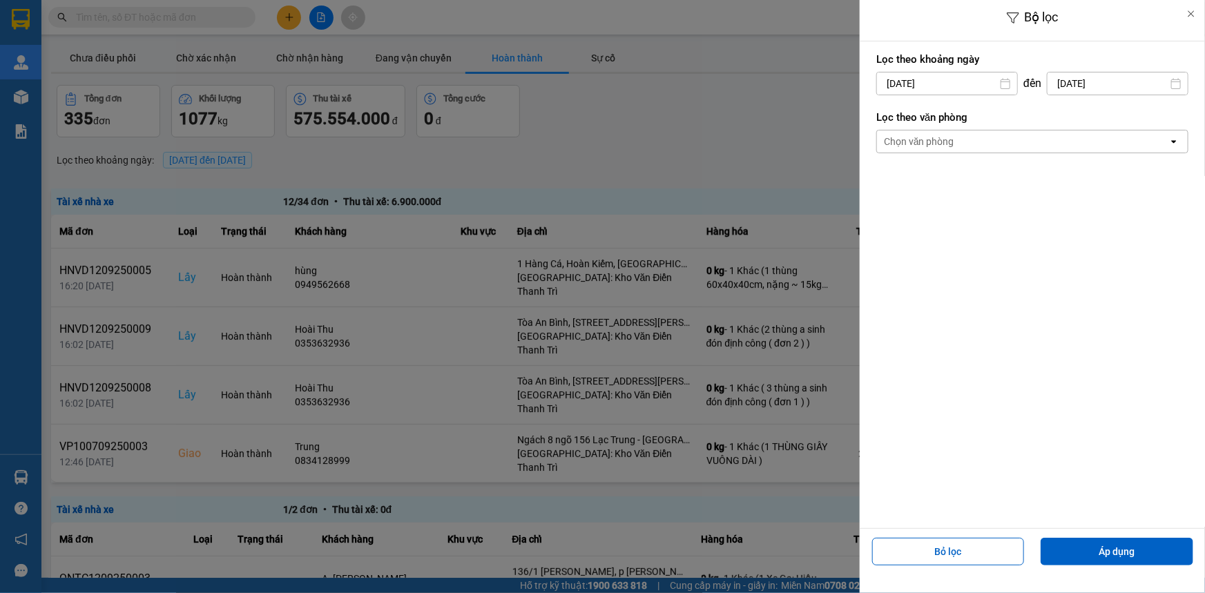
click at [925, 144] on div "Chọn văn phòng" at bounding box center [919, 142] width 70 height 14
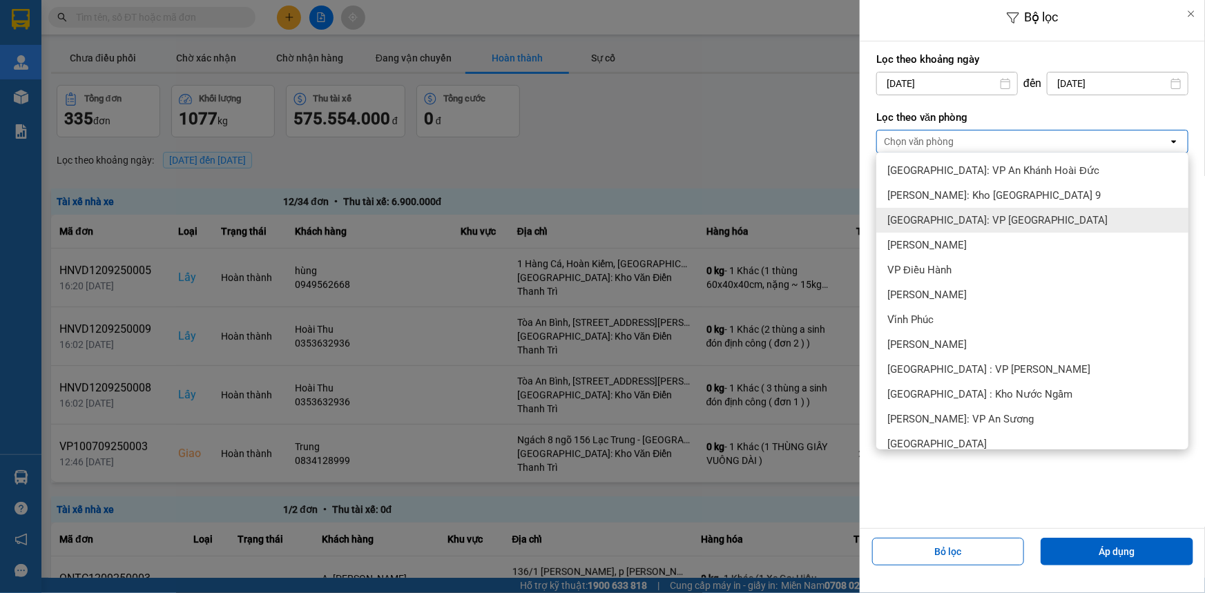
click at [958, 228] on div "[GEOGRAPHIC_DATA]: VP [GEOGRAPHIC_DATA]" at bounding box center [1032, 220] width 312 height 25
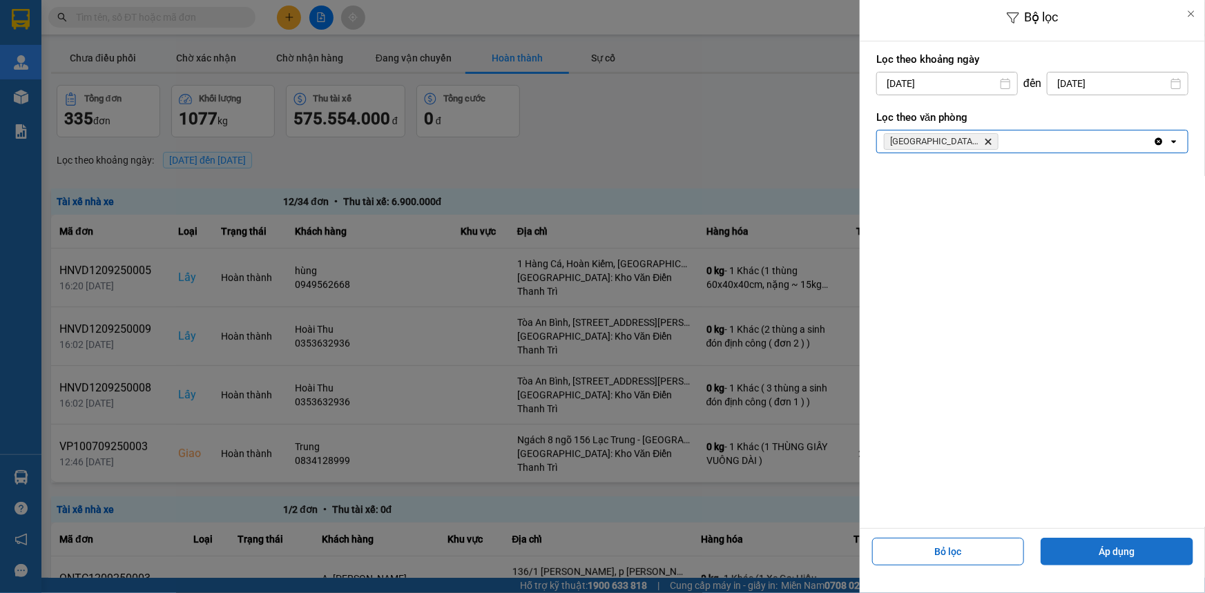
click at [1102, 546] on button "Áp dụng" at bounding box center [1117, 552] width 153 height 28
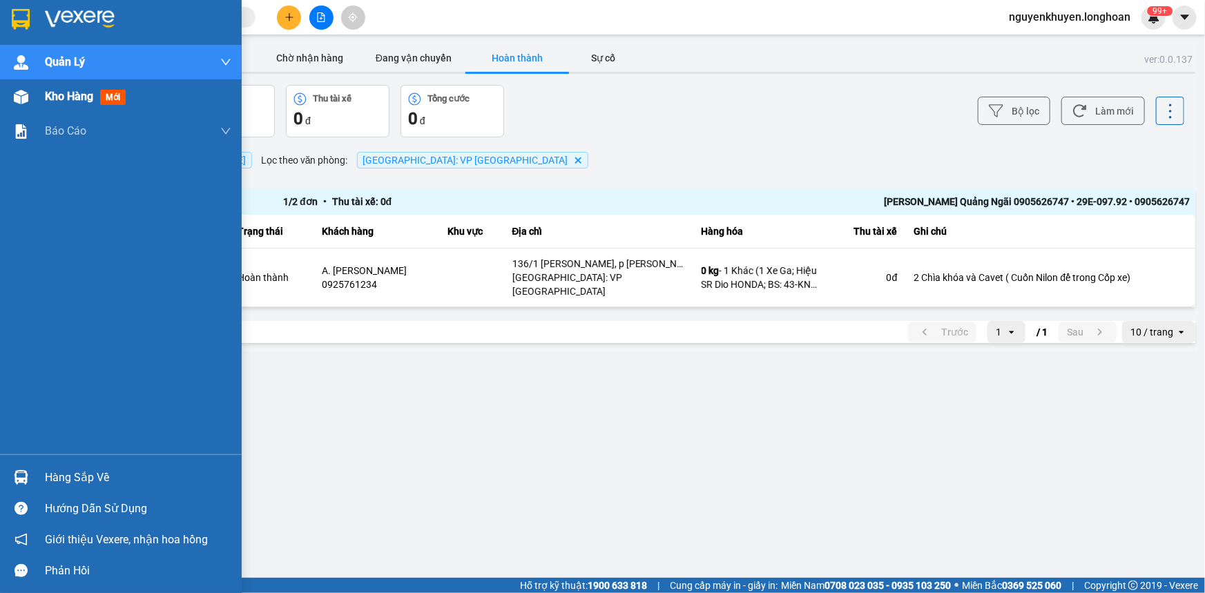
click at [76, 100] on span "Kho hàng" at bounding box center [69, 96] width 48 height 13
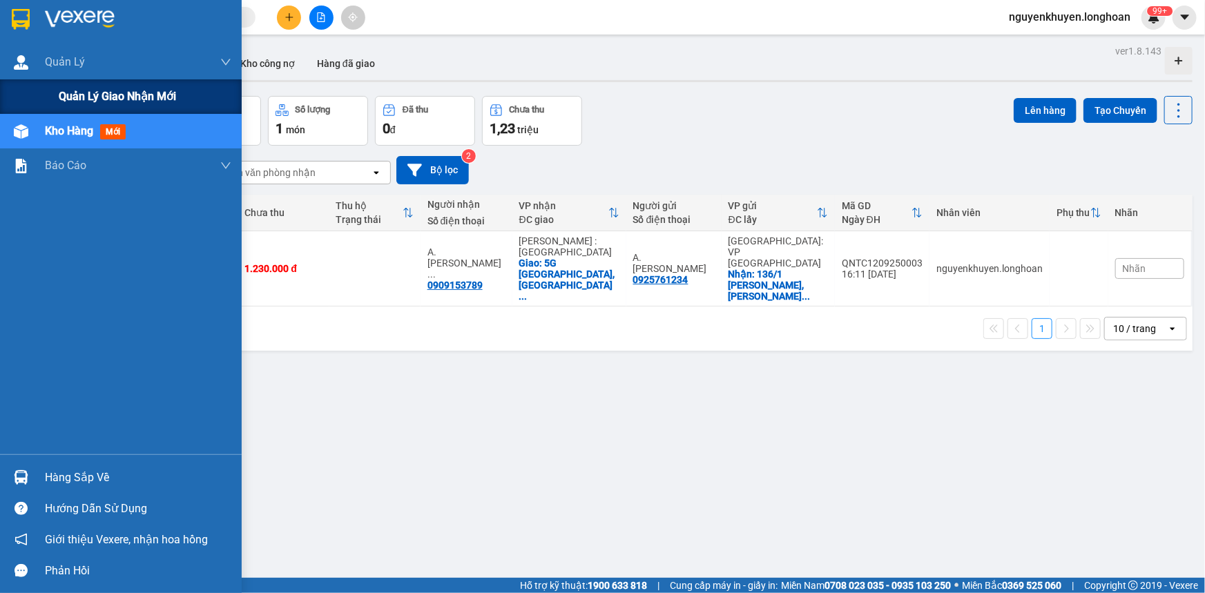
click at [106, 96] on span "Quản lý giao nhận mới" at bounding box center [117, 96] width 117 height 17
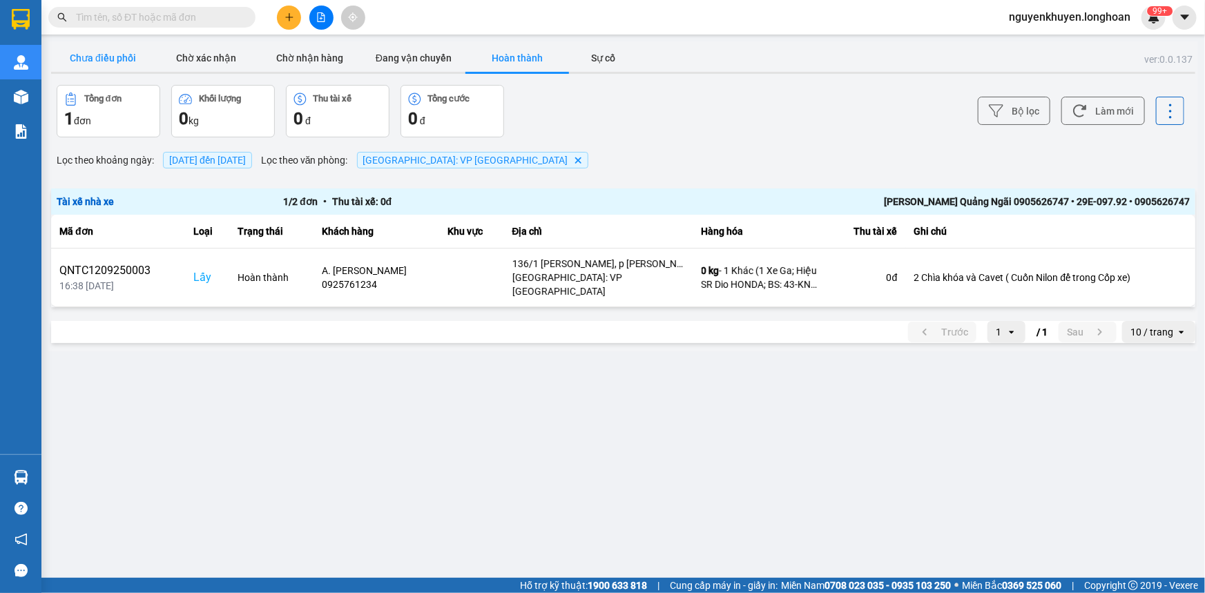
click at [95, 63] on button "Chưa điều phối" at bounding box center [103, 58] width 104 height 28
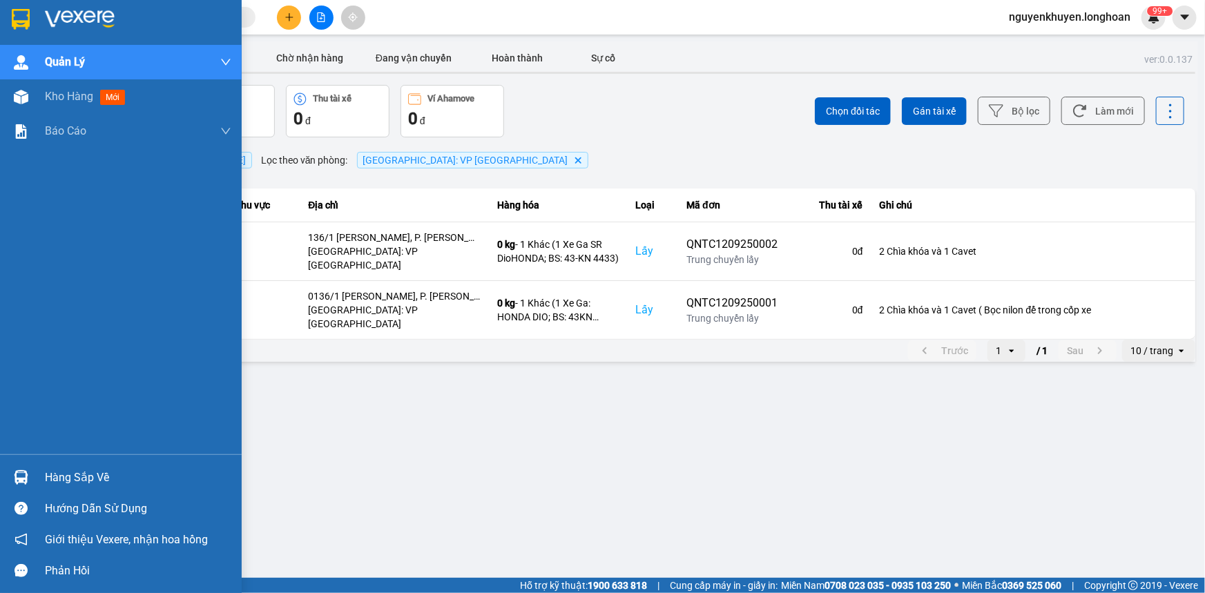
click at [77, 477] on div "Hàng sắp về" at bounding box center [138, 478] width 186 height 21
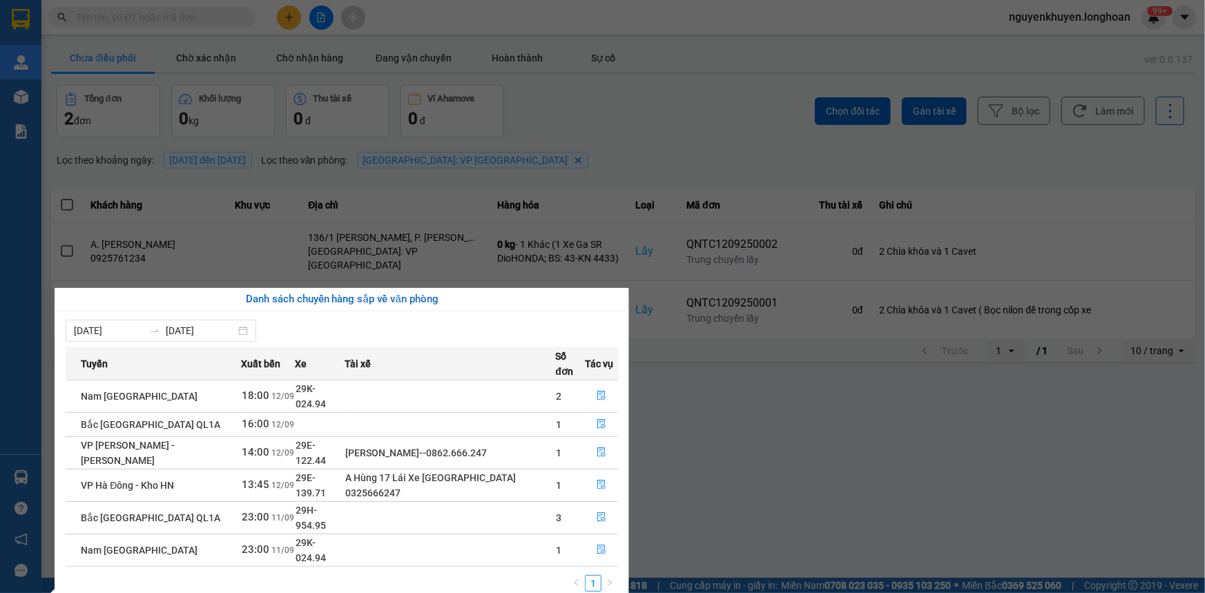
click at [760, 387] on section "Kết quả tìm kiếm ( 0 ) Bộ lọc No Data nguyenkhuyen.longhoan 99+ [PERSON_NAME] l…" at bounding box center [602, 296] width 1205 height 593
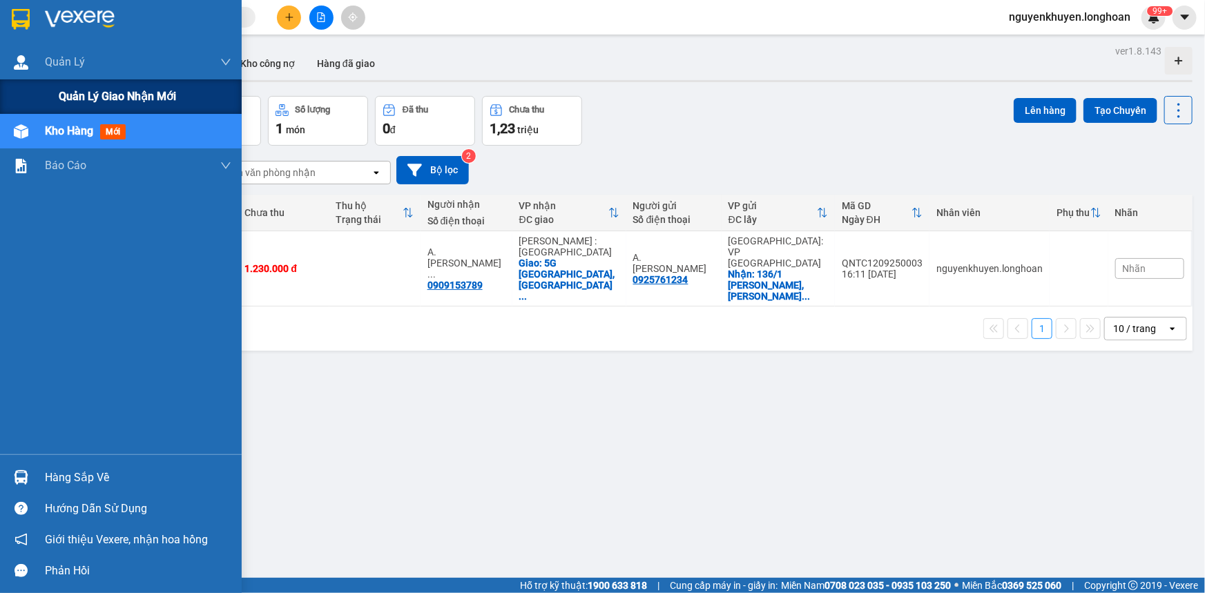
click at [102, 92] on span "Quản lý giao nhận mới" at bounding box center [117, 96] width 117 height 17
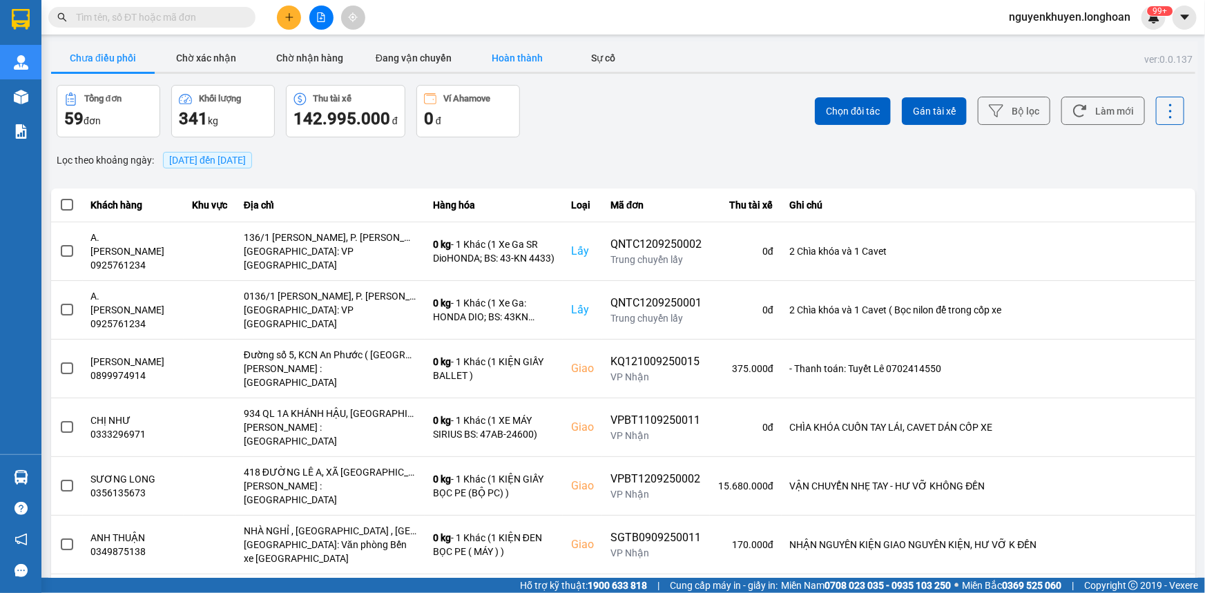
click at [518, 56] on button "Hoàn thành" at bounding box center [517, 58] width 104 height 28
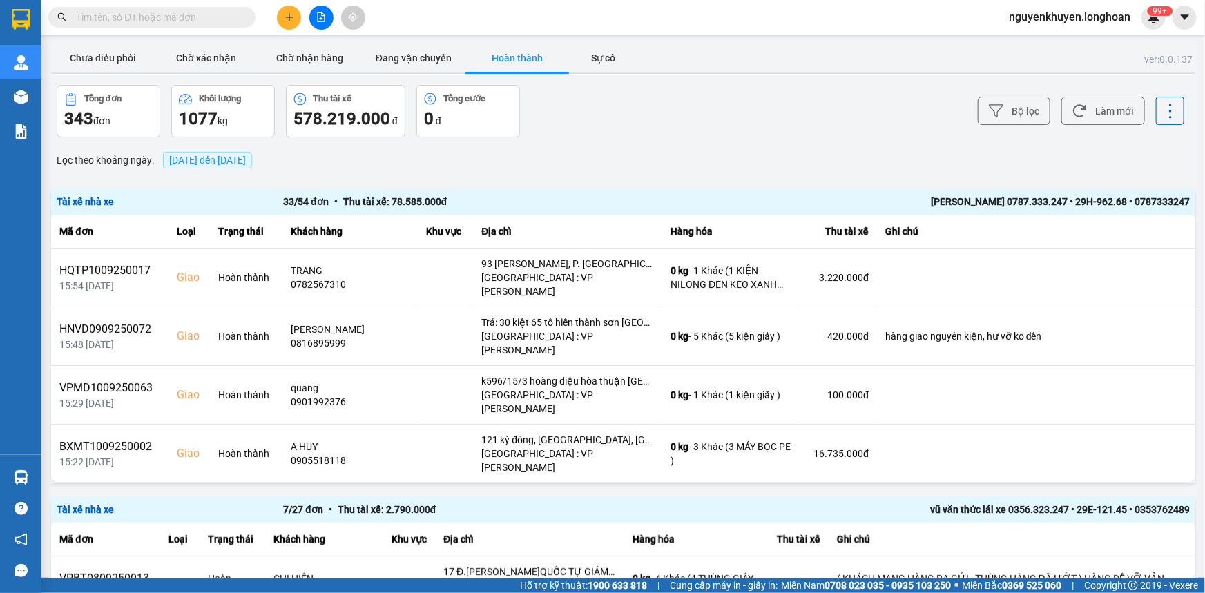
click at [246, 153] on span "[DATE] đến [DATE]" at bounding box center [207, 160] width 89 height 17
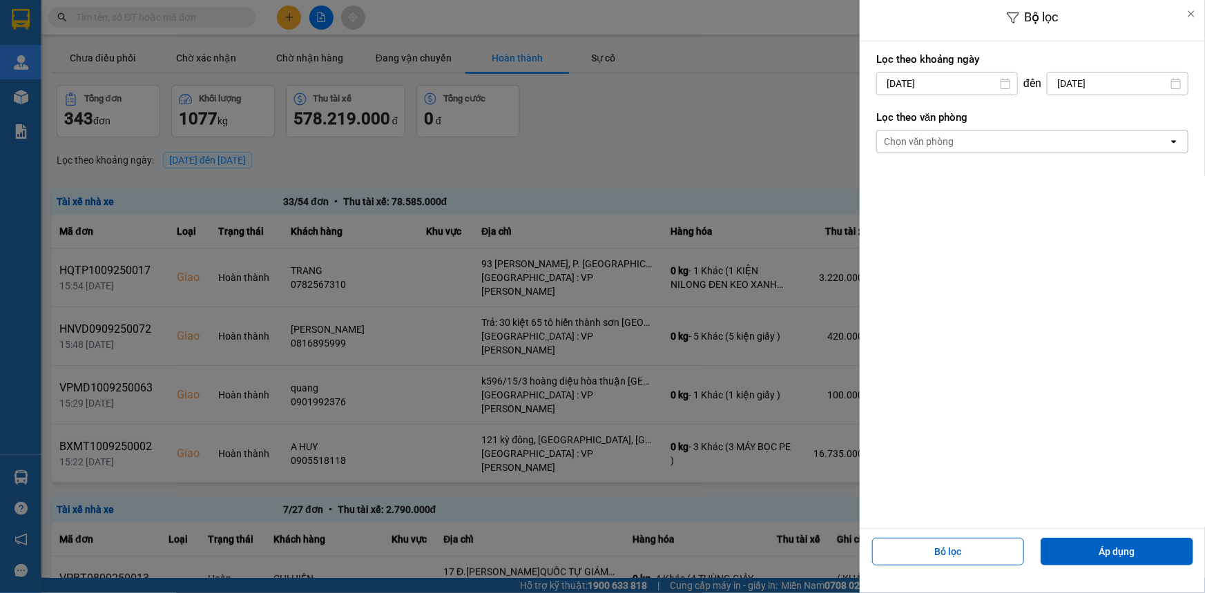
click at [962, 138] on div "Chọn văn phòng" at bounding box center [1022, 142] width 291 height 22
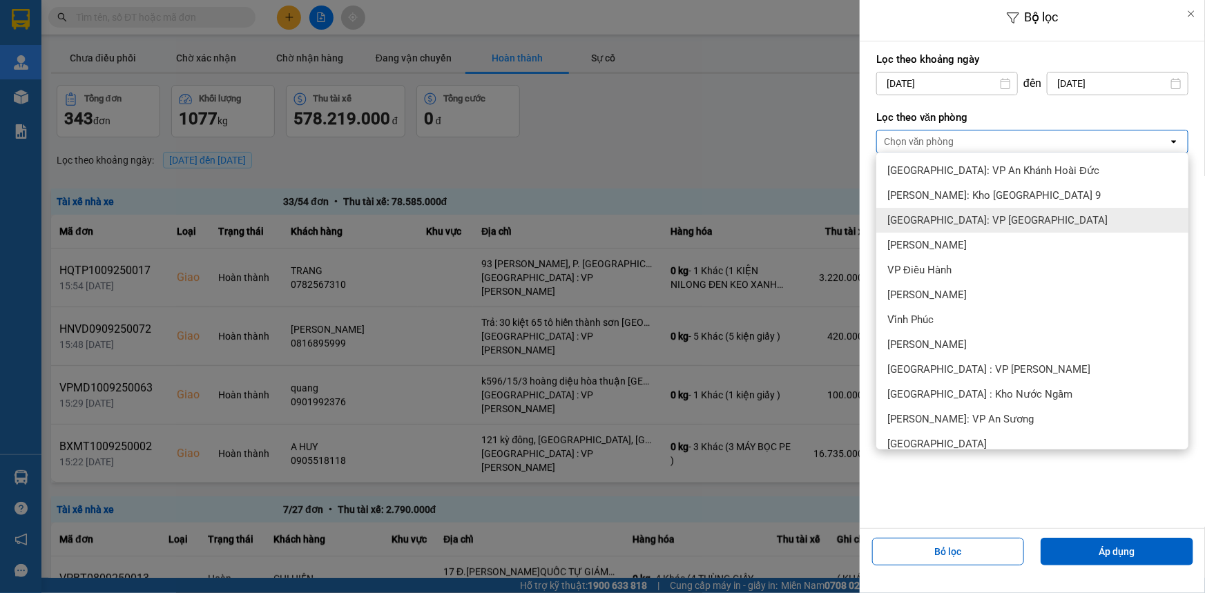
click at [975, 225] on span "[GEOGRAPHIC_DATA]: VP [GEOGRAPHIC_DATA]" at bounding box center [997, 220] width 220 height 14
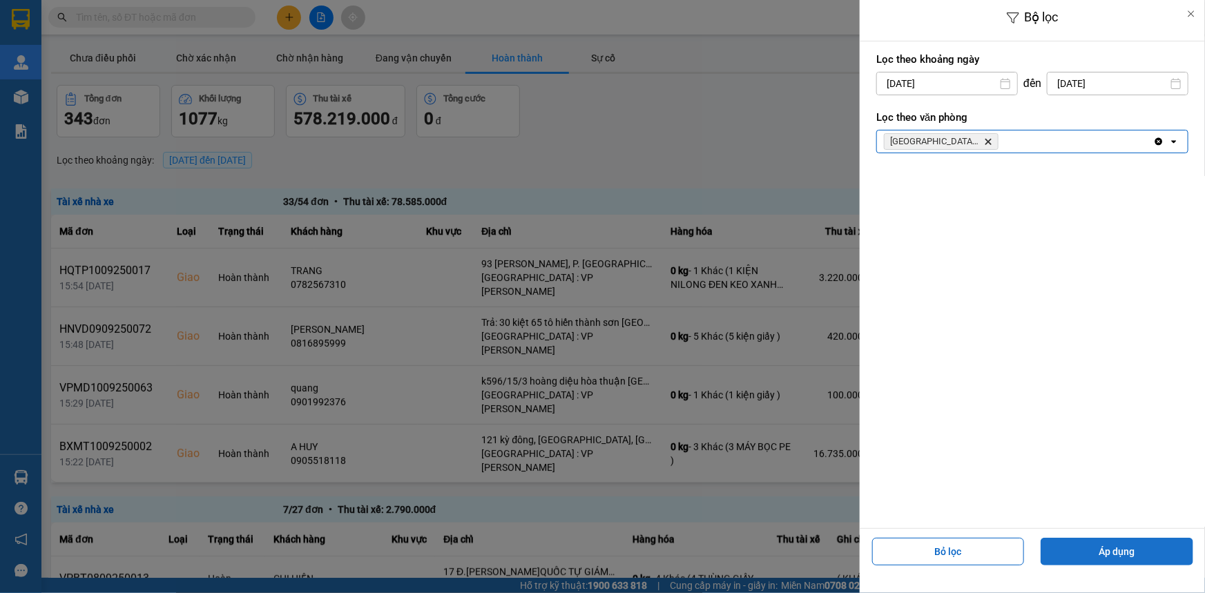
click at [1138, 547] on button "Áp dụng" at bounding box center [1117, 552] width 153 height 28
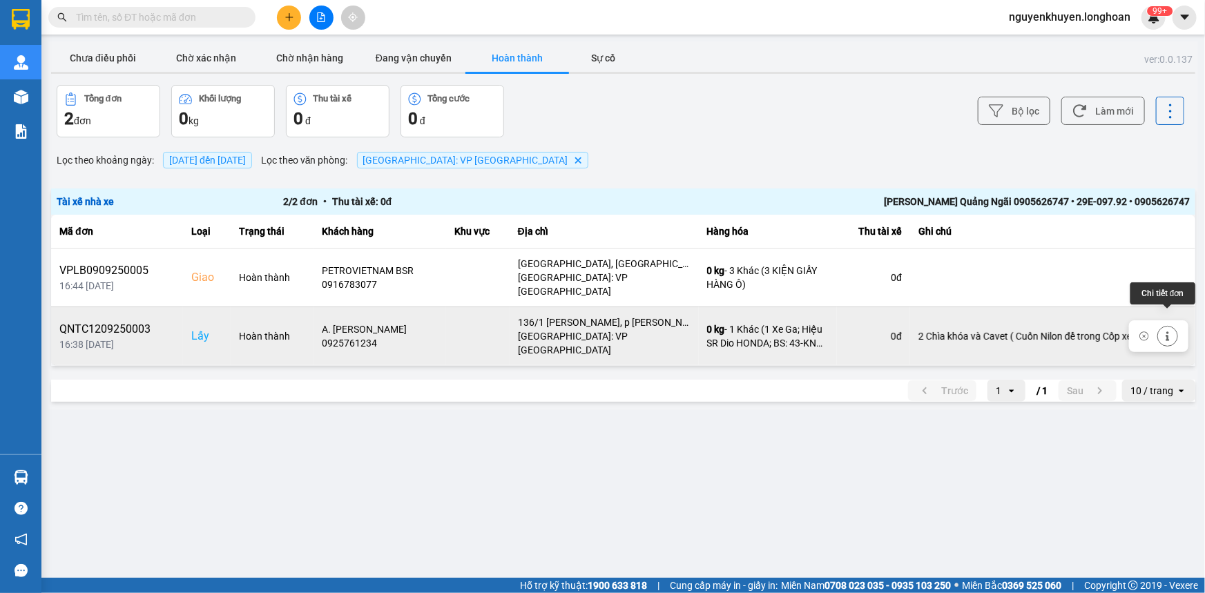
click at [1167, 331] on icon at bounding box center [1168, 336] width 10 height 10
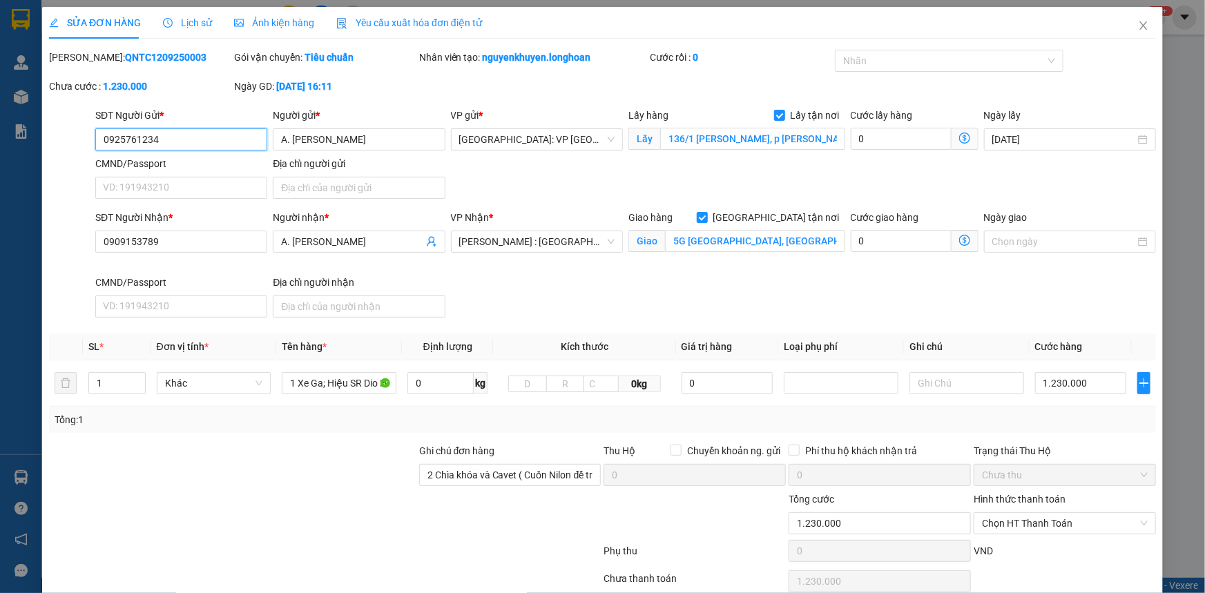
type input "0925761234"
type input "A. [PERSON_NAME]"
checkbox input "true"
type input "136/1 [PERSON_NAME], p [PERSON_NAME], [PERSON_NAME] (TT Sơn Tịnh cũ)"
type input "0909153789"
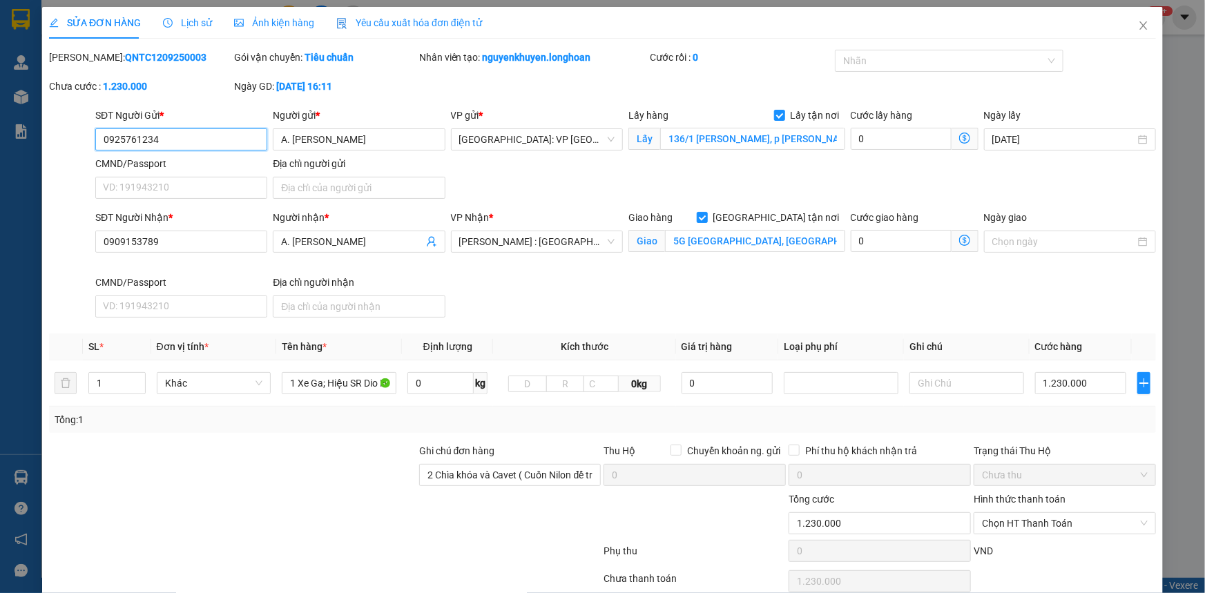
type input "A. [PERSON_NAME]"
checkbox input "true"
type input "5G [GEOGRAPHIC_DATA], [GEOGRAPHIC_DATA], [GEOGRAPHIC_DATA]"
type input "2 Chìa khóa và Cavet ( Cuốn Nilon để trong Cốp xe)"
type input "1.230.000"
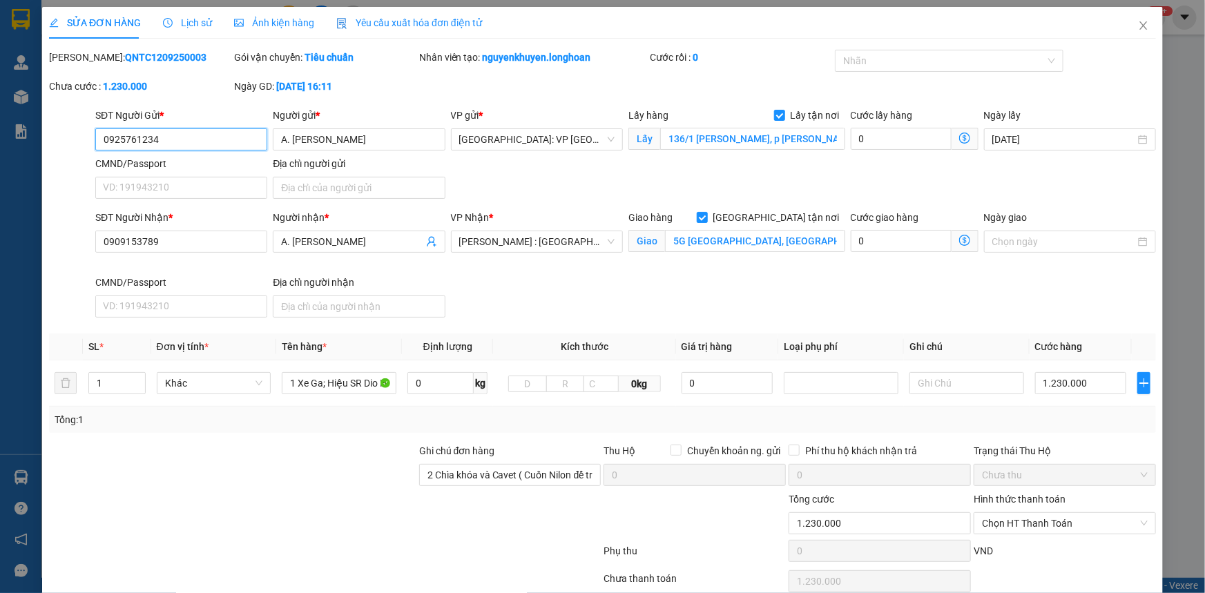
type input "1.230.000"
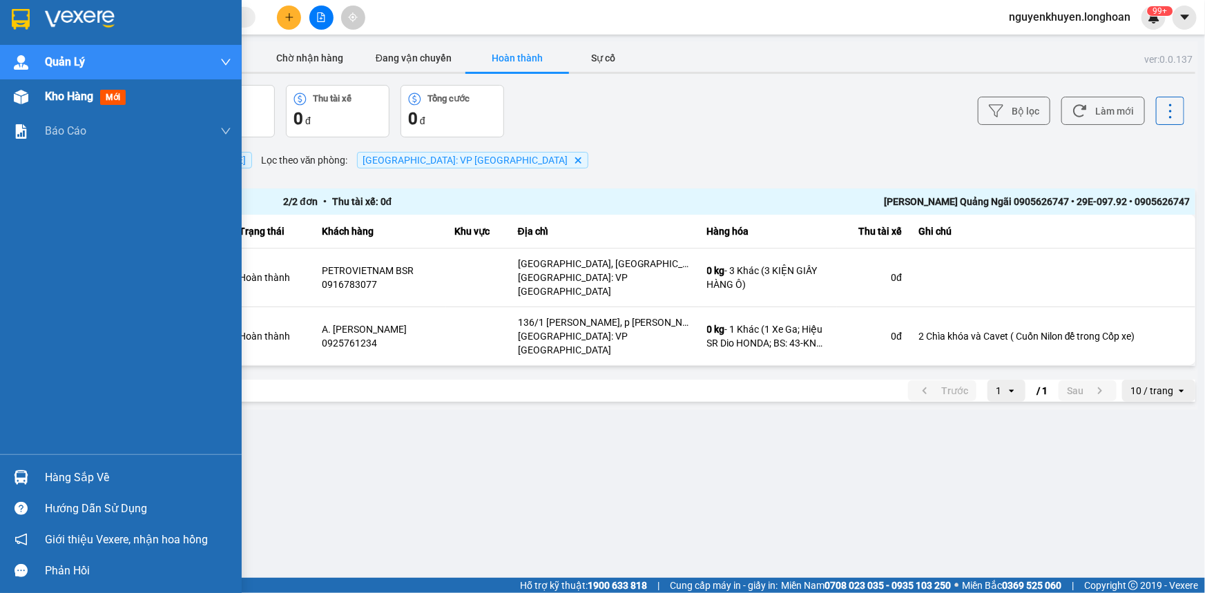
click at [81, 96] on span "Kho hàng" at bounding box center [69, 96] width 48 height 13
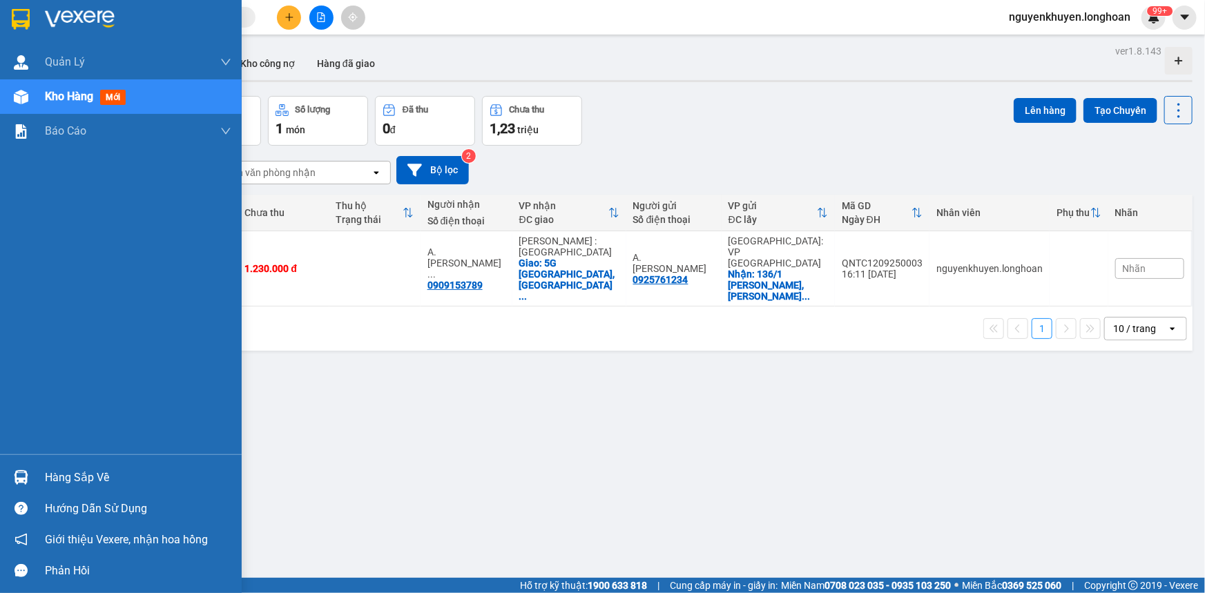
click at [84, 480] on div "Hàng sắp về" at bounding box center [138, 478] width 186 height 21
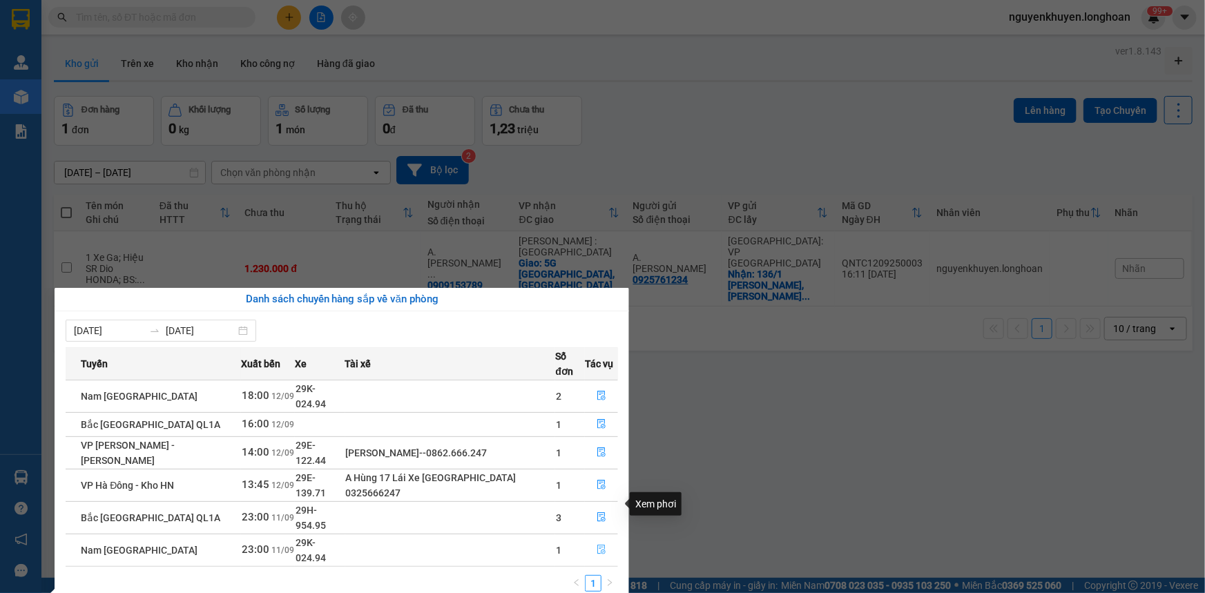
click at [597, 545] on icon "file-done" at bounding box center [602, 550] width 10 height 10
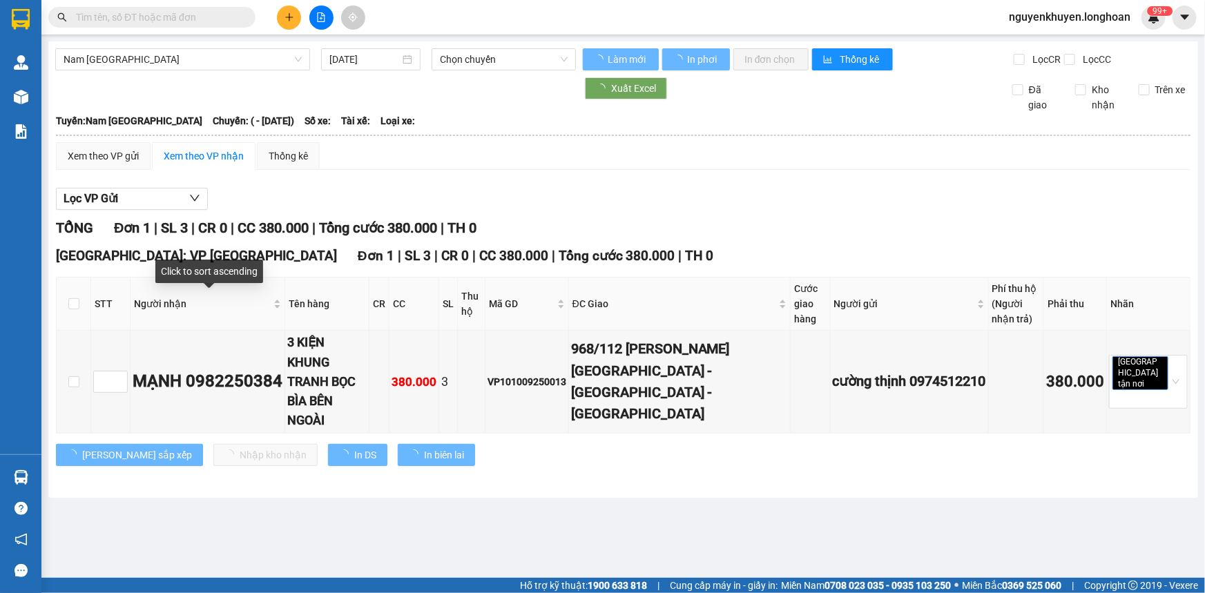
type input "11/09/2025"
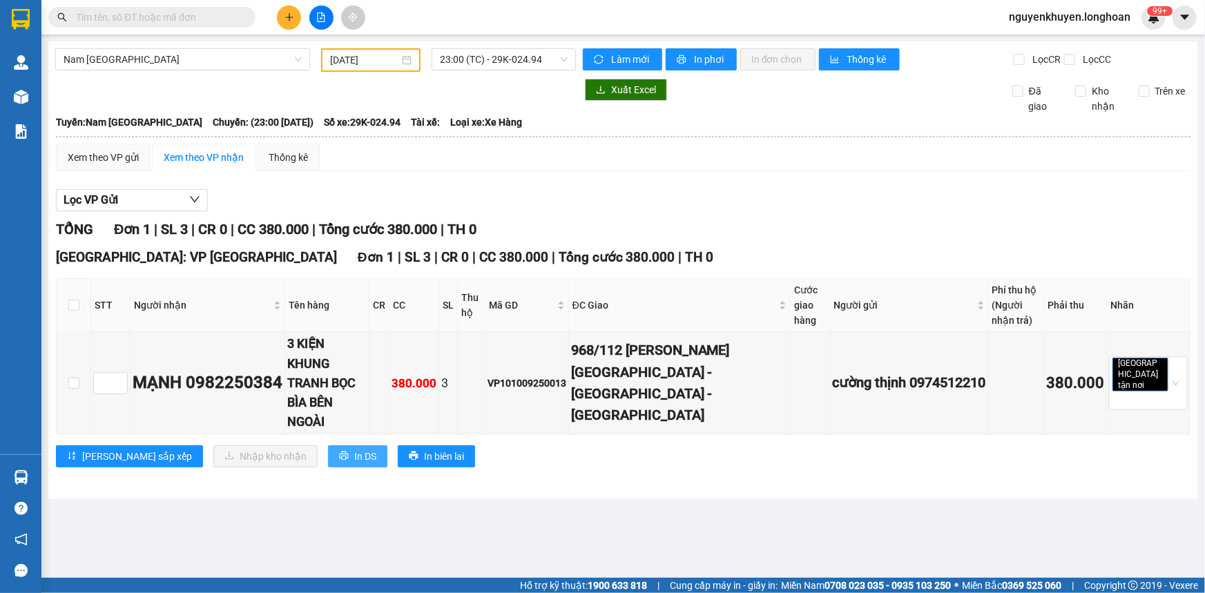
click at [354, 449] on span "In DS" at bounding box center [365, 456] width 22 height 15
click at [74, 305] on input "checkbox" at bounding box center [73, 305] width 11 height 11
checkbox input "true"
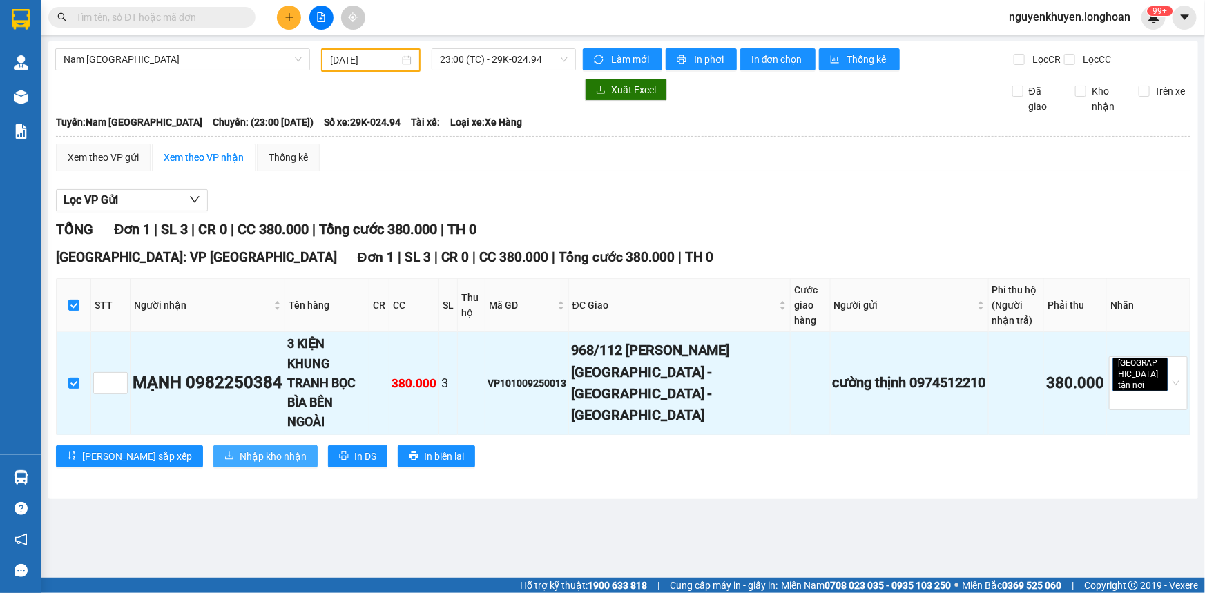
click at [240, 449] on span "Nhập kho nhận" at bounding box center [273, 456] width 67 height 15
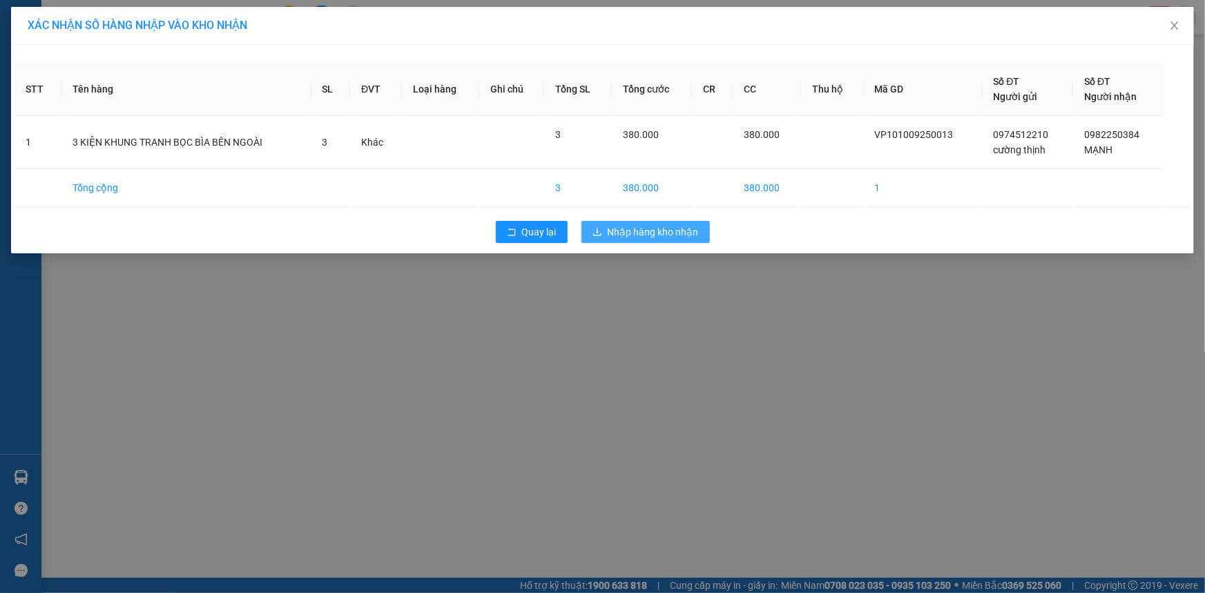
click at [644, 230] on span "Nhập hàng kho nhận" at bounding box center [653, 231] width 91 height 15
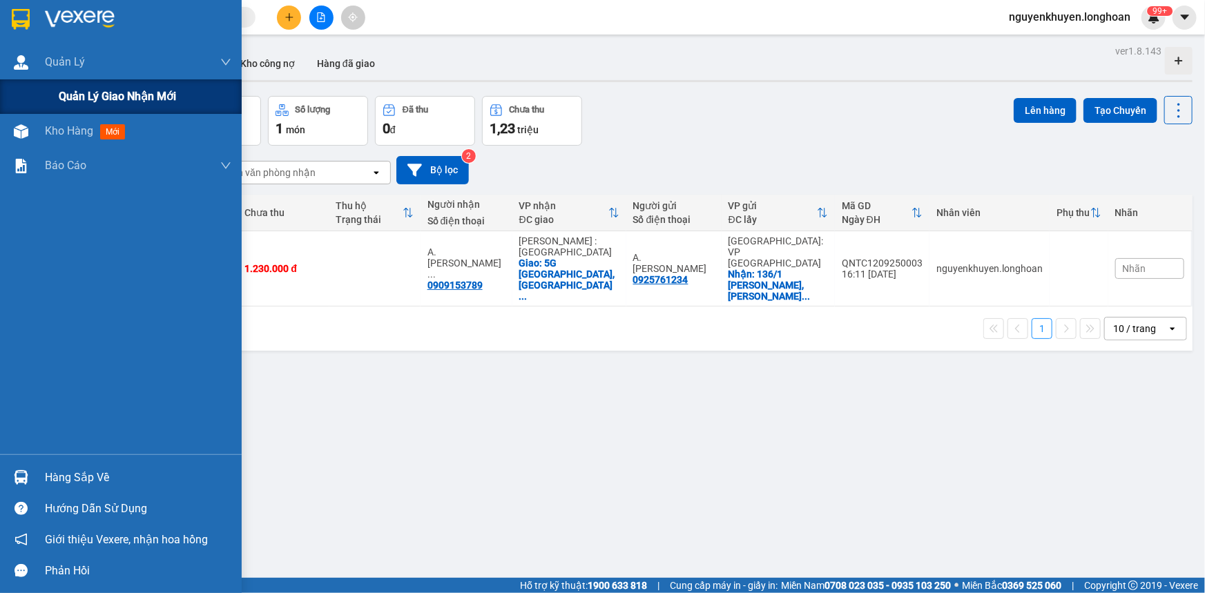
click at [73, 99] on span "Quản lý giao nhận mới" at bounding box center [117, 96] width 117 height 17
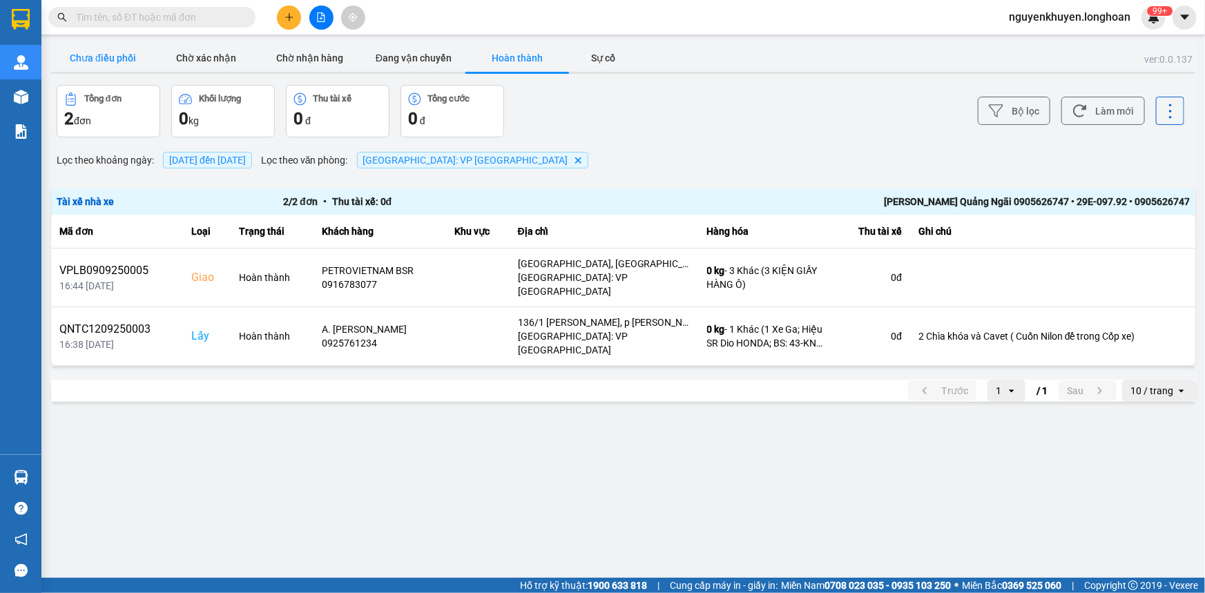
click at [108, 60] on button "Chưa điều phối" at bounding box center [103, 58] width 104 height 28
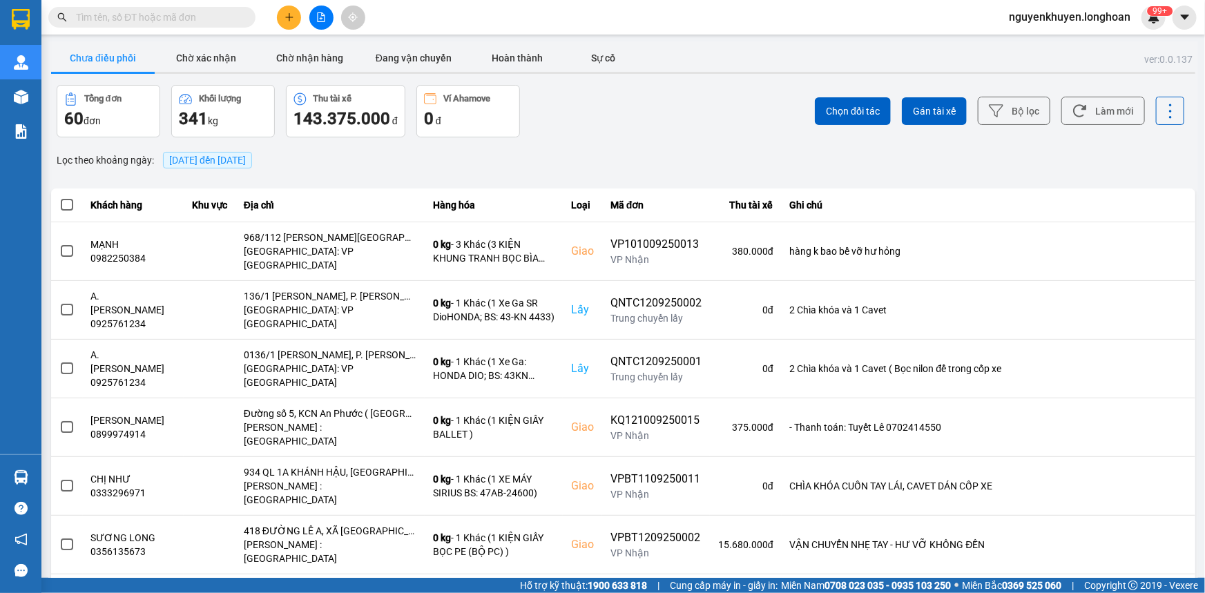
click at [188, 163] on span "[DATE] đến [DATE]" at bounding box center [207, 160] width 77 height 11
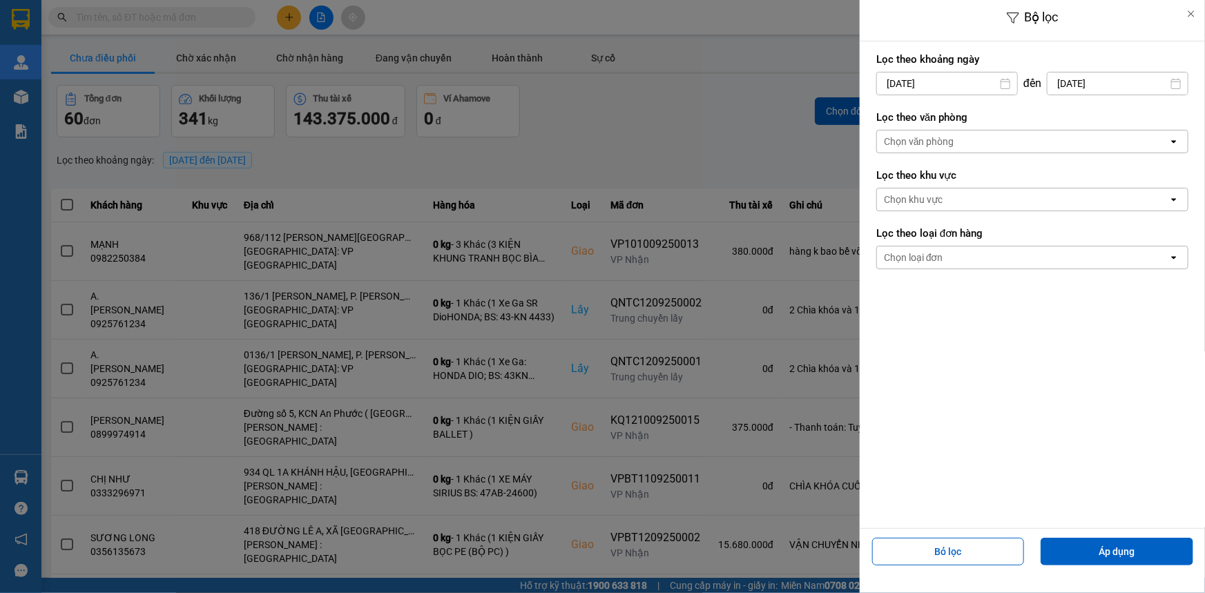
click at [970, 139] on div "Chọn văn phòng" at bounding box center [1022, 142] width 291 height 22
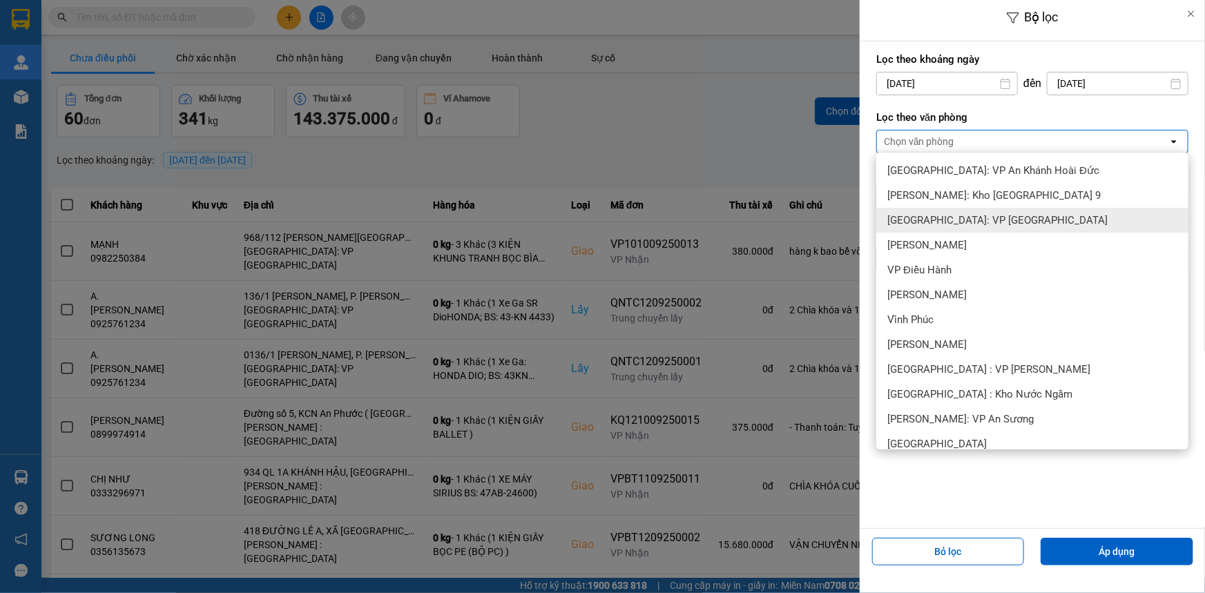
click at [993, 221] on span "[GEOGRAPHIC_DATA]: VP [GEOGRAPHIC_DATA]" at bounding box center [997, 220] width 220 height 14
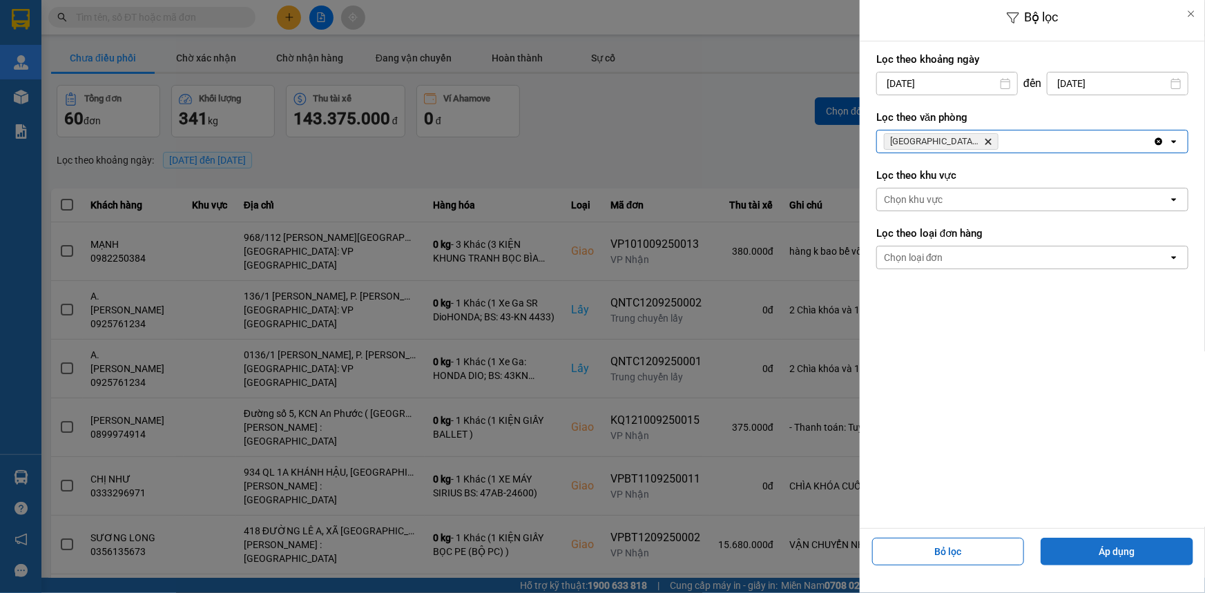
click at [1109, 556] on button "Áp dụng" at bounding box center [1117, 552] width 153 height 28
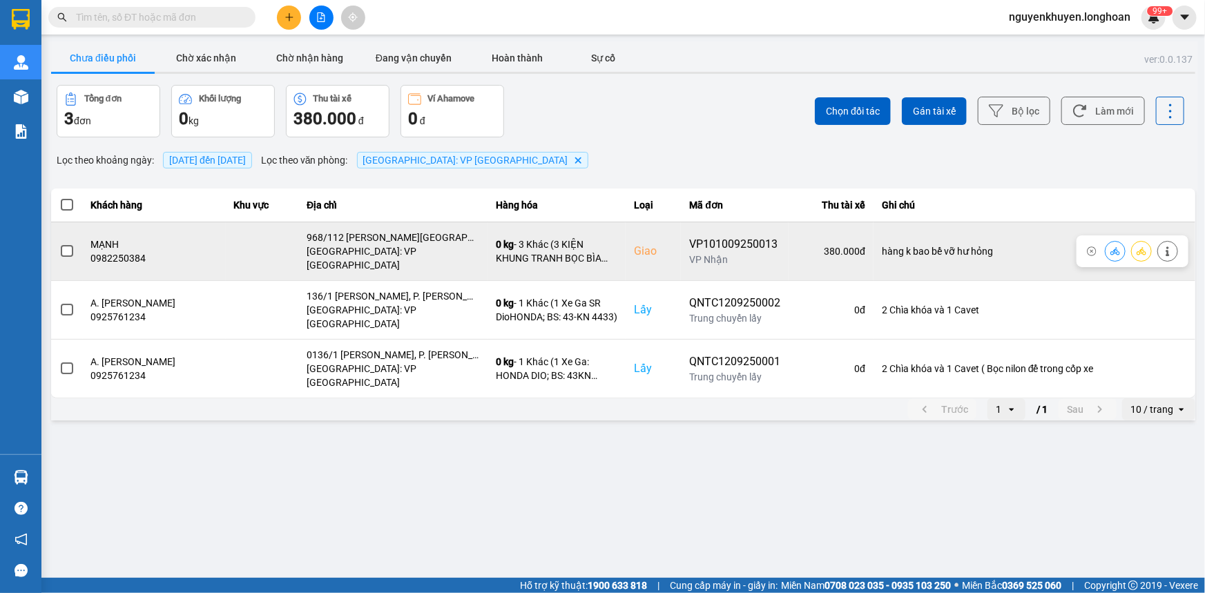
click at [62, 245] on span at bounding box center [67, 251] width 12 height 12
click at [59, 244] on input "checkbox" at bounding box center [59, 244] width 0 height 0
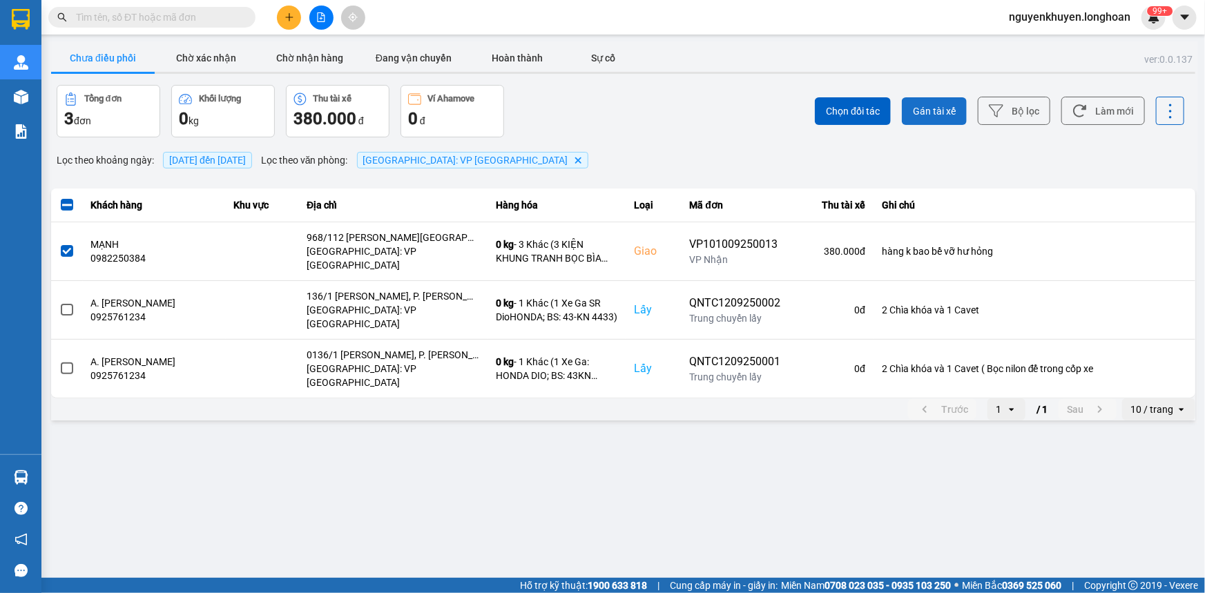
click at [948, 108] on span "Gán tài xế" at bounding box center [934, 111] width 43 height 14
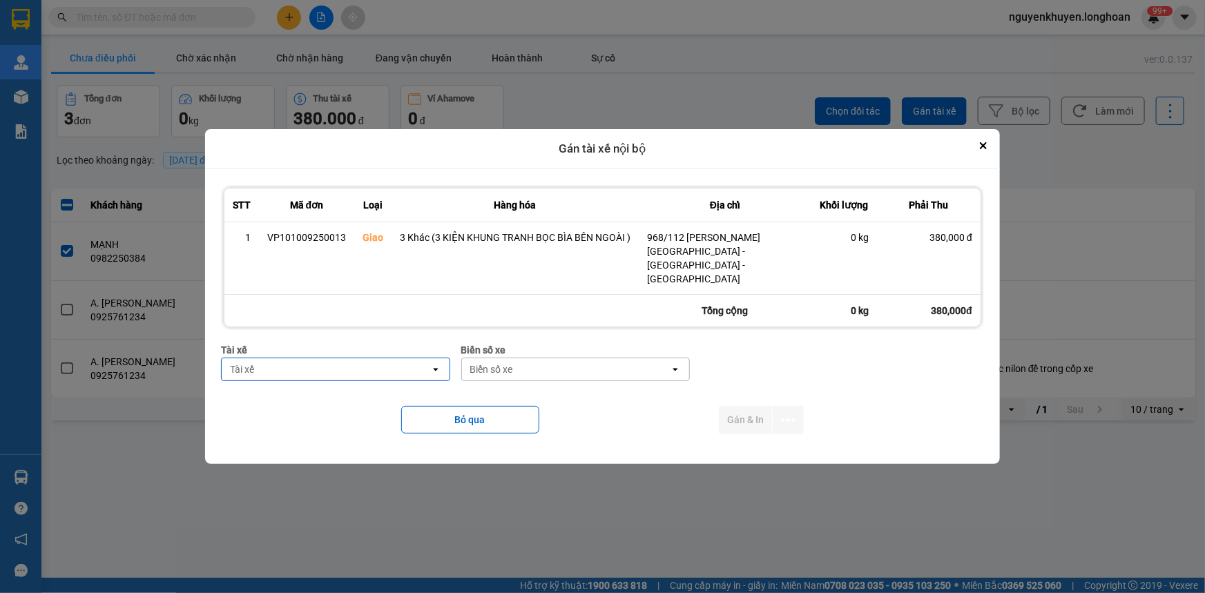
click at [277, 358] on div "Tài xế" at bounding box center [326, 369] width 209 height 22
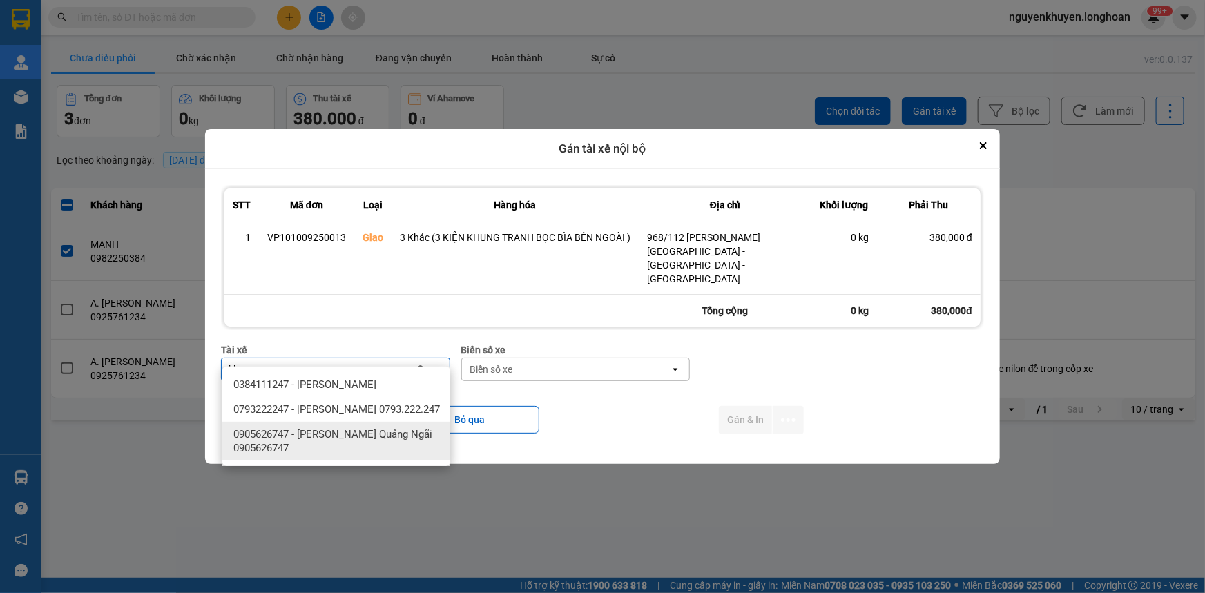
type input "kh"
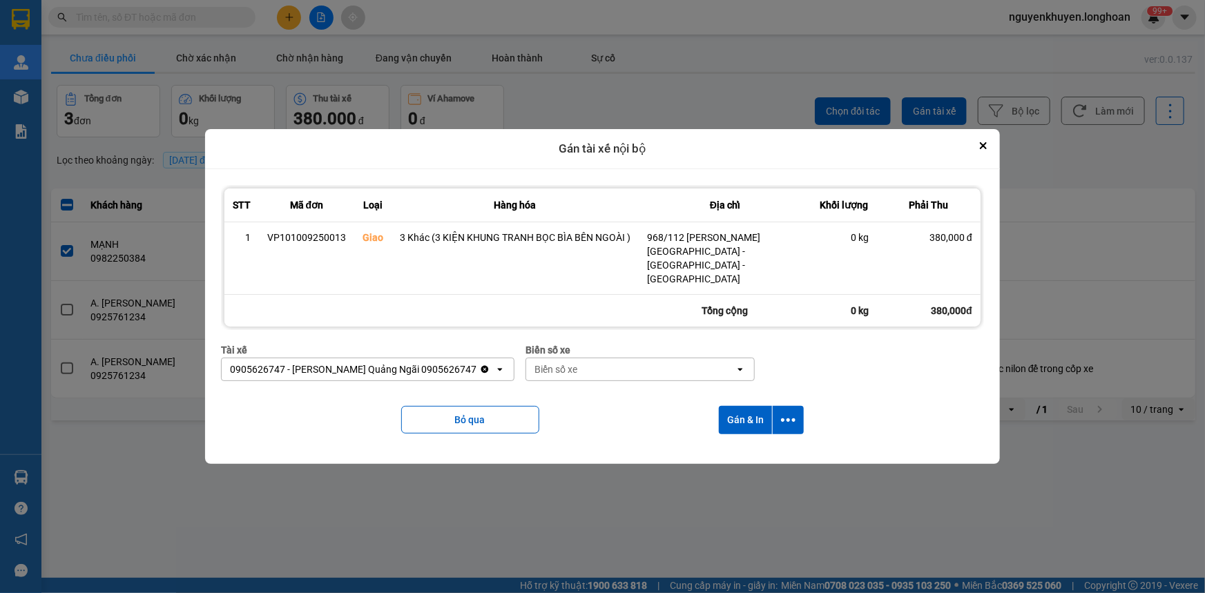
click at [611, 358] on div "Biển số xe" at bounding box center [630, 369] width 209 height 22
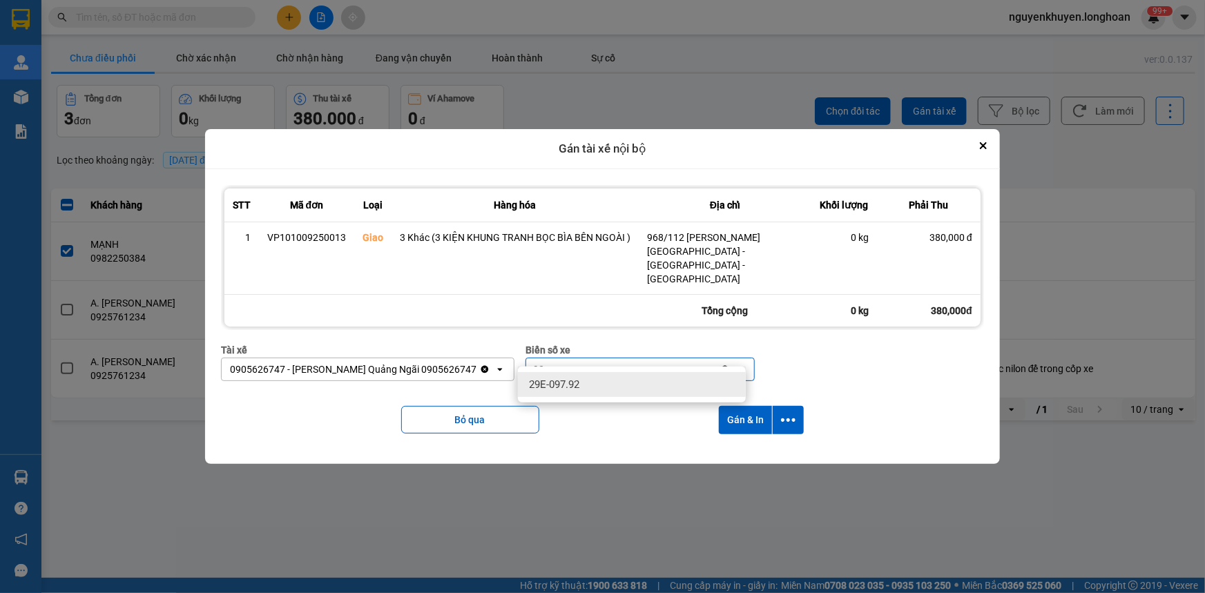
type input "92"
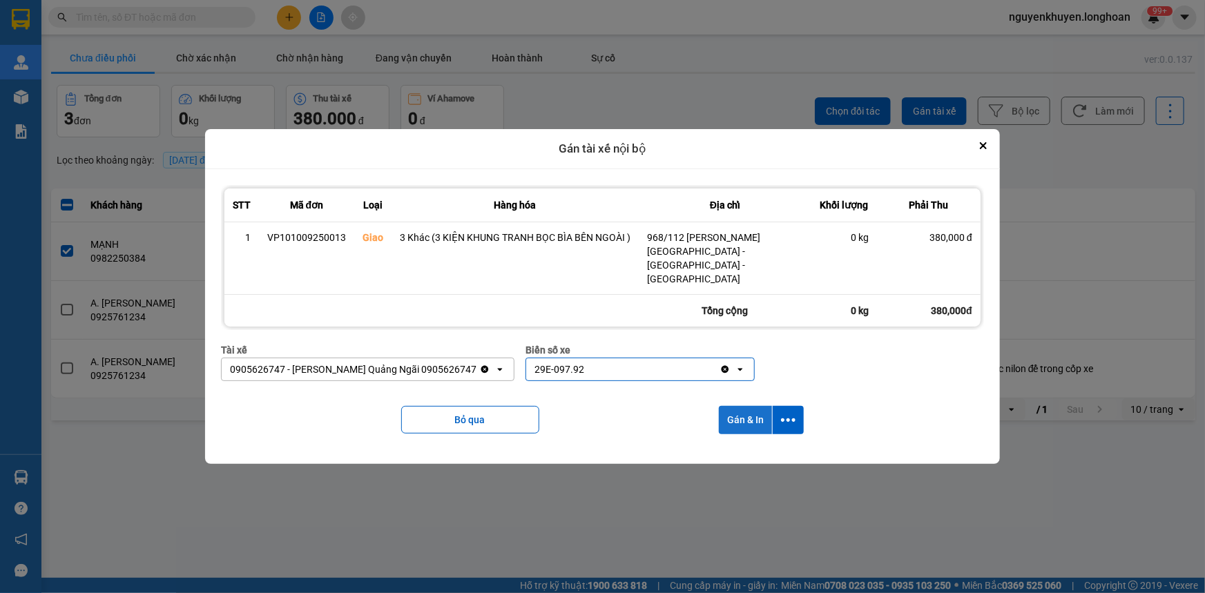
click at [742, 408] on button "Gán & In" at bounding box center [745, 420] width 53 height 28
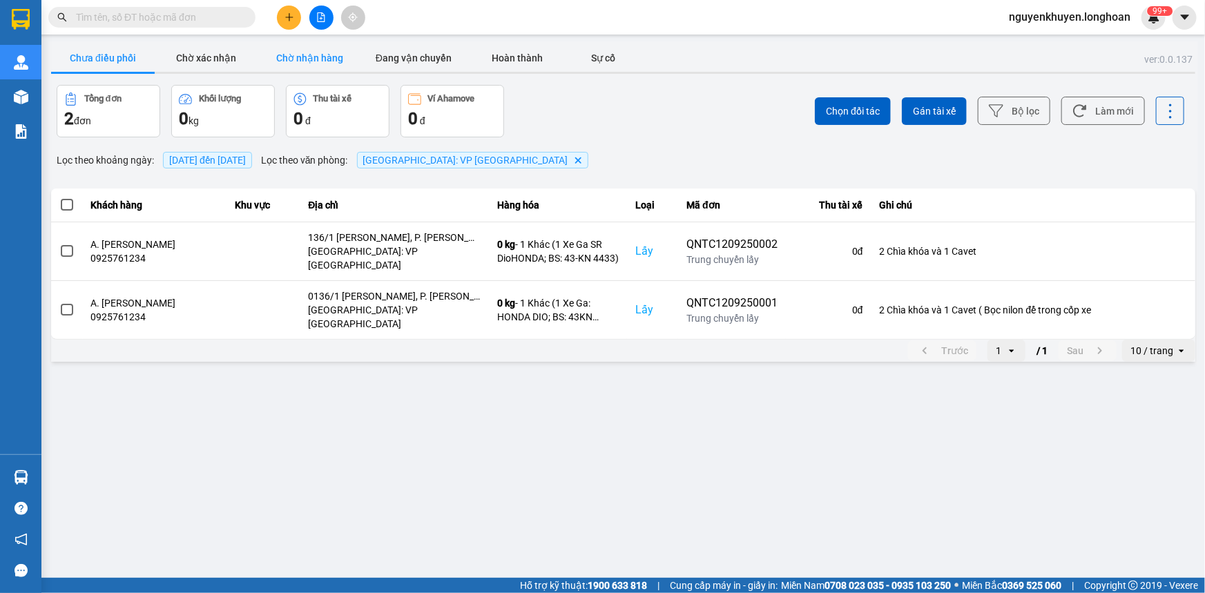
click at [327, 55] on button "Chờ nhận hàng" at bounding box center [310, 58] width 104 height 28
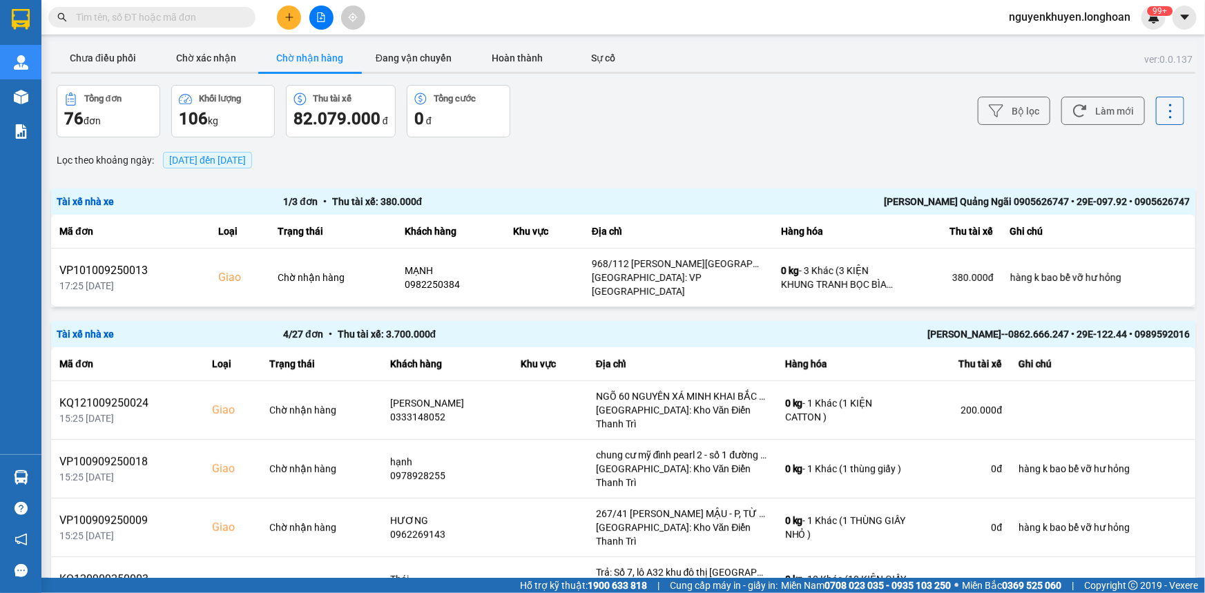
click at [221, 153] on span "[DATE] đến [DATE]" at bounding box center [207, 160] width 89 height 17
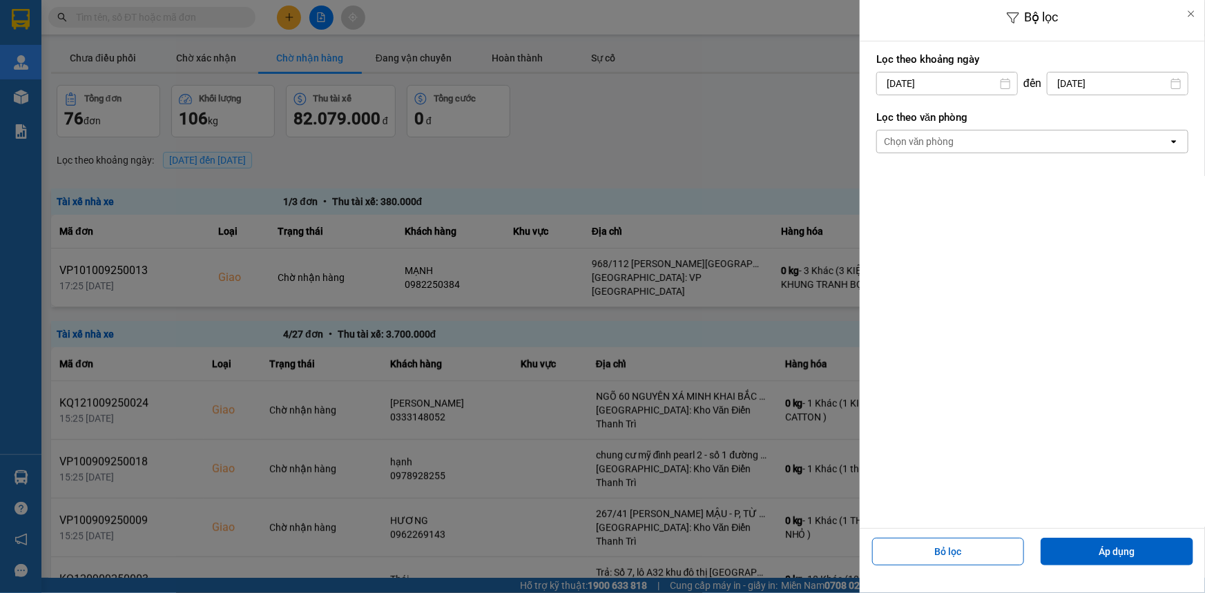
click at [900, 141] on div "Chọn văn phòng" at bounding box center [919, 142] width 70 height 14
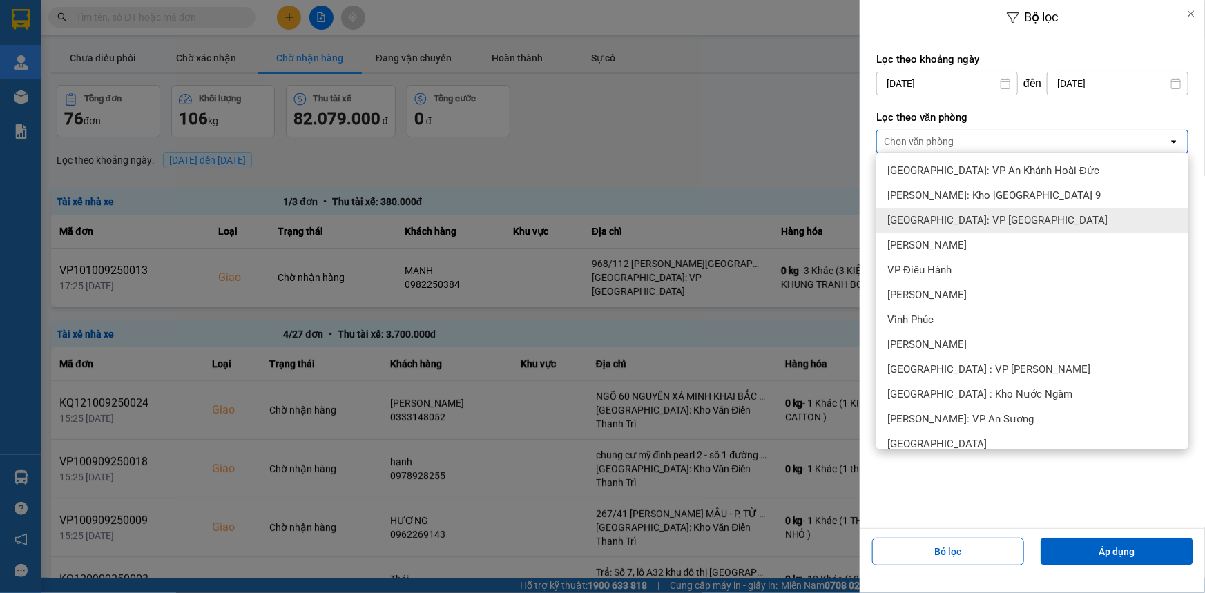
click at [953, 215] on span "[GEOGRAPHIC_DATA]: VP [GEOGRAPHIC_DATA]" at bounding box center [997, 220] width 220 height 14
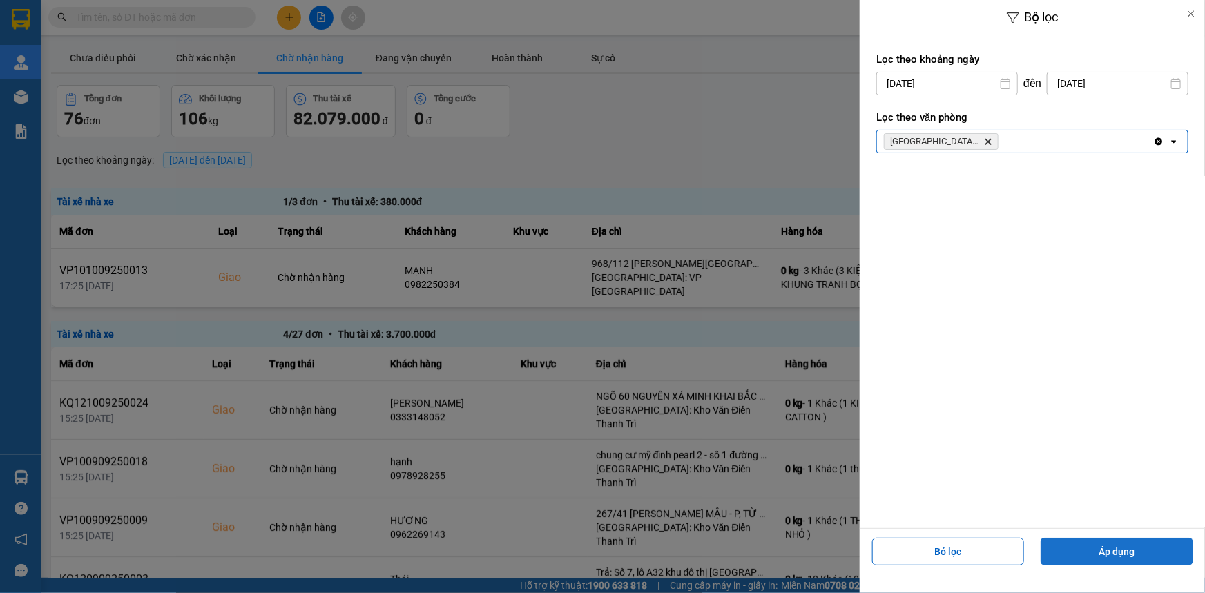
click at [1098, 559] on button "Áp dụng" at bounding box center [1117, 552] width 153 height 28
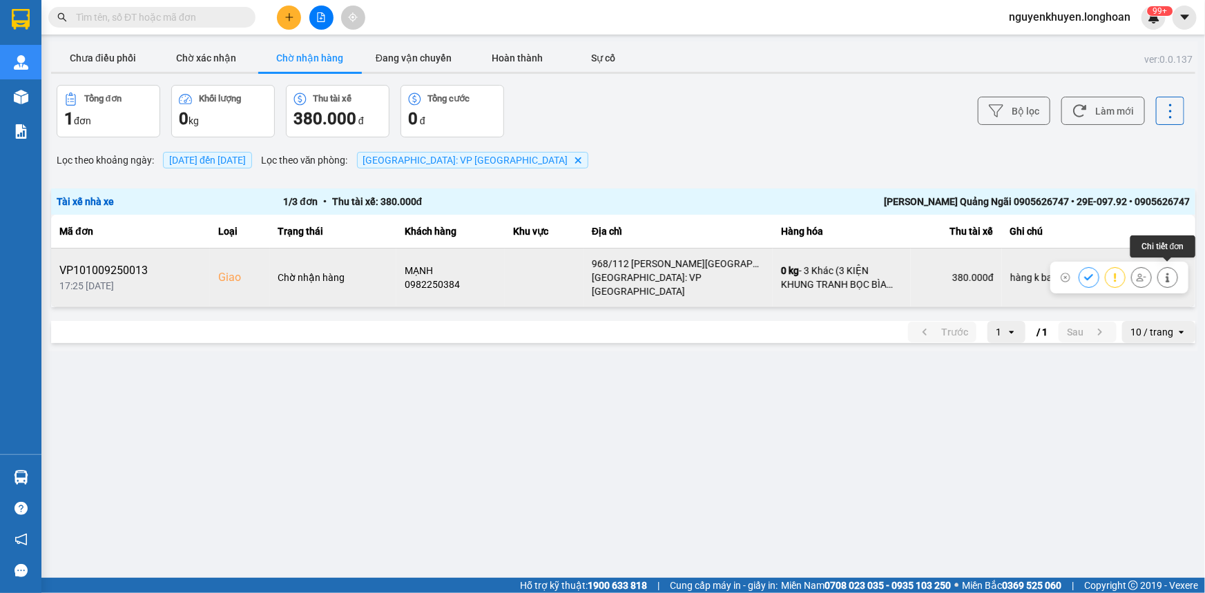
click at [1167, 273] on icon at bounding box center [1167, 278] width 3 height 10
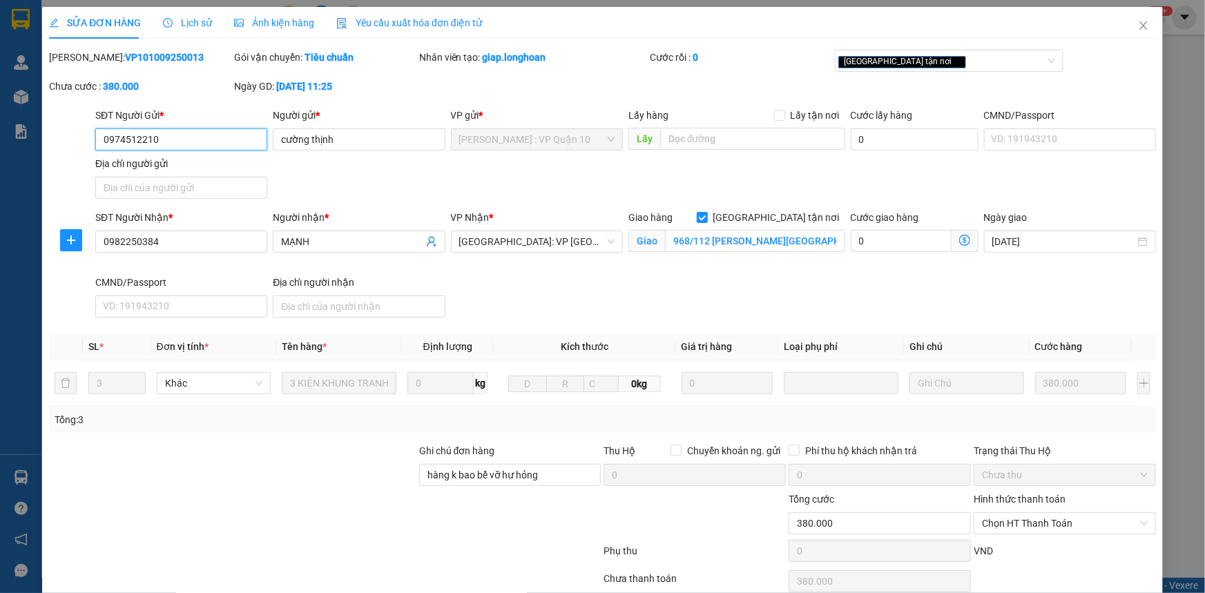
type input "0974512210"
type input "cường thịnh"
type input "0982250384"
type input "MẠNH"
checkbox input "true"
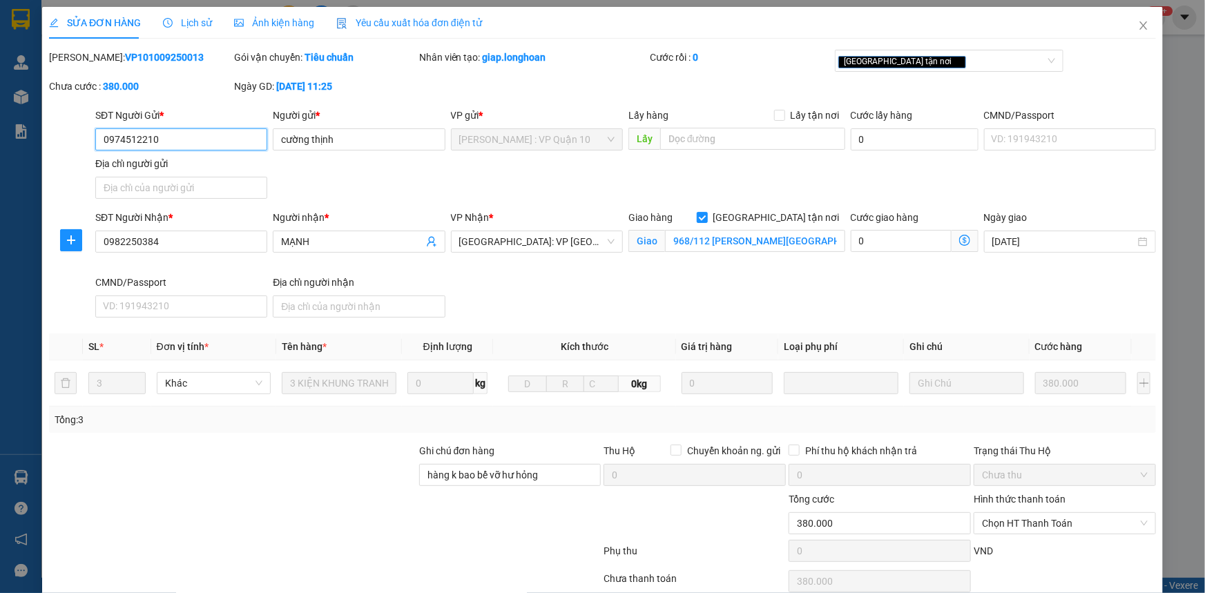
type input "968/112 ĐƯỜNG QUANG TRUNG - Ô CHÁNH LỘ - QUẢNG NGÃI"
type input "hàng k bao bể vỡ hư hỏng"
type input "380.000"
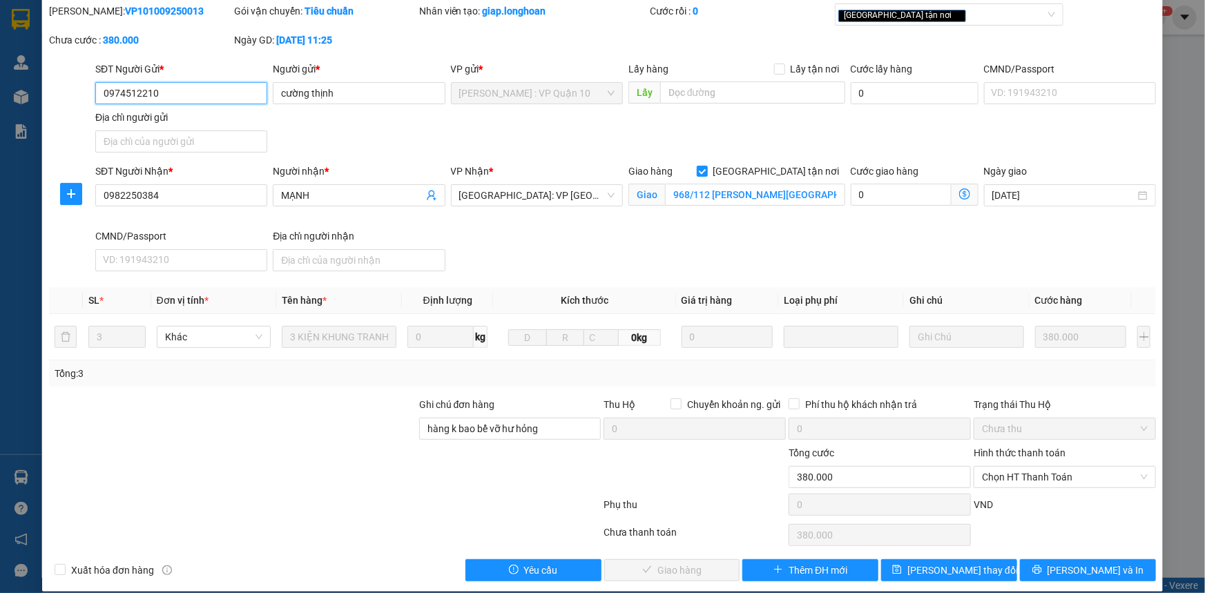
scroll to position [60, 0]
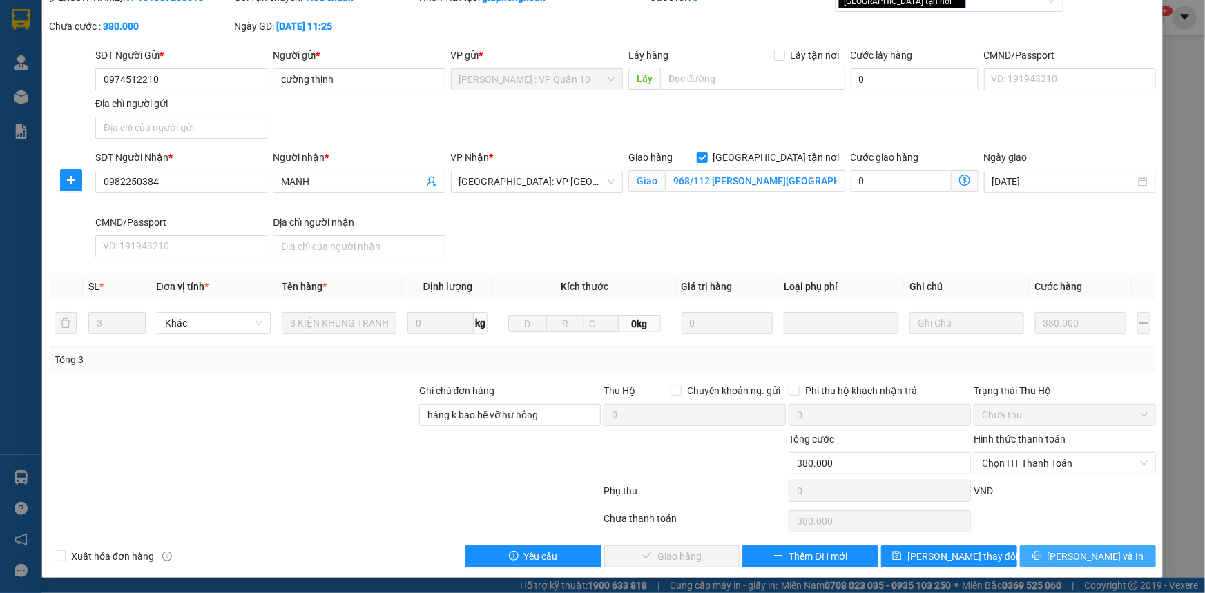
click at [1041, 558] on icon "printer" at bounding box center [1036, 556] width 9 height 9
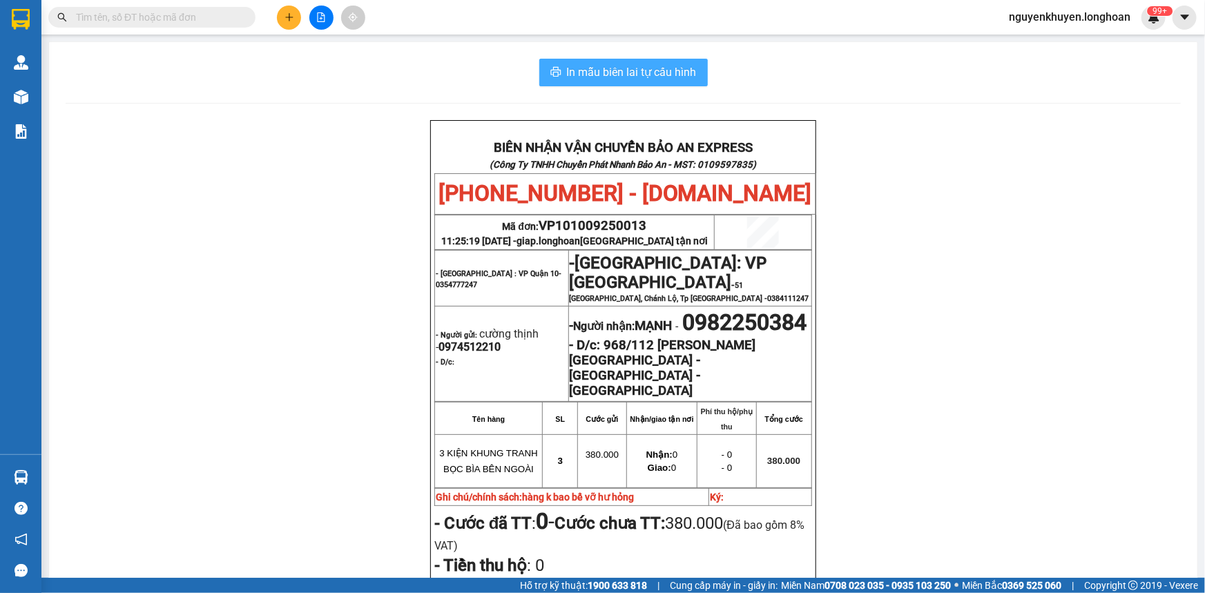
click at [586, 69] on span "In mẫu biên lai tự cấu hình" at bounding box center [632, 72] width 130 height 17
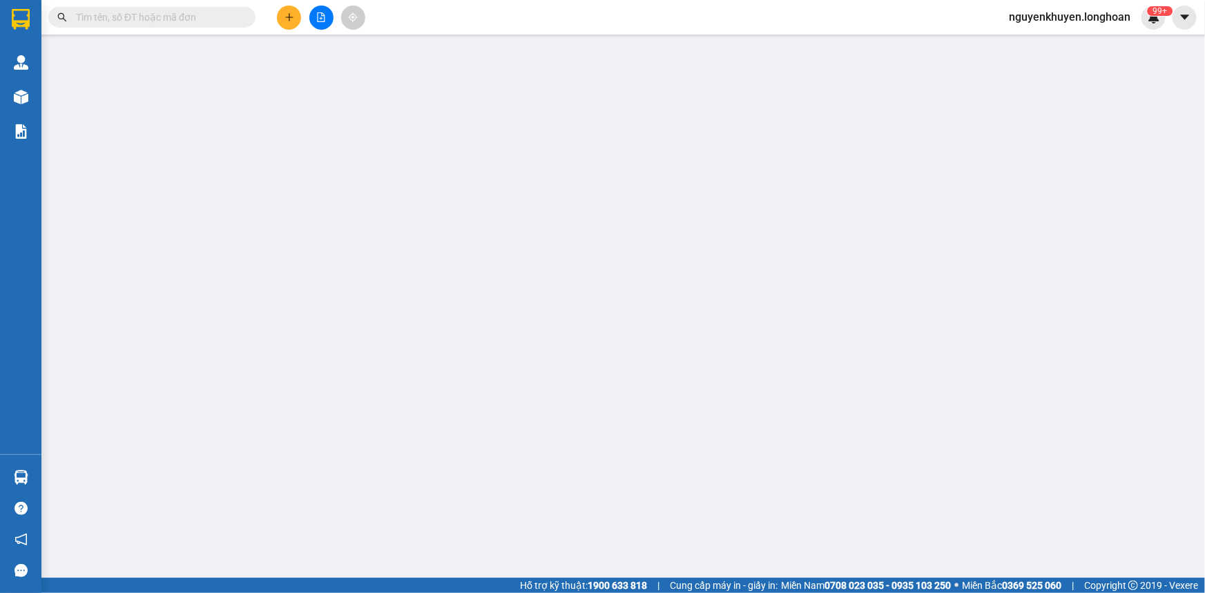
type input "0974512210"
type input "cường thịnh"
type input "0982250384"
type input "MẠNH"
checkbox input "true"
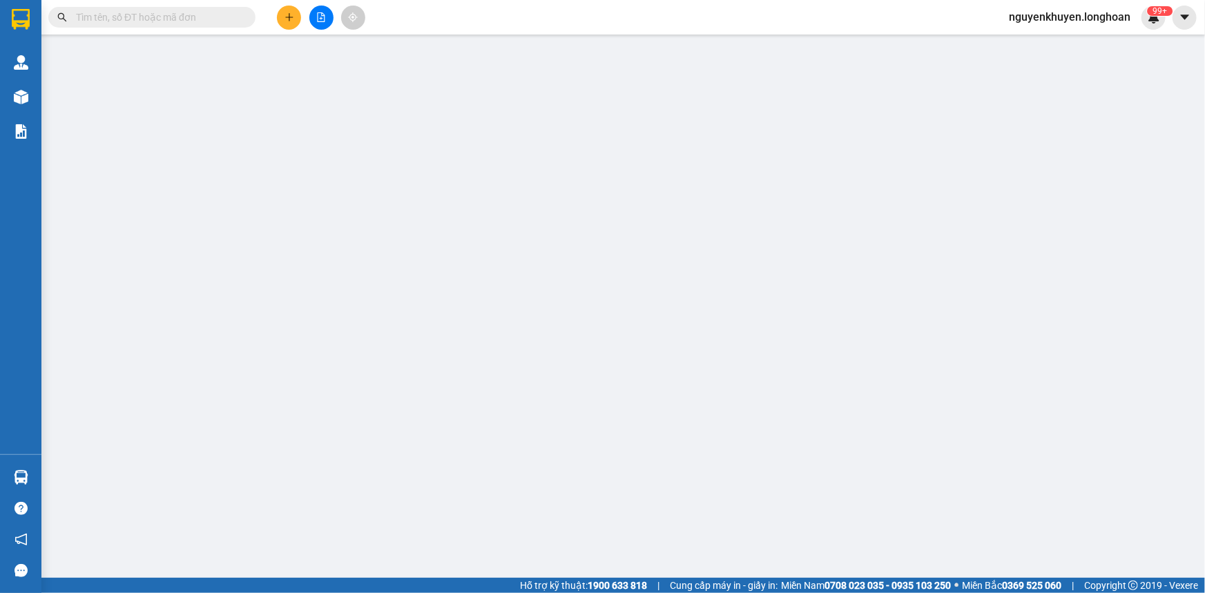
type input "968/112 ĐƯỜNG QUANG TRUNG - Ô CHÁNH LỘ - QUẢNG NGÃI"
type input "hàng k bao bể vỡ hư hỏng"
type input "380.000"
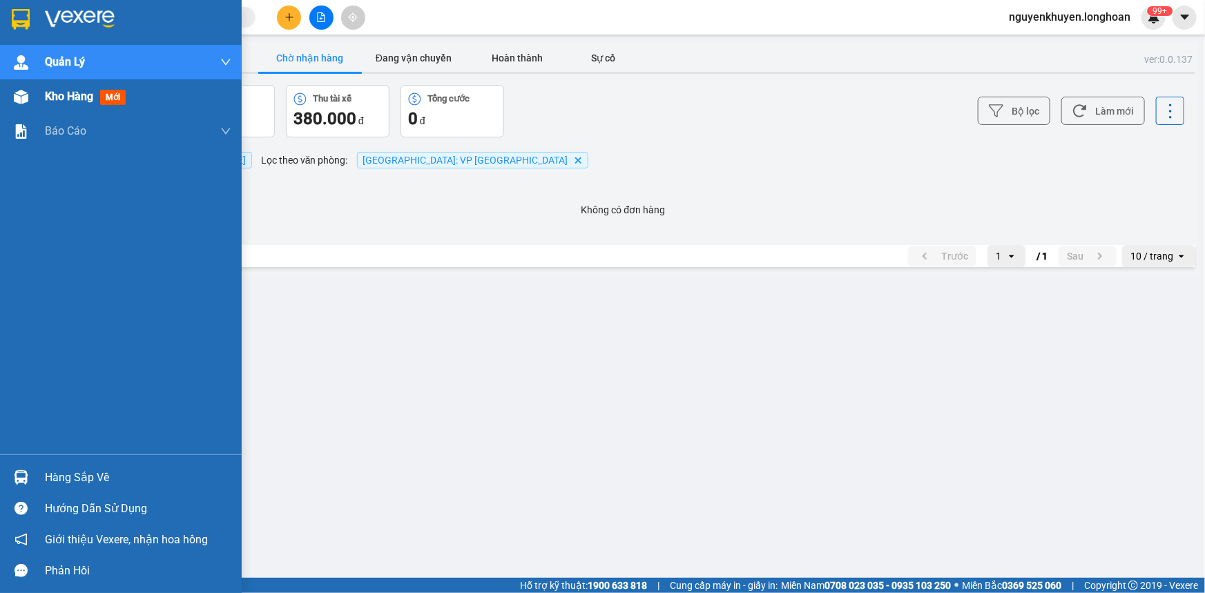
click at [64, 100] on span "Kho hàng" at bounding box center [69, 96] width 48 height 13
